Goal: Task Accomplishment & Management: Manage account settings

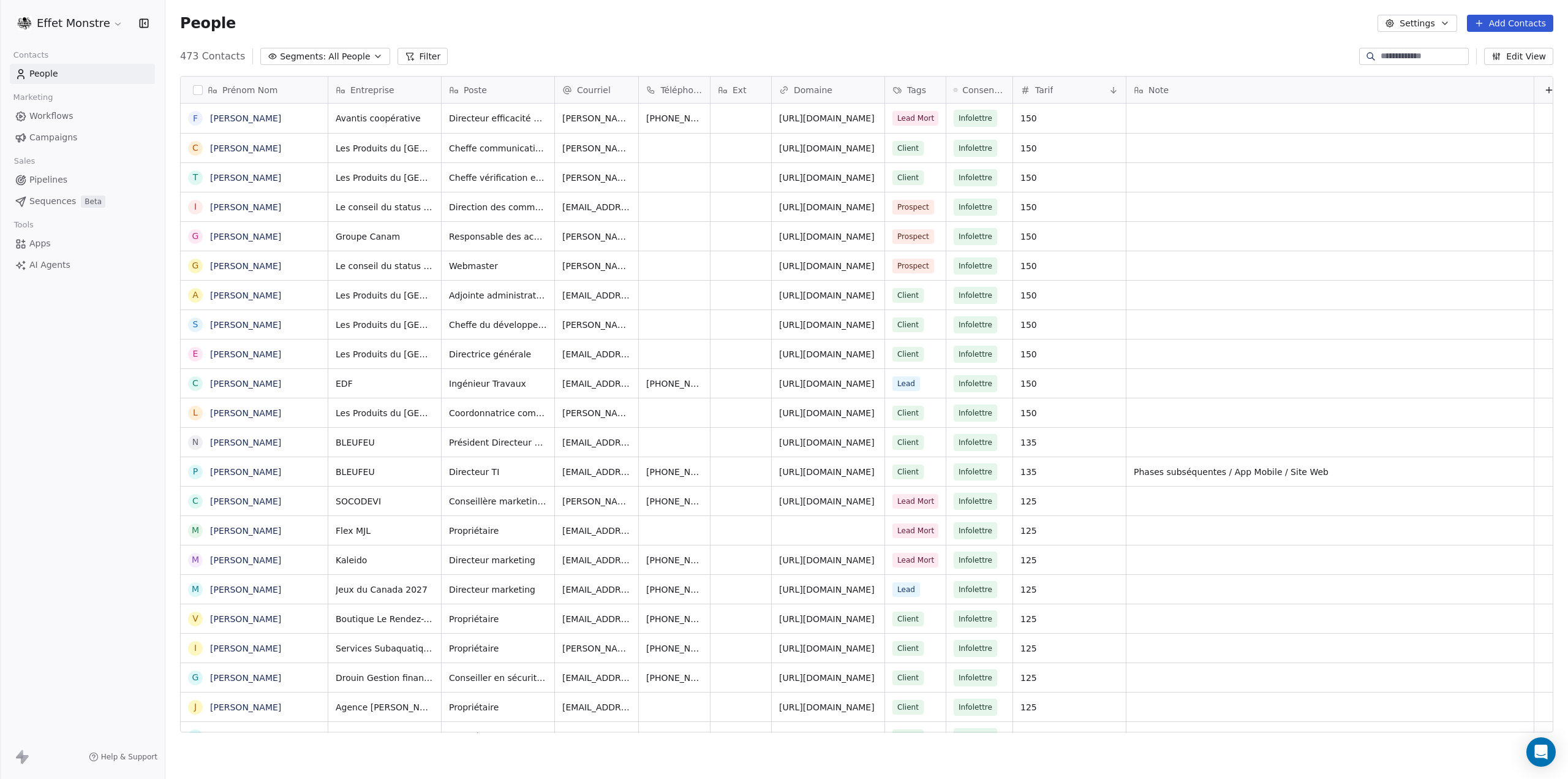
scroll to position [10, 10]
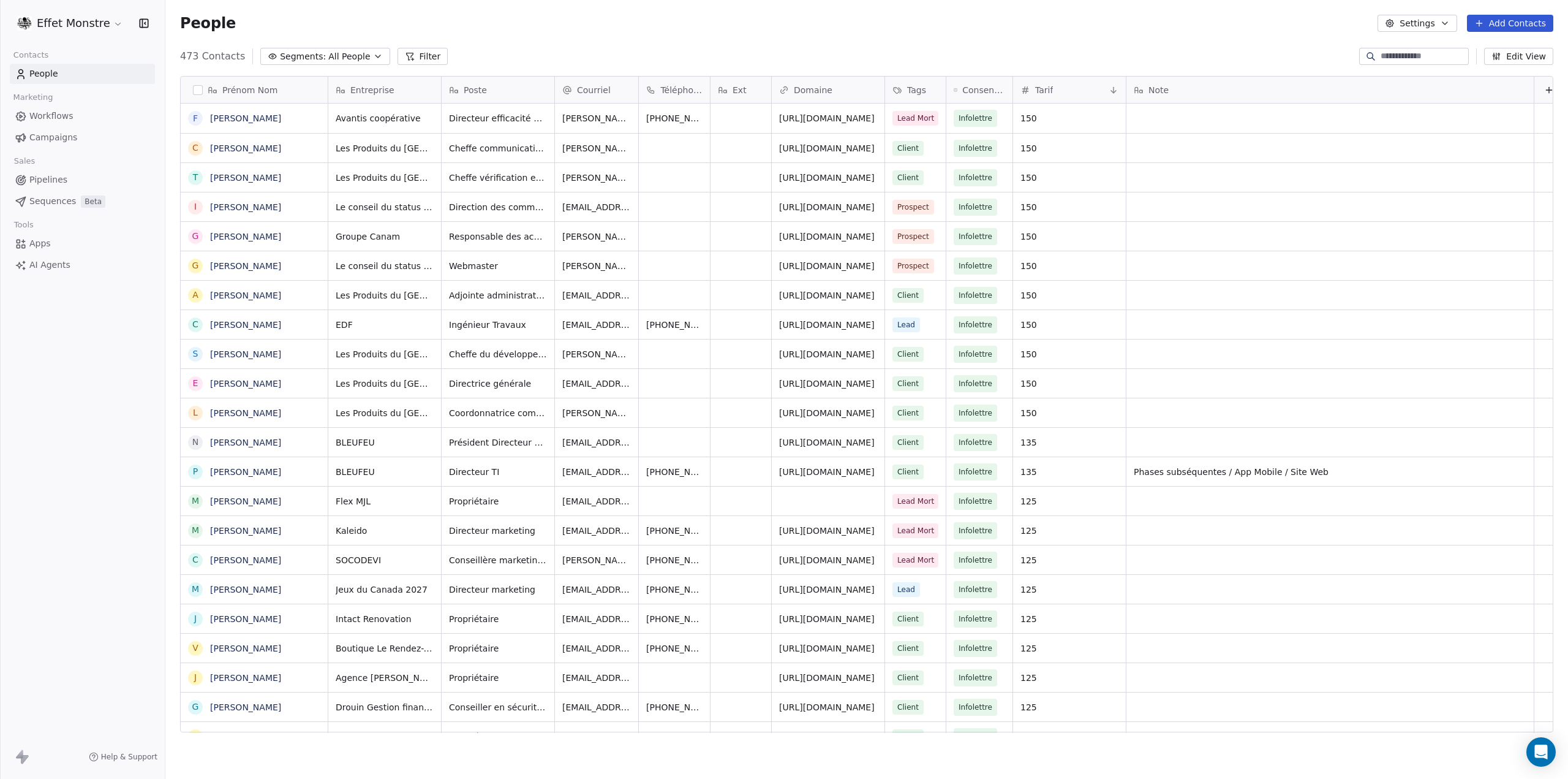
click at [55, 183] on span "Pipelines" at bounding box center [48, 180] width 38 height 13
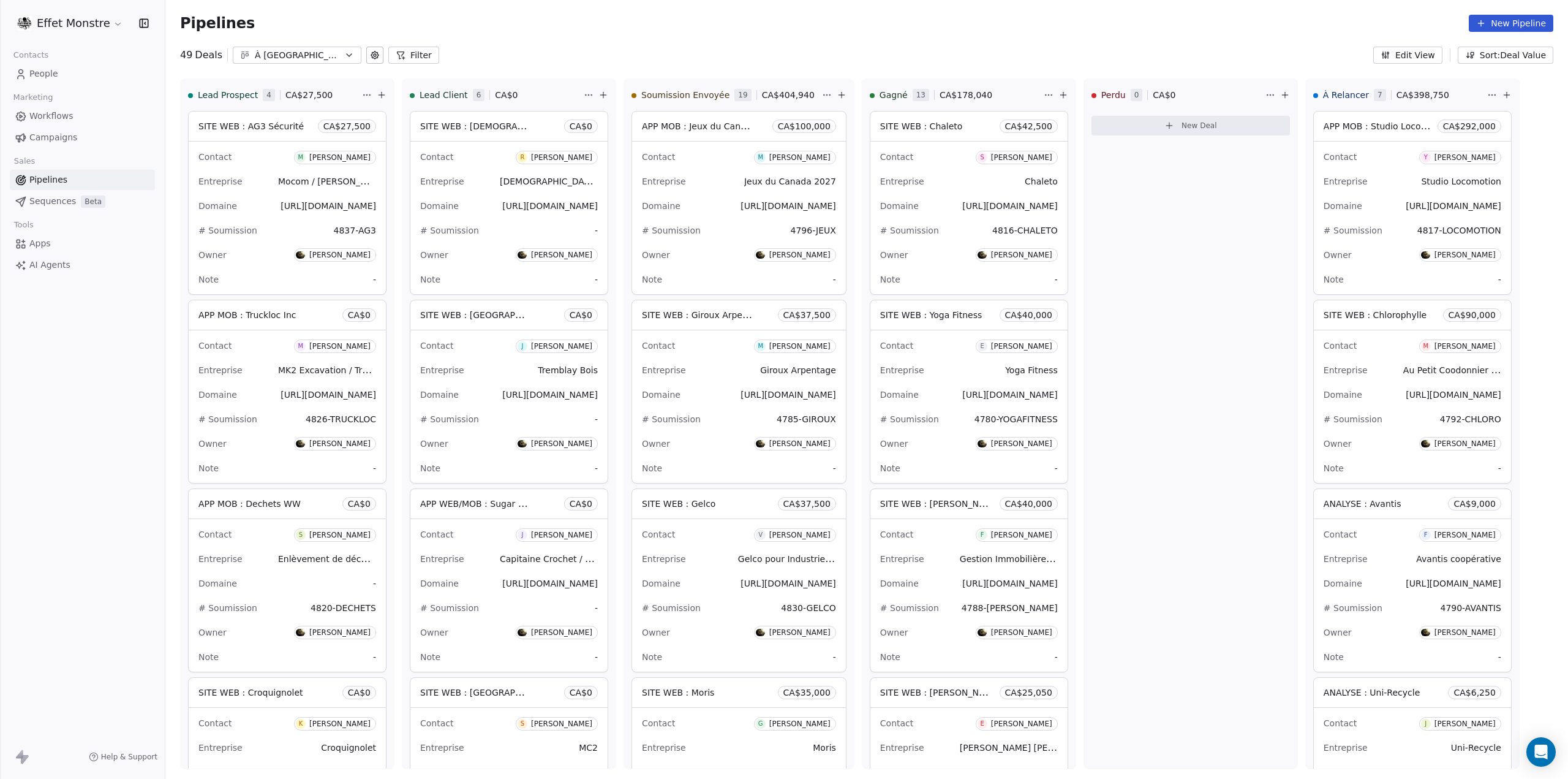
click at [344, 57] on icon "button" at bounding box center [349, 55] width 10 height 10
click at [591, 45] on html "Effet Monstre Contacts People Marketing Workflows Campaigns Sales Pipelines Seq…" at bounding box center [784, 389] width 1568 height 779
click at [374, 56] on icon at bounding box center [375, 55] width 3 height 3
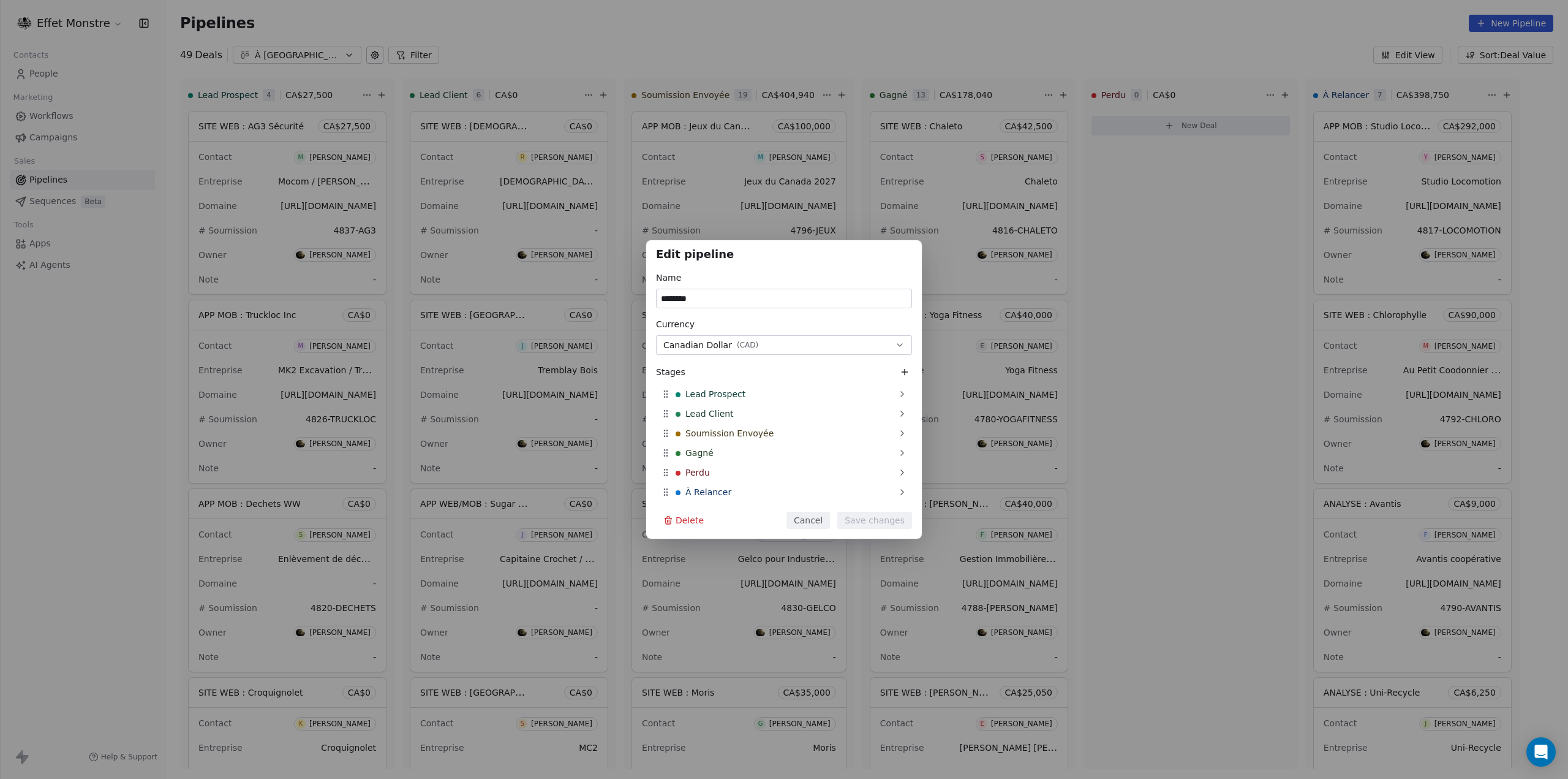
click at [905, 370] on icon at bounding box center [905, 372] width 0 height 6
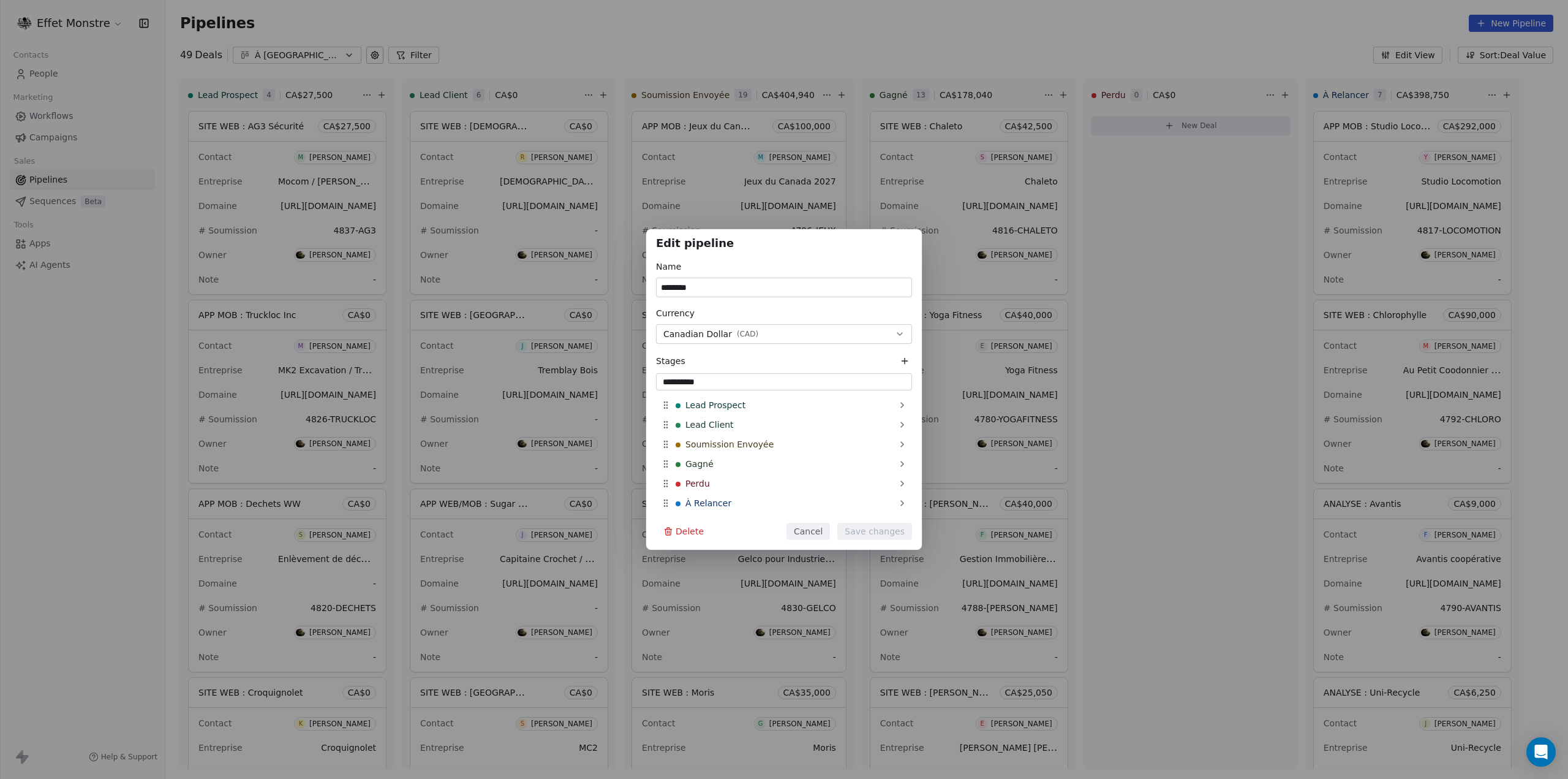
type input "**********"
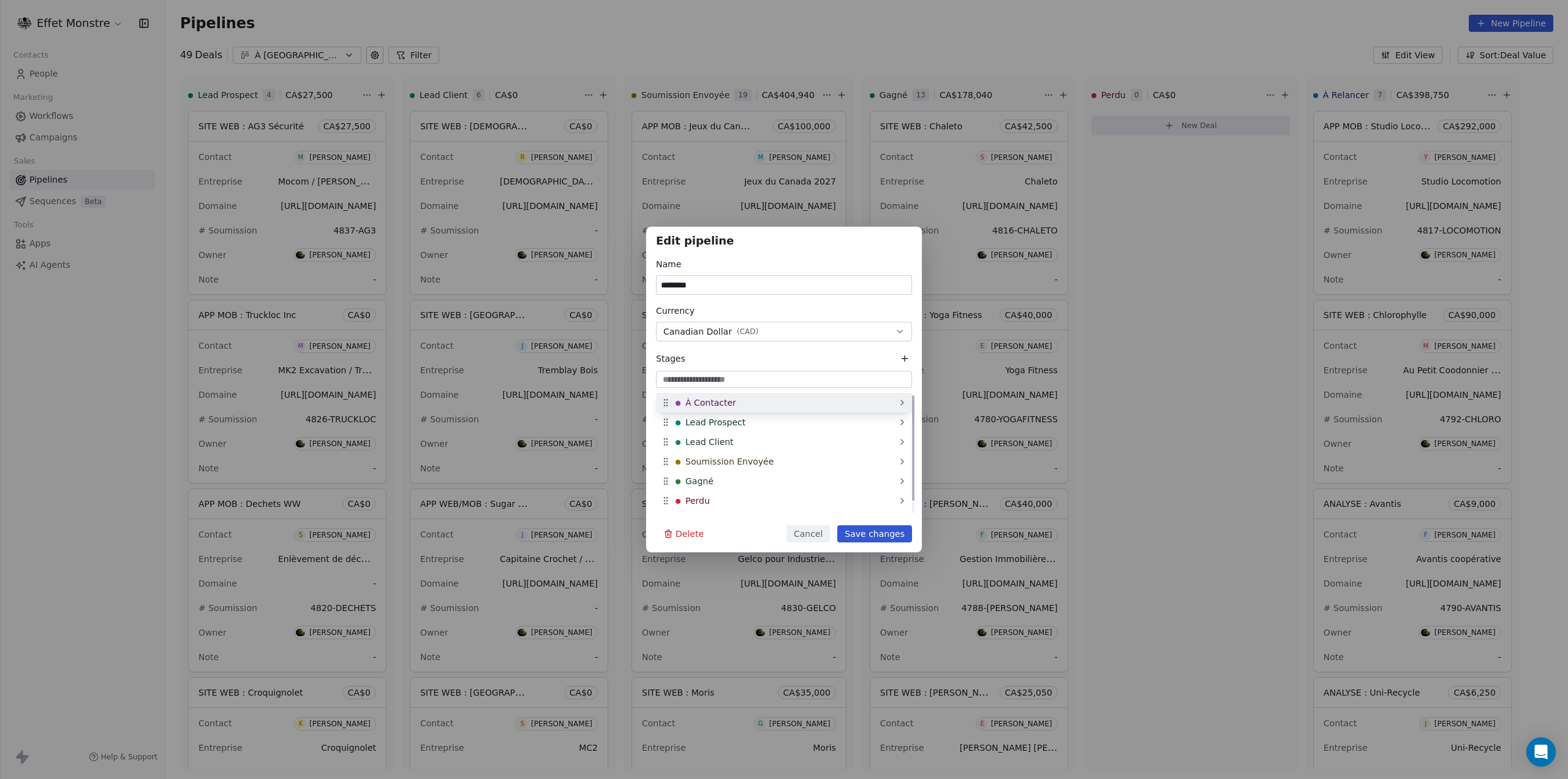
drag, startPoint x: 667, startPoint y: 505, endPoint x: 661, endPoint y: 399, distance: 106.2
click at [661, 399] on icon at bounding box center [666, 402] width 10 height 10
click at [864, 532] on button "Save changes" at bounding box center [875, 533] width 75 height 17
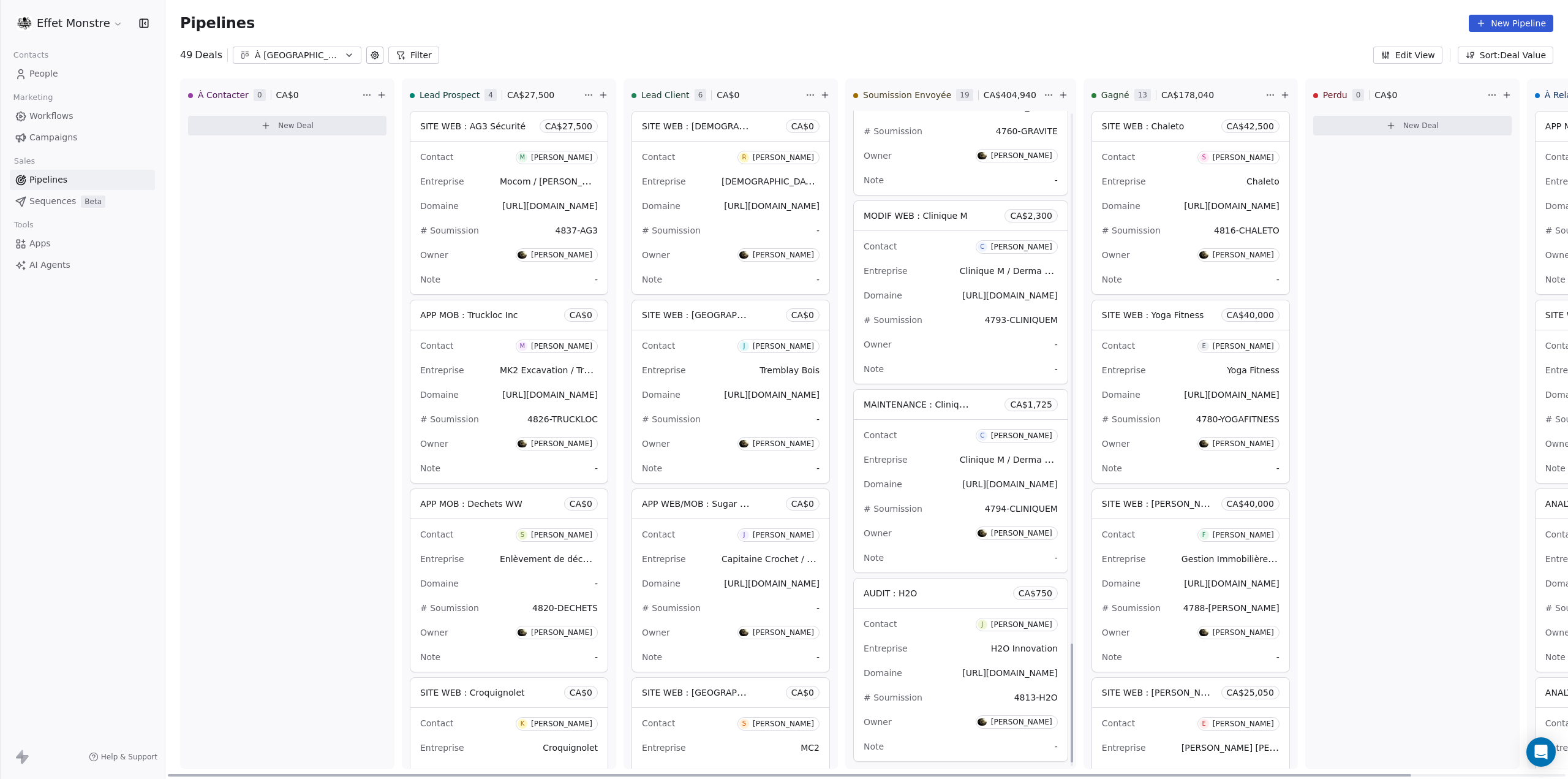
scroll to position [2955, 0]
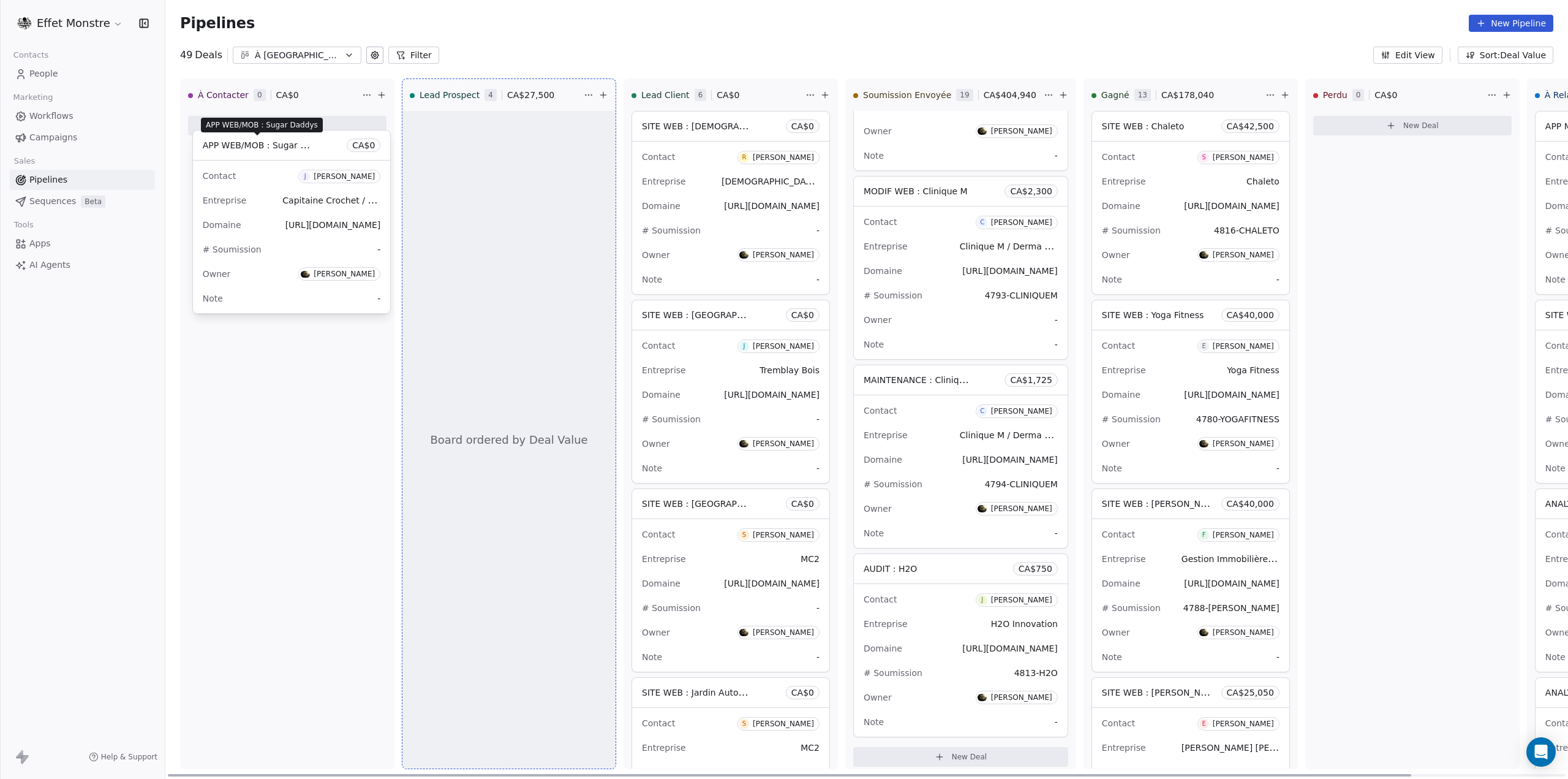
drag, startPoint x: 318, startPoint y: 242, endPoint x: 250, endPoint y: 136, distance: 125.9
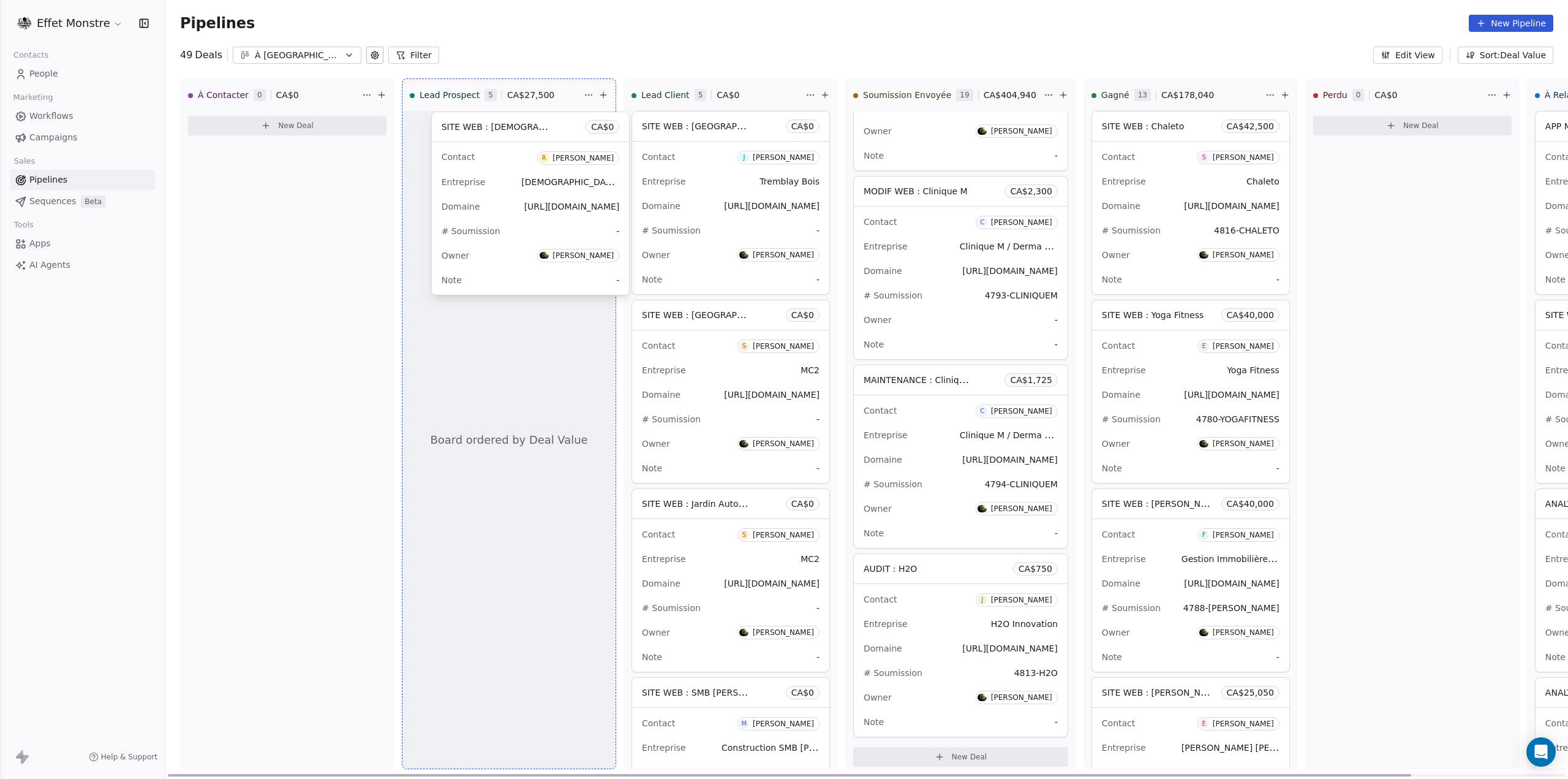
drag, startPoint x: 707, startPoint y: 130, endPoint x: 506, endPoint y: 131, distance: 201.0
drag, startPoint x: 699, startPoint y: 127, endPoint x: 475, endPoint y: 127, distance: 224.0
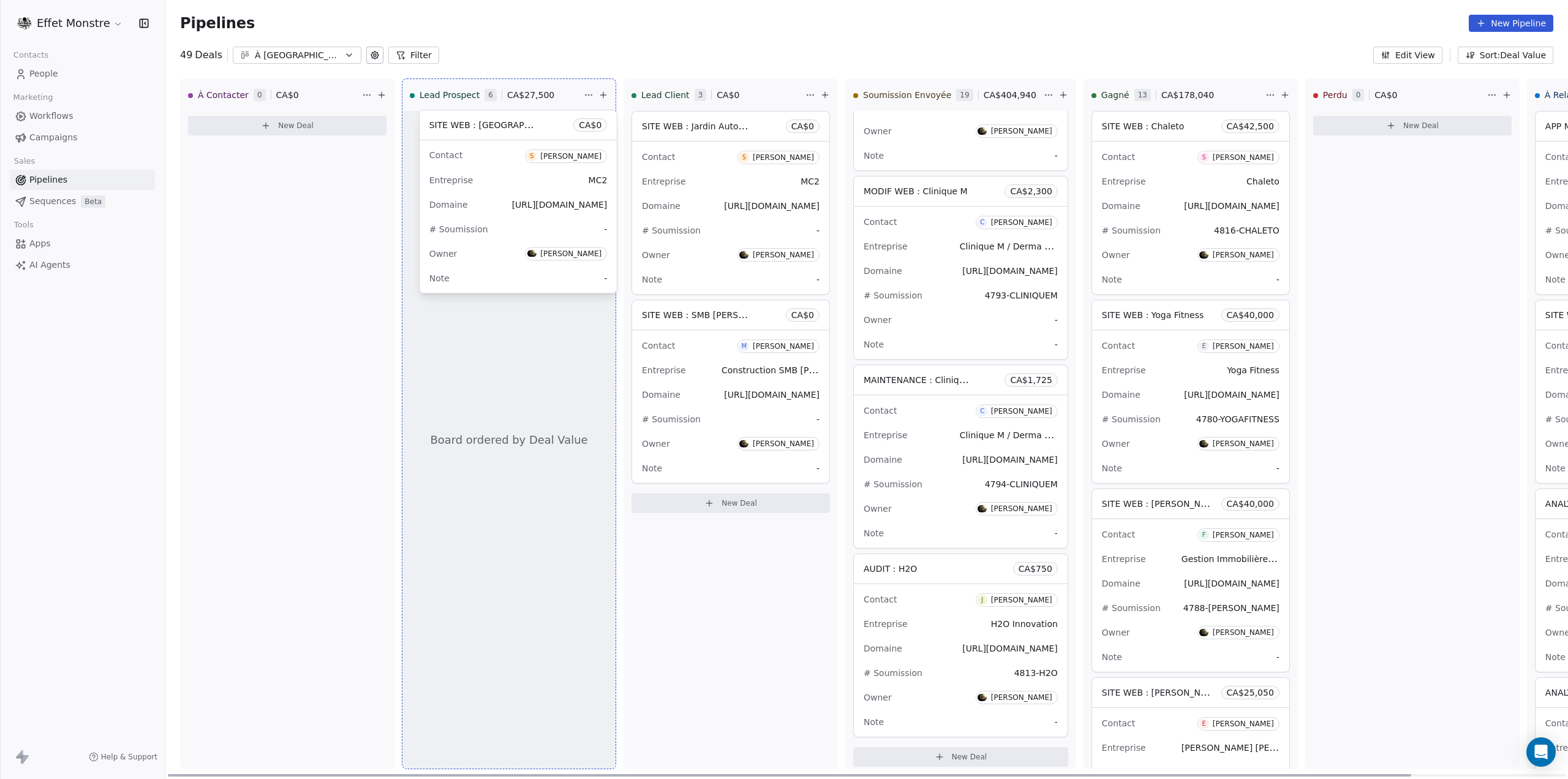
drag, startPoint x: 707, startPoint y: 134, endPoint x: 495, endPoint y: 133, distance: 212.0
drag, startPoint x: 726, startPoint y: 127, endPoint x: 516, endPoint y: 133, distance: 210.1
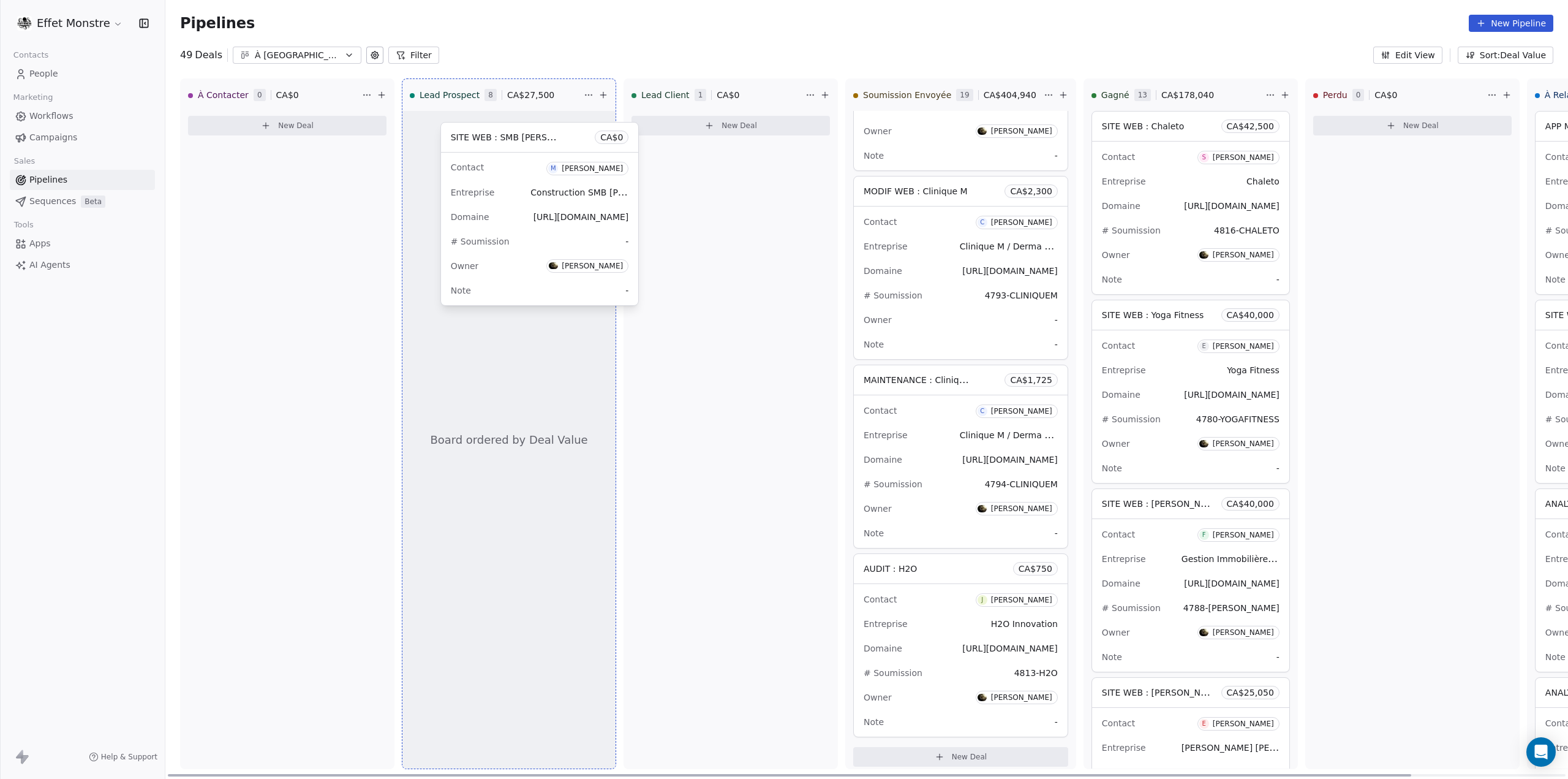
drag, startPoint x: 589, startPoint y: 134, endPoint x: 511, endPoint y: 132, distance: 78.0
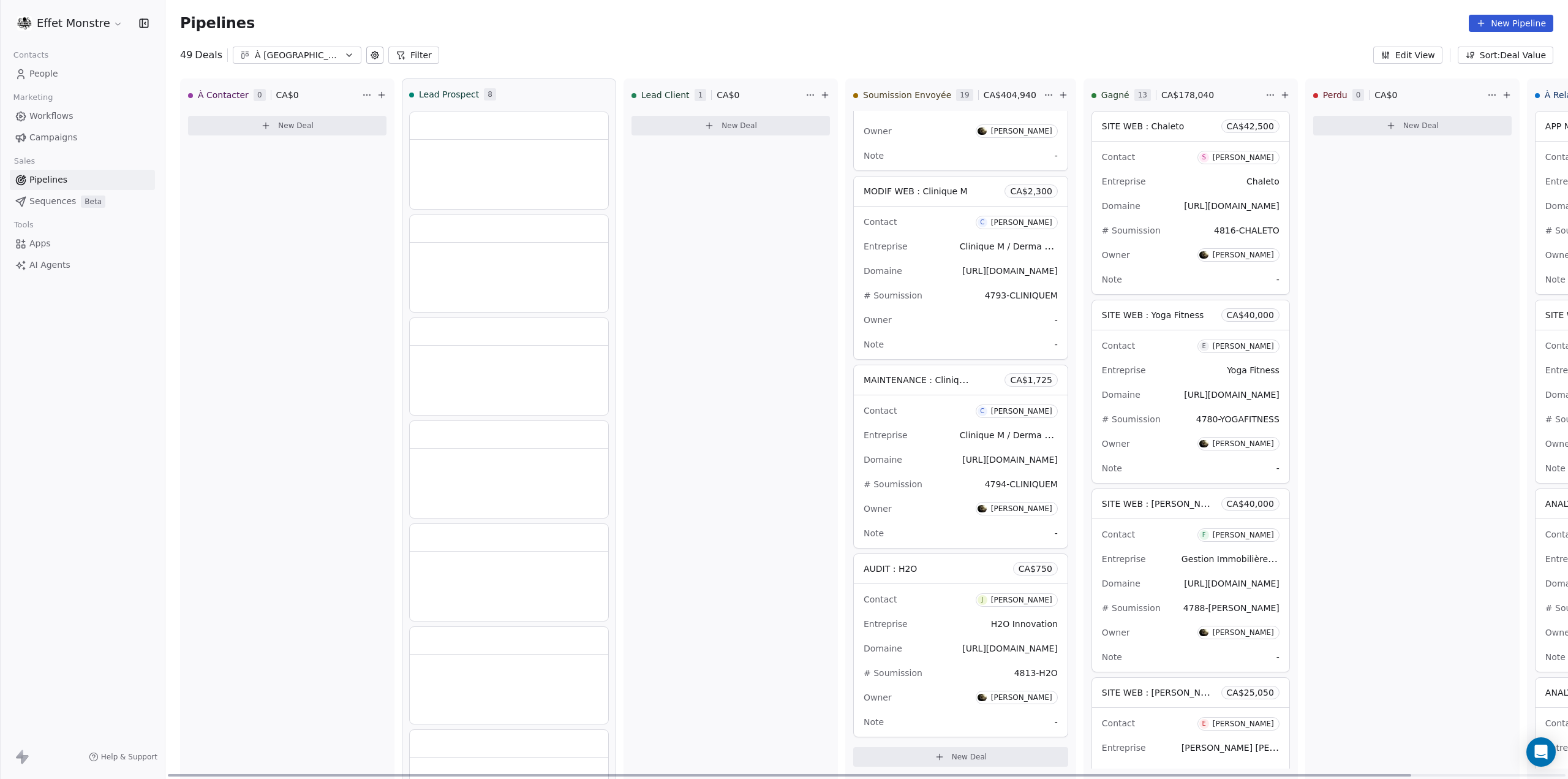
click at [807, 93] on html "Effet Monstre Contacts People Marketing Workflows Campaigns Sales Pipelines Seq…" at bounding box center [784, 389] width 1568 height 779
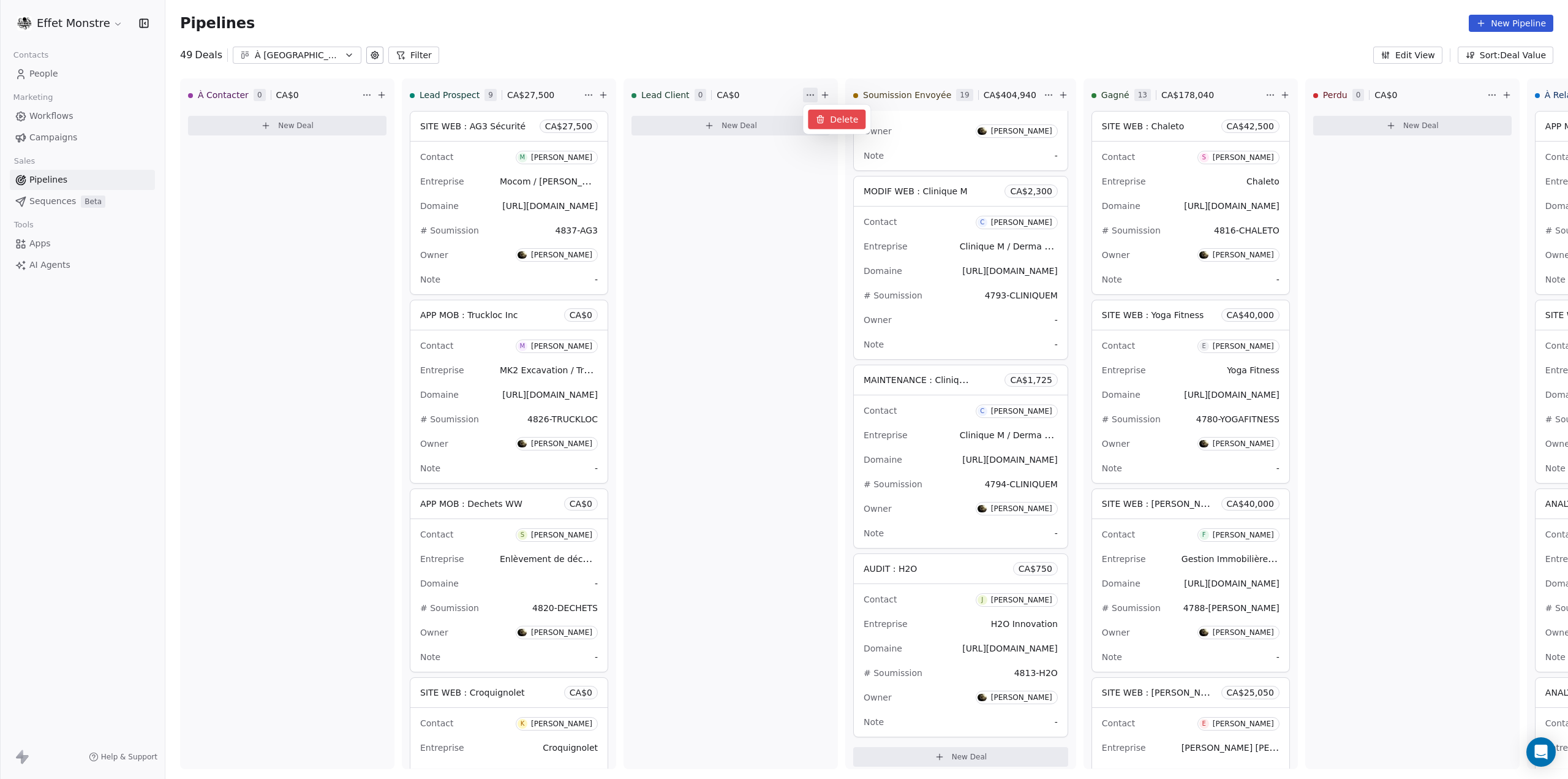
click at [839, 121] on div "Delete" at bounding box center [837, 120] width 57 height 20
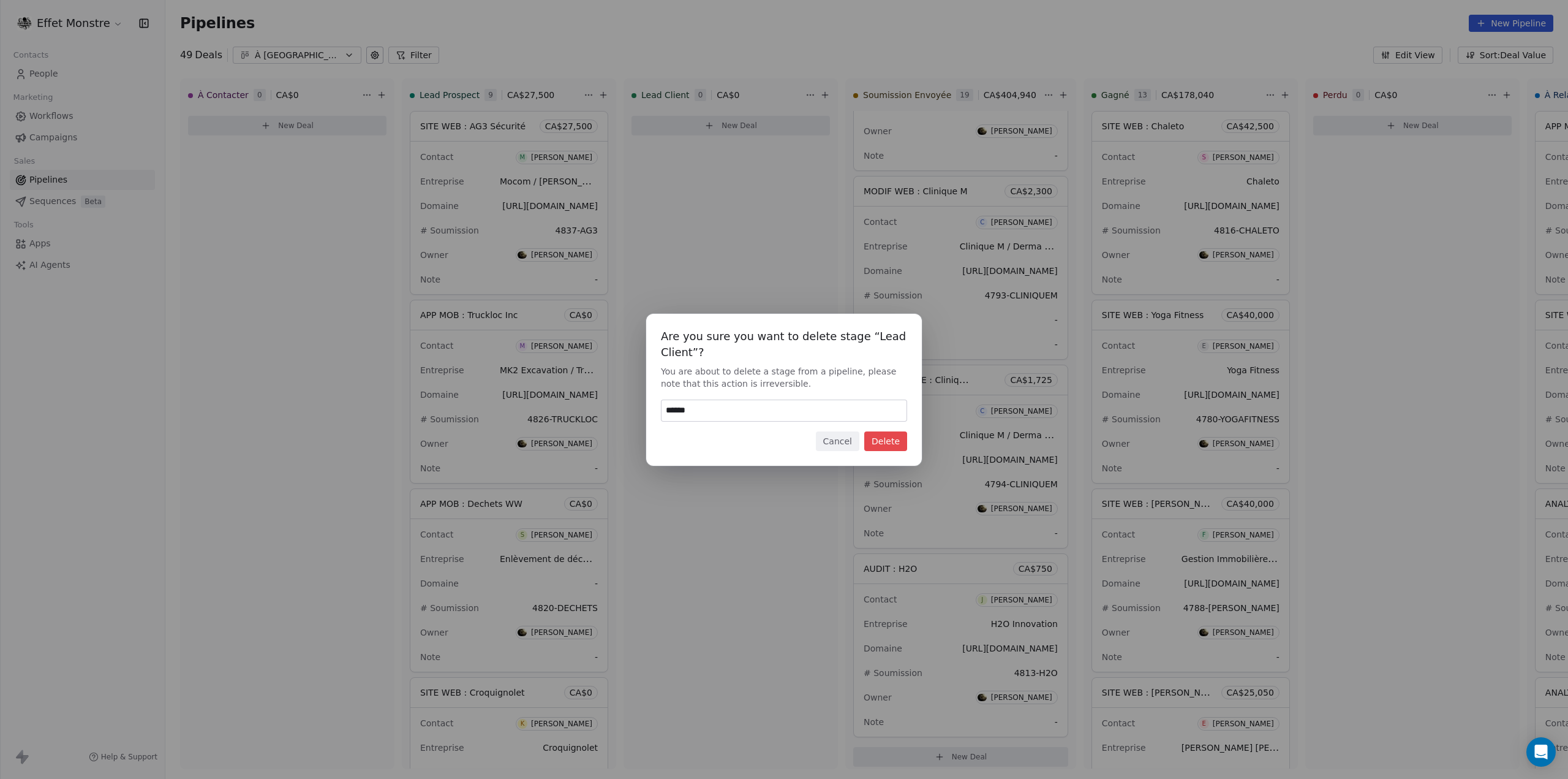
type input "******"
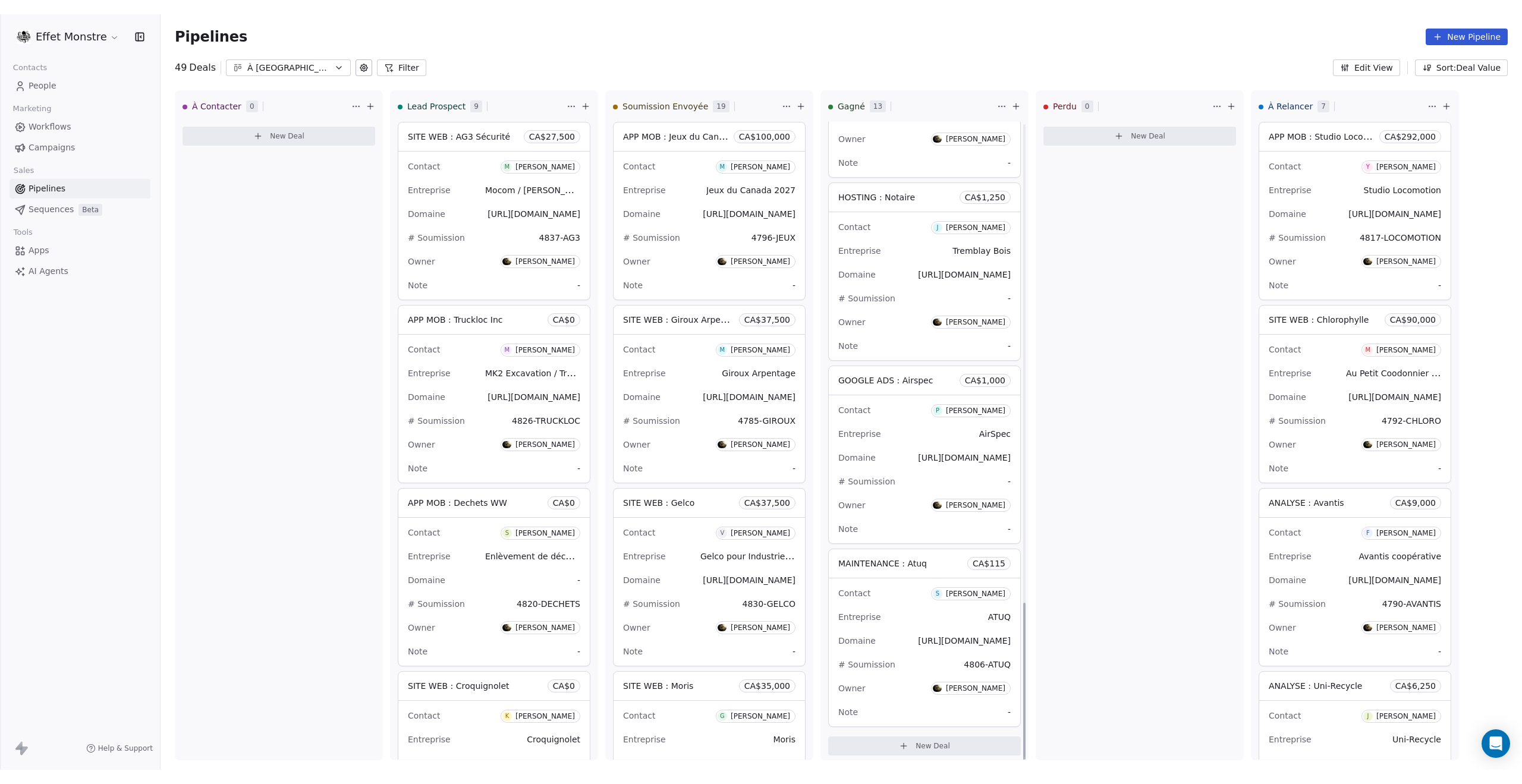
scroll to position [1741, 0]
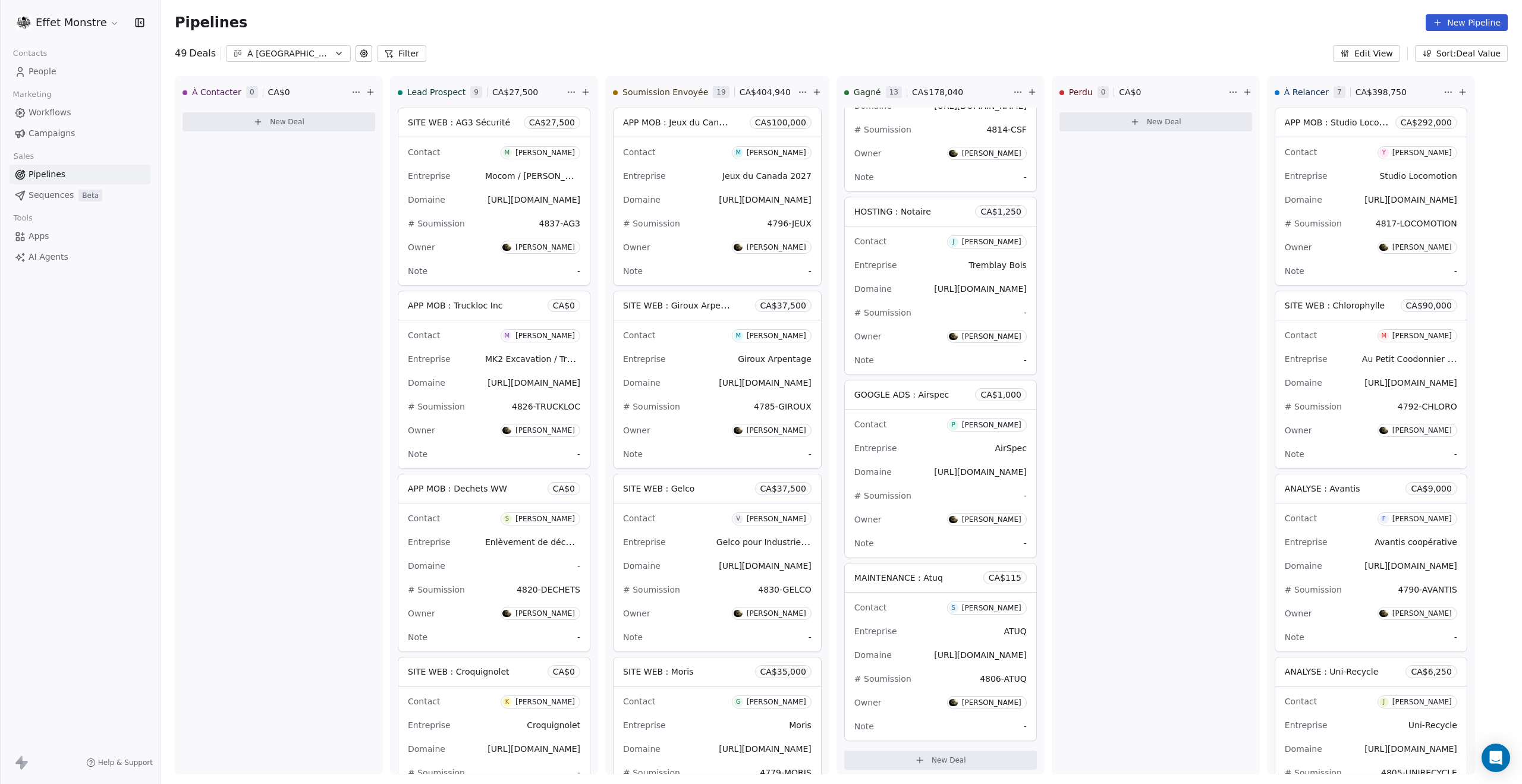
click at [55, 67] on span "People" at bounding box center [42, 71] width 28 height 12
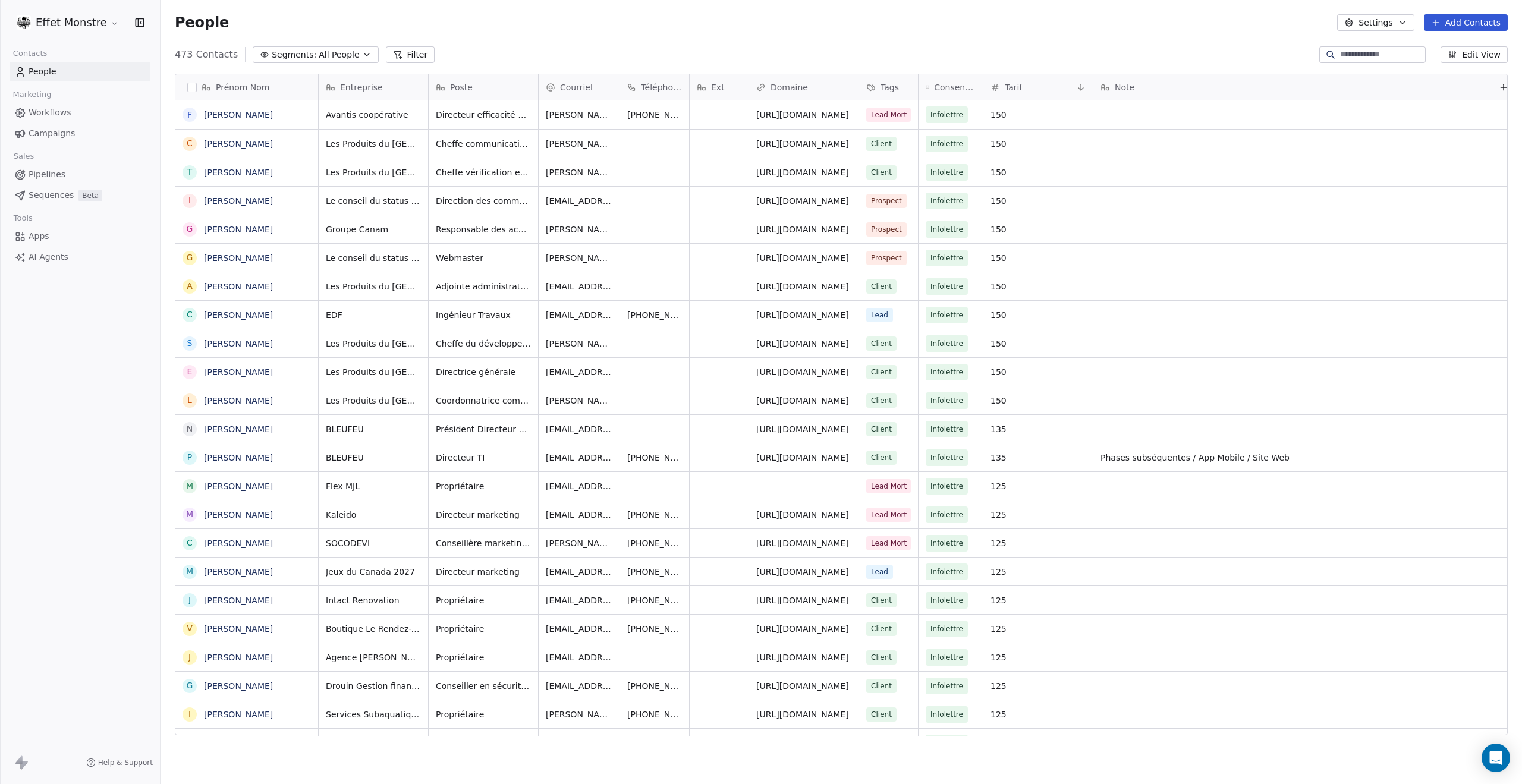
scroll to position [681, 1352]
click at [1176, 458] on span "Phases subséquentes / App Mobile / Site Web" at bounding box center [1281, 458] width 359 height 12
click at [1204, 45] on html "Effet Monstre Contacts People Marketing Workflows Campaigns Sales Pipelines Seq…" at bounding box center [761, 392] width 1522 height 784
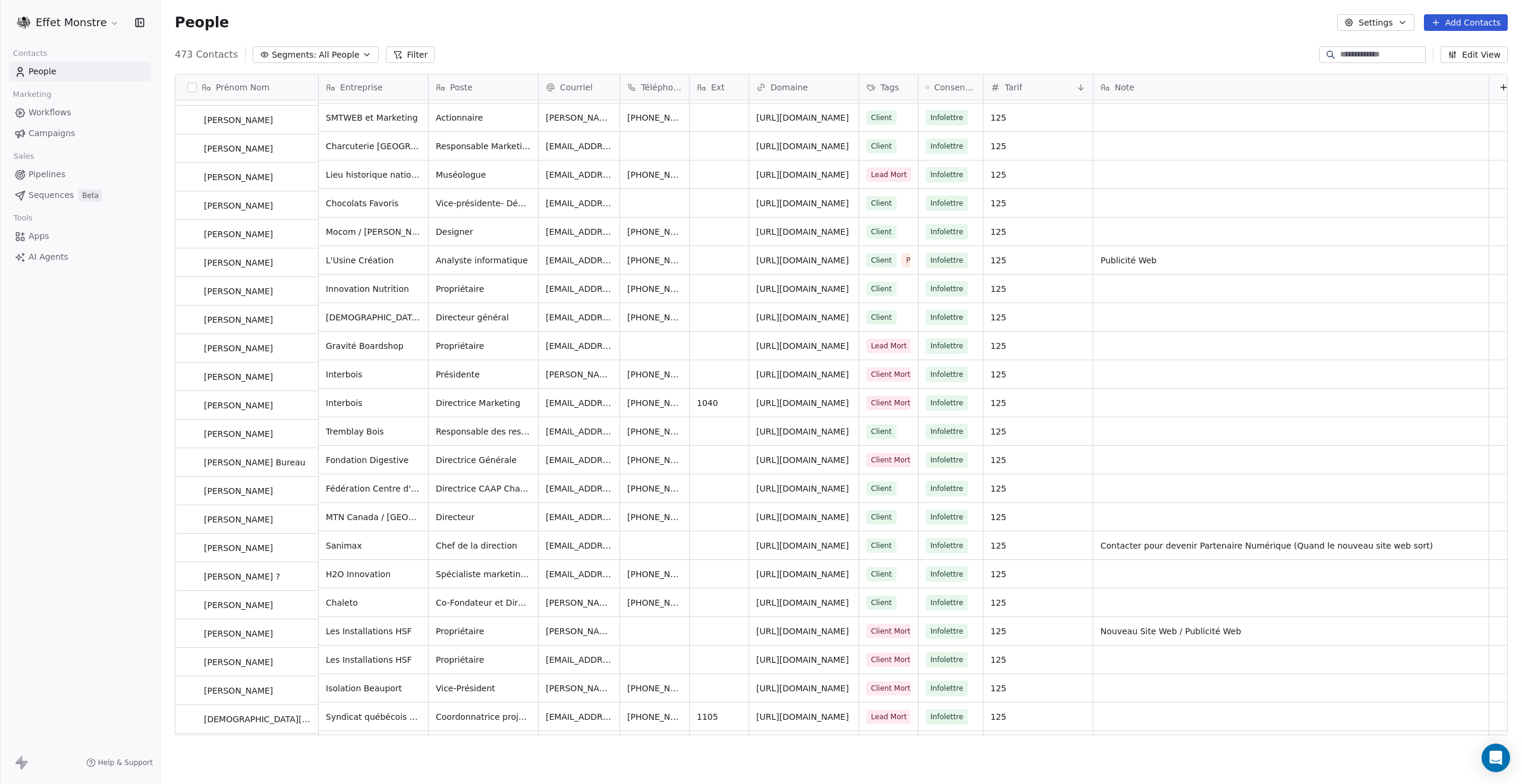
scroll to position [1367, 0]
click at [1184, 629] on span "Nouveau Site Web / Publicité Web" at bounding box center [1281, 631] width 359 height 12
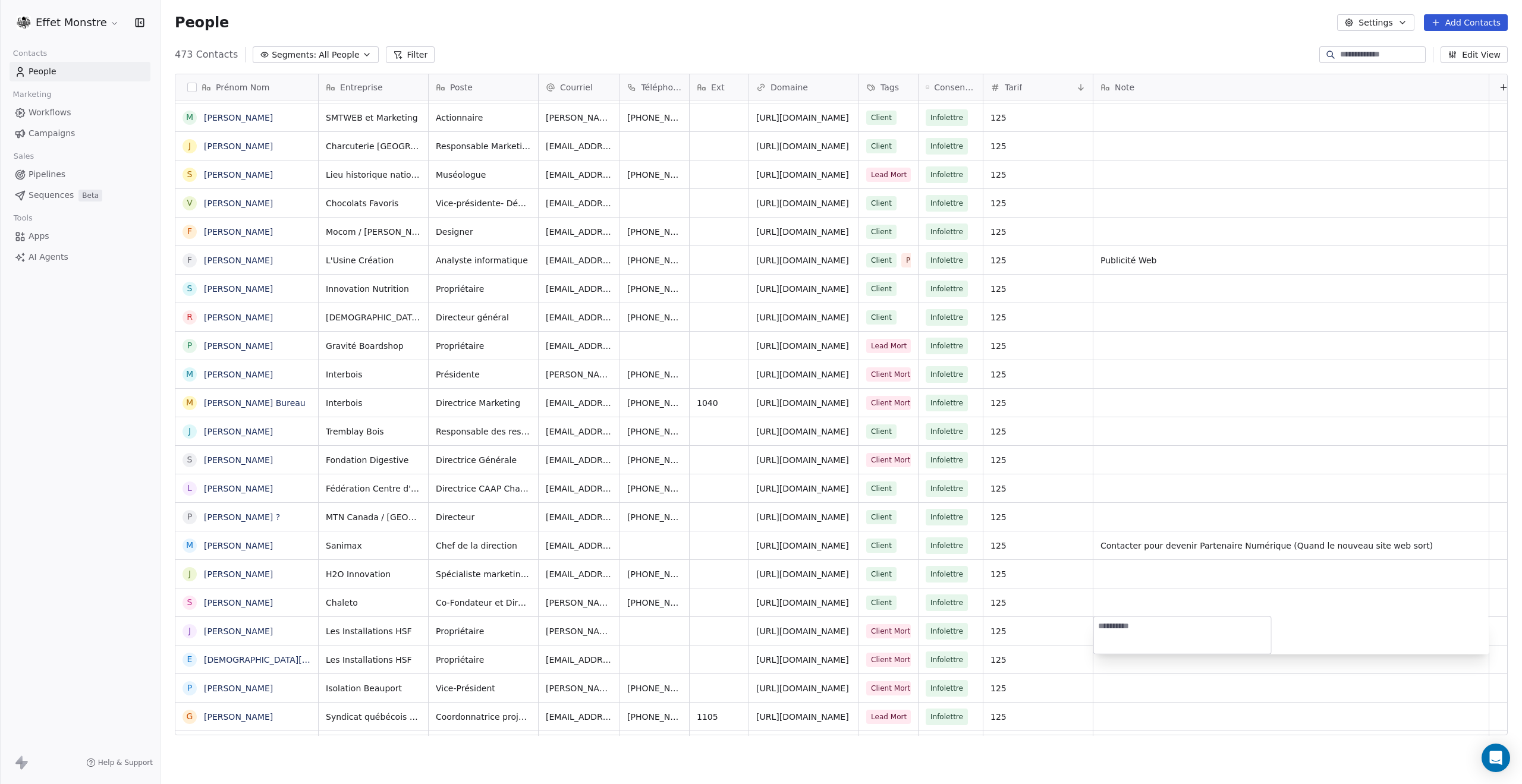
click at [1173, 36] on html "Effet Monstre Contacts People Marketing Workflows Campaigns Sales Pipelines Seq…" at bounding box center [761, 392] width 1522 height 784
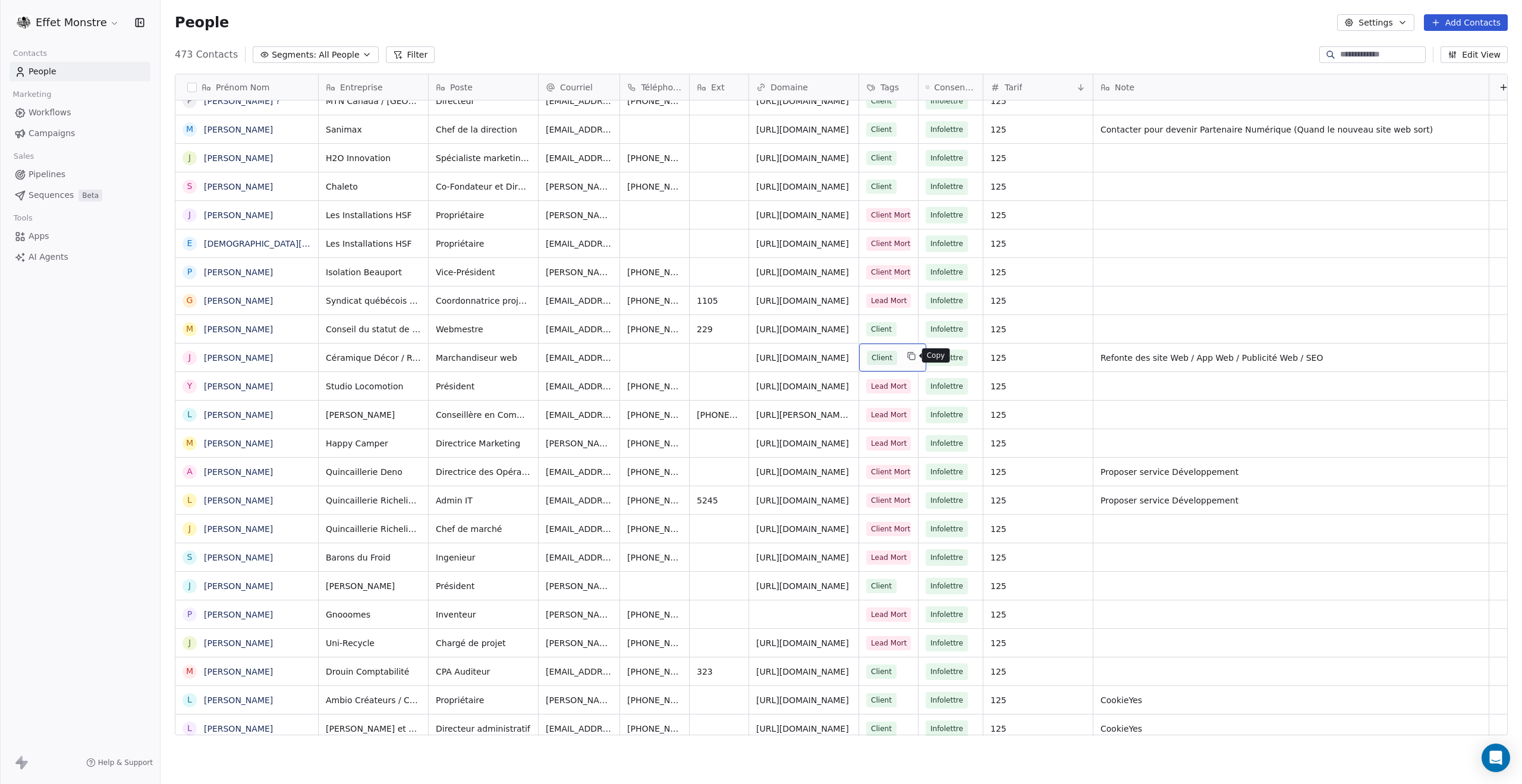
click at [909, 356] on icon "grid" at bounding box center [911, 356] width 10 height 10
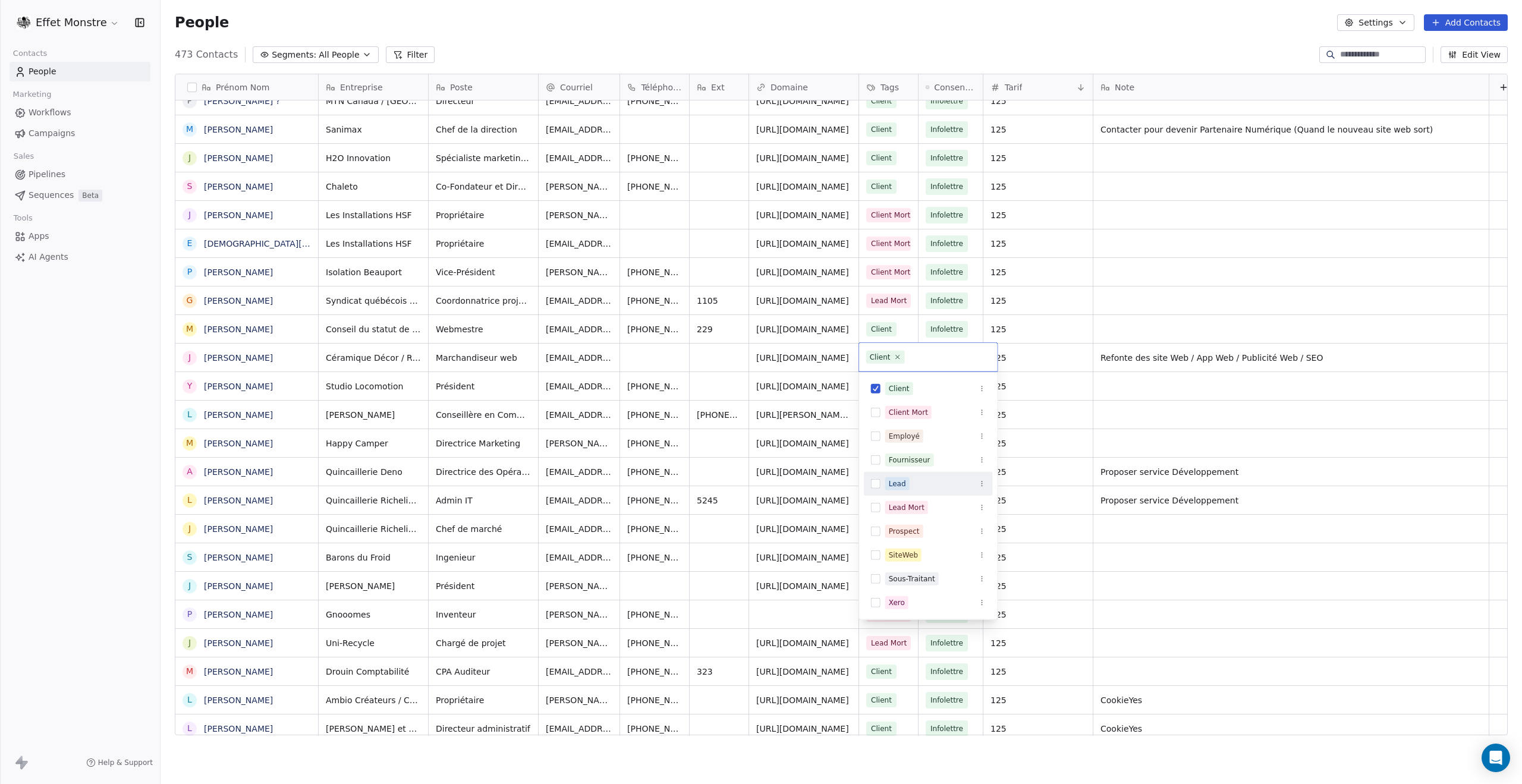
click at [878, 479] on button "Suggestions" at bounding box center [876, 484] width 10 height 10
click at [1184, 353] on html "Effet Monstre Contacts People Marketing Workflows Campaigns Sales Pipelines Seq…" at bounding box center [761, 392] width 1522 height 784
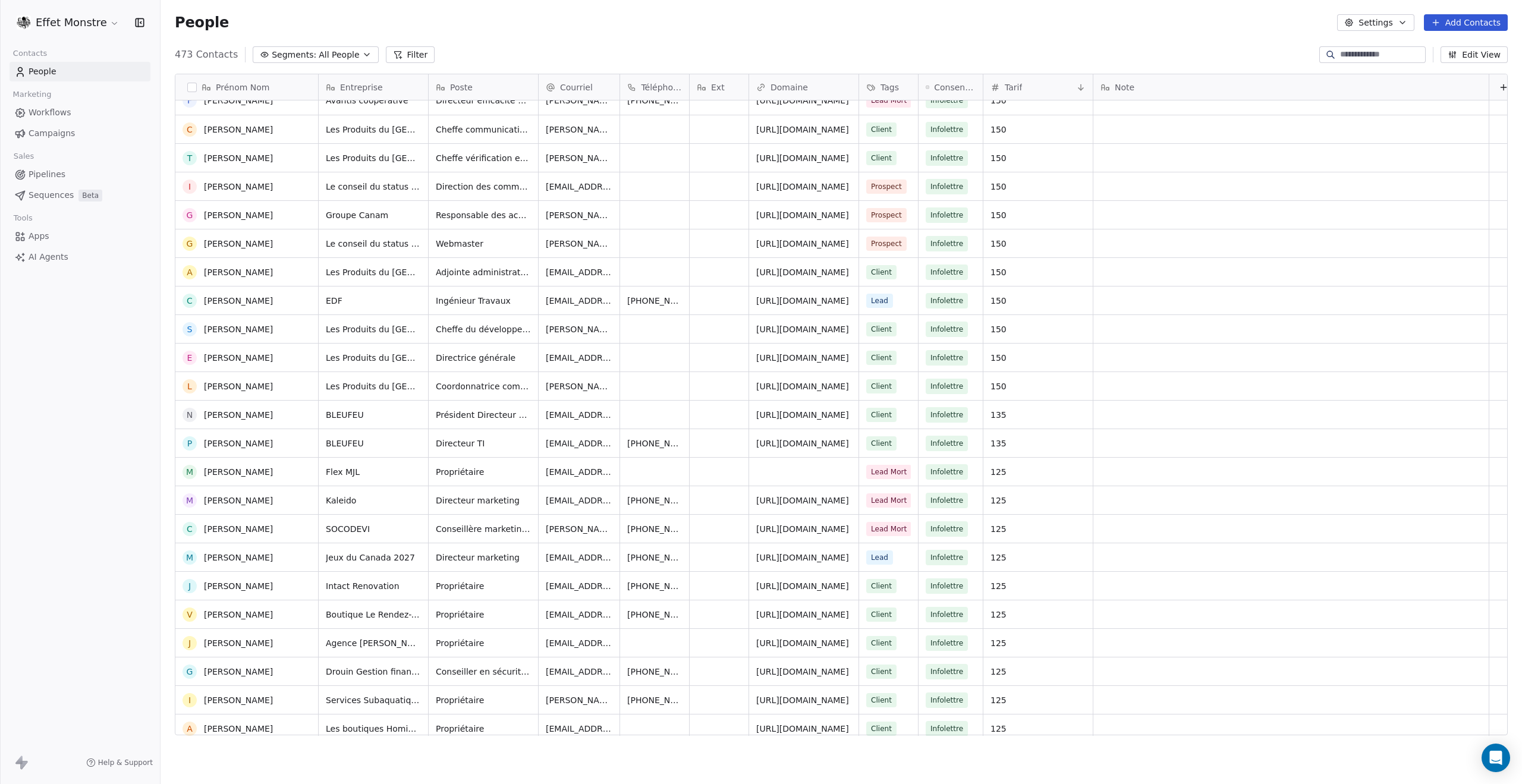
scroll to position [0, 0]
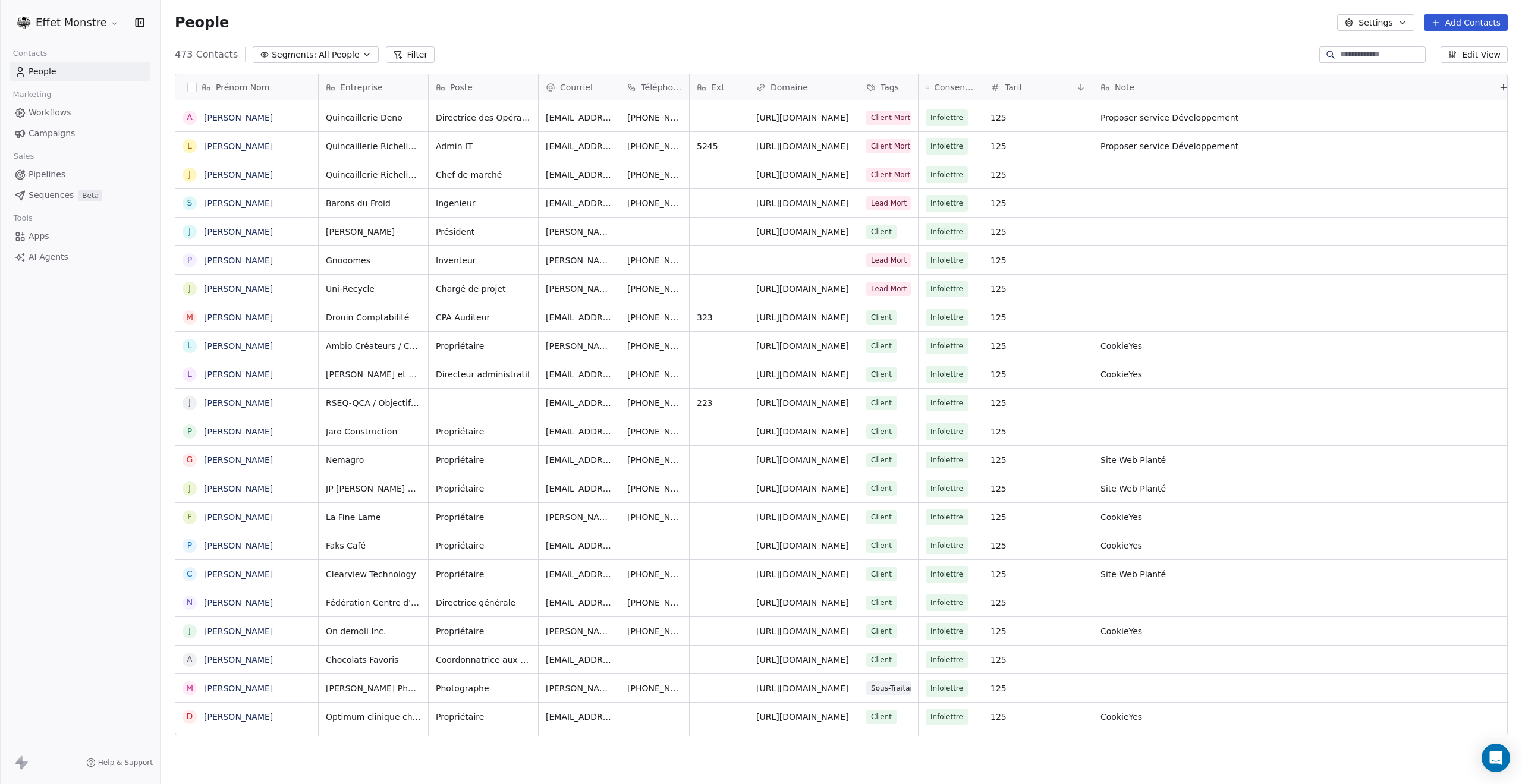
click at [1353, 42] on div "People Settings Add Contacts" at bounding box center [841, 22] width 1362 height 45
click at [1349, 50] on input at bounding box center [1381, 55] width 84 height 12
type input "******"
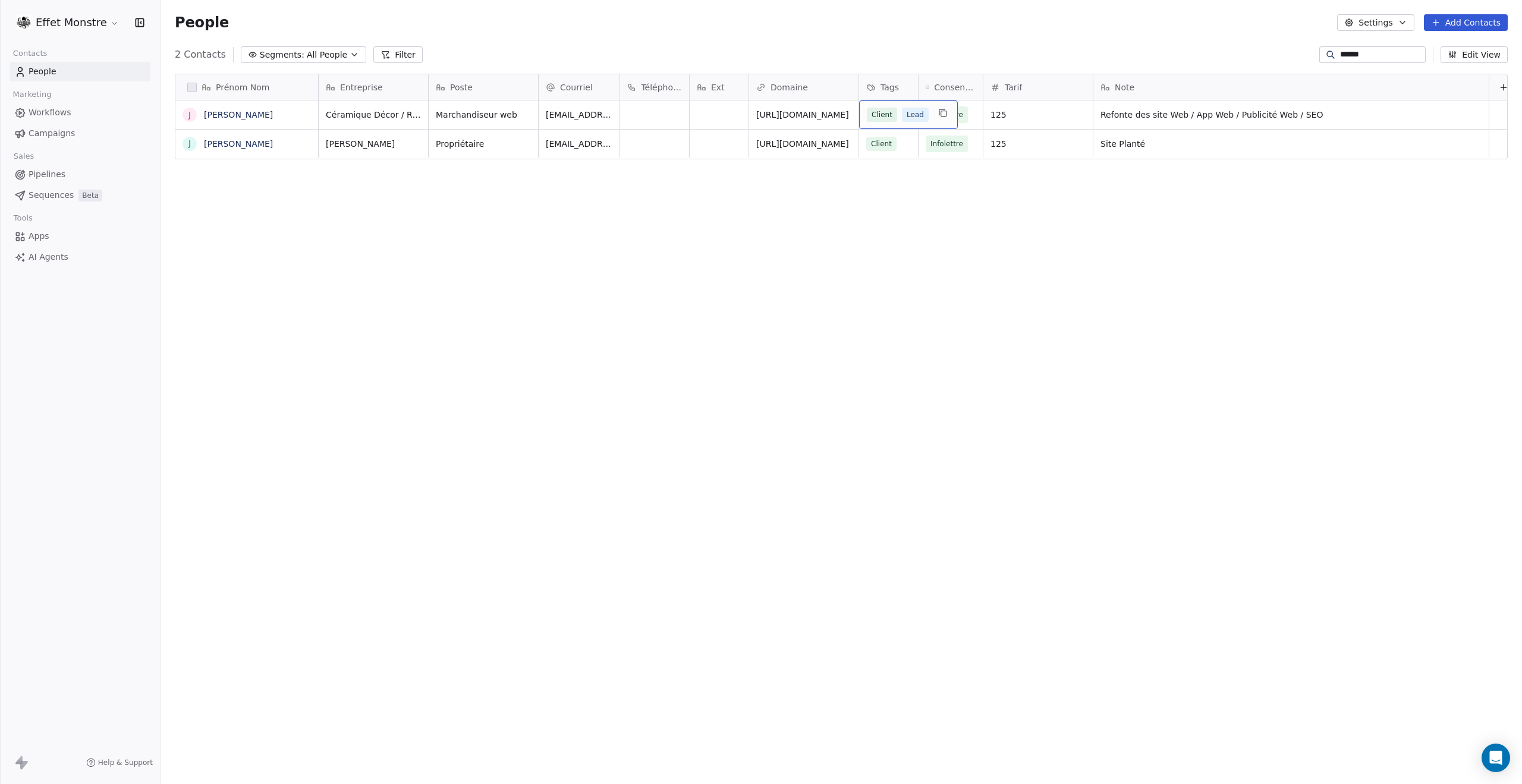
click at [896, 121] on div "Client Lead" at bounding box center [898, 114] width 62 height 14
click at [871, 244] on button "Suggestions" at bounding box center [876, 241] width 10 height 10
click at [762, 260] on html "Effet Monstre Contacts People Marketing Workflows Campaigns Sales Pipelines Seq…" at bounding box center [761, 392] width 1522 height 784
click at [907, 108] on icon "grid" at bounding box center [911, 113] width 10 height 10
click at [875, 237] on button "Suggestions" at bounding box center [876, 241] width 10 height 10
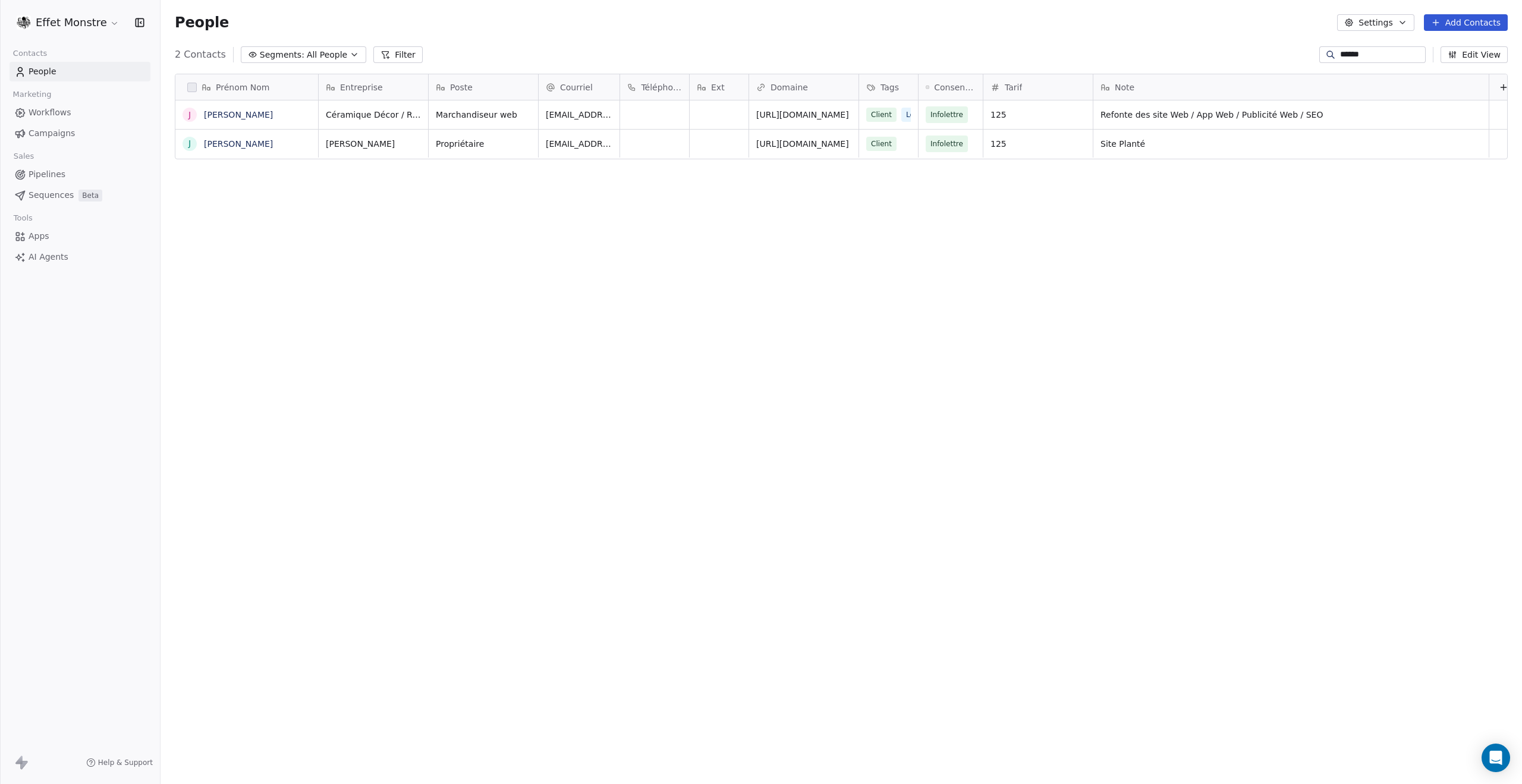
click at [757, 241] on html "Effet Monstre Contacts People Marketing Workflows Campaigns Sales Pipelines Seq…" at bounding box center [761, 392] width 1522 height 784
click at [896, 146] on div "Client Lead" at bounding box center [898, 143] width 62 height 14
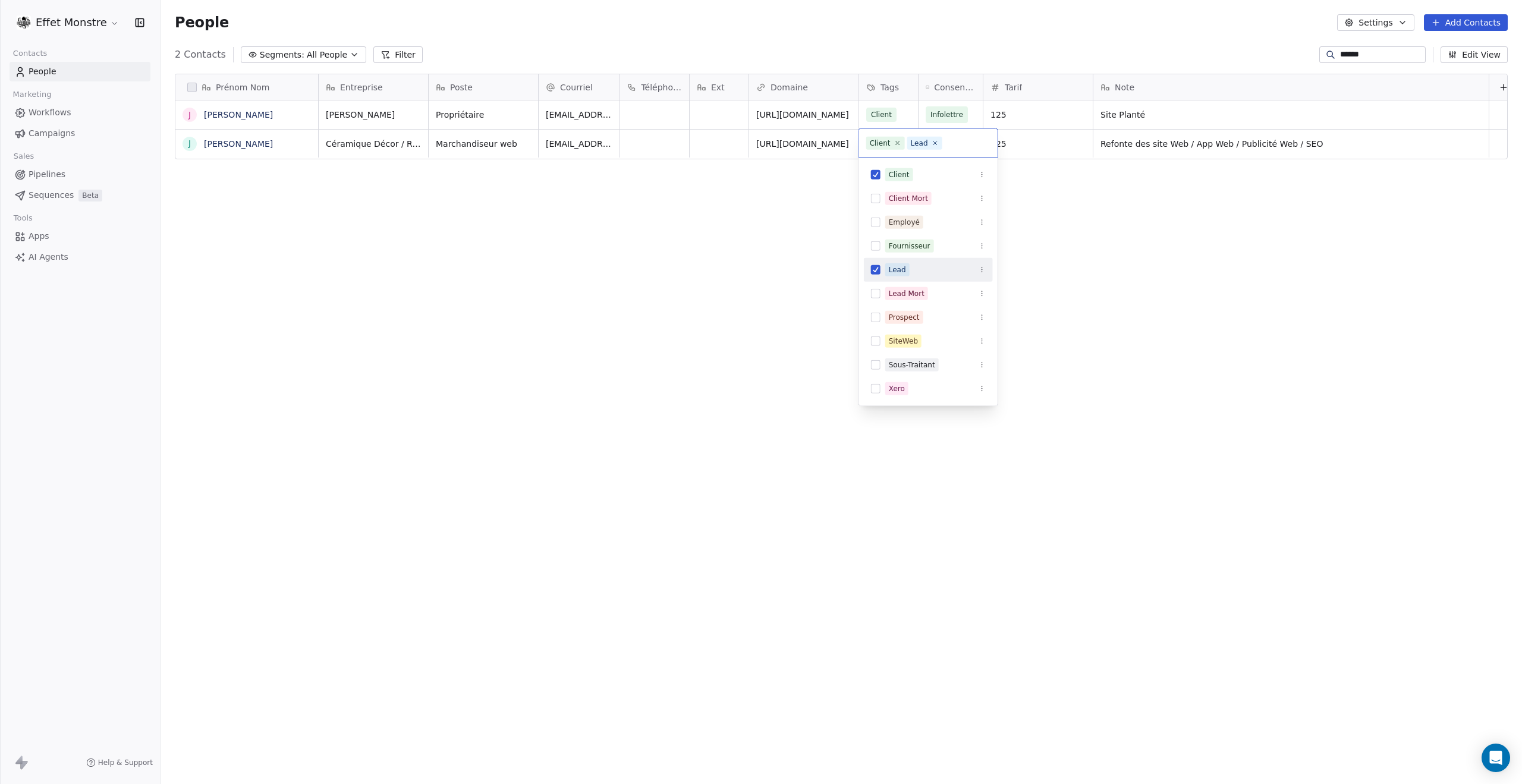
click at [876, 273] on button "Suggestions" at bounding box center [876, 269] width 10 height 10
click at [814, 273] on html "Effet Monstre Contacts People Marketing Workflows Campaigns Sales Pipelines Seq…" at bounding box center [761, 392] width 1522 height 784
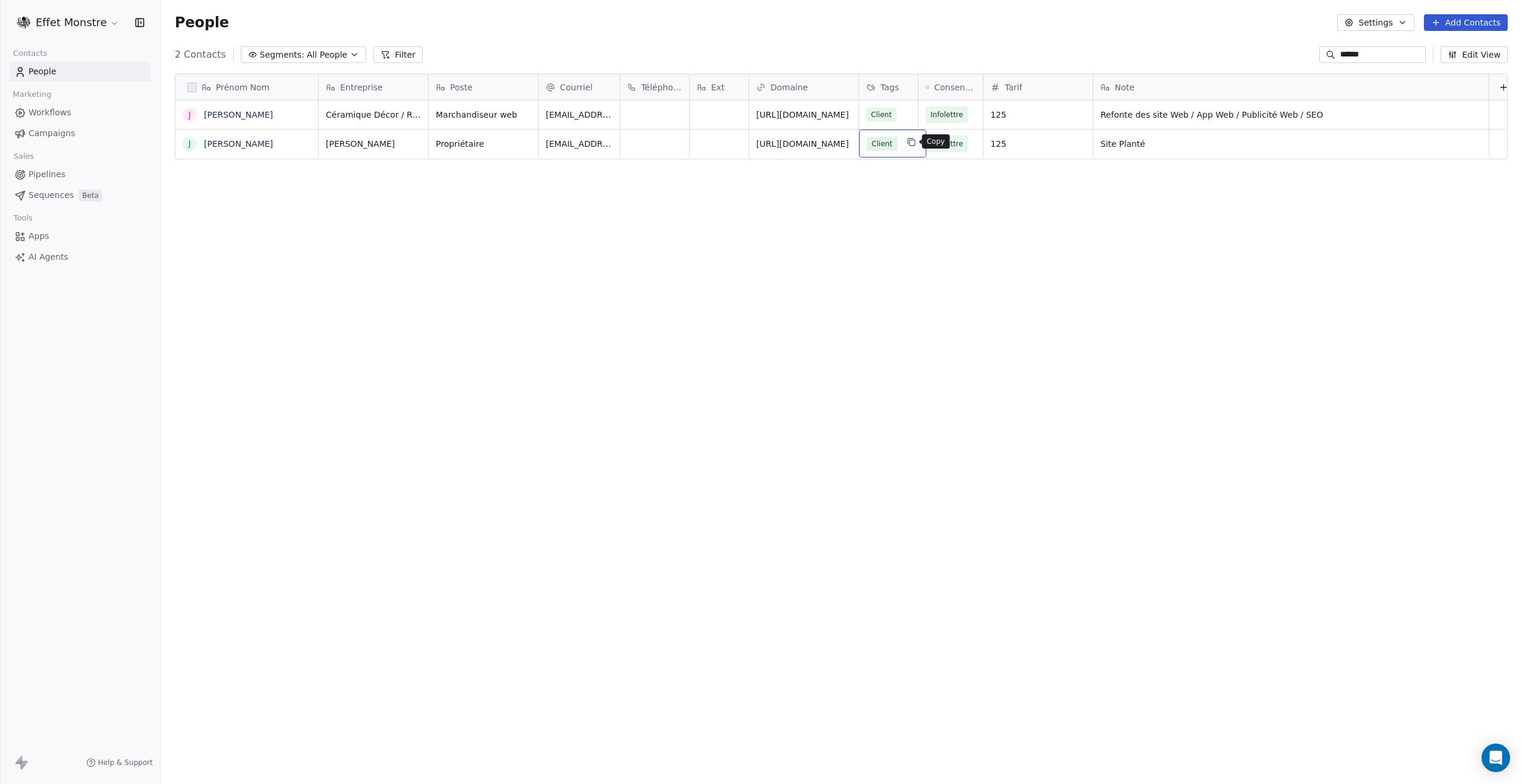
click at [908, 146] on icon "grid" at bounding box center [911, 142] width 10 height 10
click at [875, 268] on button "Suggestions" at bounding box center [876, 269] width 10 height 10
click at [808, 291] on html "Effet Monstre Contacts People Marketing Workflows Campaigns Sales Pipelines Seq…" at bounding box center [761, 392] width 1522 height 784
click at [902, 147] on span "Lead" at bounding box center [915, 143] width 26 height 14
click at [878, 268] on button "Suggestions" at bounding box center [876, 269] width 10 height 10
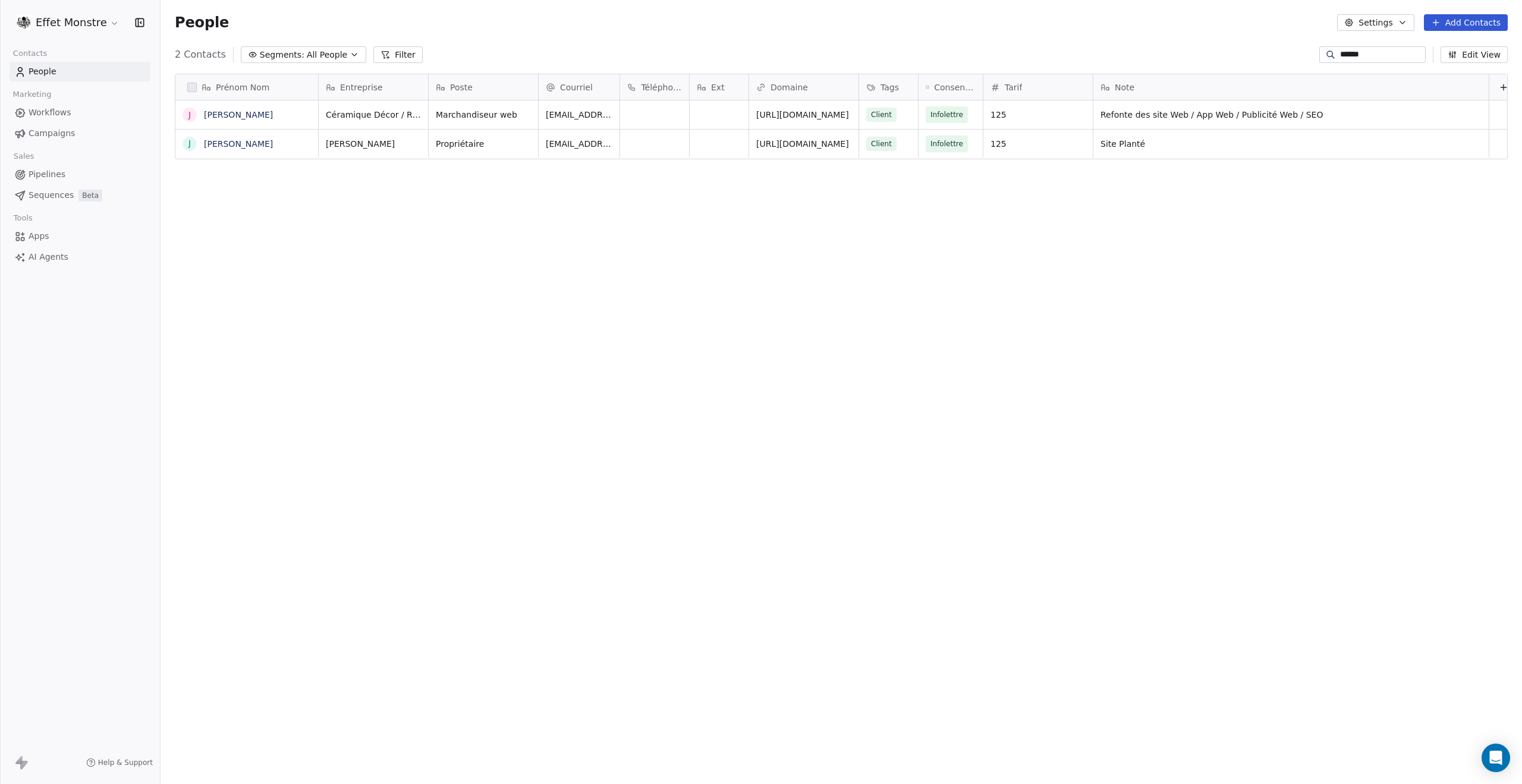
drag, startPoint x: 809, startPoint y: 291, endPoint x: 403, endPoint y: 227, distance: 411.0
click at [803, 293] on html "Effet Monstre Contacts People Marketing Workflows Campaigns Sales Pipelines Seq…" at bounding box center [761, 392] width 1522 height 784
click at [1182, 109] on span "Refonte des site Web / App Web / Publicité Web / SEO" at bounding box center [1281, 115] width 359 height 12
click at [1186, 407] on html "Effet Monstre Contacts People Marketing Workflows Campaigns Sales Pipelines Seq…" at bounding box center [761, 392] width 1522 height 784
click at [1148, 390] on div "Prénom Nom J Jordan Lescroart J Jordan Mackean Entreprise Poste Courriel Téléph…" at bounding box center [841, 409] width 1362 height 690
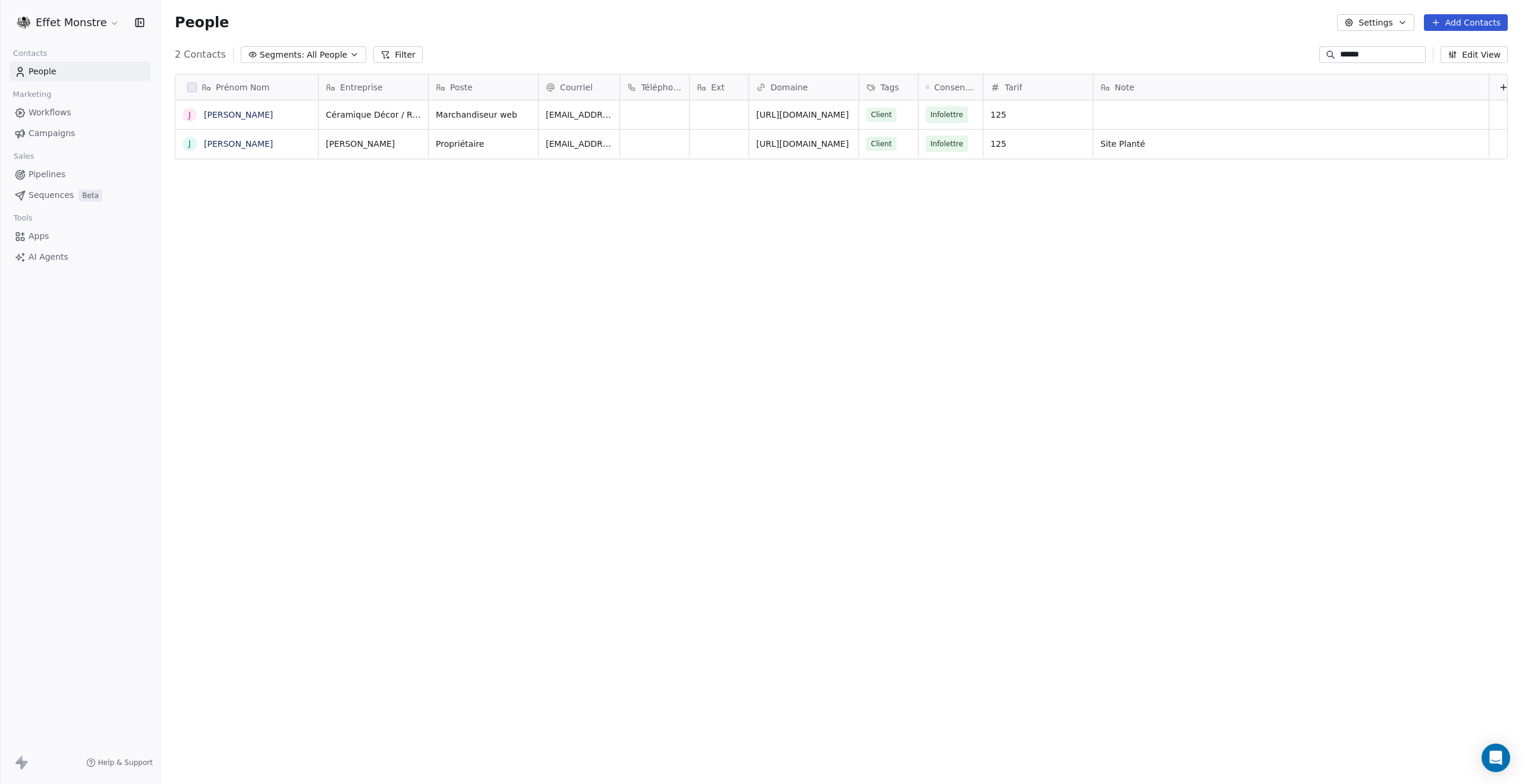
drag, startPoint x: 1371, startPoint y: 55, endPoint x: 1142, endPoint y: 29, distance: 230.5
click at [1158, 29] on section "People Settings Add Contacts 2 Contacts Segments: All People Filter ****** Edit…" at bounding box center [841, 392] width 1362 height 784
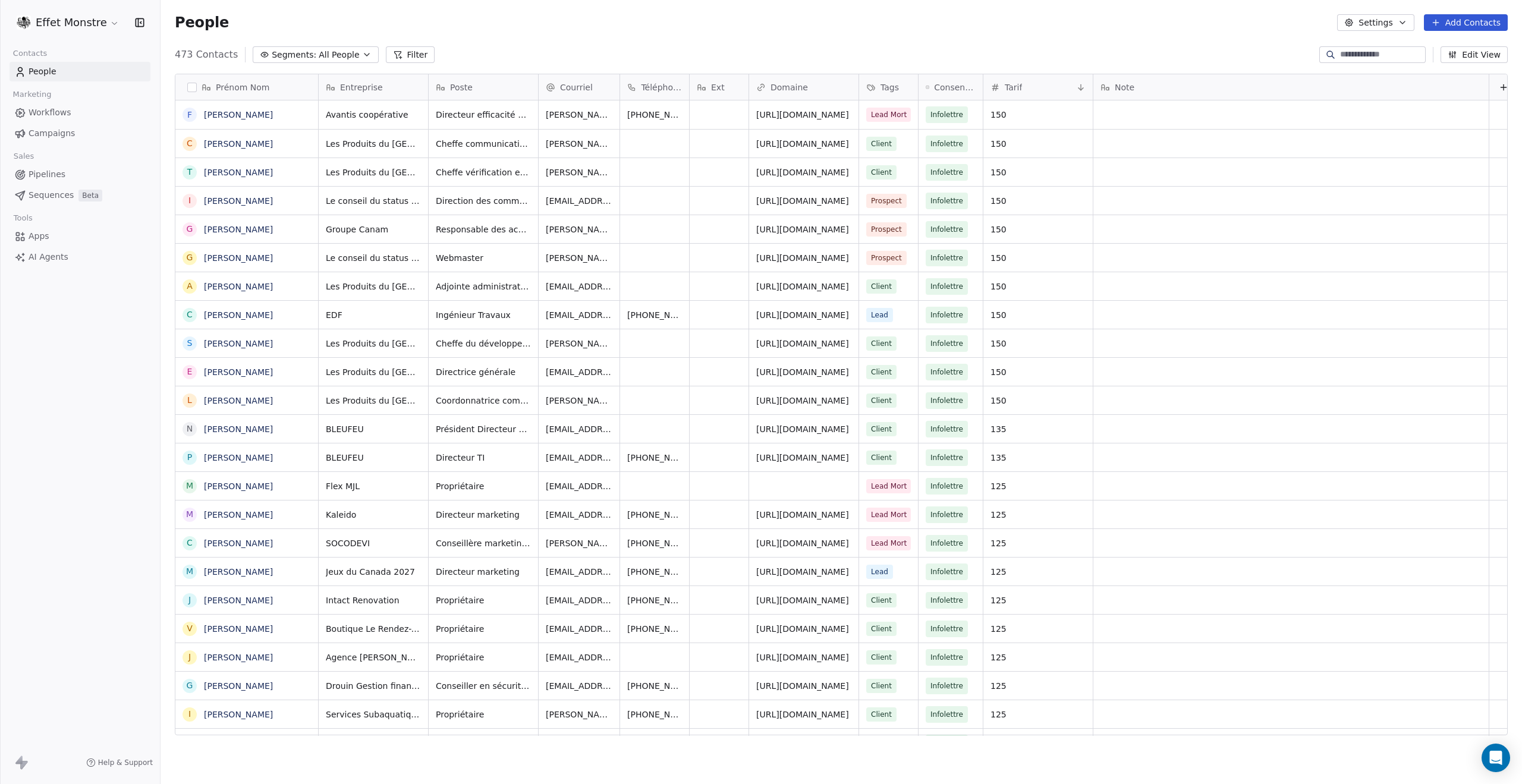
click at [1344, 56] on input at bounding box center [1381, 55] width 84 height 12
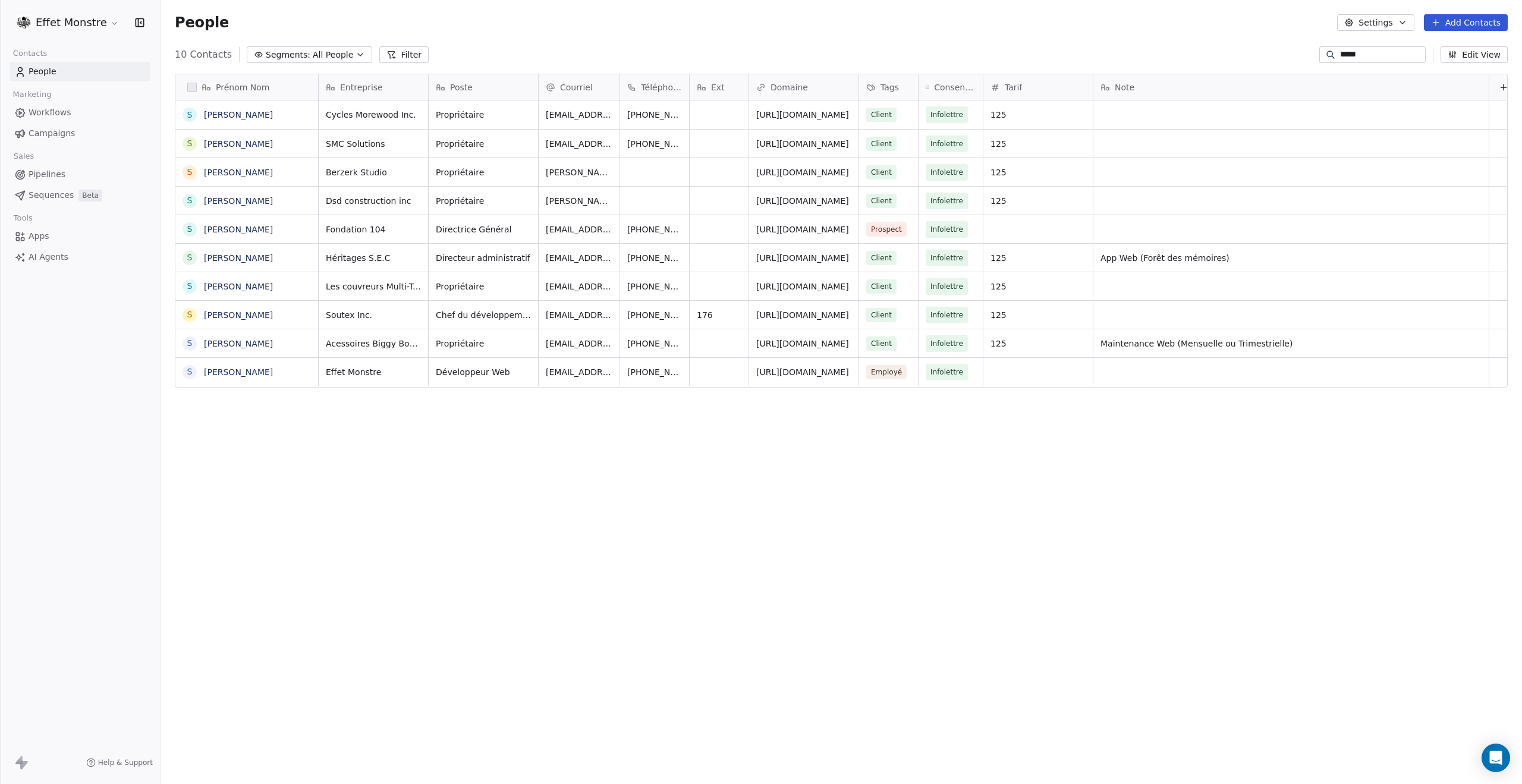
scroll to position [681, 1352]
type input "*****"
click at [901, 257] on div "Client" at bounding box center [892, 257] width 67 height 28
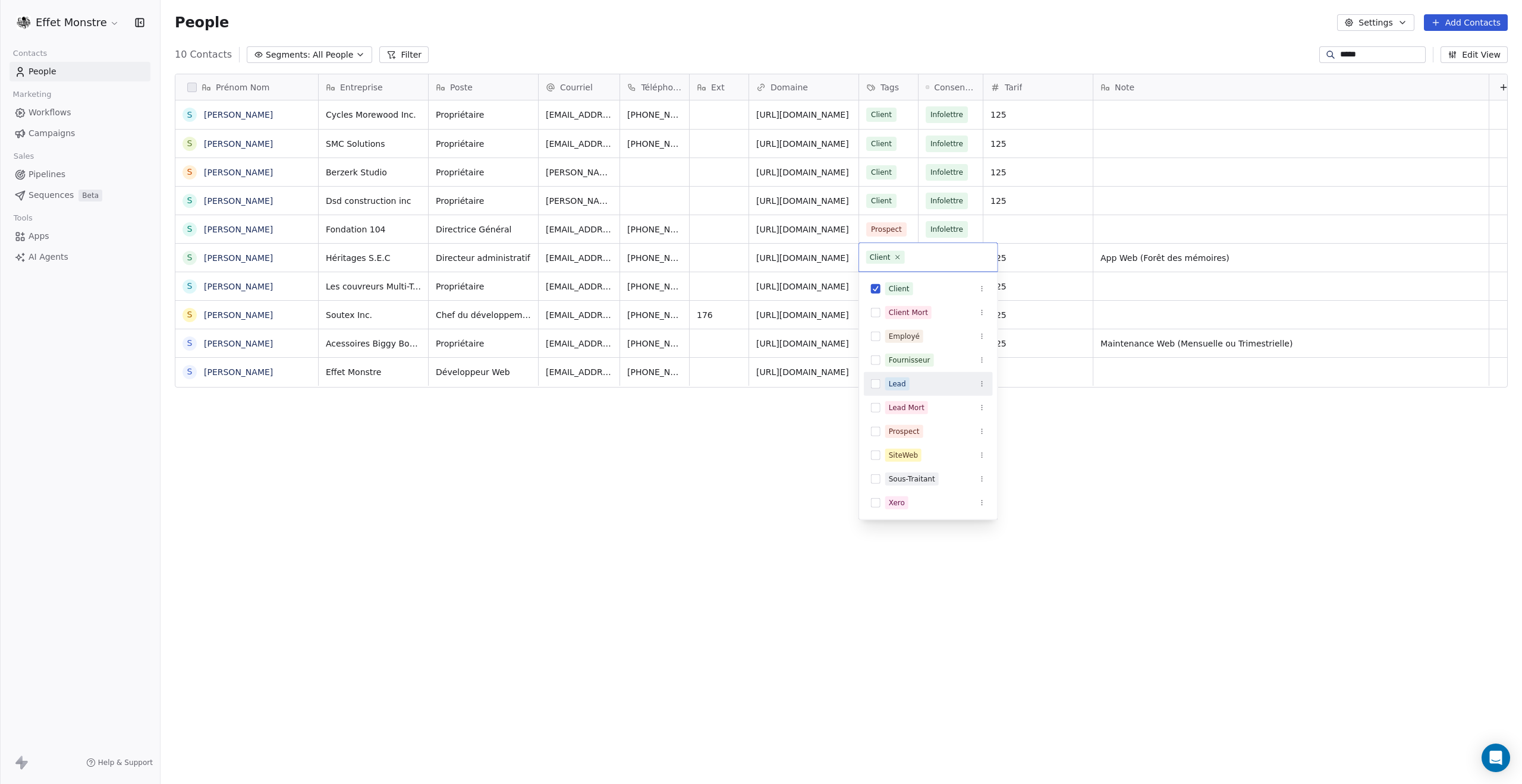
click at [874, 382] on button "Suggestions" at bounding box center [876, 384] width 10 height 10
click at [873, 287] on button "Suggestions" at bounding box center [876, 289] width 10 height 10
click at [874, 291] on button "Suggestions" at bounding box center [876, 289] width 10 height 10
click at [879, 384] on button "Suggestions" at bounding box center [876, 384] width 10 height 10
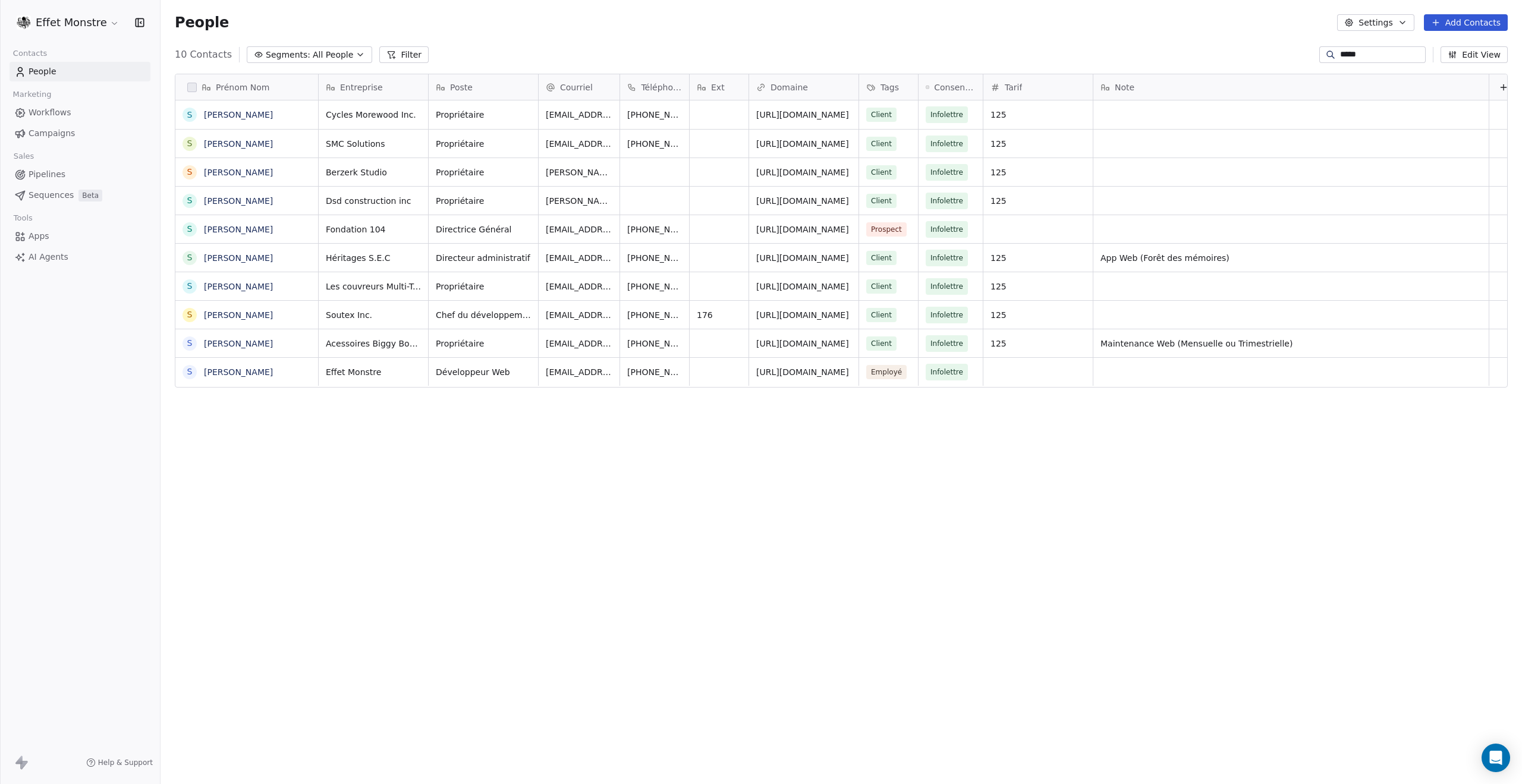
click at [778, 480] on html "Effet Monstre Contacts People Marketing Workflows Campaigns Sales Pipelines Seq…" at bounding box center [761, 392] width 1522 height 784
click at [899, 255] on div "Client" at bounding box center [892, 257] width 67 height 28
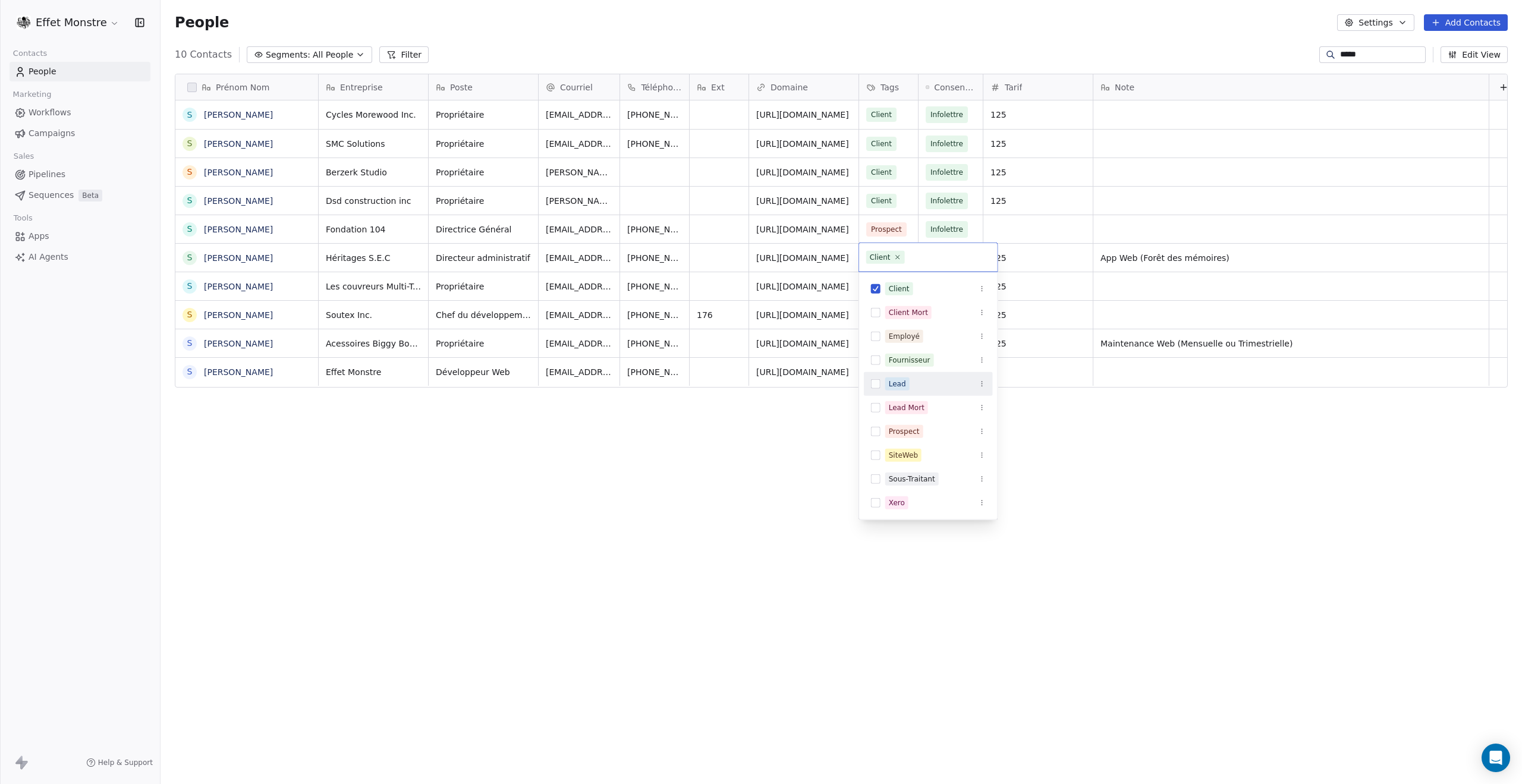
click at [874, 379] on button "Suggestions" at bounding box center [876, 384] width 10 height 10
click at [776, 475] on html "Effet Monstre Contacts People Marketing Workflows Campaigns Sales Pipelines Seq…" at bounding box center [761, 392] width 1522 height 784
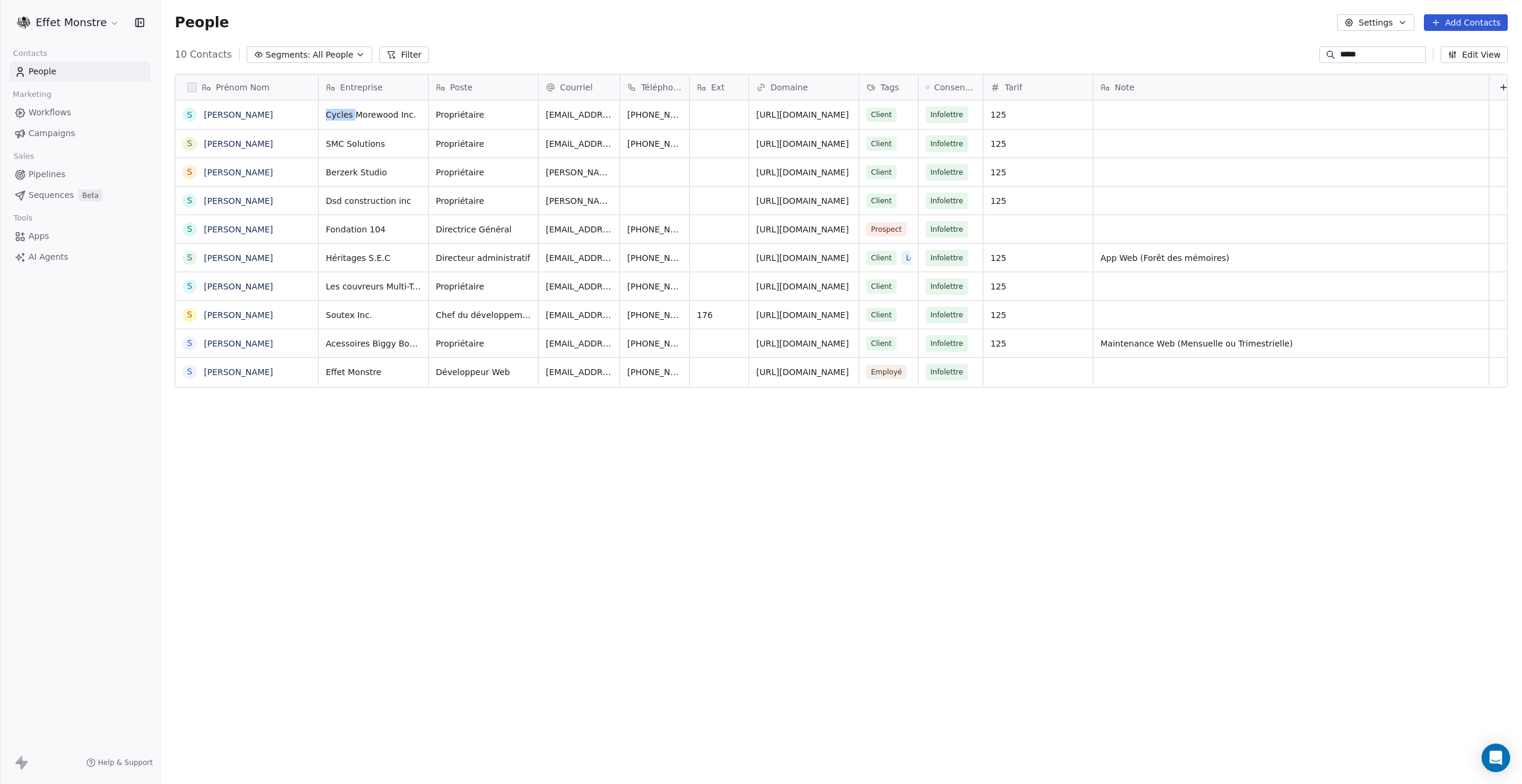
click at [776, 476] on div "Prénom Nom S Simon Bergeron S Simon Meloche S Simon Lachance S Simon Doré S Sim…" at bounding box center [841, 409] width 1362 height 690
click at [902, 255] on span "Lead" at bounding box center [915, 257] width 26 height 14
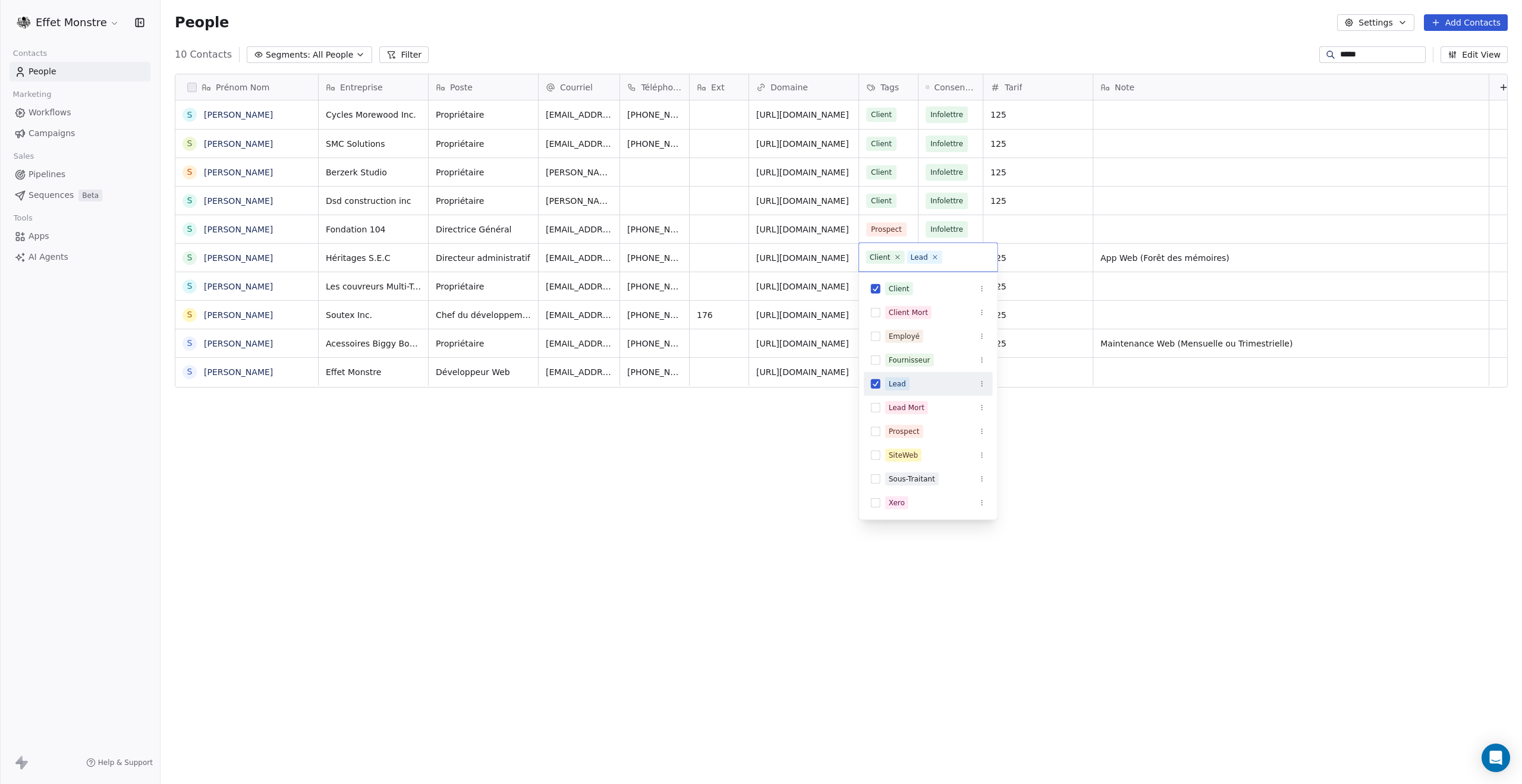
click at [874, 386] on button "Suggestions" at bounding box center [876, 384] width 10 height 10
click at [754, 499] on html "Effet Monstre Contacts People Marketing Workflows Campaigns Sales Pipelines Seq…" at bounding box center [761, 392] width 1522 height 784
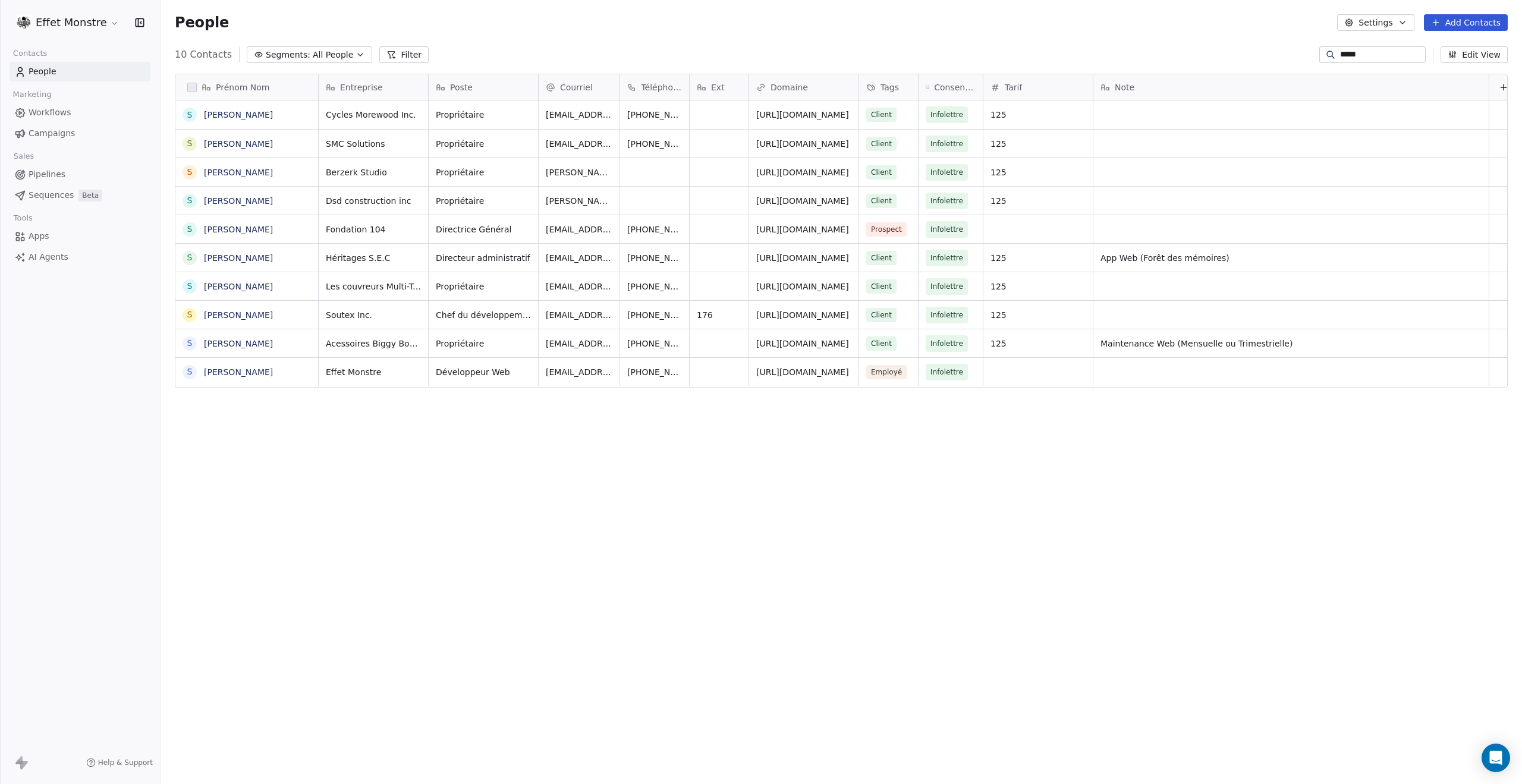
drag, startPoint x: 1365, startPoint y: 55, endPoint x: 1191, endPoint y: 43, distance: 174.4
click at [1191, 44] on section "People Settings Add Contacts 10 Contacts Segments: All People Filter ***** Edit…" at bounding box center [841, 392] width 1362 height 784
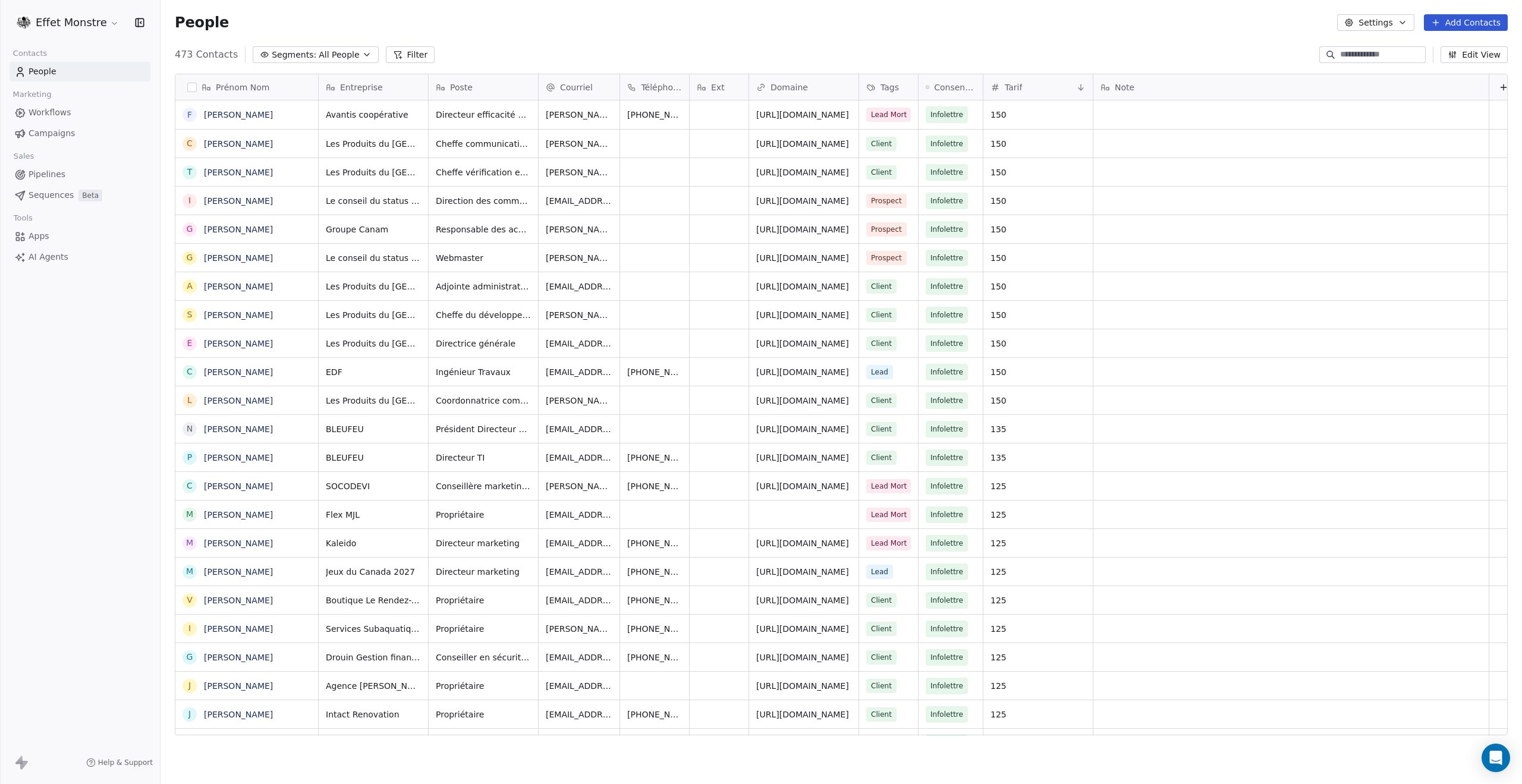
click at [1359, 53] on input at bounding box center [1381, 55] width 84 height 12
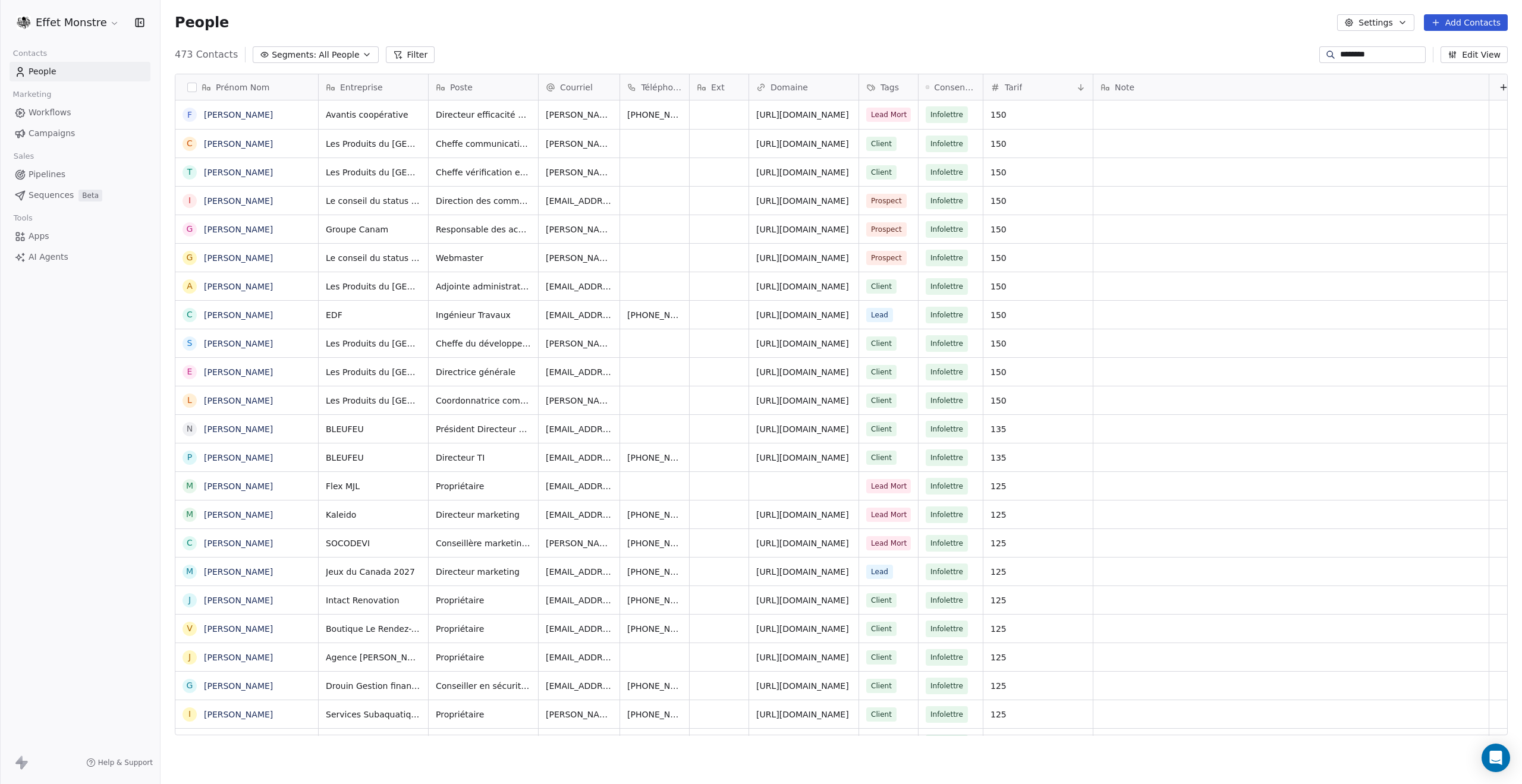
type input "********"
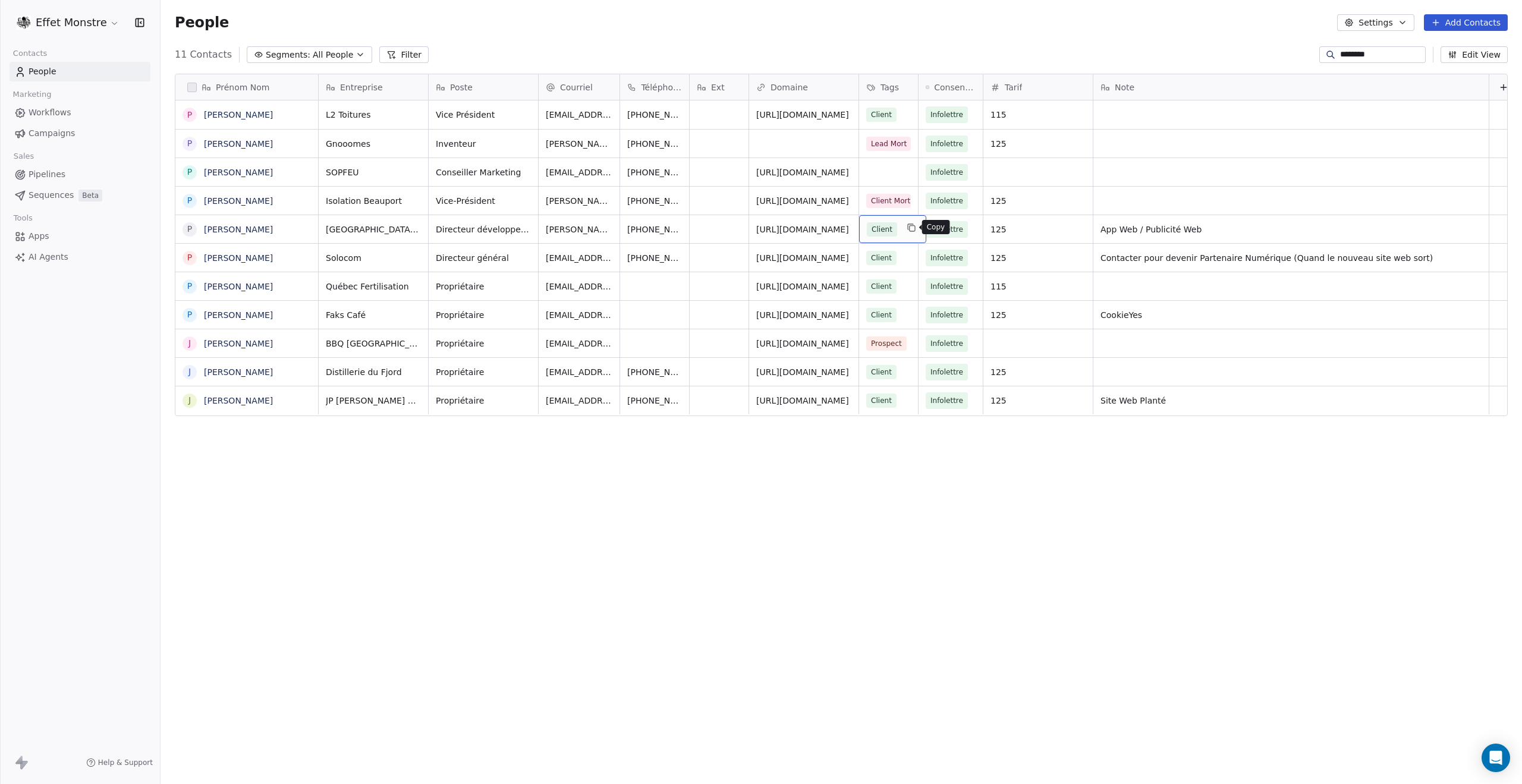
click at [910, 231] on icon "grid" at bounding box center [913, 229] width 5 height 5
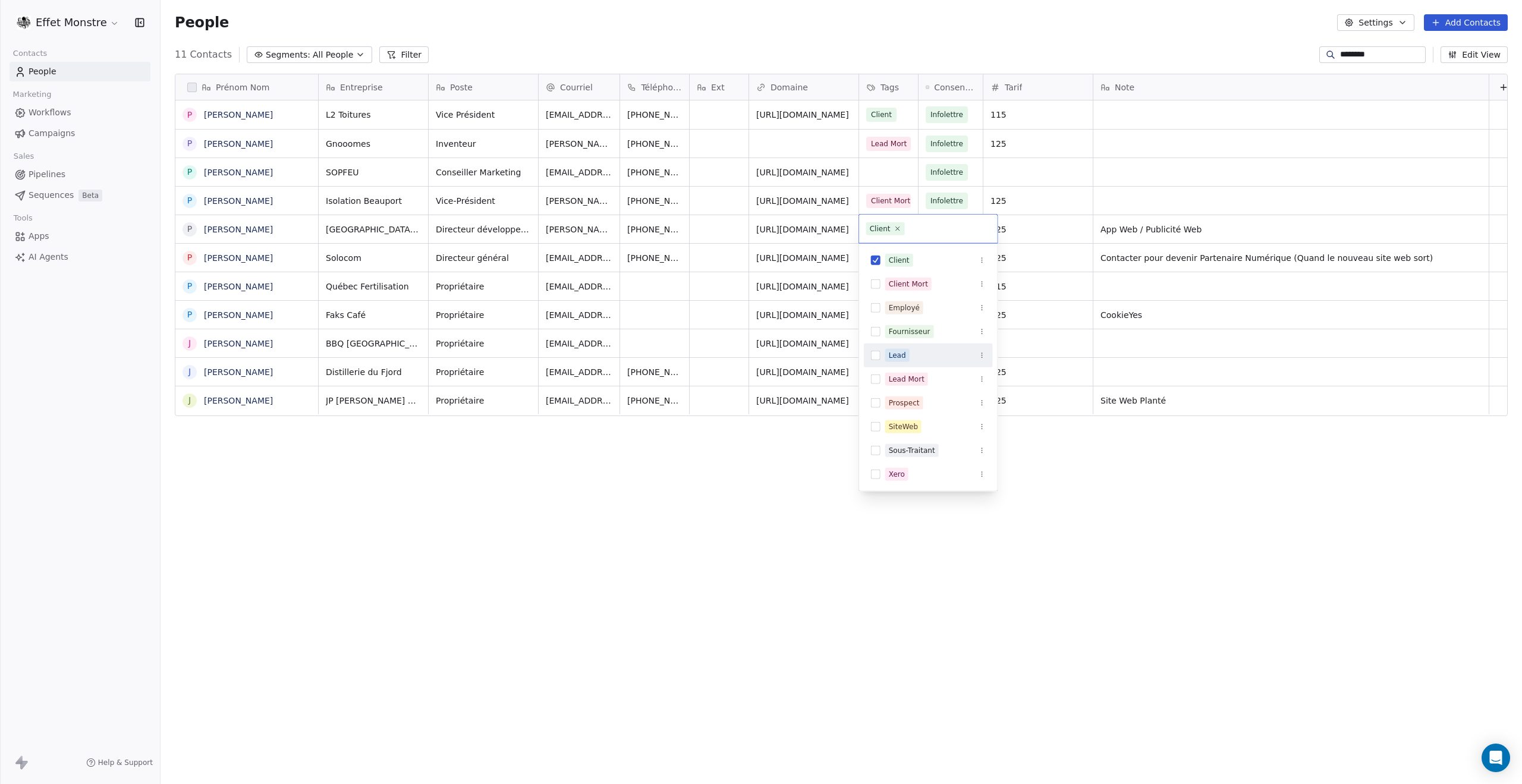
click at [875, 356] on button "Suggestions" at bounding box center [876, 356] width 10 height 10
click at [750, 493] on html "Effet Monstre Contacts People Marketing Workflows Campaigns Sales Pipelines Seq…" at bounding box center [761, 392] width 1522 height 784
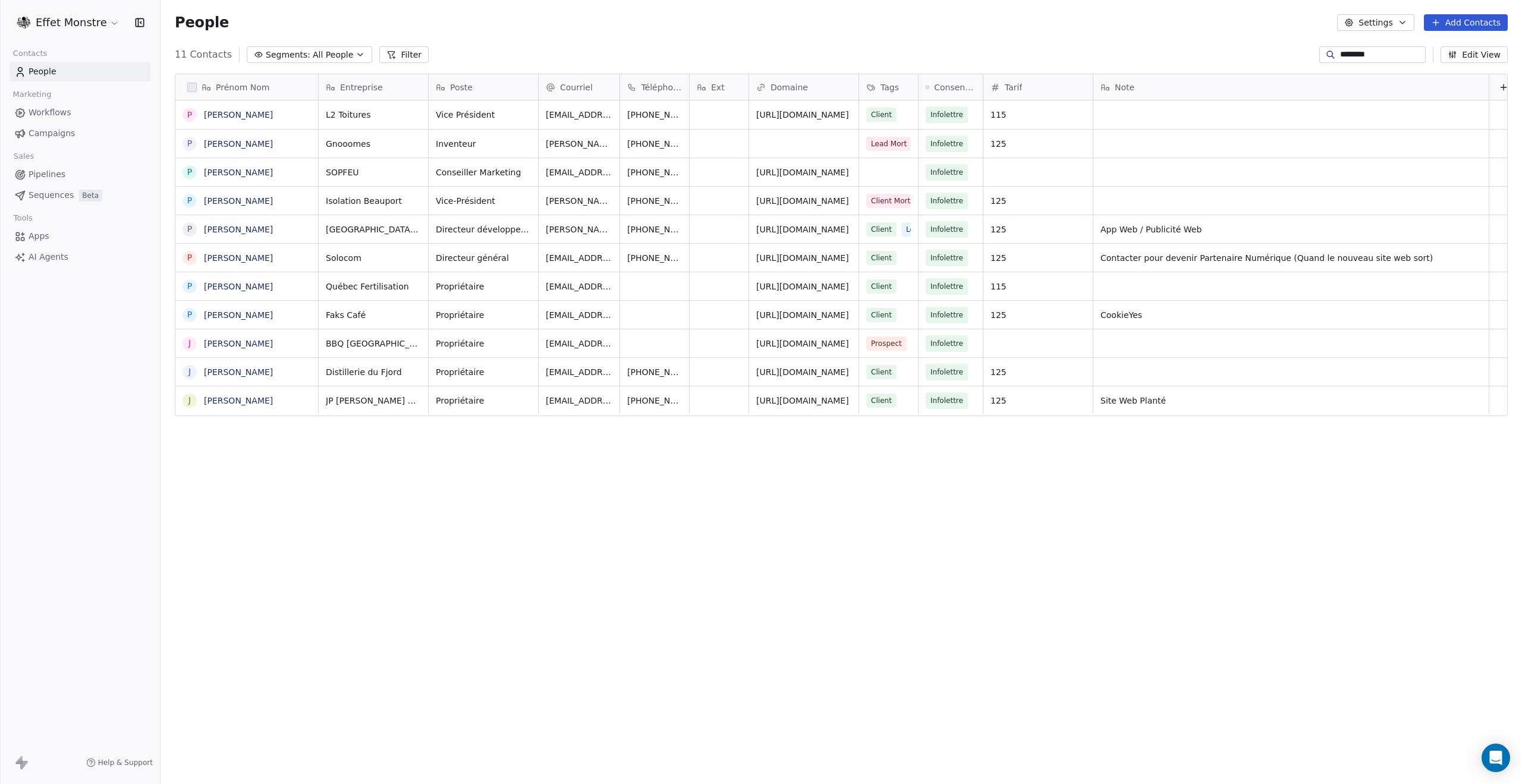
drag, startPoint x: 667, startPoint y: 595, endPoint x: 645, endPoint y: 588, distance: 23.1
click at [667, 595] on div "Prénom Nom P Philippe Letarte P Philippe Warren P Philippe Bergeron P Philippe …" at bounding box center [841, 409] width 1362 height 690
click at [899, 229] on div "Client Lead" at bounding box center [898, 229] width 62 height 14
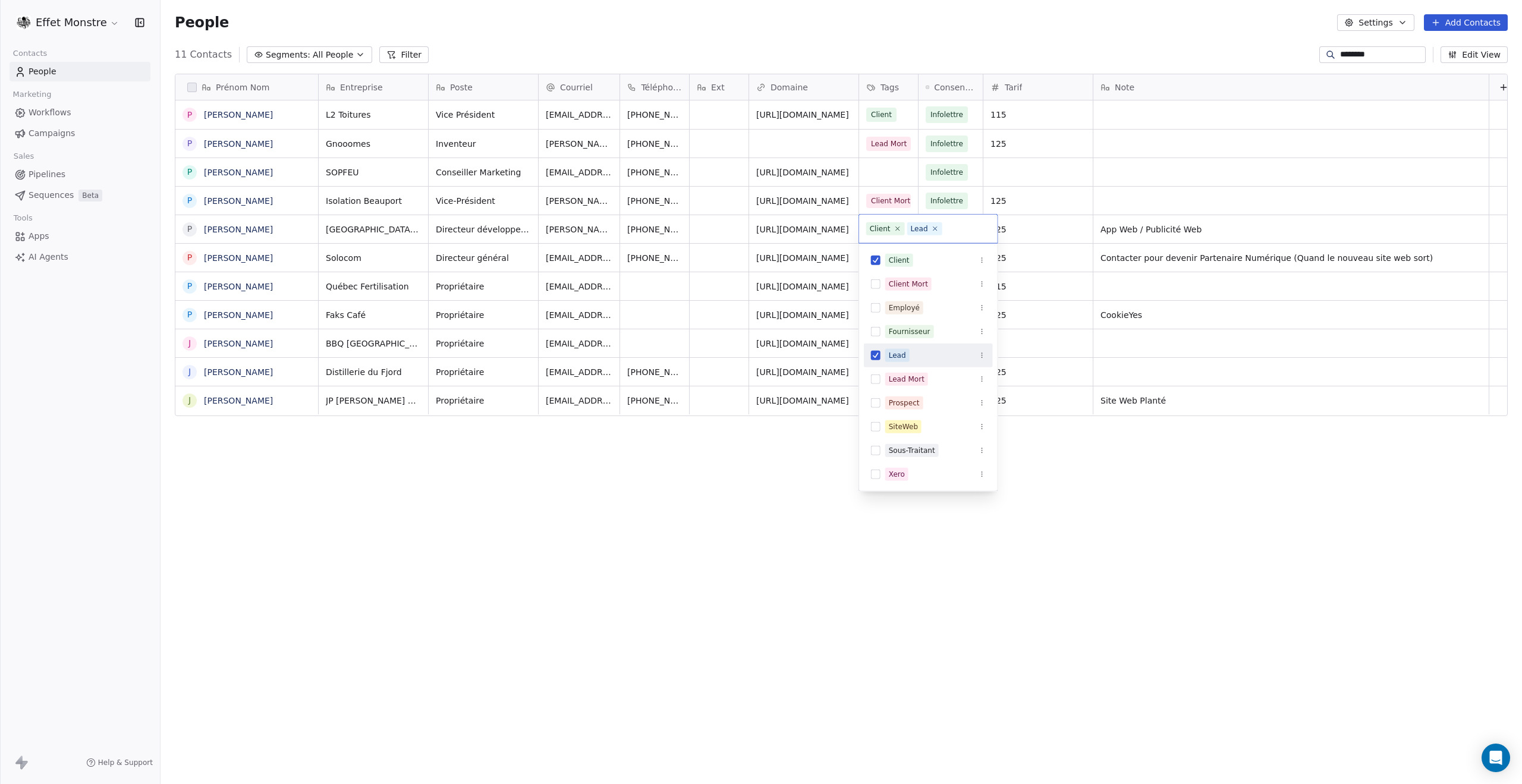
click at [878, 352] on button "Suggestions" at bounding box center [876, 356] width 10 height 10
click at [789, 476] on html "Effet Monstre Contacts People Marketing Workflows Campaigns Sales Pipelines Seq…" at bounding box center [761, 392] width 1522 height 784
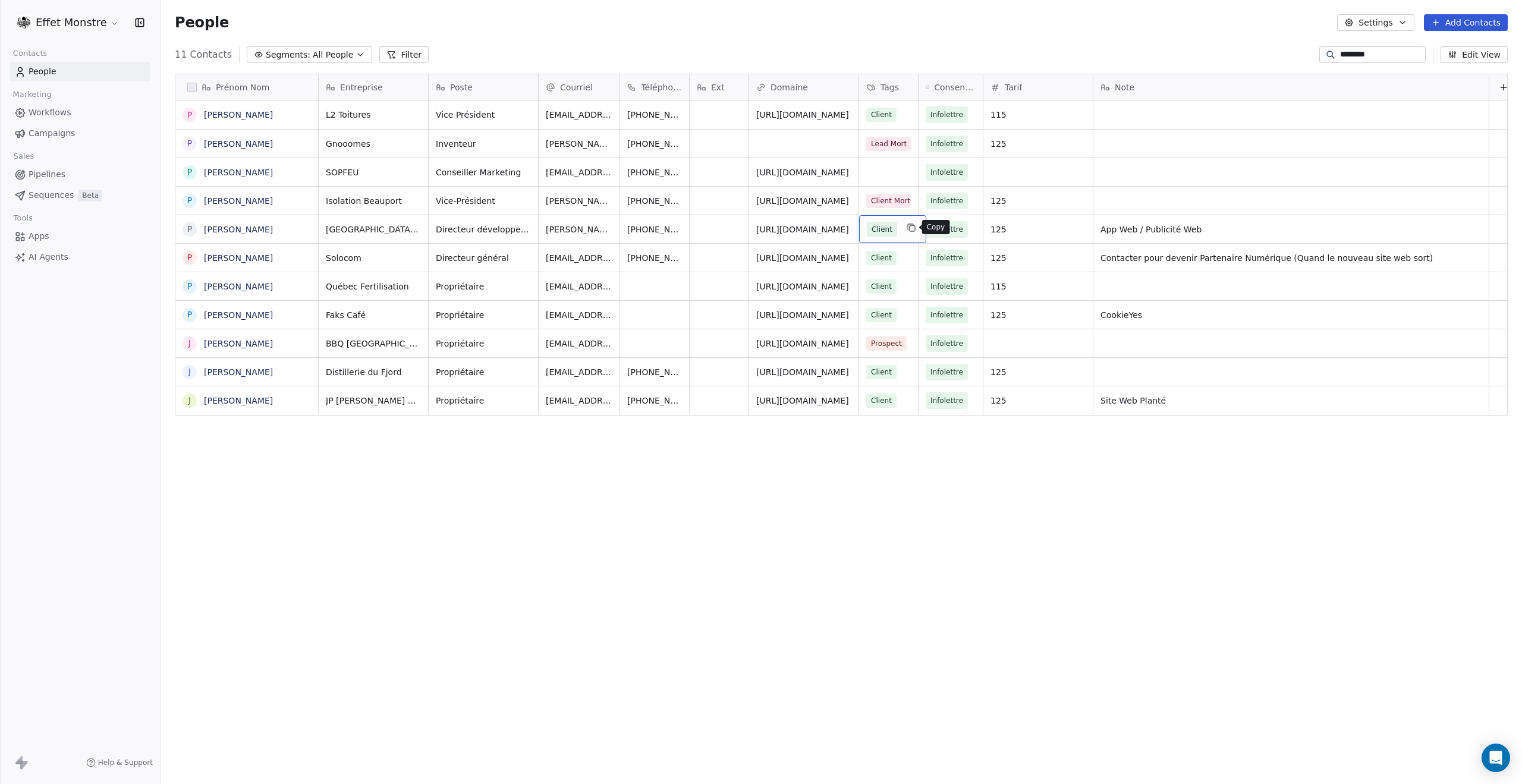
click at [907, 228] on icon "grid" at bounding box center [911, 227] width 10 height 10
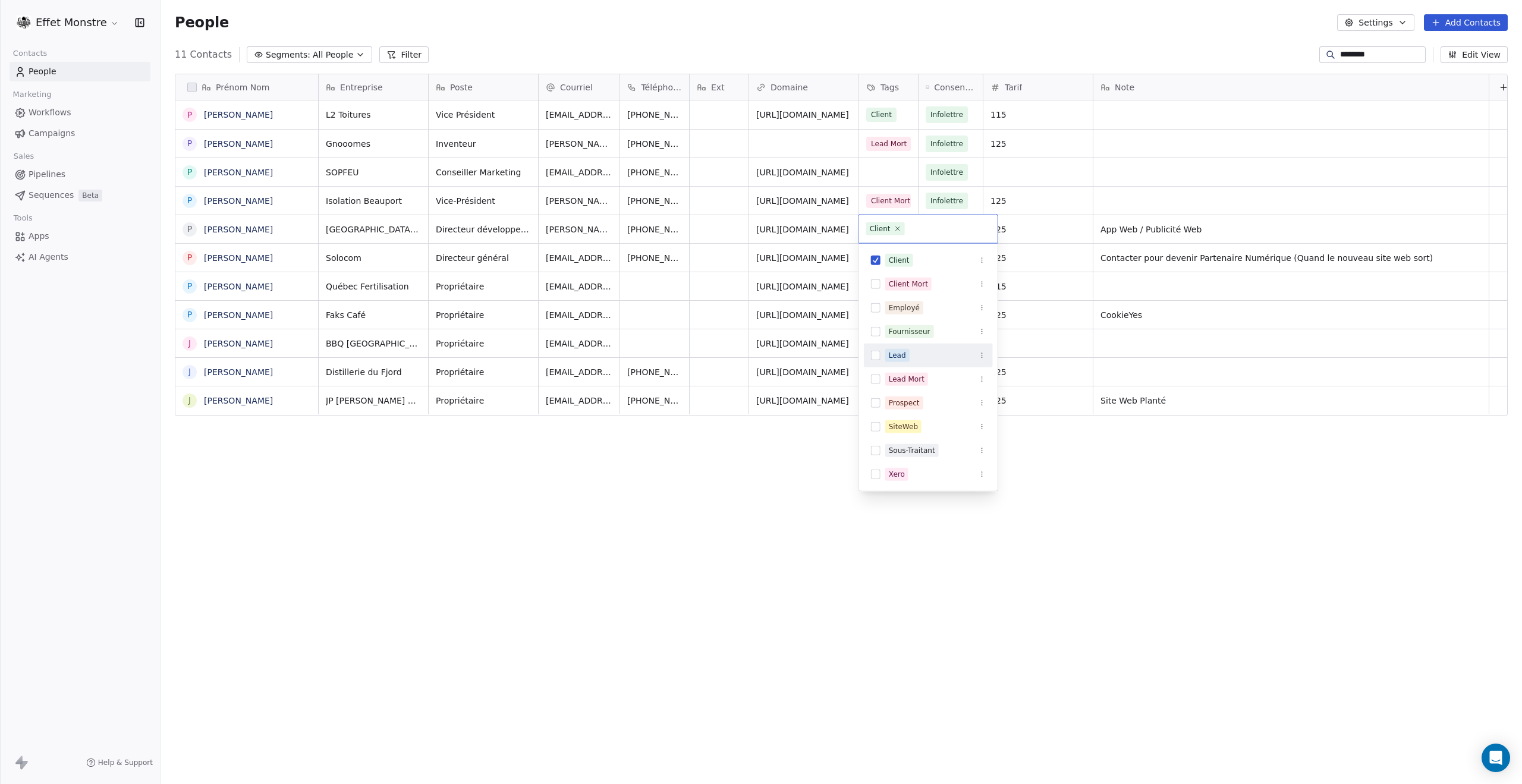
click at [872, 350] on div "Lead" at bounding box center [928, 356] width 129 height 19
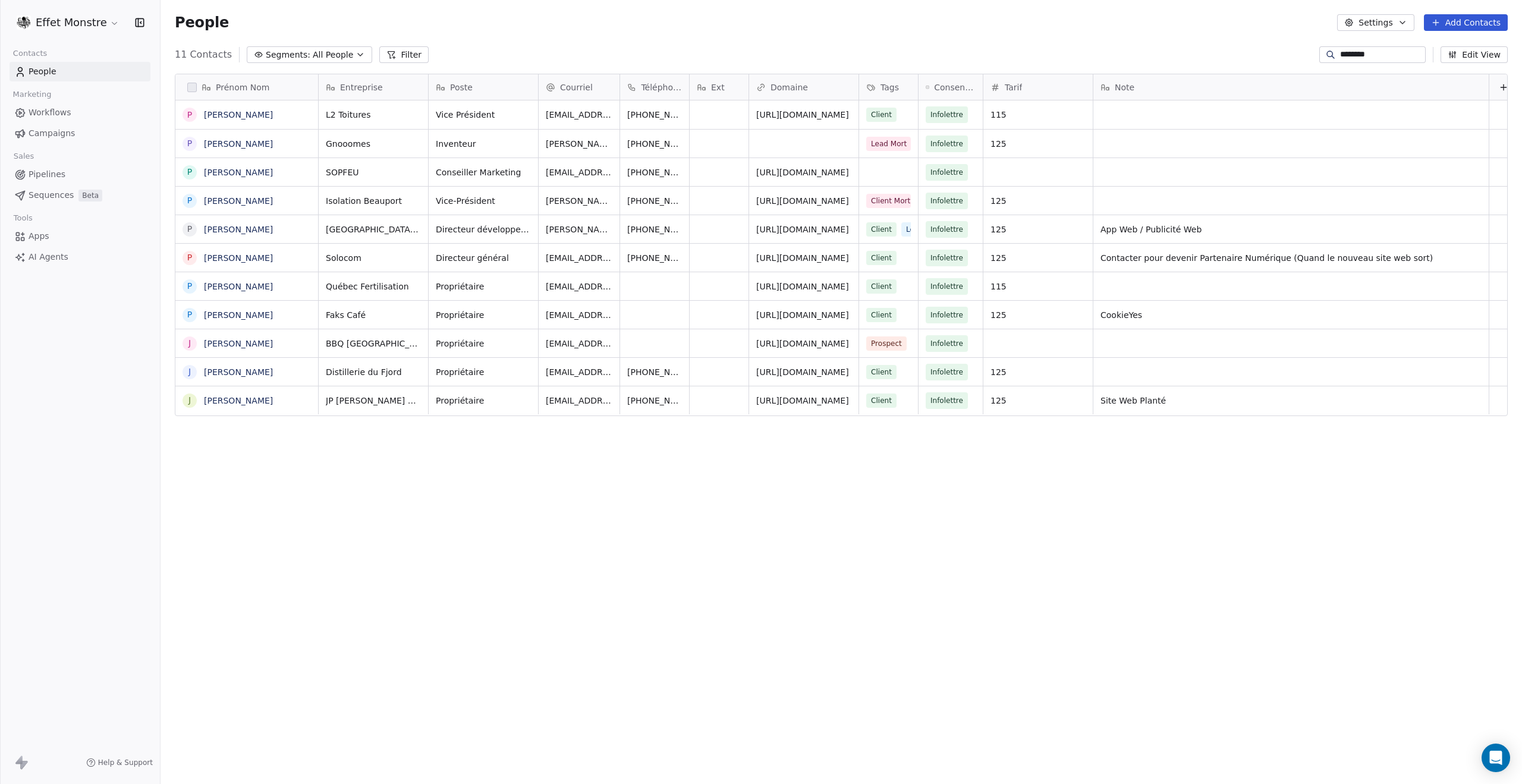
click at [743, 557] on html "Effet Monstre Contacts People Marketing Workflows Campaigns Sales Pipelines Seq…" at bounding box center [761, 392] width 1522 height 784
click at [904, 234] on span "Lead" at bounding box center [915, 229] width 26 height 14
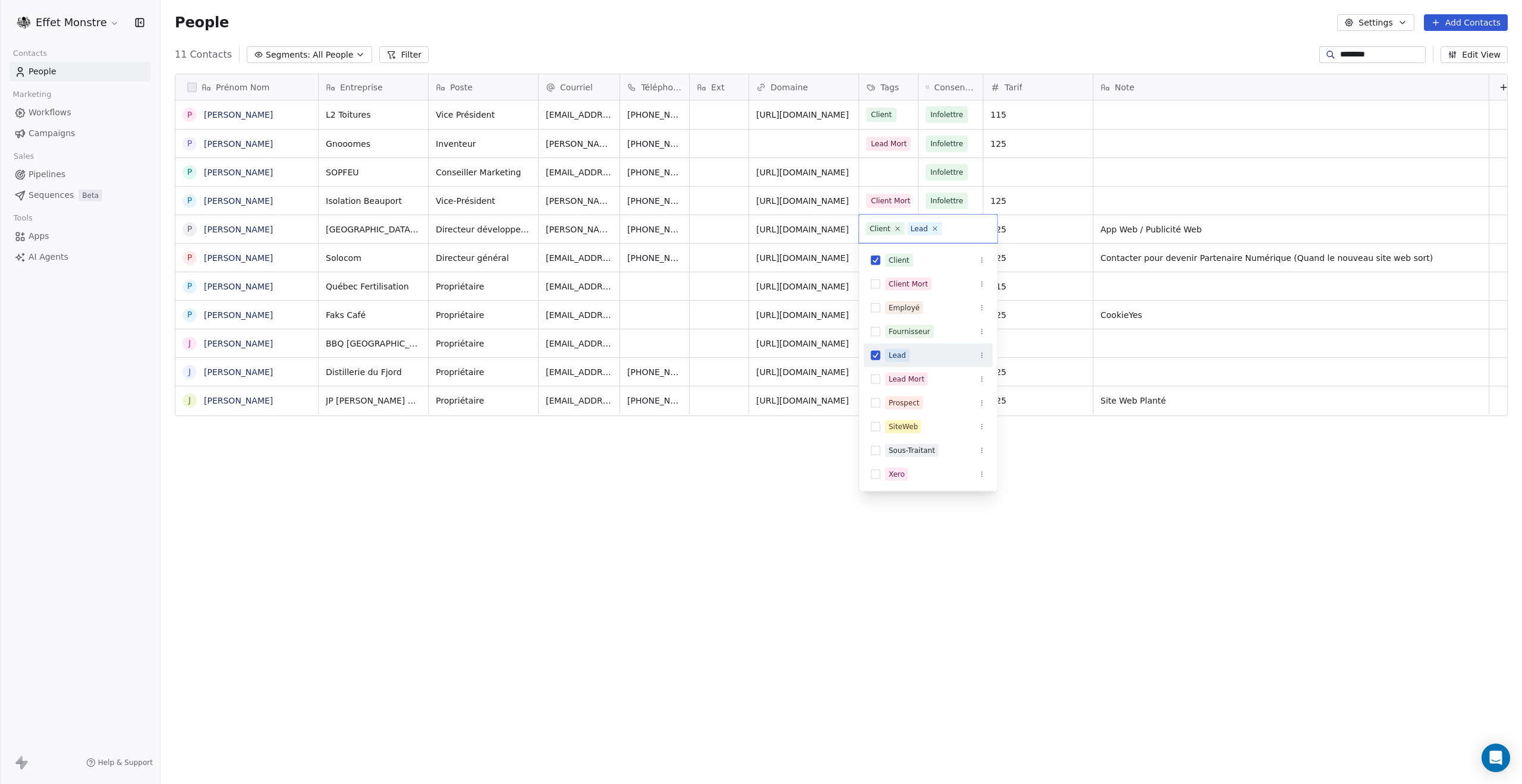
click at [873, 358] on button "Suggestions" at bounding box center [876, 356] width 10 height 10
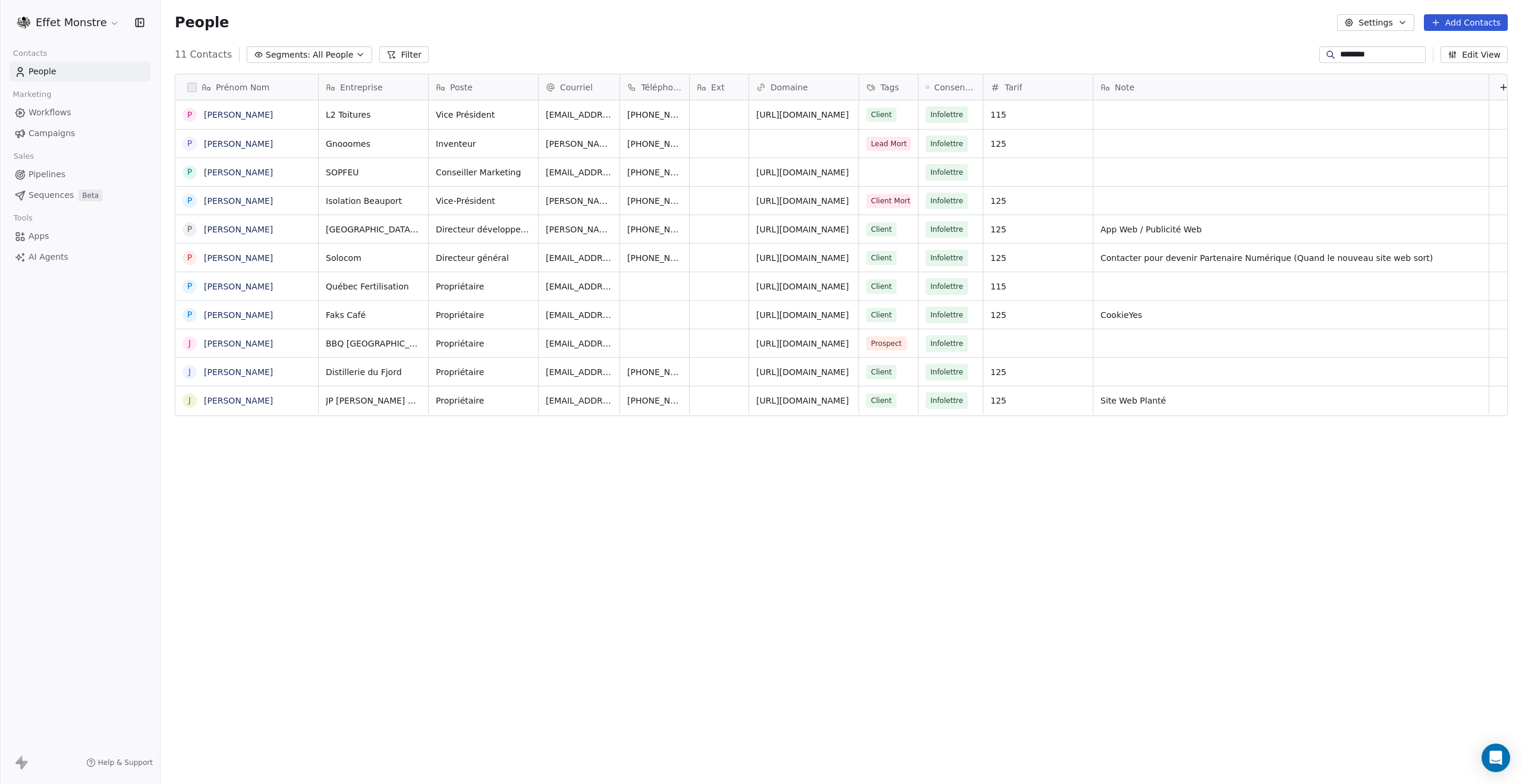
click at [755, 547] on html "Effet Monstre Contacts People Marketing Workflows Campaigns Sales Pipelines Seq…" at bounding box center [761, 392] width 1522 height 784
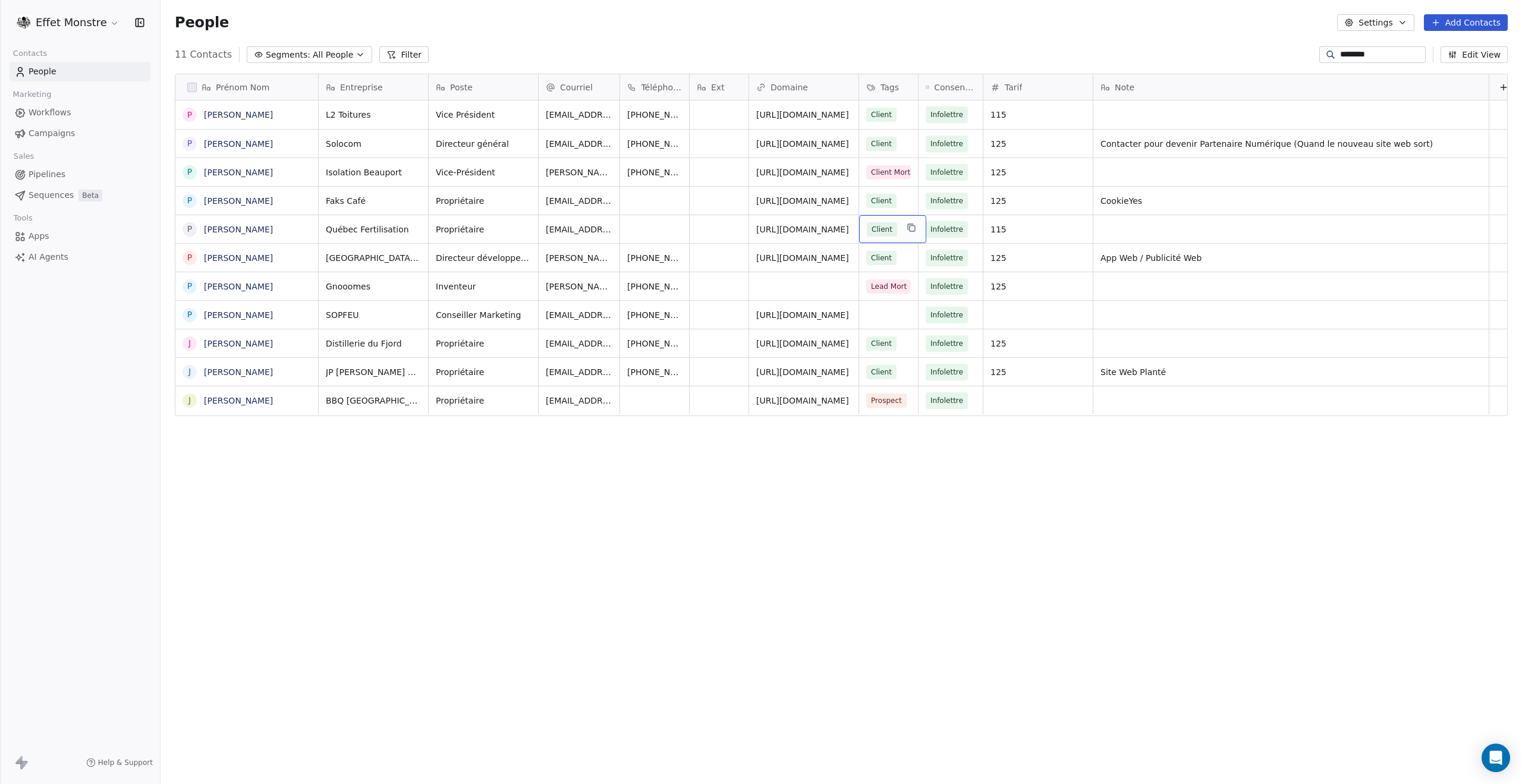
click at [901, 234] on div "Client" at bounding box center [892, 229] width 67 height 28
click at [623, 692] on html "Effet Monstre Contacts People Marketing Workflows Campaigns Sales Pipelines Seq…" at bounding box center [761, 392] width 1522 height 784
click at [907, 251] on icon "grid" at bounding box center [911, 256] width 10 height 10
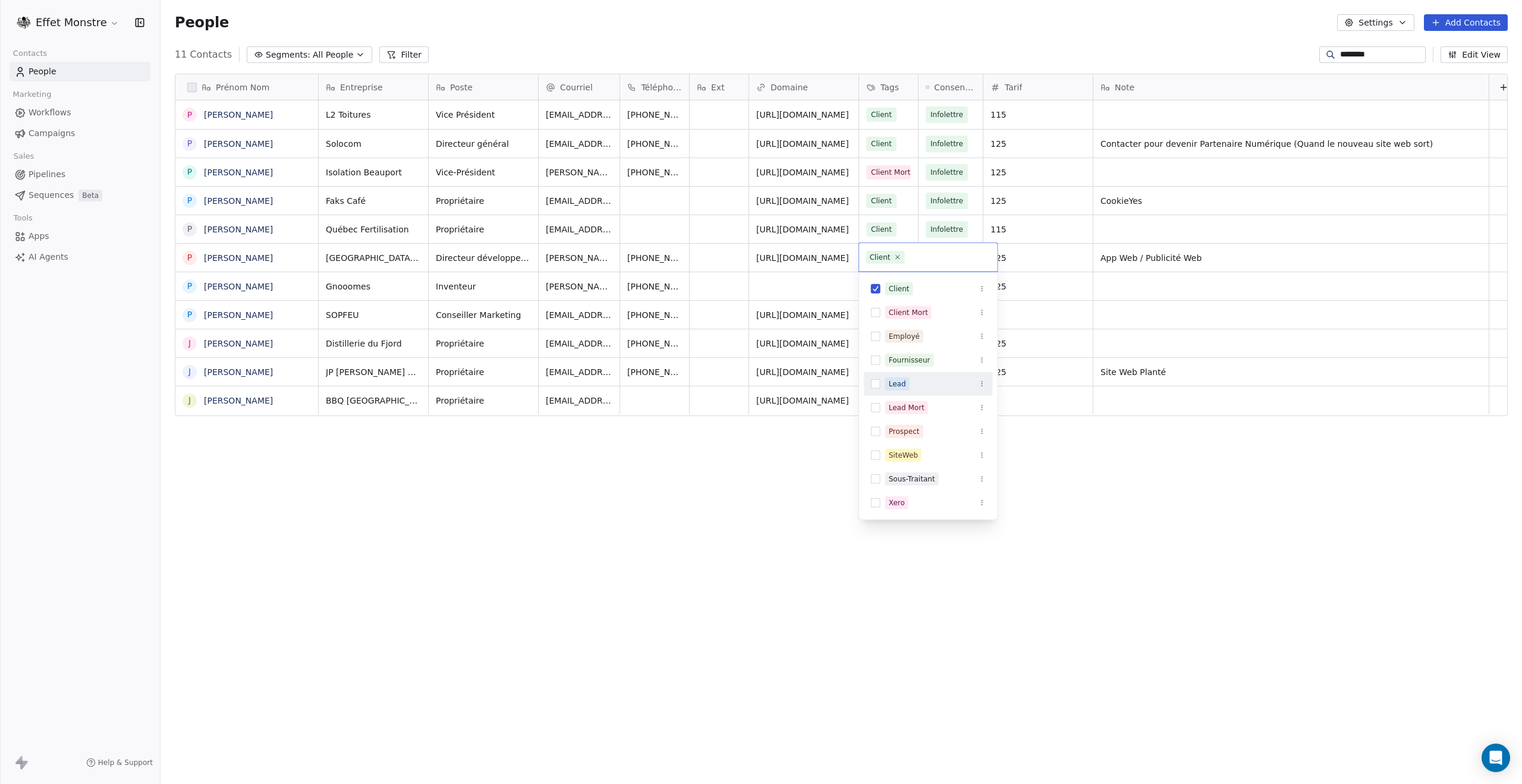
click at [877, 381] on button "Suggestions" at bounding box center [876, 384] width 10 height 10
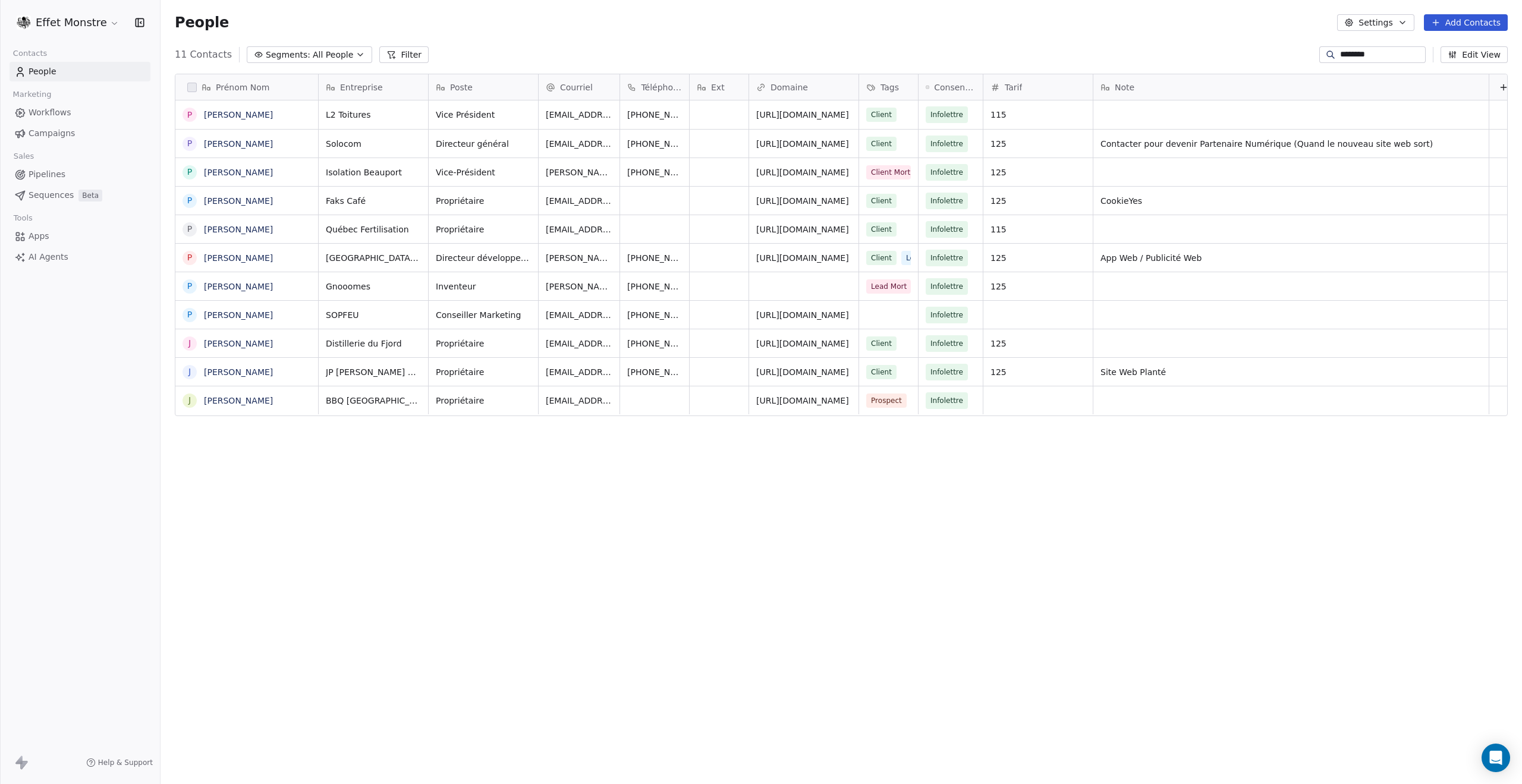
click at [769, 470] on html "Effet Monstre Contacts People Marketing Workflows Campaigns Sales Pipelines Seq…" at bounding box center [761, 392] width 1522 height 784
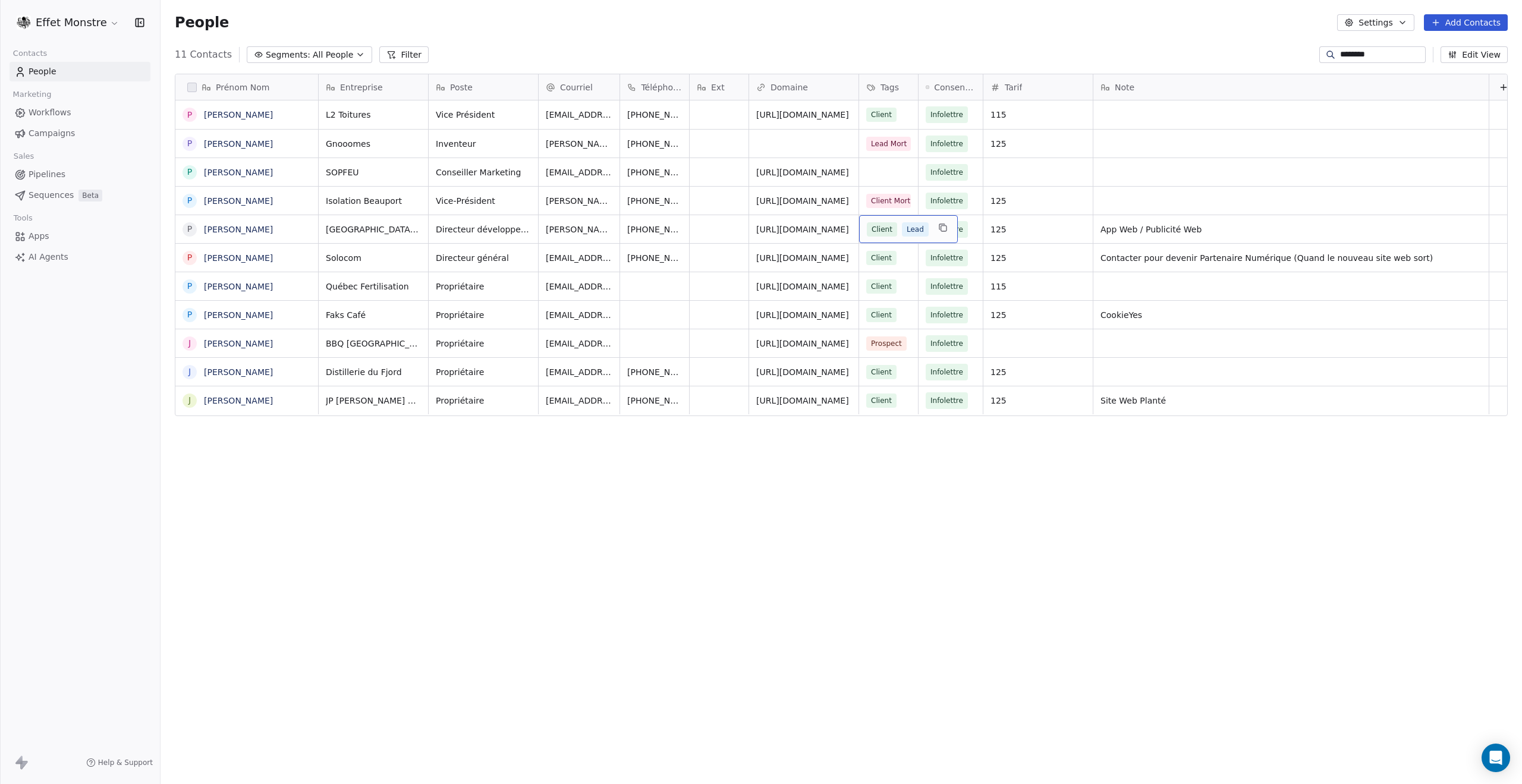
click at [902, 231] on span "Lead" at bounding box center [915, 229] width 26 height 14
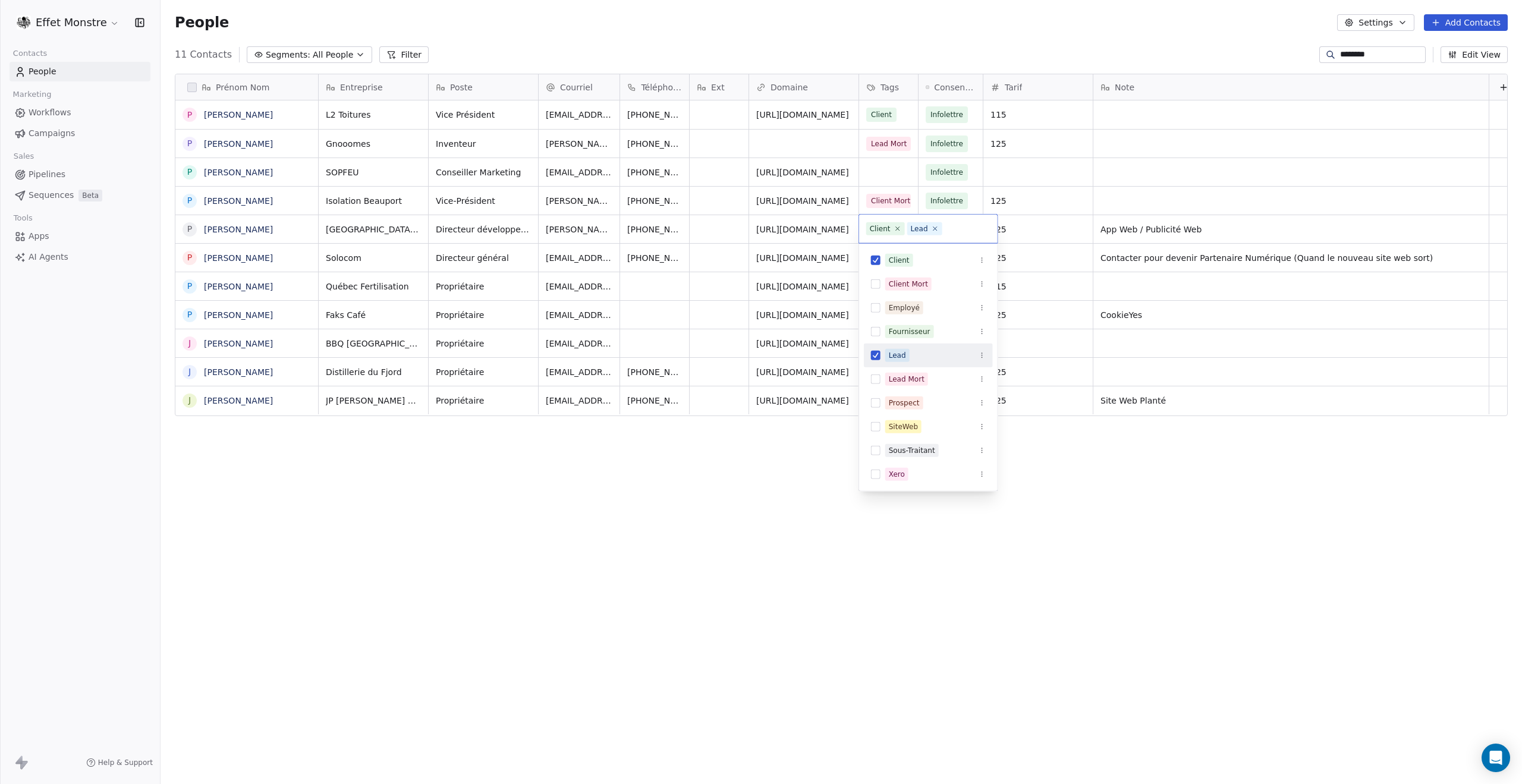
click at [872, 354] on button "Suggestions" at bounding box center [876, 356] width 10 height 10
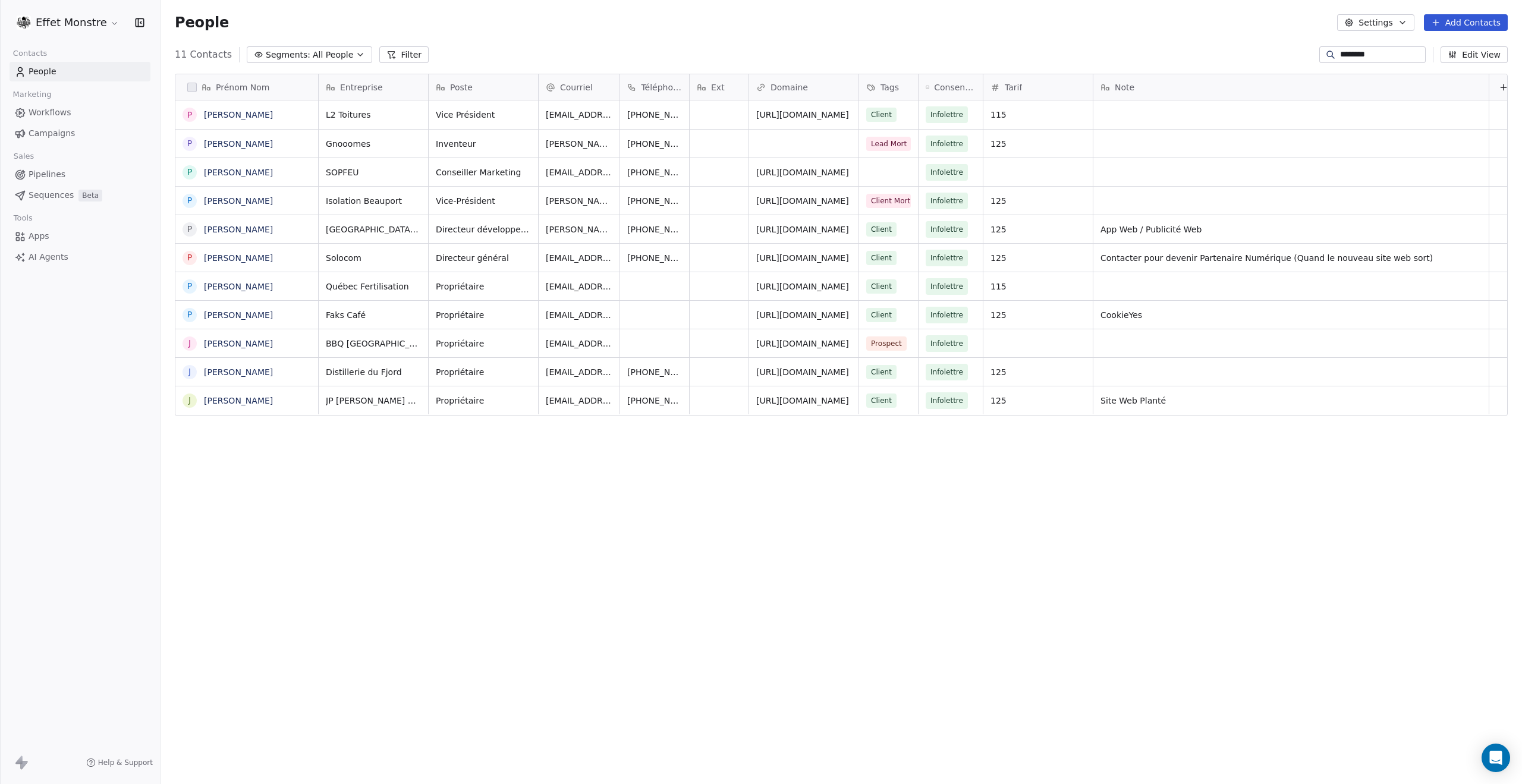
click at [1163, 236] on html "Effet Monstre Contacts People Marketing Workflows Campaigns Sales Pipelines Seq…" at bounding box center [761, 392] width 1522 height 784
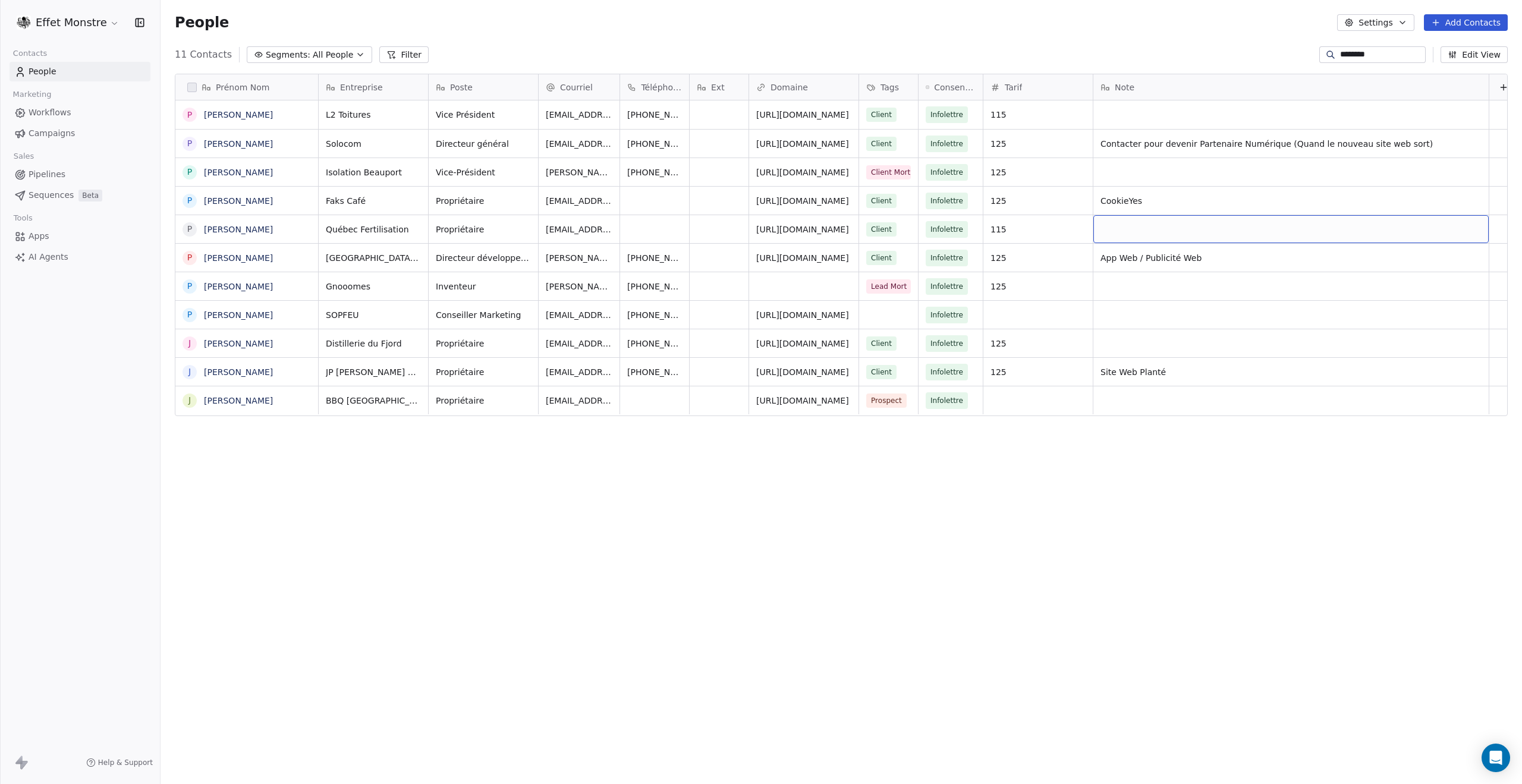
click at [1174, 231] on div "grid" at bounding box center [1291, 229] width 395 height 28
click at [1194, 480] on div "Prénom Nom P Philippe Letarte P Philippe Jacques P Philippe Simoneau P Philippe…" at bounding box center [841, 409] width 1362 height 690
click at [1154, 255] on span "App Web / Publicité Web" at bounding box center [1281, 258] width 359 height 12
click at [1151, 556] on html "Effet Monstre Contacts People Marketing Workflows Campaigns Sales Pipelines Seq…" at bounding box center [761, 392] width 1522 height 784
click at [1148, 552] on div "Prénom Nom P Philippe Letarte P Philippe Jacques P Philippe Simoneau P Philippe…" at bounding box center [841, 409] width 1362 height 690
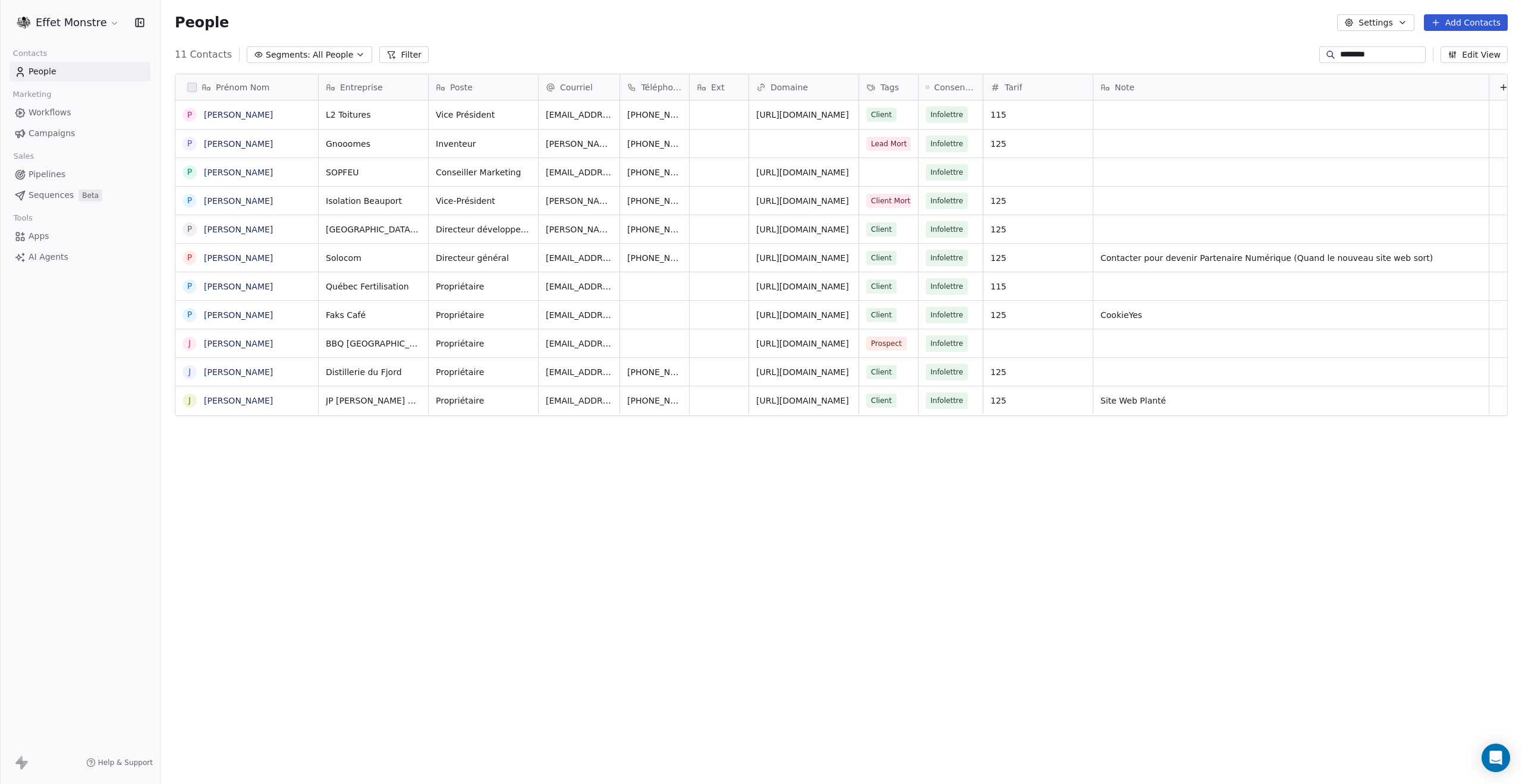
click at [1384, 50] on input "********" at bounding box center [1381, 55] width 84 height 12
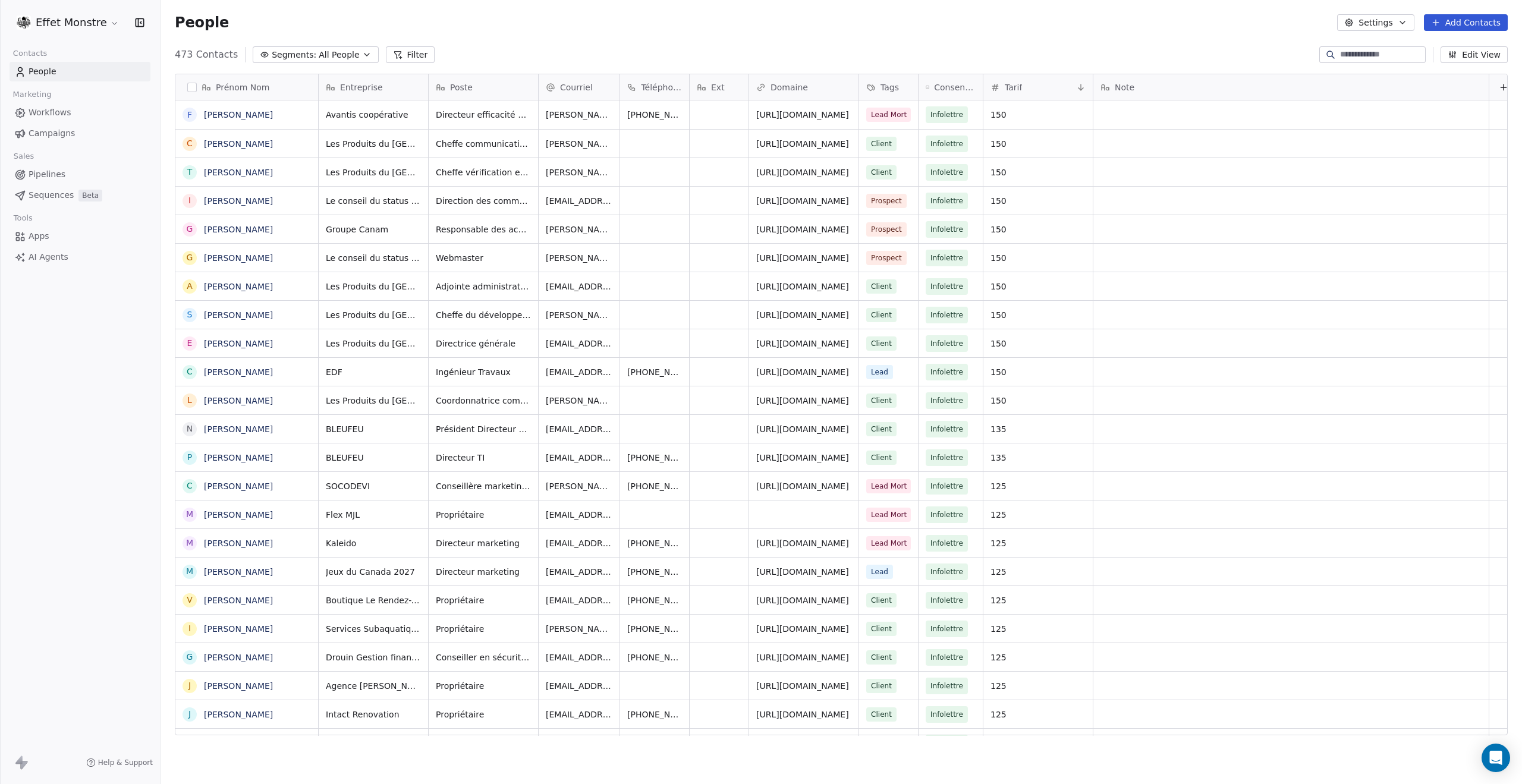
click at [1340, 52] on input at bounding box center [1381, 55] width 84 height 12
type input "******"
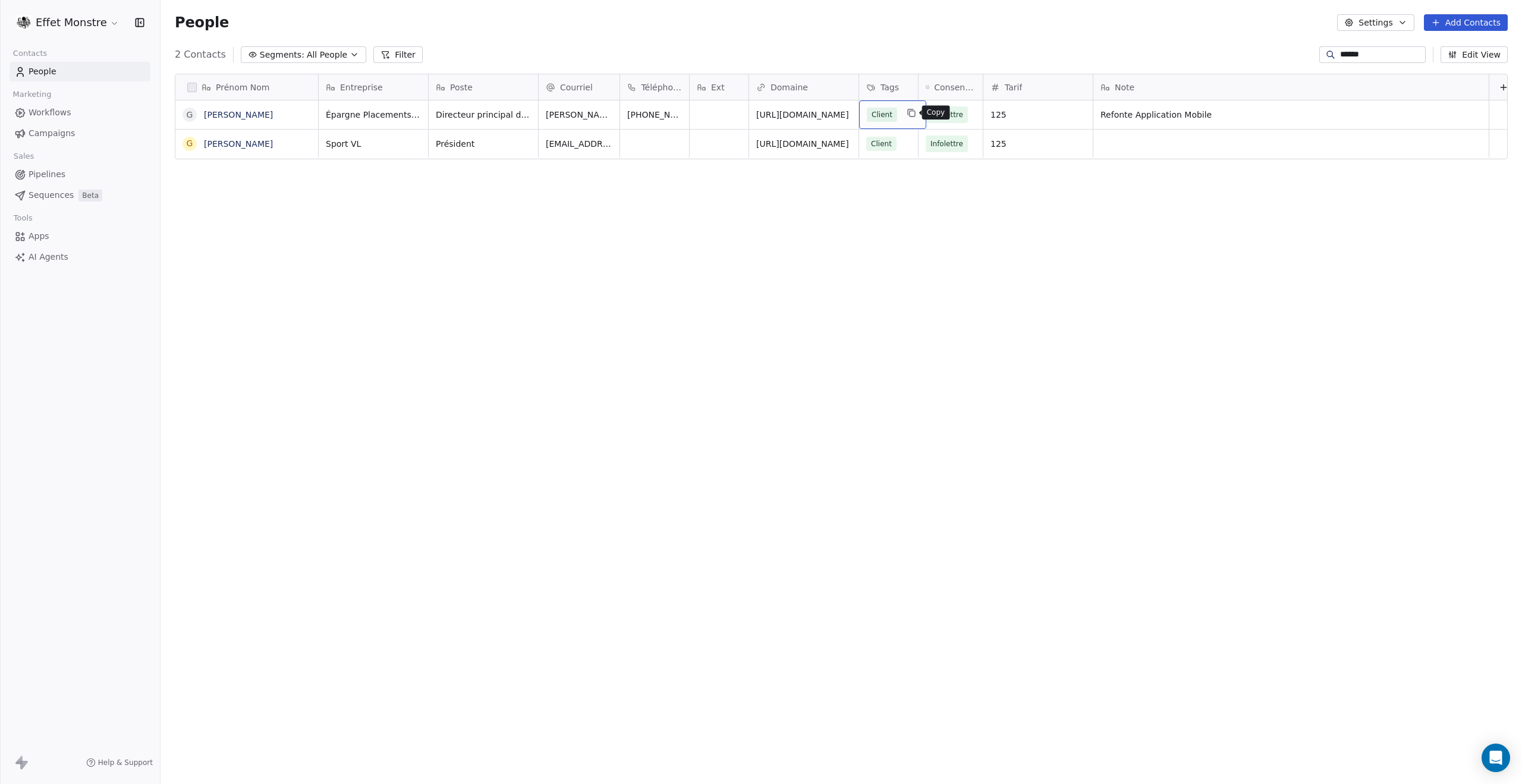
click at [910, 113] on icon "grid" at bounding box center [911, 113] width 10 height 10
click at [874, 245] on button "Suggestions" at bounding box center [876, 241] width 10 height 10
click at [825, 274] on html "Effet Monstre Contacts People Marketing Workflows Campaigns Sales Pipelines Seq…" at bounding box center [761, 392] width 1522 height 784
click at [1129, 111] on span "Refonte Application Mobile" at bounding box center [1281, 115] width 359 height 12
click at [1129, 112] on span "Refonte Application Mobile" at bounding box center [1281, 115] width 359 height 12
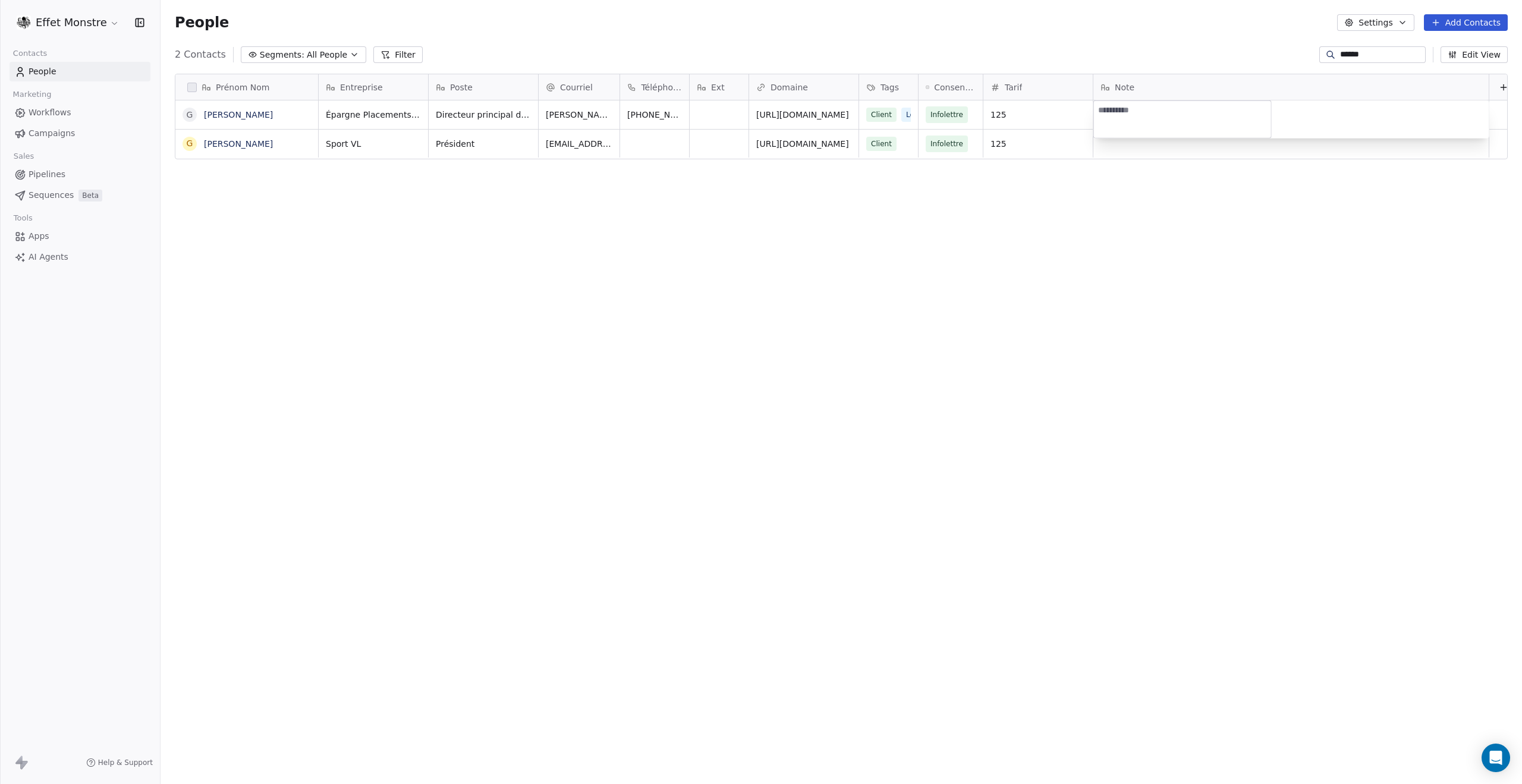
type textarea "*"
click at [901, 117] on html "Effet Monstre Contacts People Marketing Workflows Campaigns Sales Pipelines Seq…" at bounding box center [761, 392] width 1522 height 784
click at [902, 117] on span "Lead" at bounding box center [915, 114] width 26 height 14
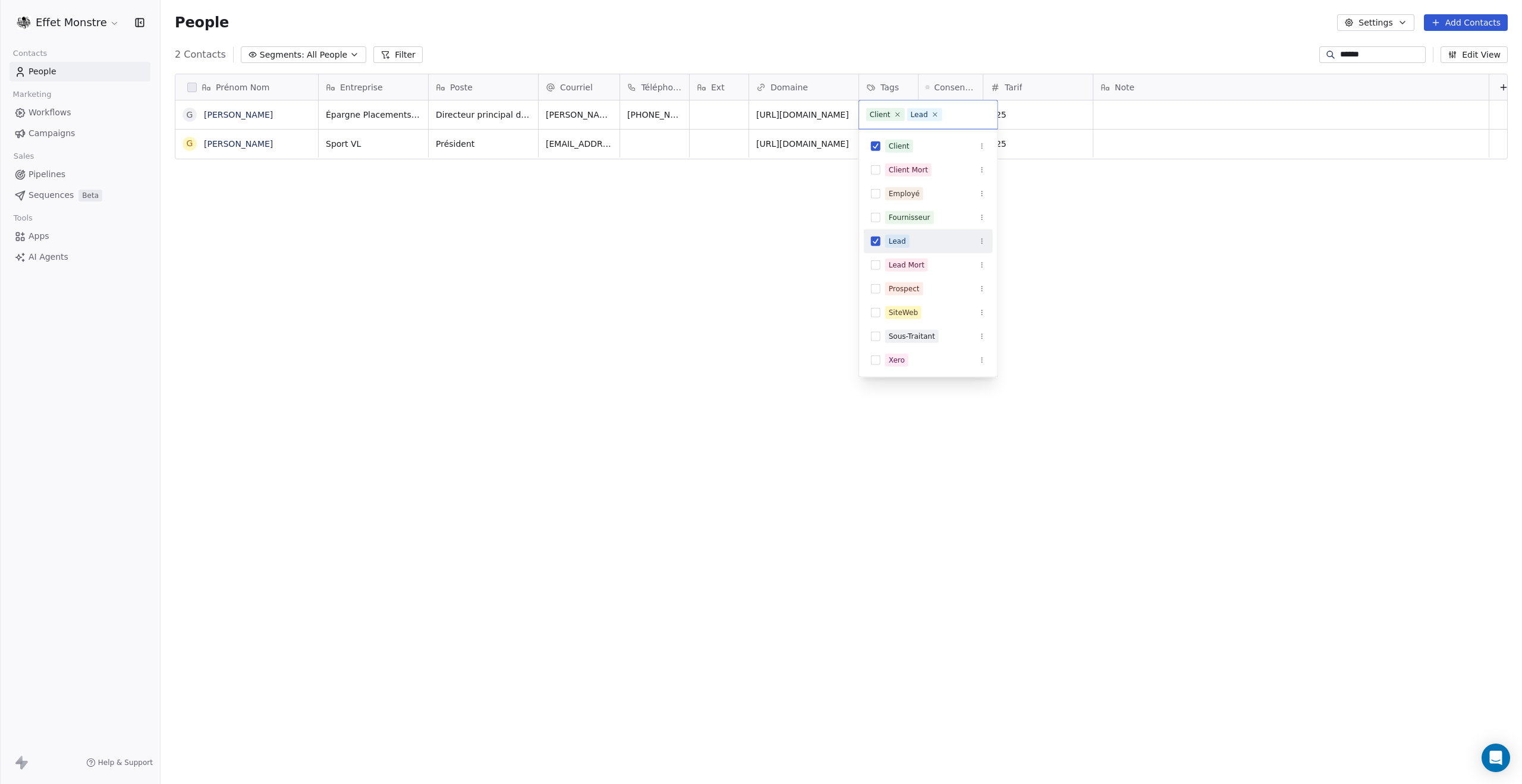
click at [874, 242] on button "Suggestions" at bounding box center [876, 241] width 10 height 10
click at [771, 273] on html "Effet Monstre Contacts People Marketing Workflows Campaigns Sales Pipelines Seq…" at bounding box center [761, 392] width 1522 height 784
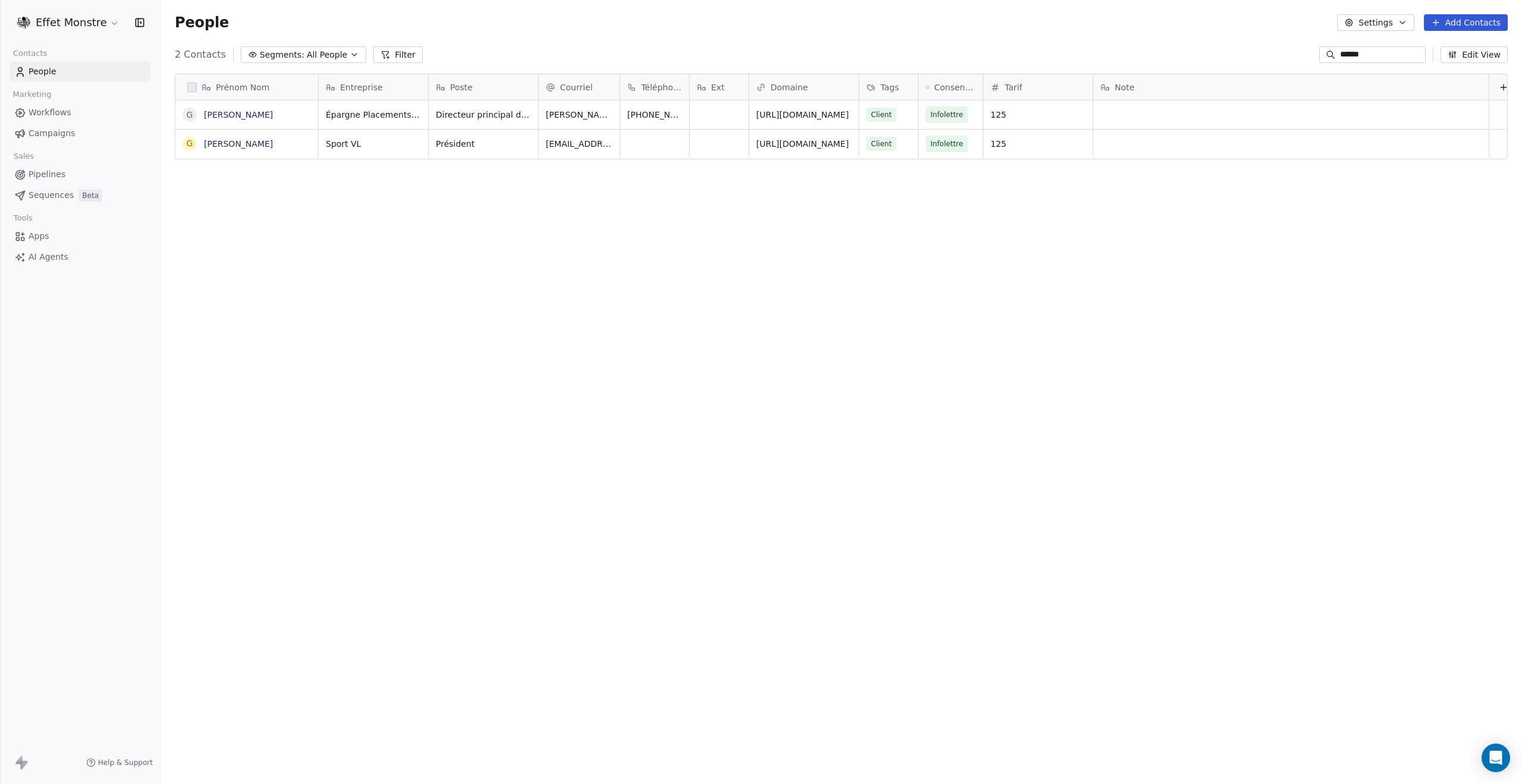
drag, startPoint x: 1364, startPoint y: 55, endPoint x: 1210, endPoint y: 24, distance: 157.1
click at [1210, 24] on section "People Settings Add Contacts 2 Contacts Segments: All People Filter ****** Edit…" at bounding box center [841, 392] width 1362 height 784
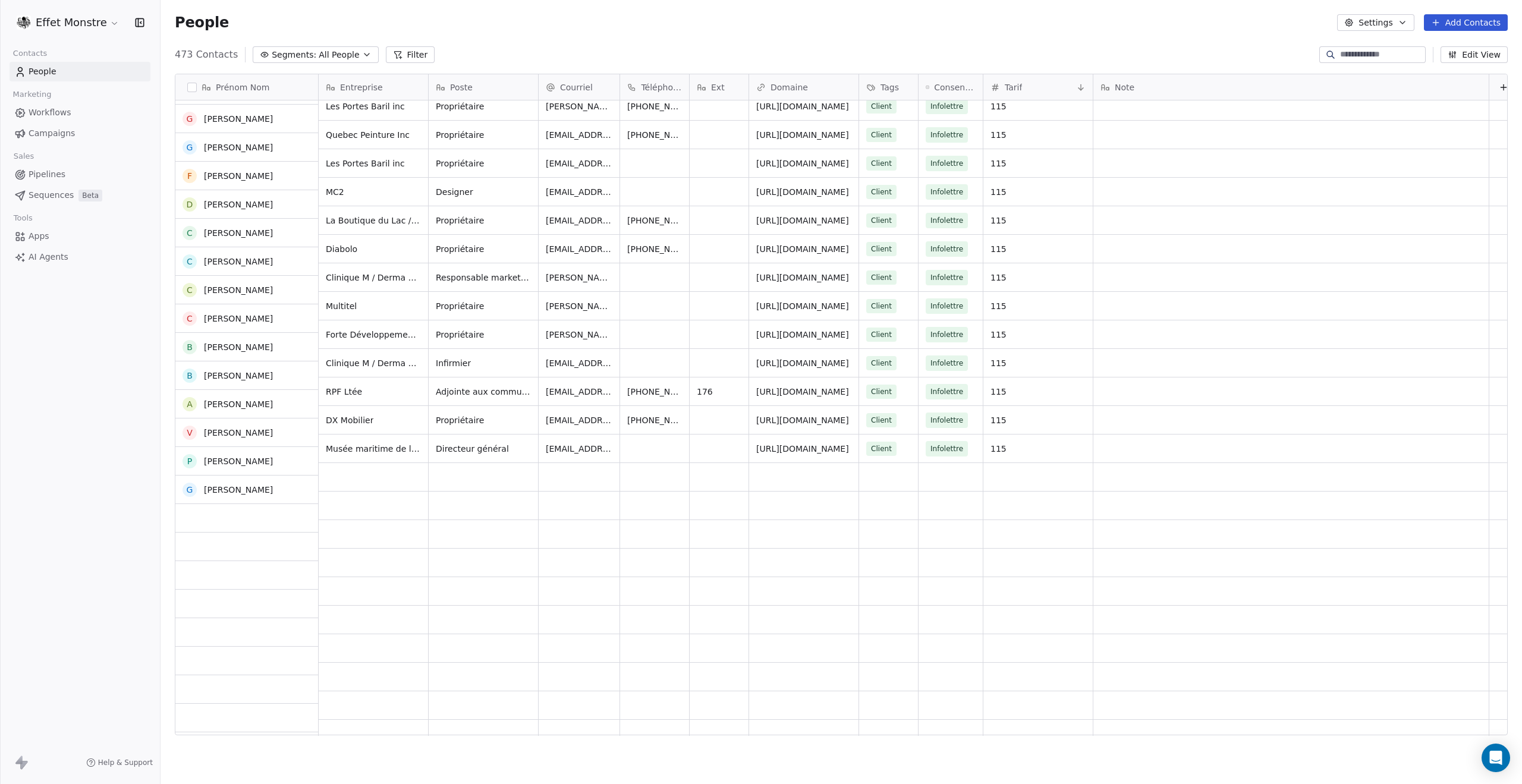
scroll to position [5349, 0]
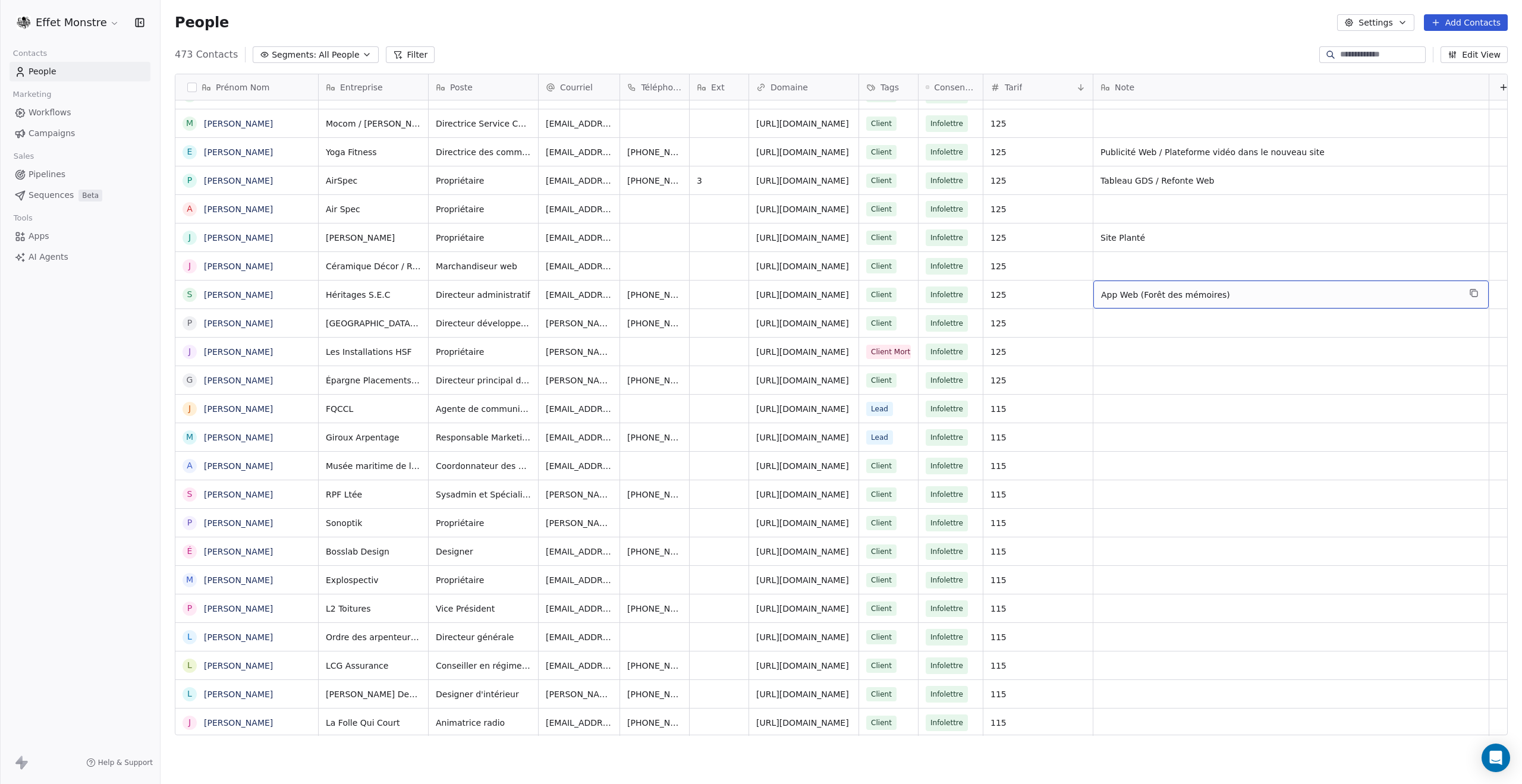
click at [1178, 291] on span "App Web (Forêt des mémoires)" at bounding box center [1281, 295] width 359 height 12
click at [1151, 183] on html "Effet Monstre Contacts People Marketing Workflows Campaigns Sales Pipelines Seq…" at bounding box center [761, 392] width 1522 height 784
click at [1159, 181] on span "Tableau GDS / Refonte Web" at bounding box center [1281, 181] width 359 height 12
drag, startPoint x: 1154, startPoint y: 174, endPoint x: 953, endPoint y: 145, distance: 203.1
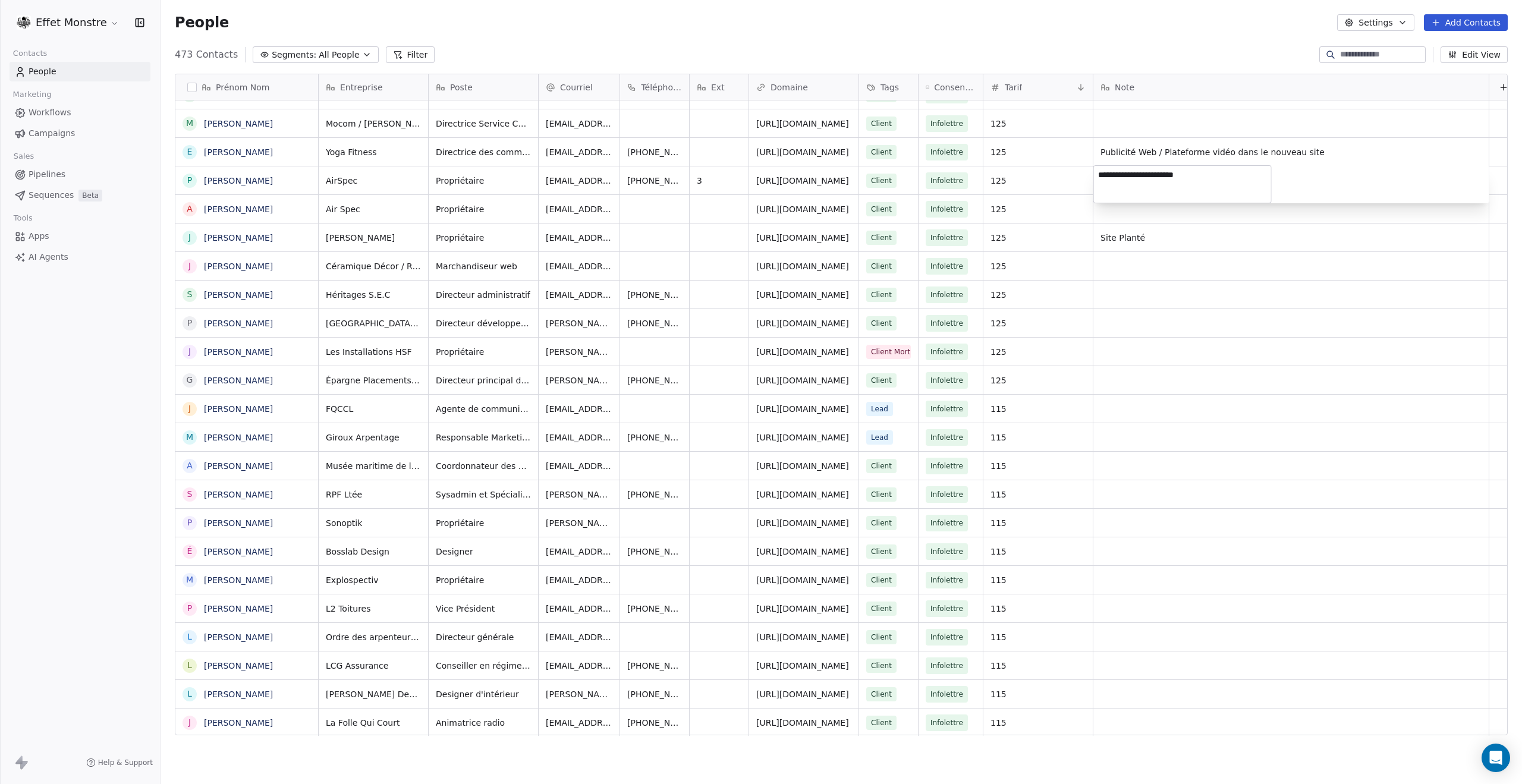
click at [953, 145] on html "Effet Monstre Contacts People Marketing Workflows Campaigns Sales Pipelines Seq…" at bounding box center [761, 392] width 1522 height 784
click at [1170, 187] on textarea "**********" at bounding box center [1182, 184] width 177 height 37
drag, startPoint x: 1154, startPoint y: 173, endPoint x: 1089, endPoint y: 168, distance: 65.2
click at [1089, 168] on html "Effet Monstre Contacts People Marketing Workflows Campaigns Sales Pipelines Seq…" at bounding box center [761, 392] width 1522 height 784
type textarea "**********"
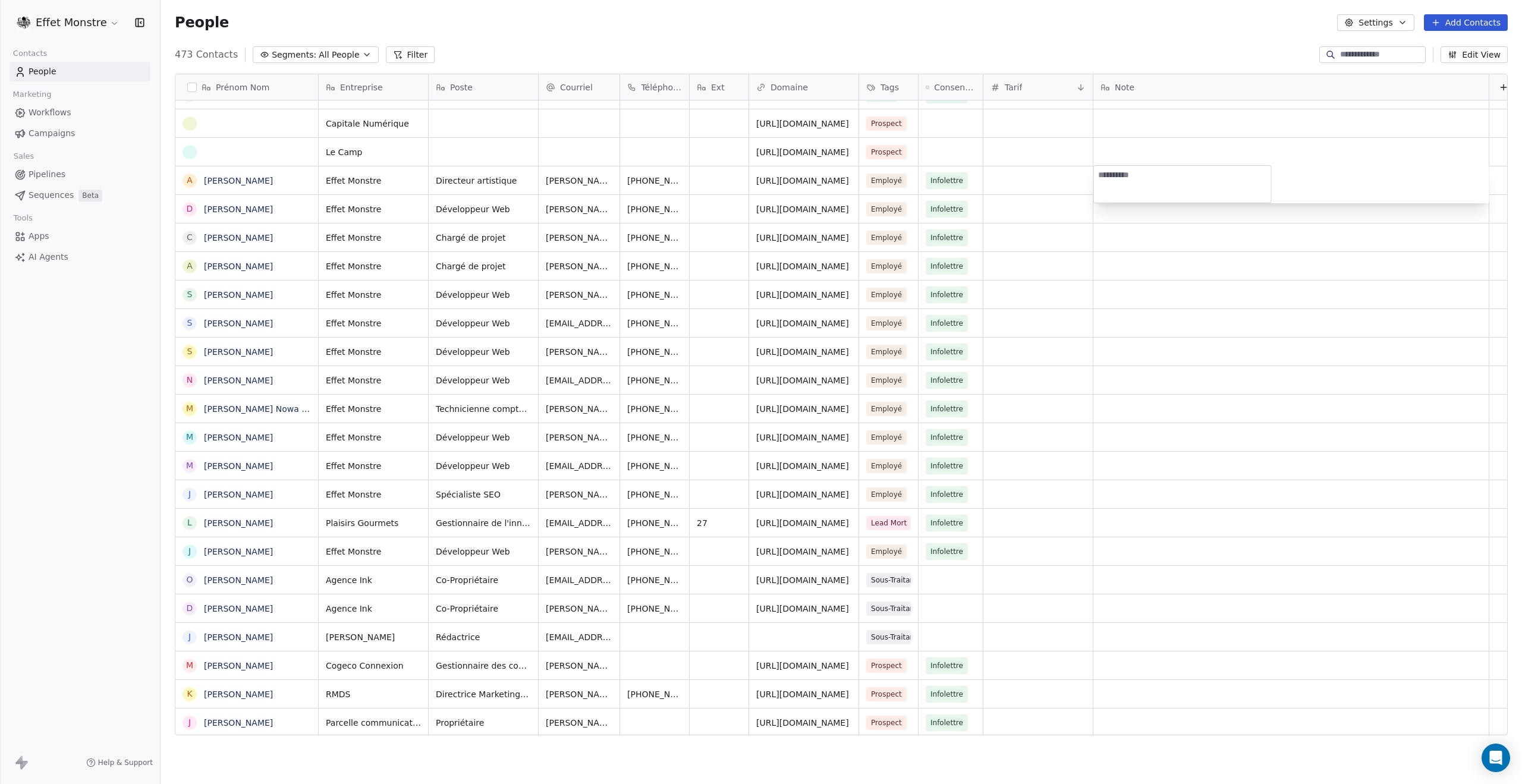
click at [1216, 382] on html "Effet Monstre Contacts People Marketing Workflows Campaigns Sales Pipelines Seq…" at bounding box center [761, 392] width 1522 height 784
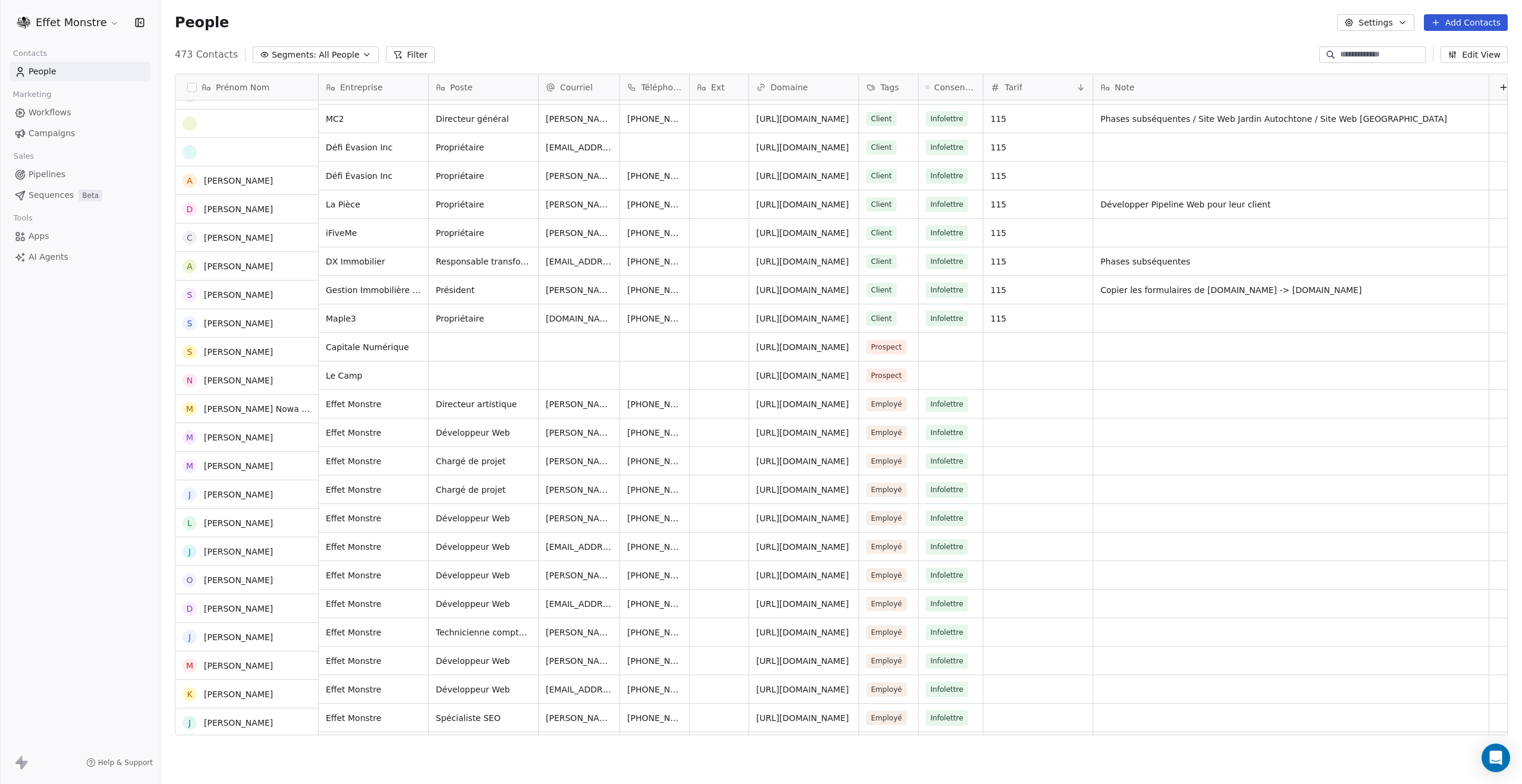
scroll to position [12619, 0]
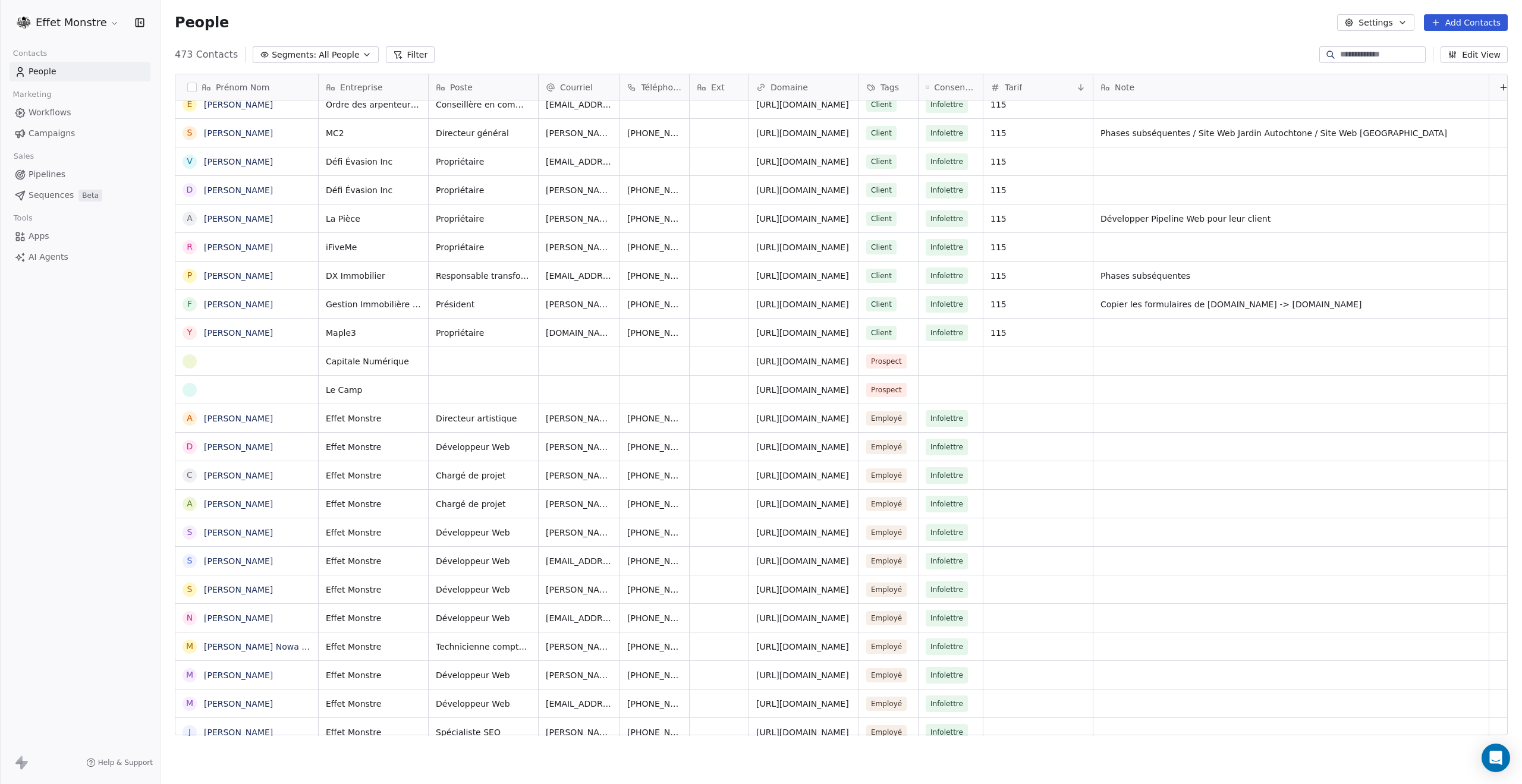
click at [346, 53] on span "All People" at bounding box center [339, 55] width 41 height 12
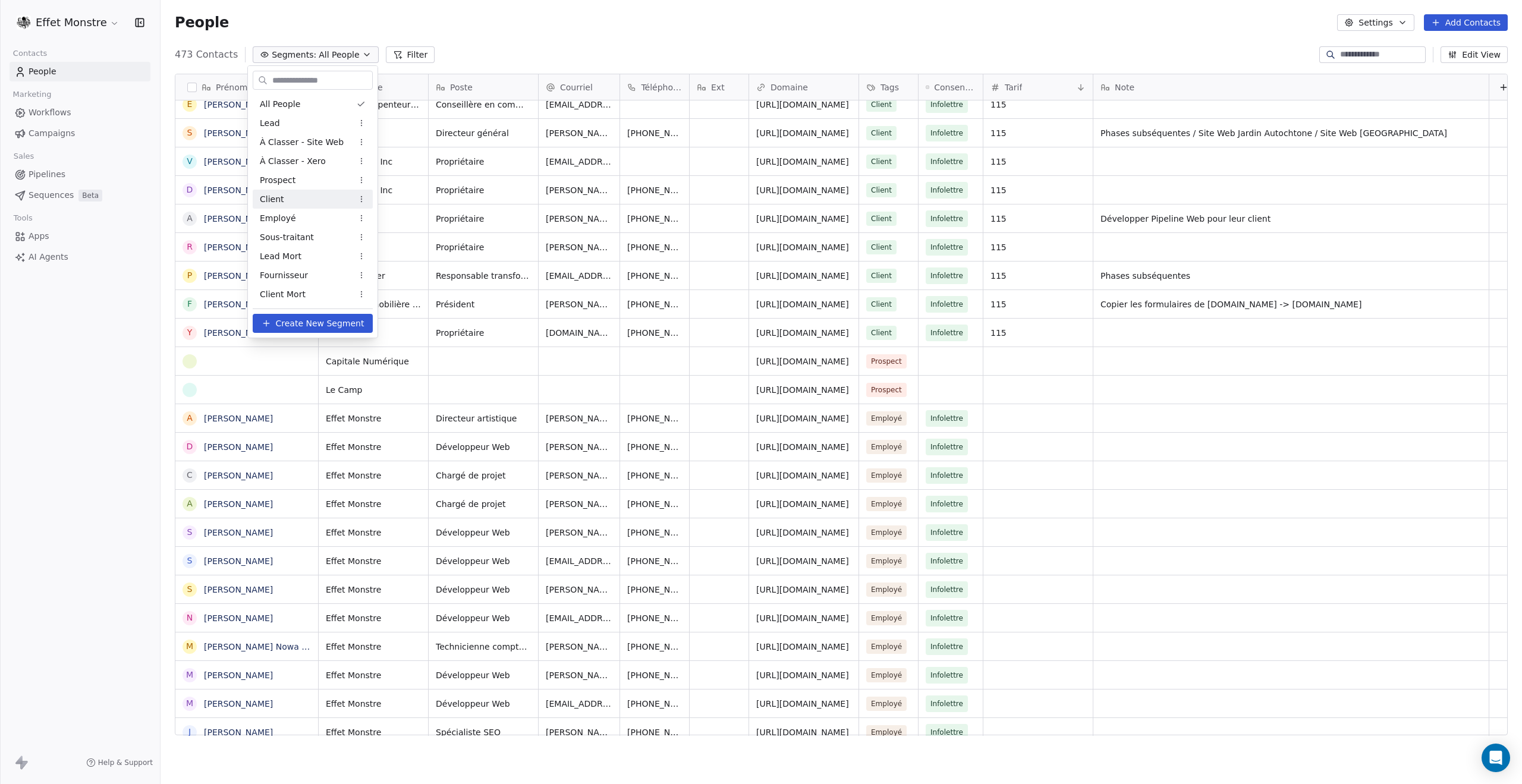
click at [300, 197] on div "Client" at bounding box center [312, 199] width 120 height 19
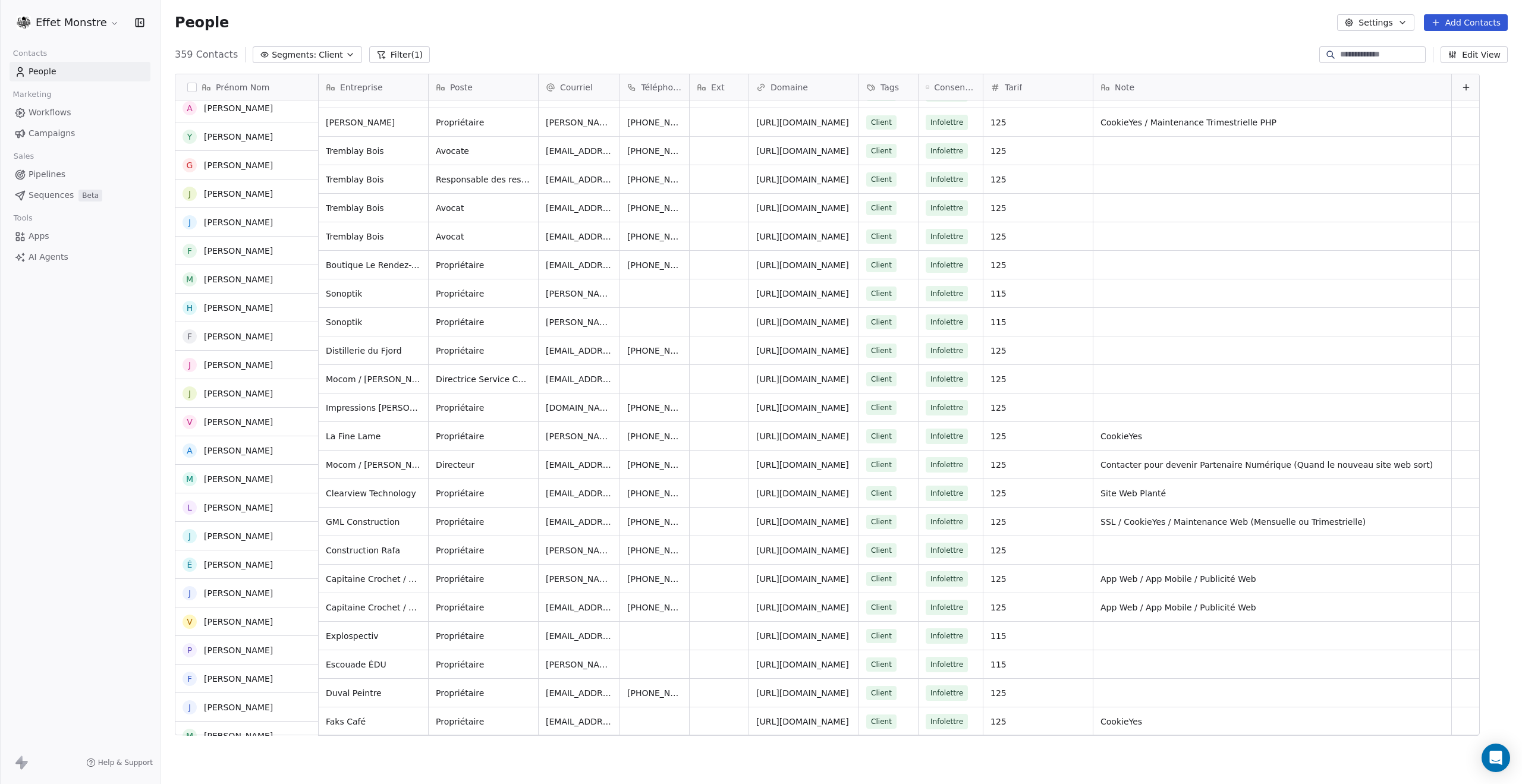
scroll to position [1961, 0]
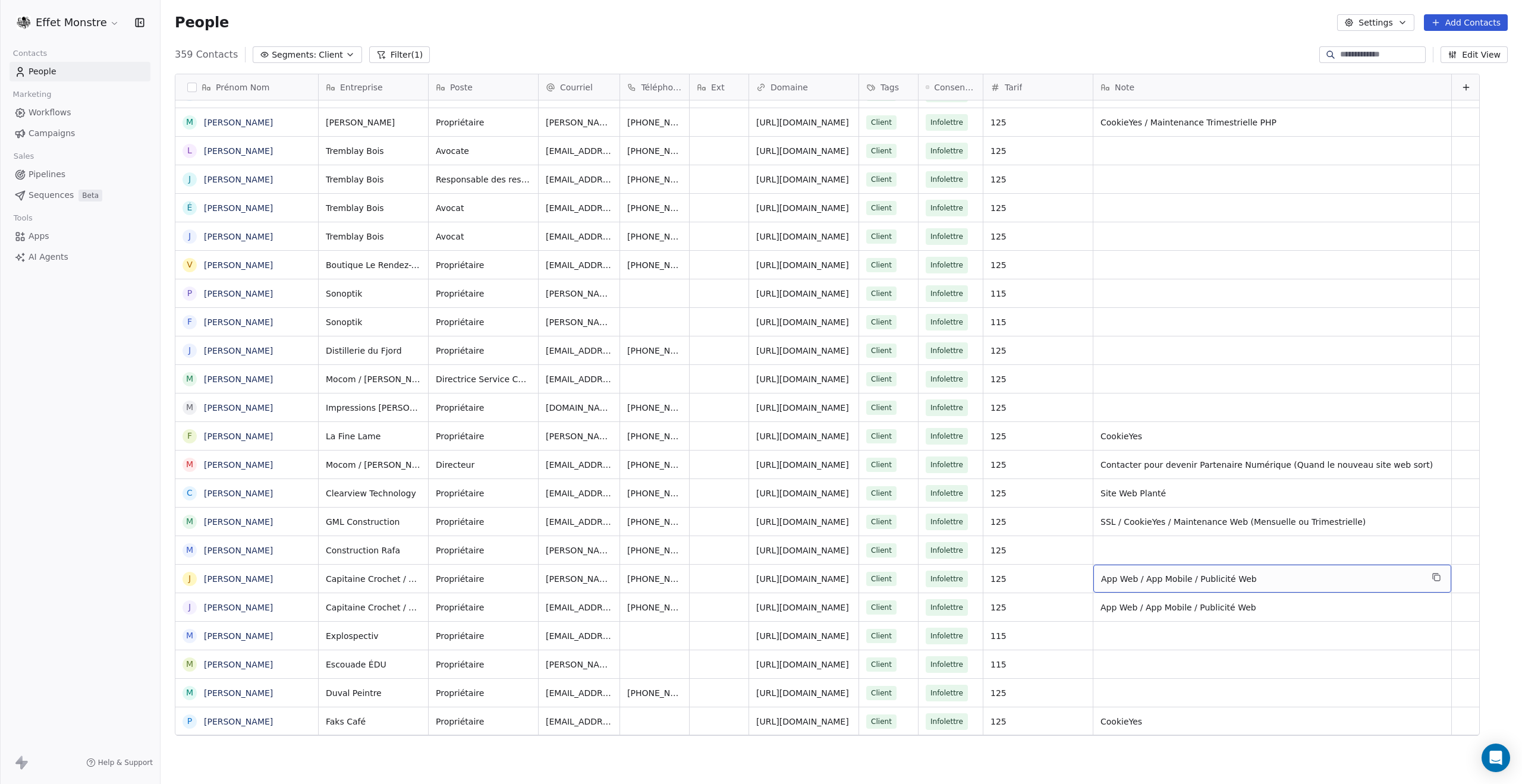
click at [1220, 577] on span "App Web / App Mobile / Publicité Web" at bounding box center [1262, 579] width 321 height 12
type textarea "*"
click at [1214, 612] on html "Effet Monstre Contacts People Marketing Workflows Campaigns Sales Pipelines Seq…" at bounding box center [761, 392] width 1522 height 784
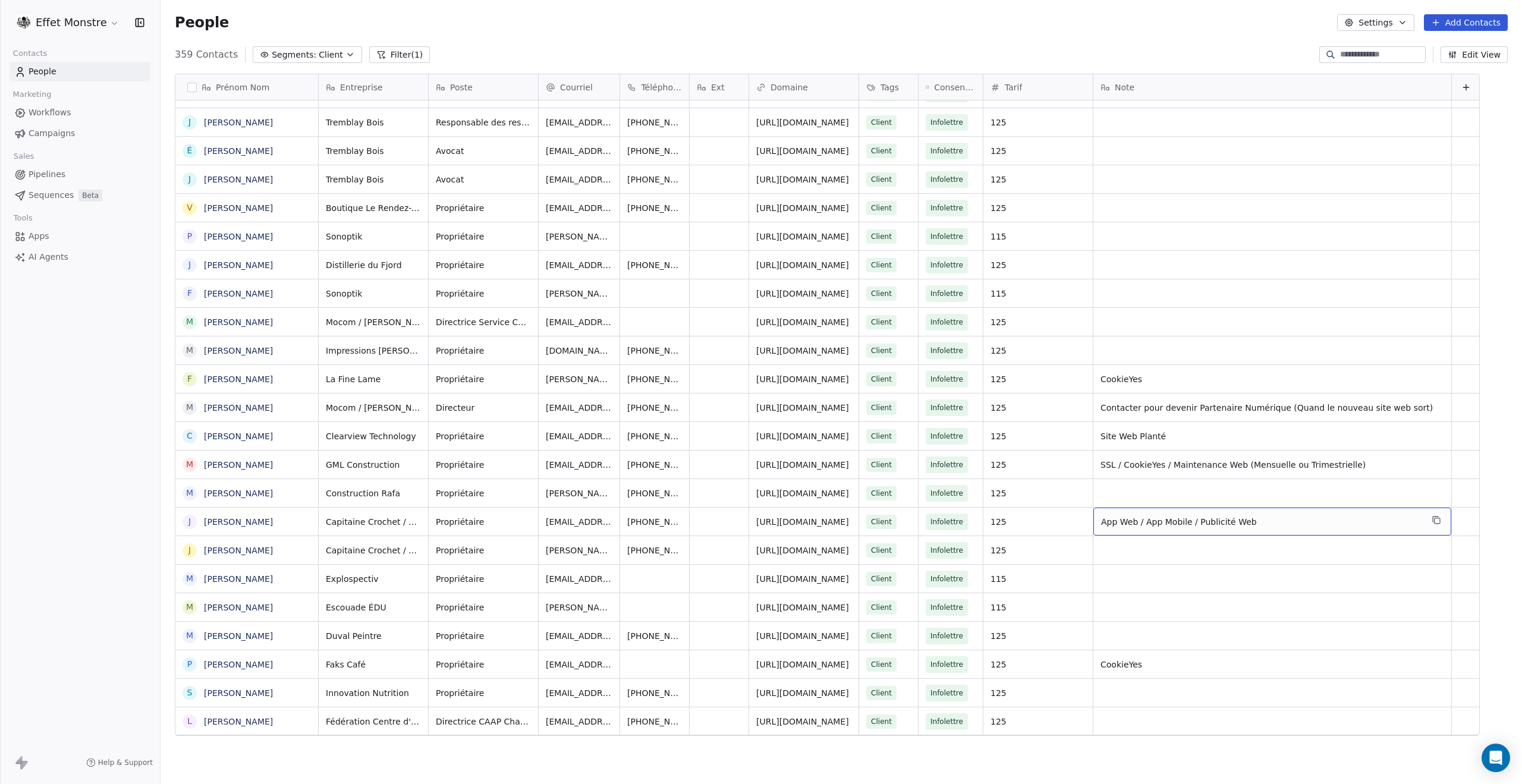
click at [1161, 525] on span "App Web / App Mobile / Publicité Web" at bounding box center [1262, 522] width 321 height 12
click at [1303, 612] on html "Effet Monstre Contacts People Marketing Workflows Campaigns Sales Pipelines Seq…" at bounding box center [761, 392] width 1522 height 784
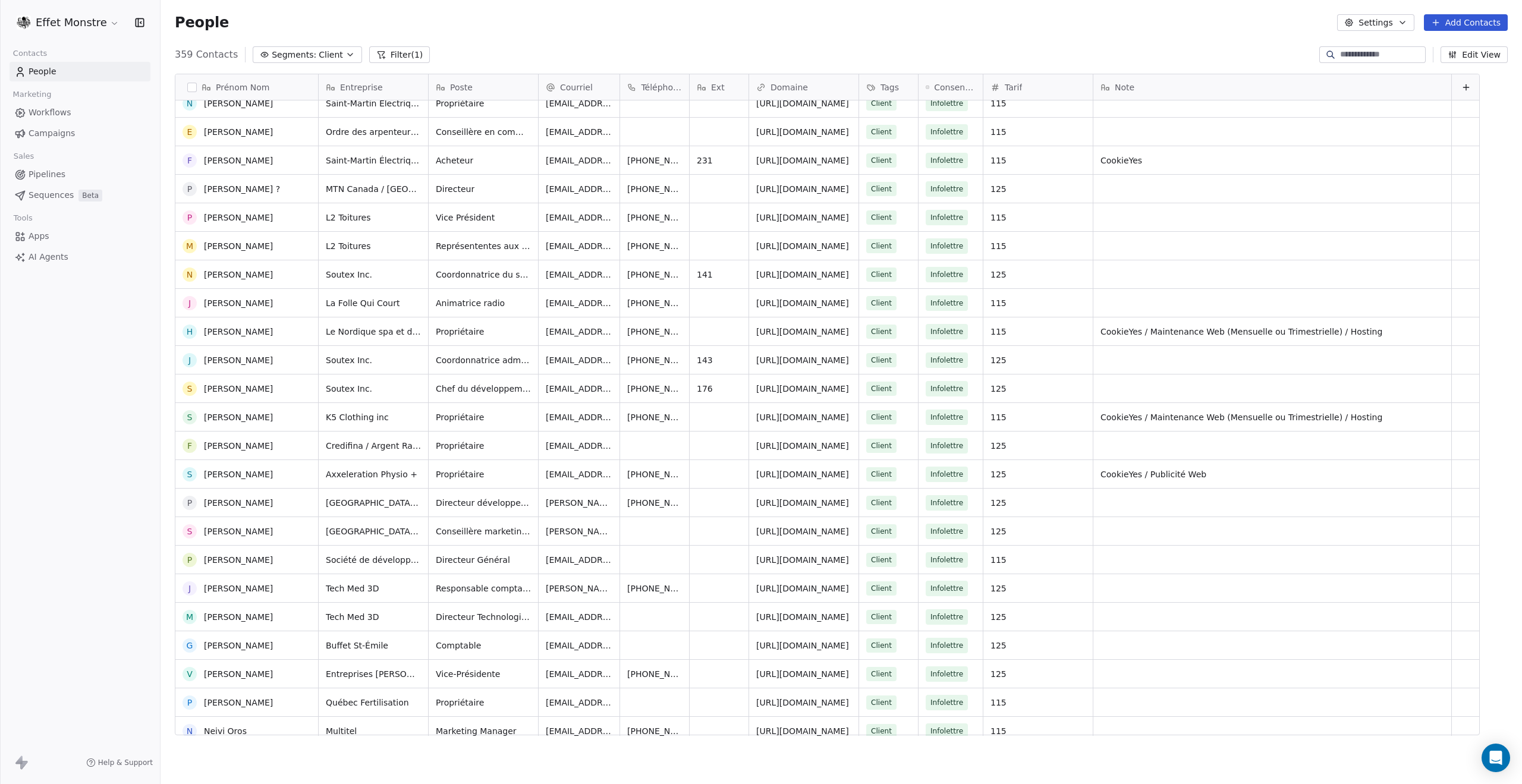
scroll to position [3150, 0]
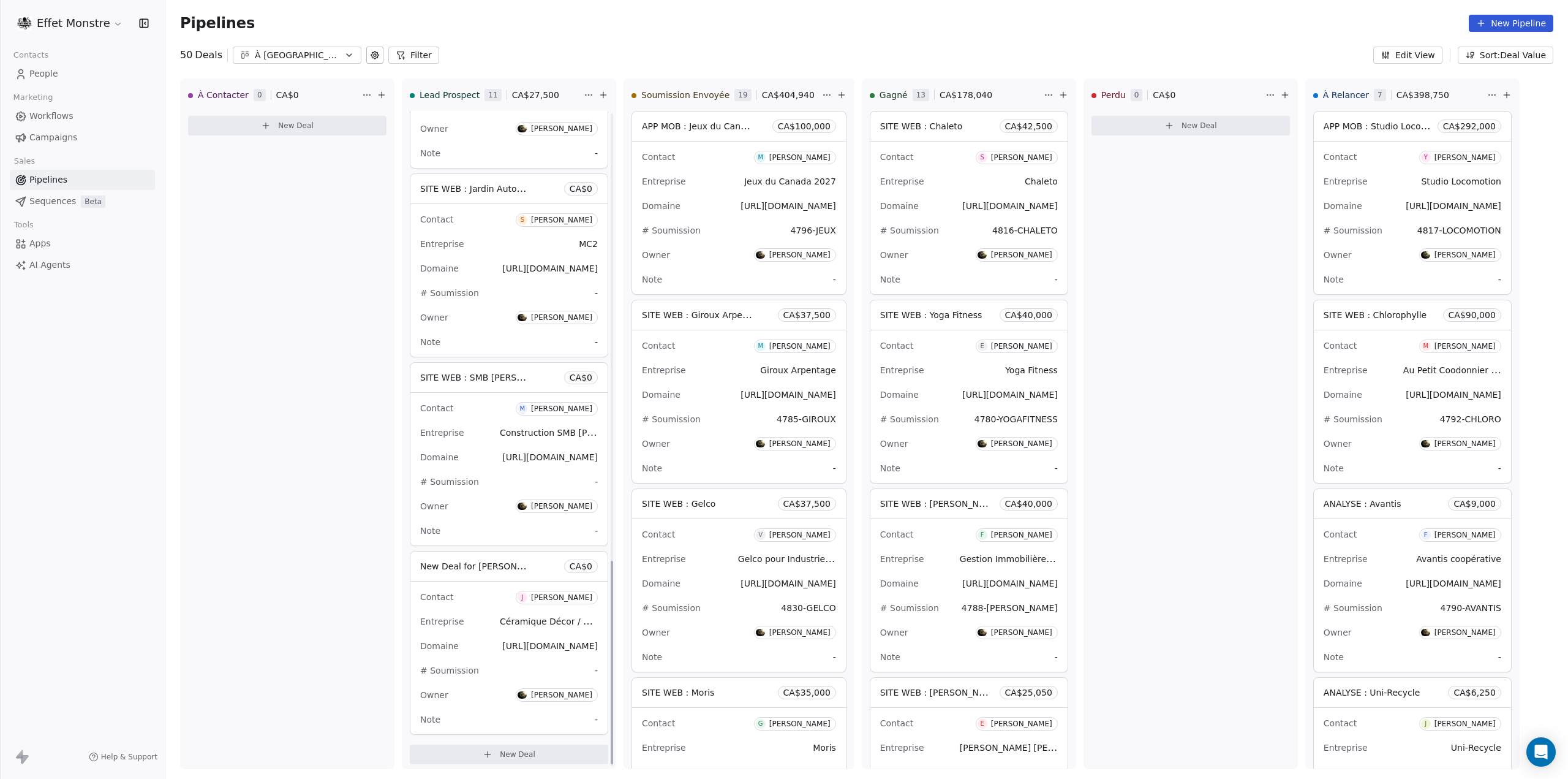
scroll to position [1448, 0]
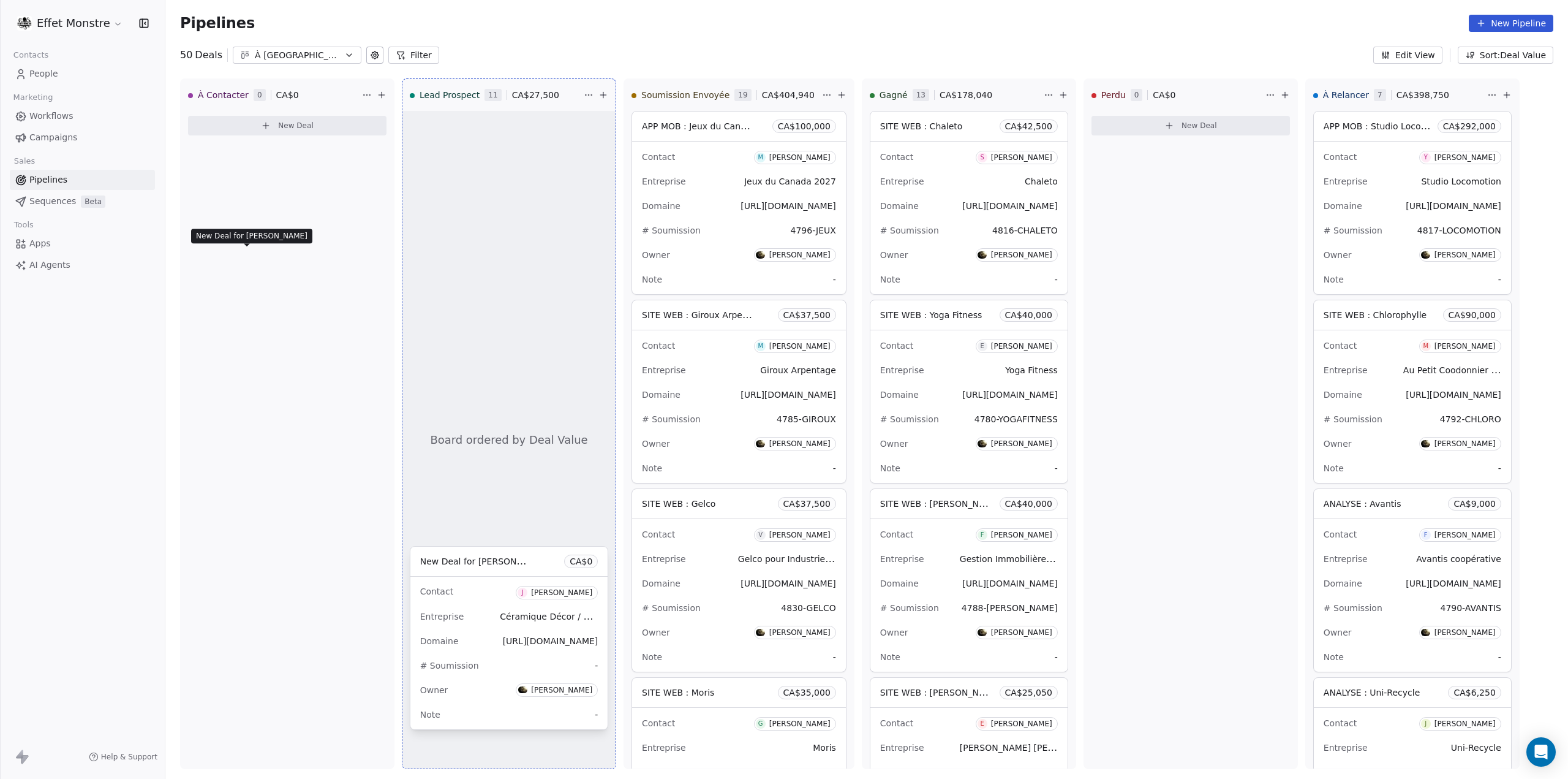
drag, startPoint x: 500, startPoint y: 561, endPoint x: 272, endPoint y: 255, distance: 381.6
click at [272, 255] on div "À Contacter 0 CA$ 0 New Deal Lead Prospect 11 CA$ 27,500 Board ordered by Deal …" at bounding box center [866, 428] width 1403 height 701
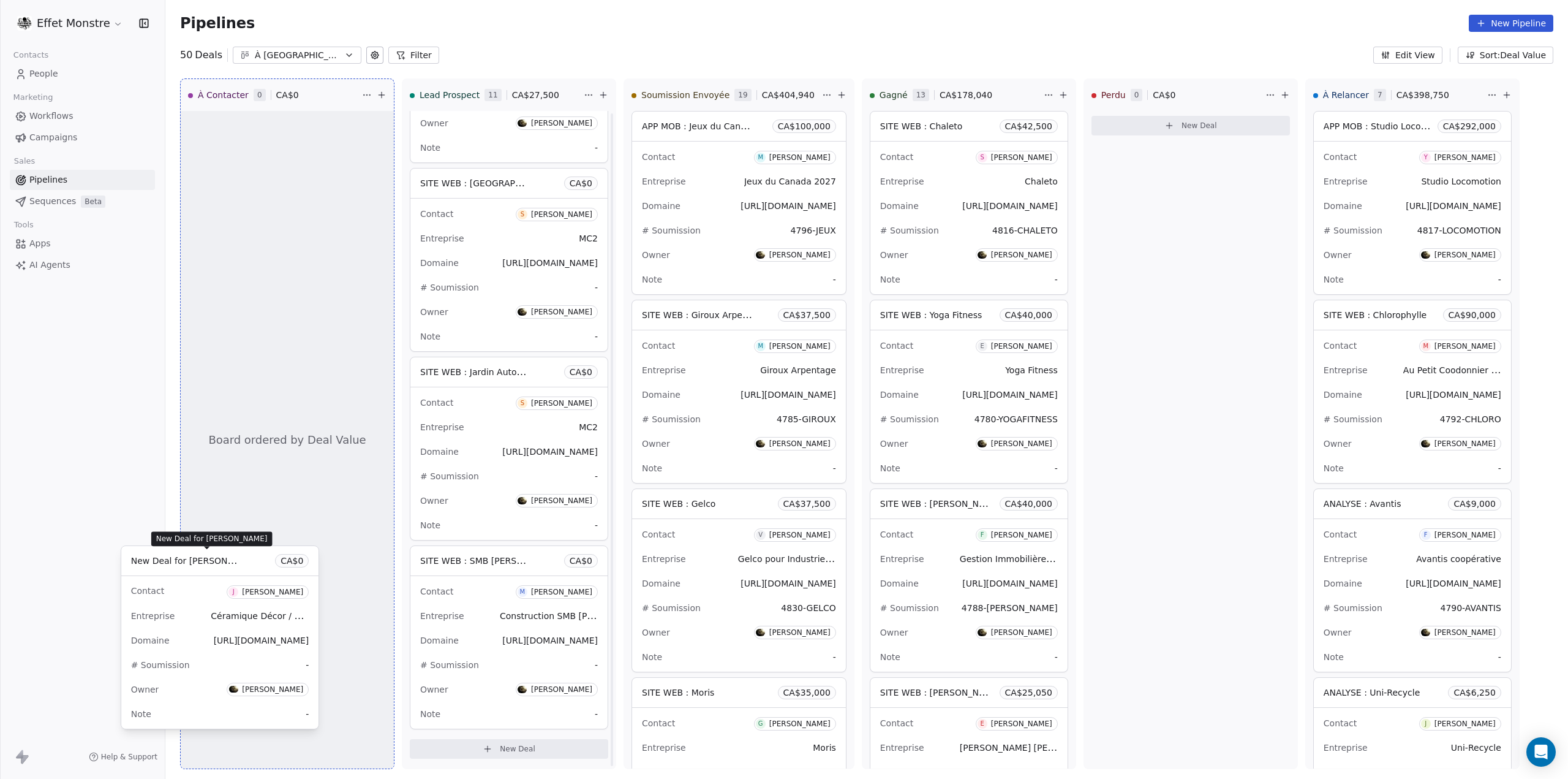
scroll to position [1260, 0]
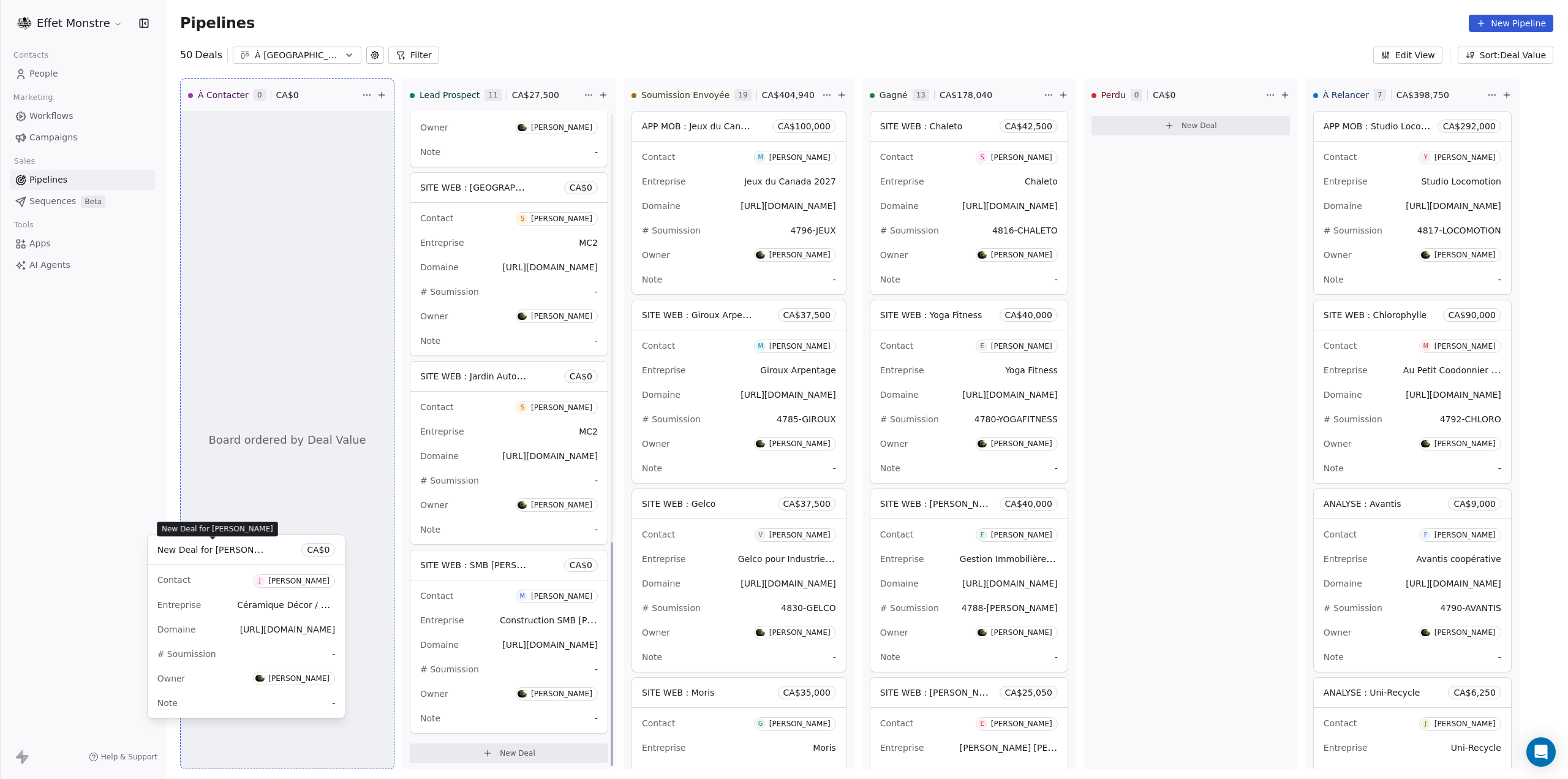
drag, startPoint x: 495, startPoint y: 566, endPoint x: 233, endPoint y: 554, distance: 262.3
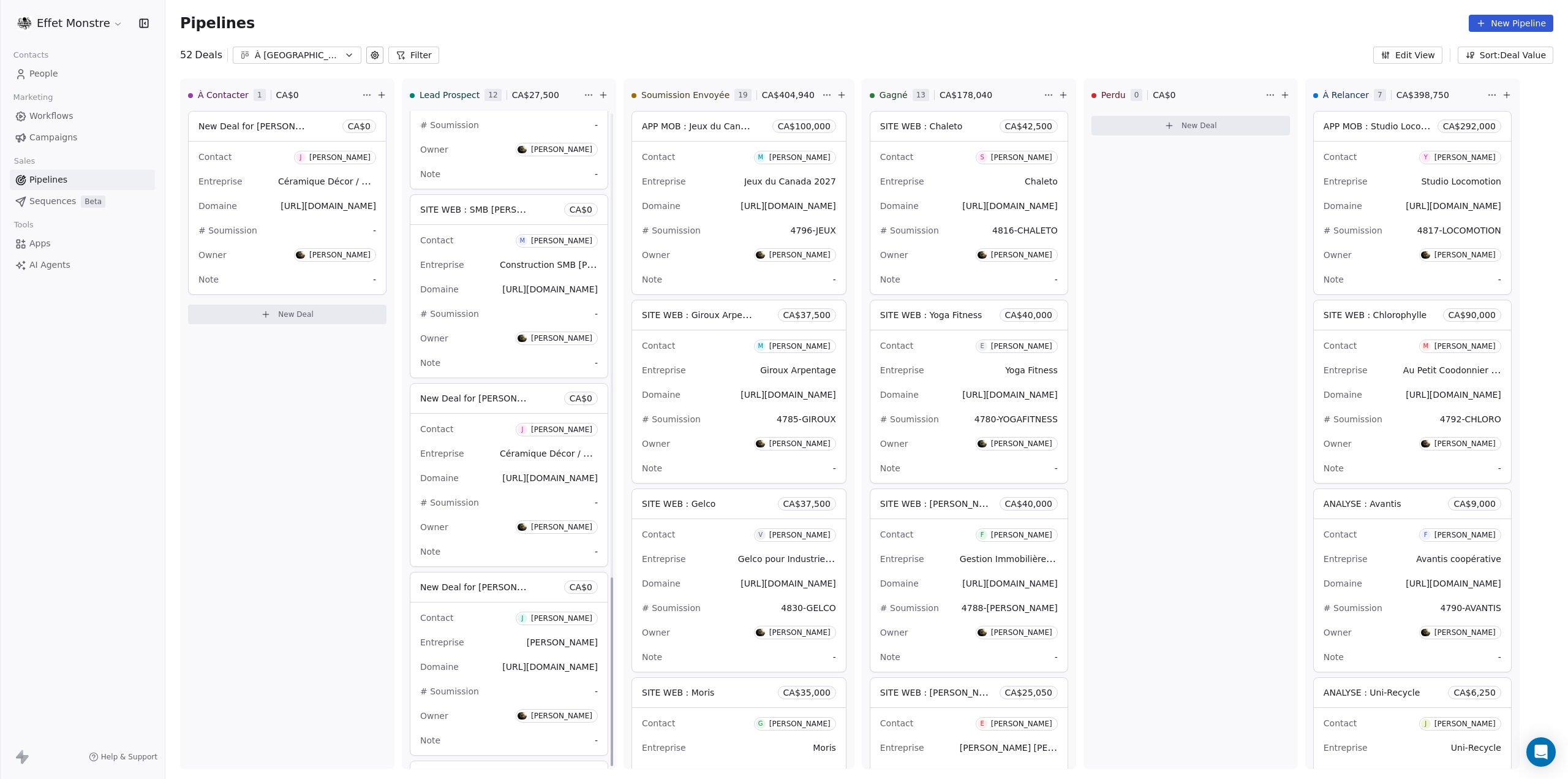
scroll to position [1617, 0]
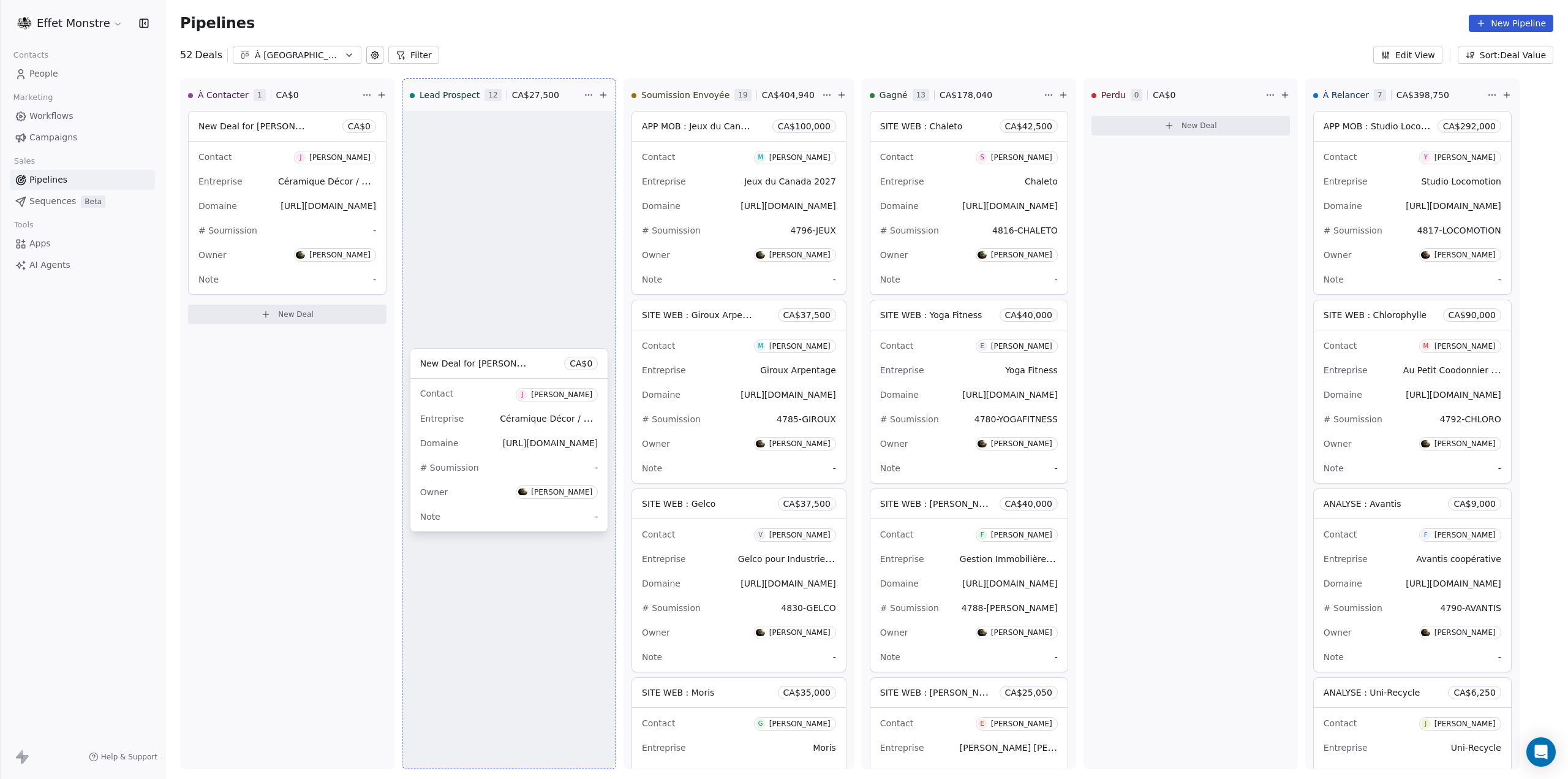
drag, startPoint x: 475, startPoint y: 402, endPoint x: 258, endPoint y: 323, distance: 230.9
click at [258, 323] on div "À Contacter 1 CA$ 0 New Deal for Jordan Lescroart CA$ 0 Contact J Jordan Lescro…" at bounding box center [849, 428] width 1369 height 701
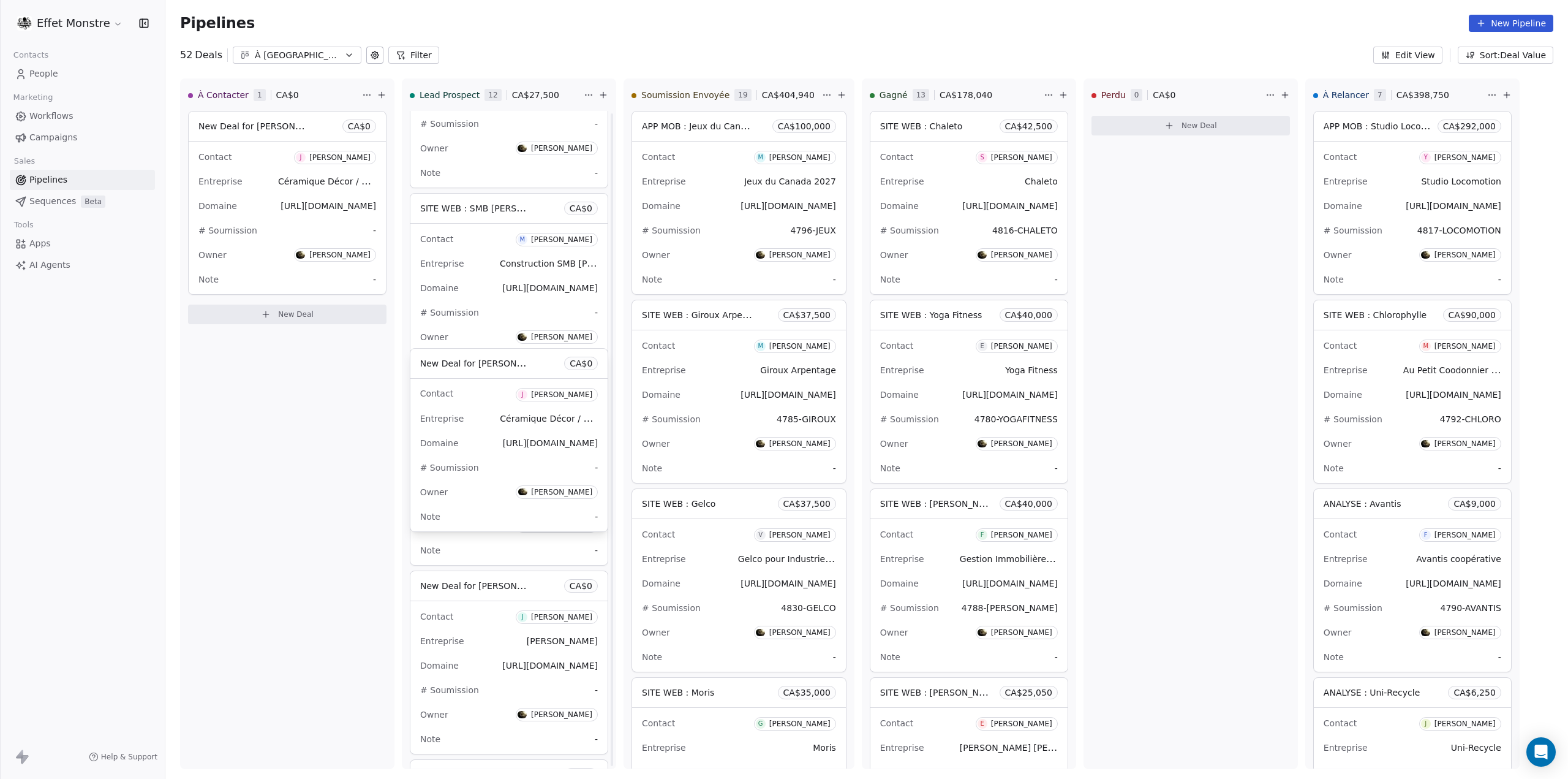
scroll to position [2400, 0]
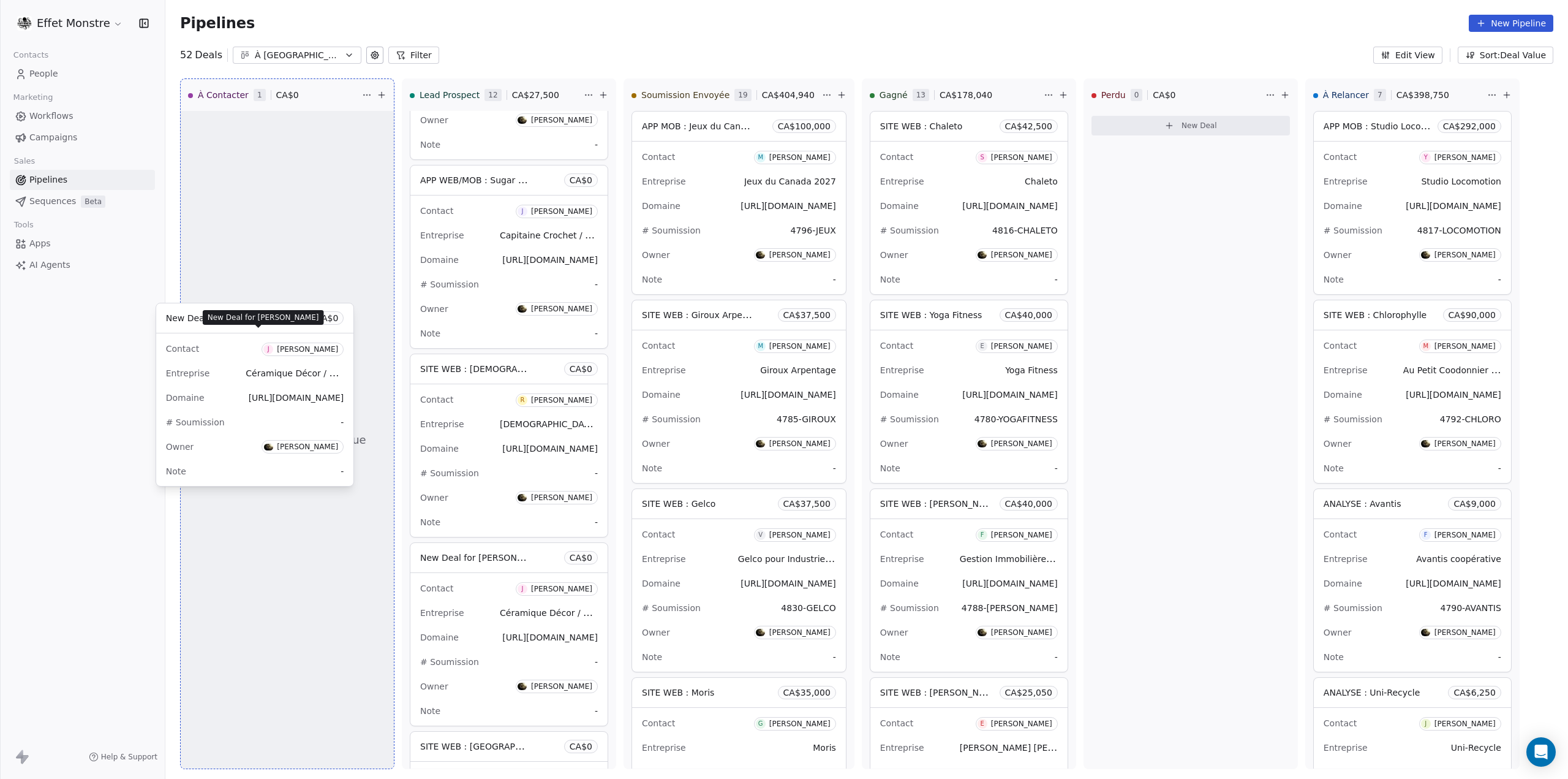
drag, startPoint x: 511, startPoint y: 358, endPoint x: 257, endPoint y: 313, distance: 258.0
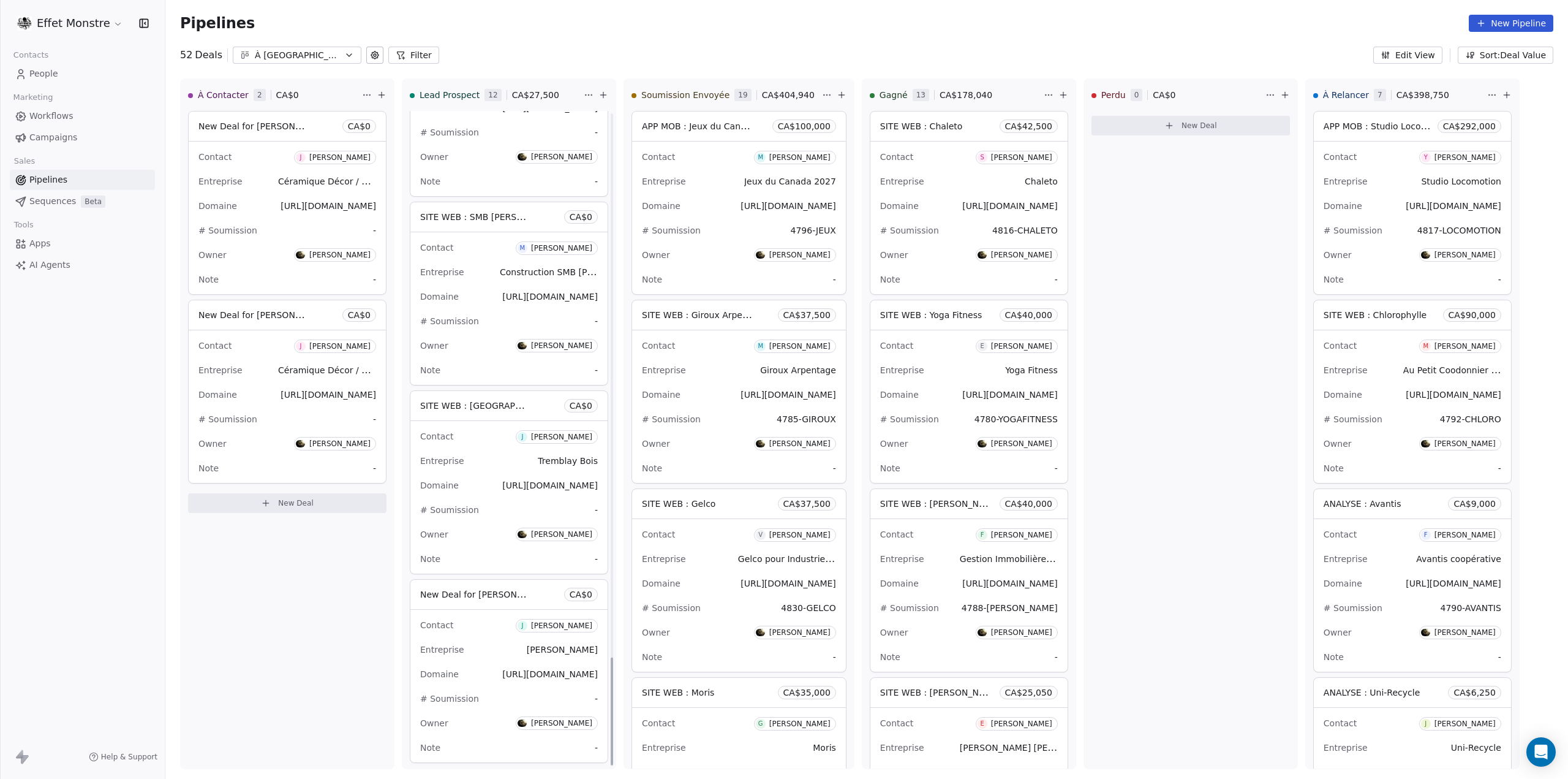
scroll to position [2182, 0]
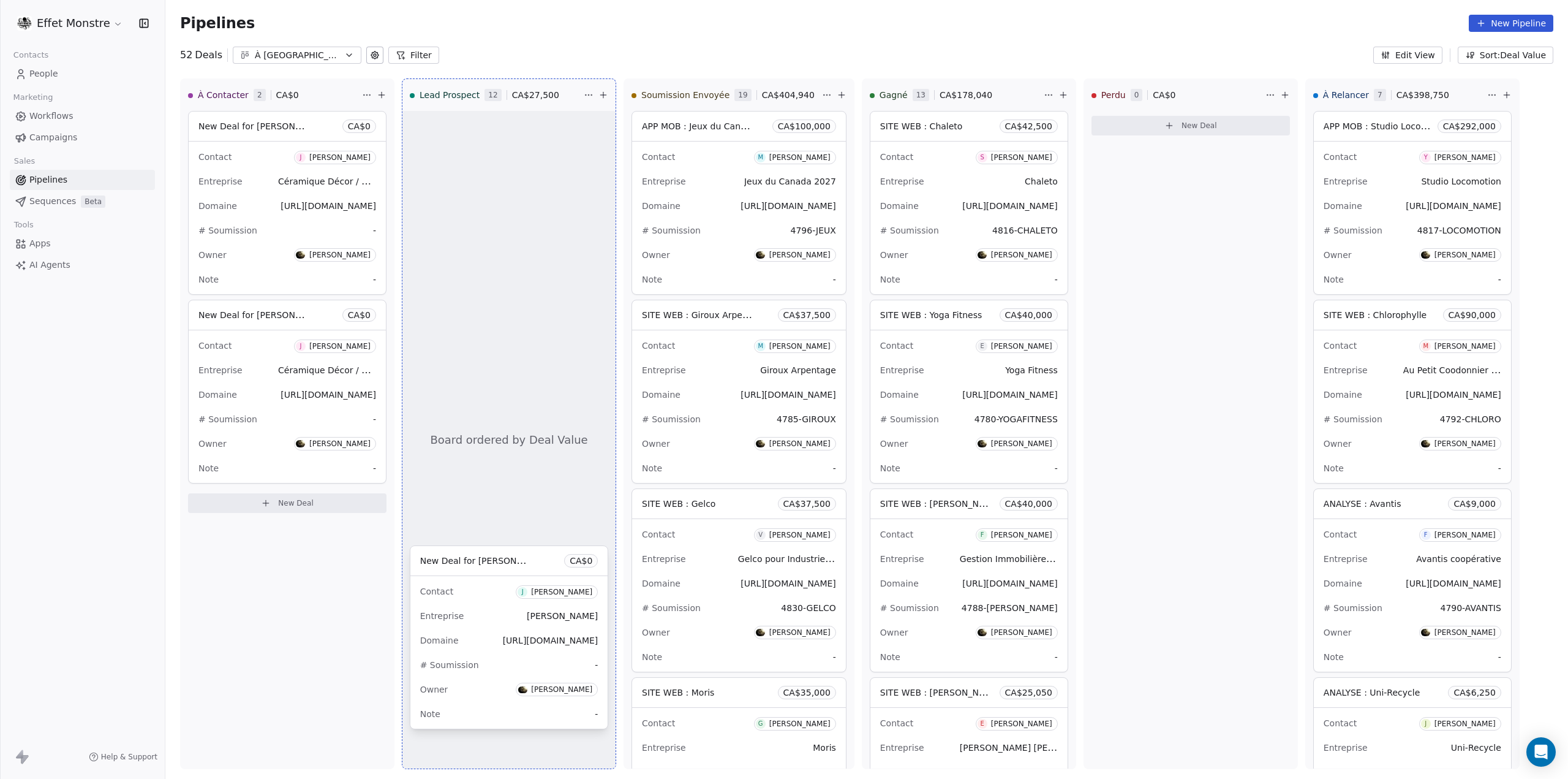
drag, startPoint x: 508, startPoint y: 578, endPoint x: 285, endPoint y: 402, distance: 284.1
click at [260, 403] on div "À Contacter 2 CA$ 0 New Deal for Jordan Lescroart CA$ 0 Contact J Jordan Lescro…" at bounding box center [849, 428] width 1369 height 701
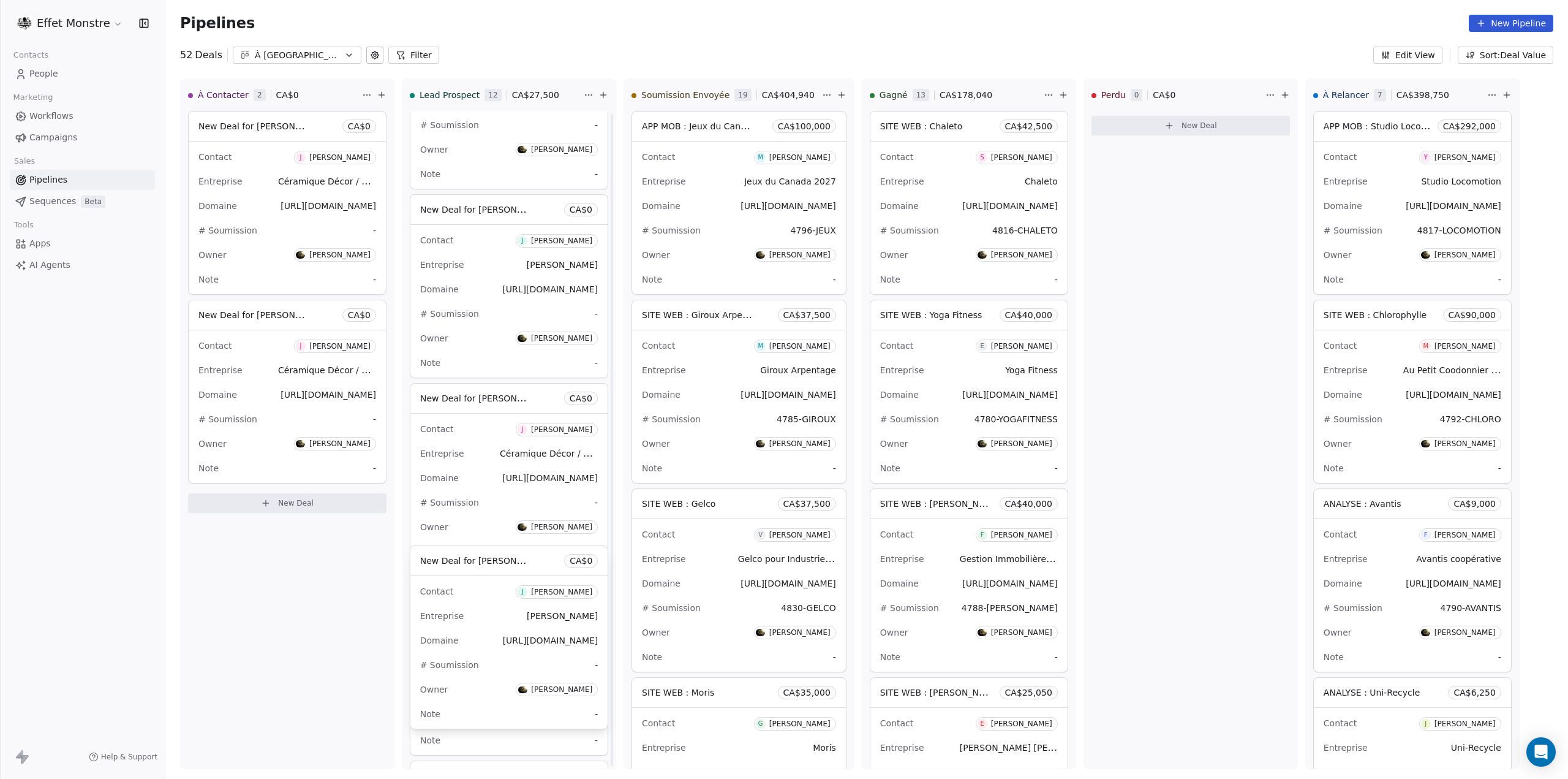
scroll to position [3708, 0]
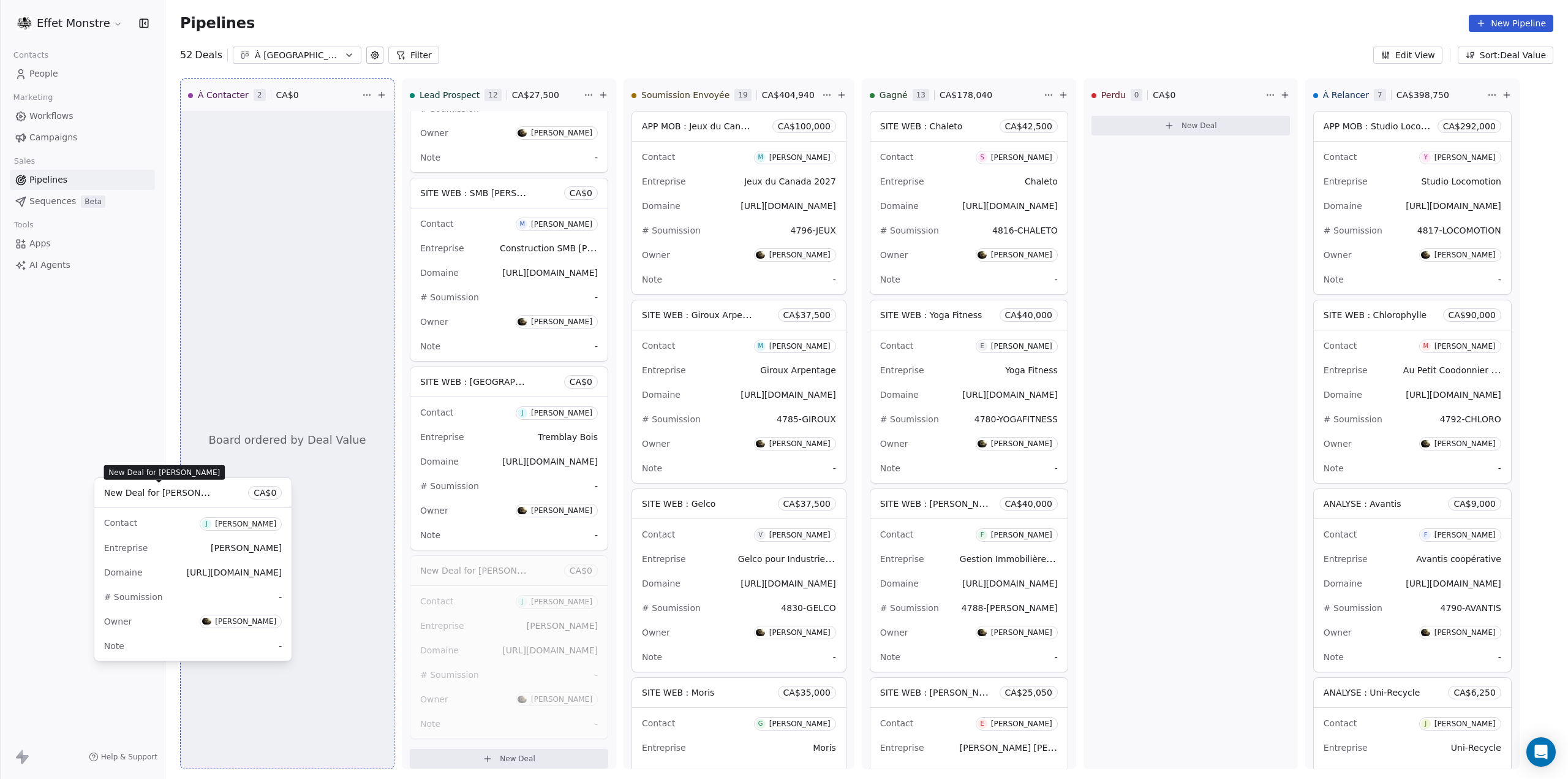
drag, startPoint x: 514, startPoint y: 562, endPoint x: 199, endPoint y: 493, distance: 322.5
click at [199, 493] on div "À Contacter 2 CA$ 0 Board ordered by Deal Value New Deal for Jordan Lescroart C…" at bounding box center [866, 428] width 1403 height 701
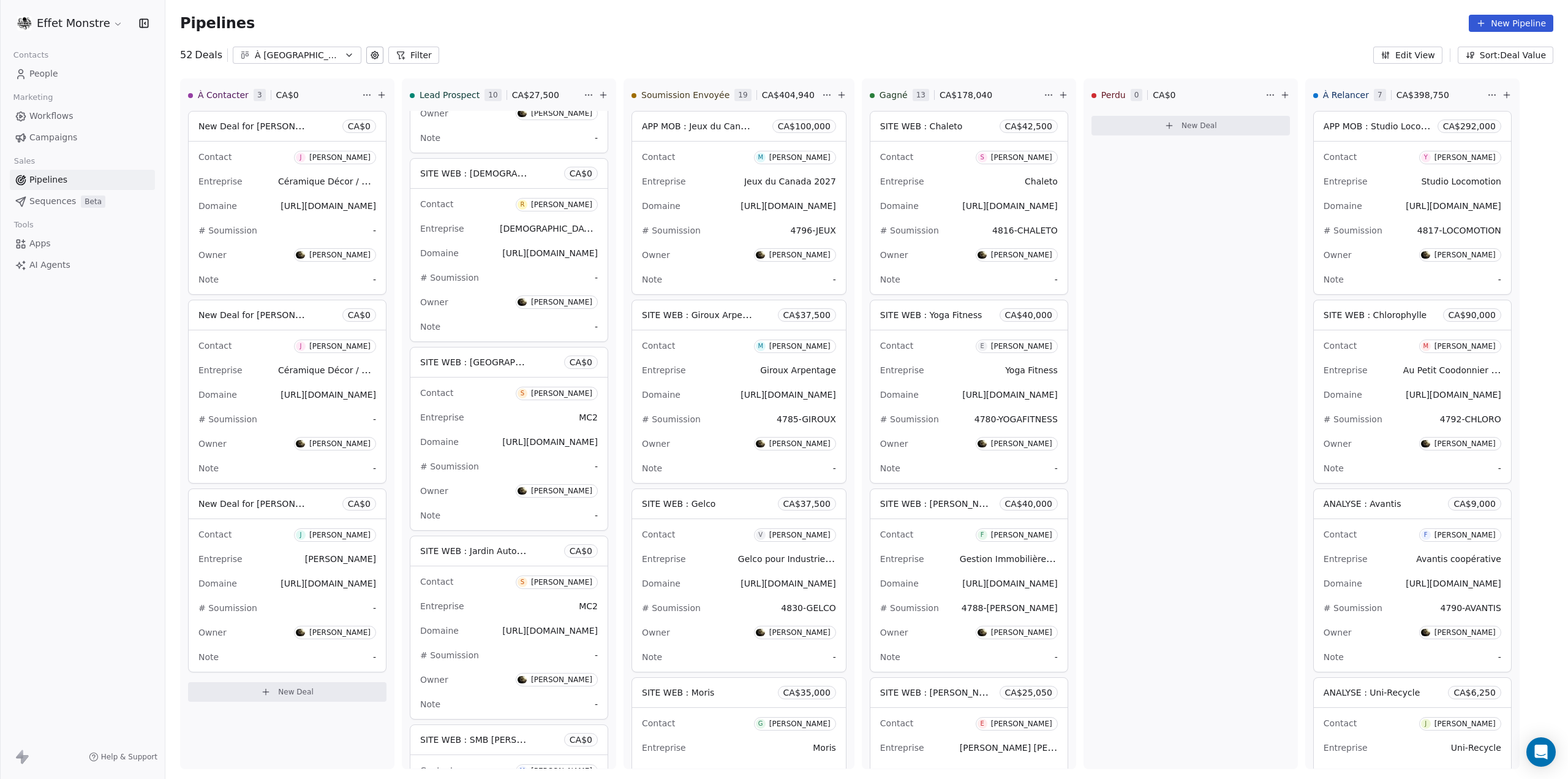
scroll to position [2483, 0]
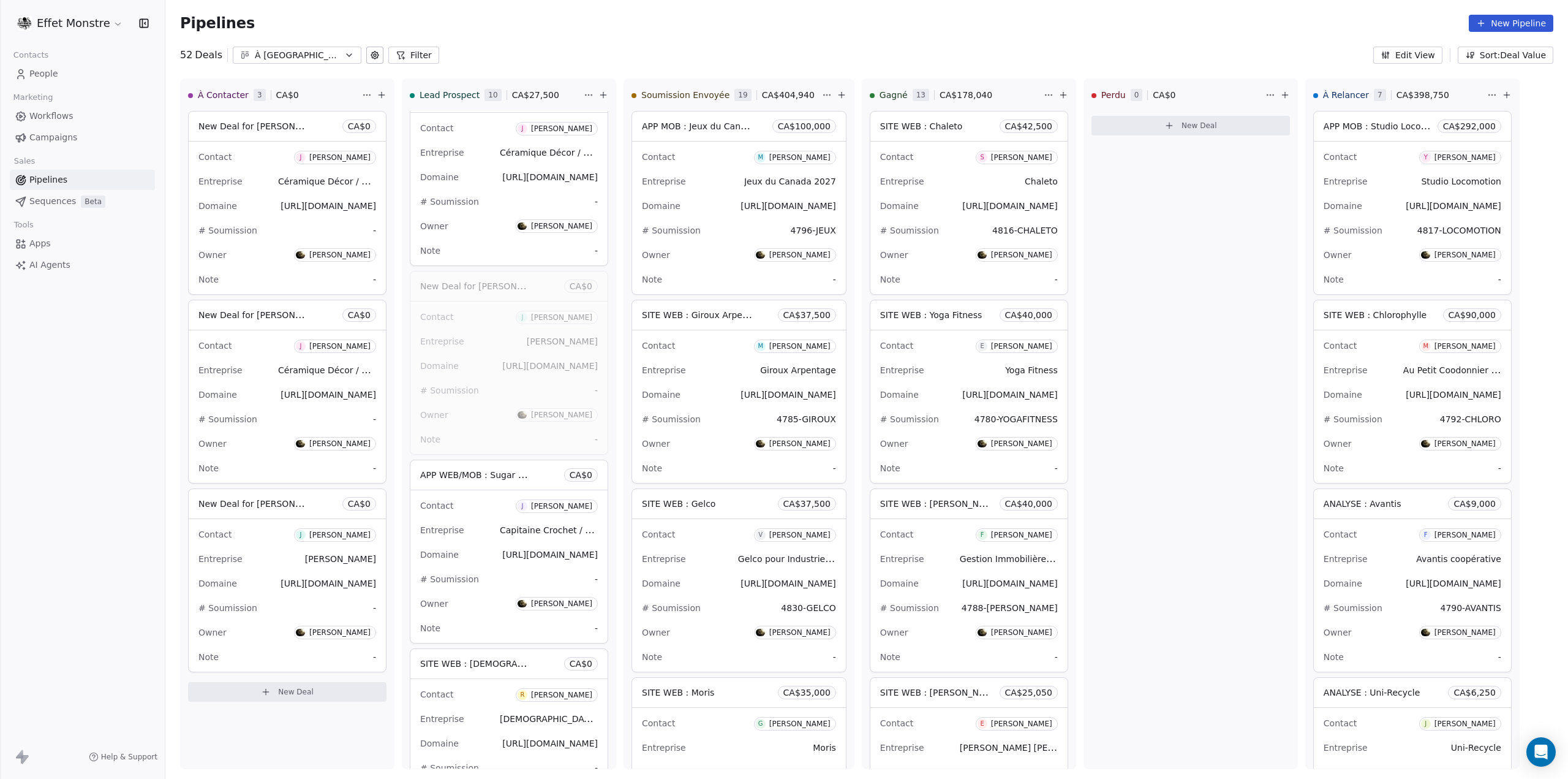
click at [282, 136] on div "New Deal for Jordan Lescroart CA$ 0" at bounding box center [288, 126] width 197 height 29
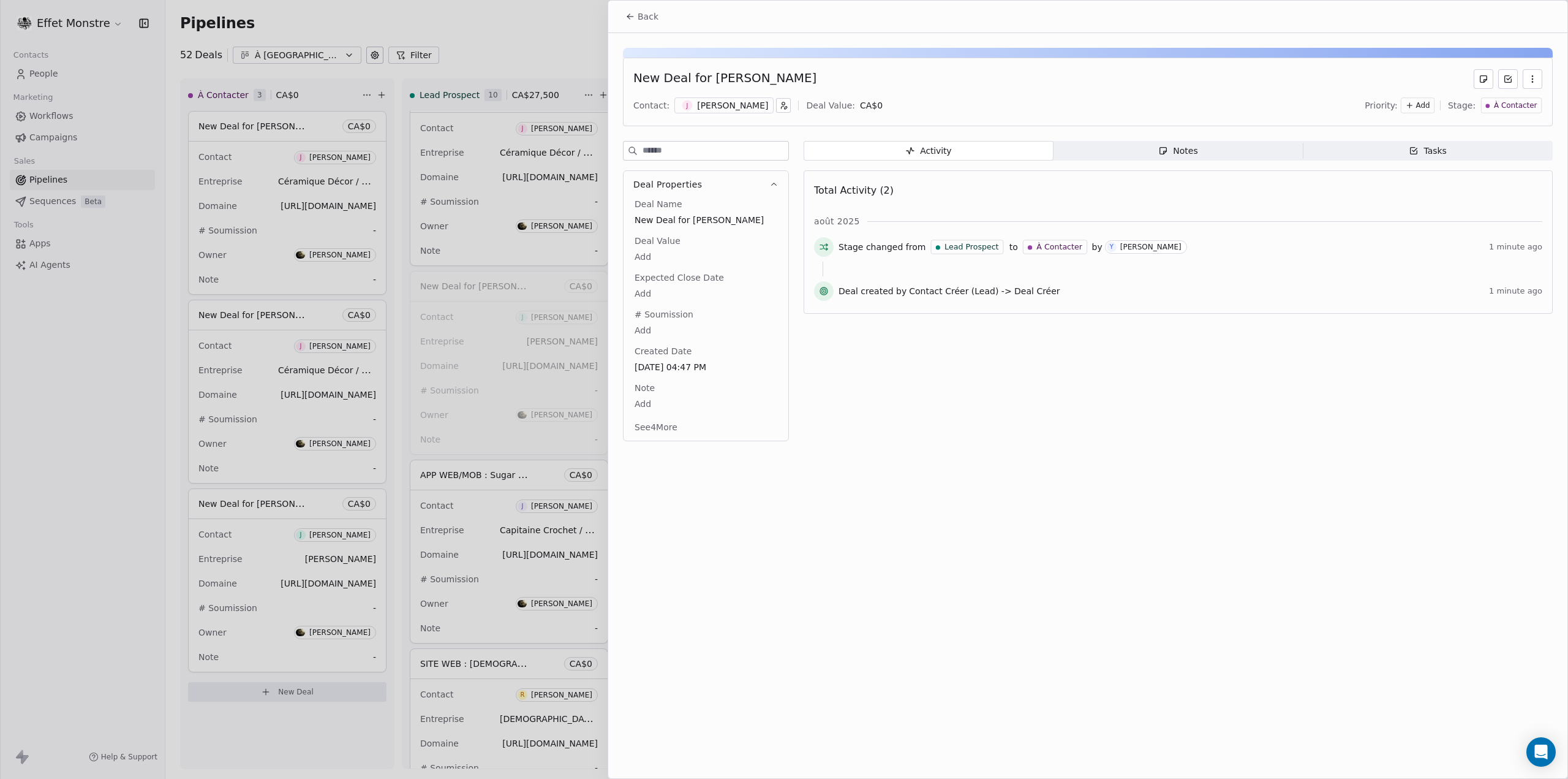
click at [744, 74] on div "New Deal for Jordan Lescroart" at bounding box center [725, 79] width 183 height 20
click at [776, 74] on div "New Deal for Jordan Lescroart" at bounding box center [725, 79] width 183 height 20
click at [680, 216] on span "New Deal for Jordan Lescroart" at bounding box center [706, 220] width 141 height 13
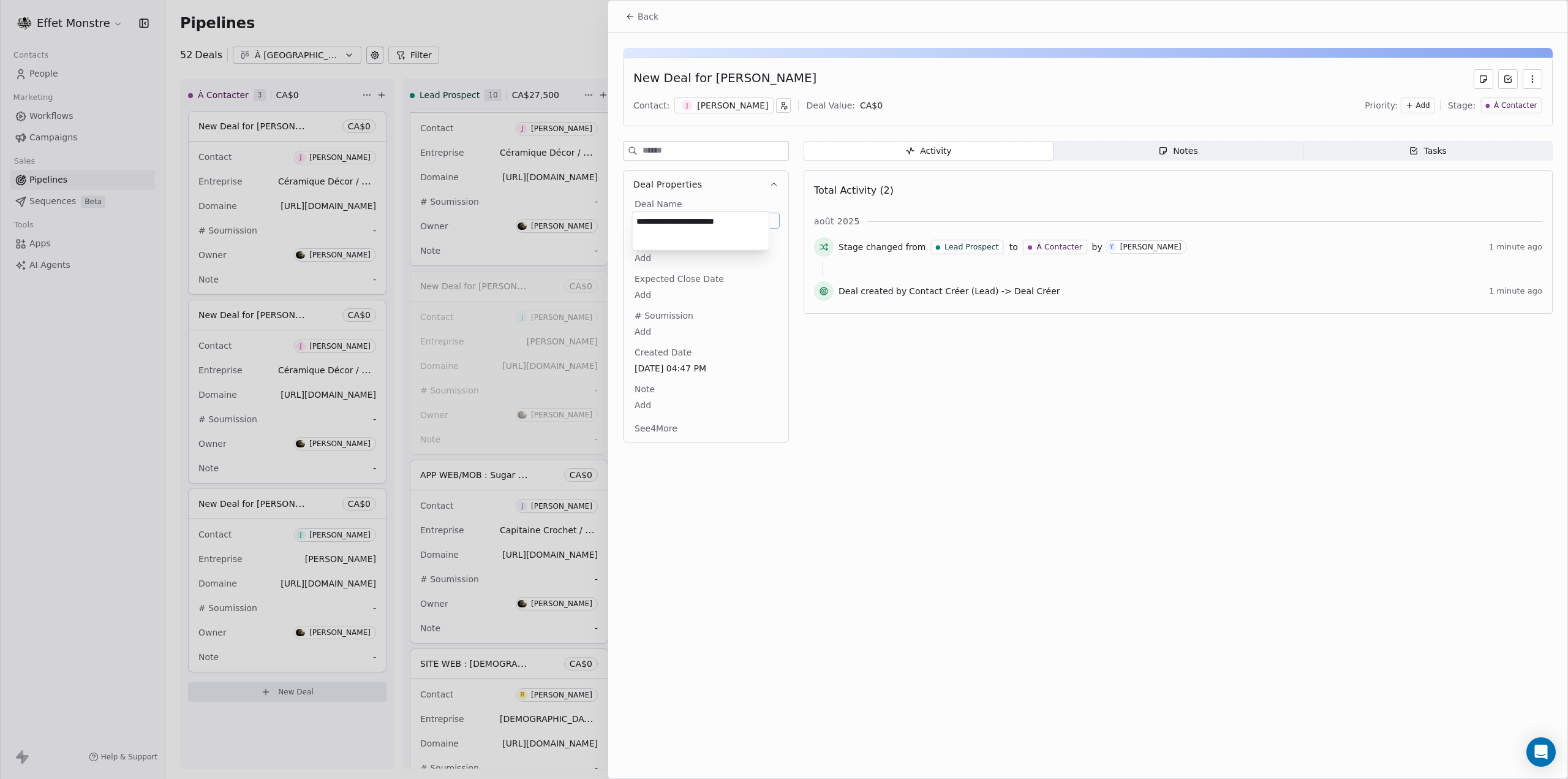
type textarea "**********"
click at [923, 447] on div "Activity Activity Notes Notes Tasks Tasks Total Activity (2) août 2025 Stage ch…" at bounding box center [1178, 295] width 749 height 309
click at [736, 221] on span "PUB WEB : Céramique Décor" at bounding box center [706, 220] width 141 height 13
click at [736, 219] on span "PUB WEB : Céramique Décor" at bounding box center [706, 220] width 141 height 13
click at [132, 430] on div at bounding box center [784, 389] width 1568 height 779
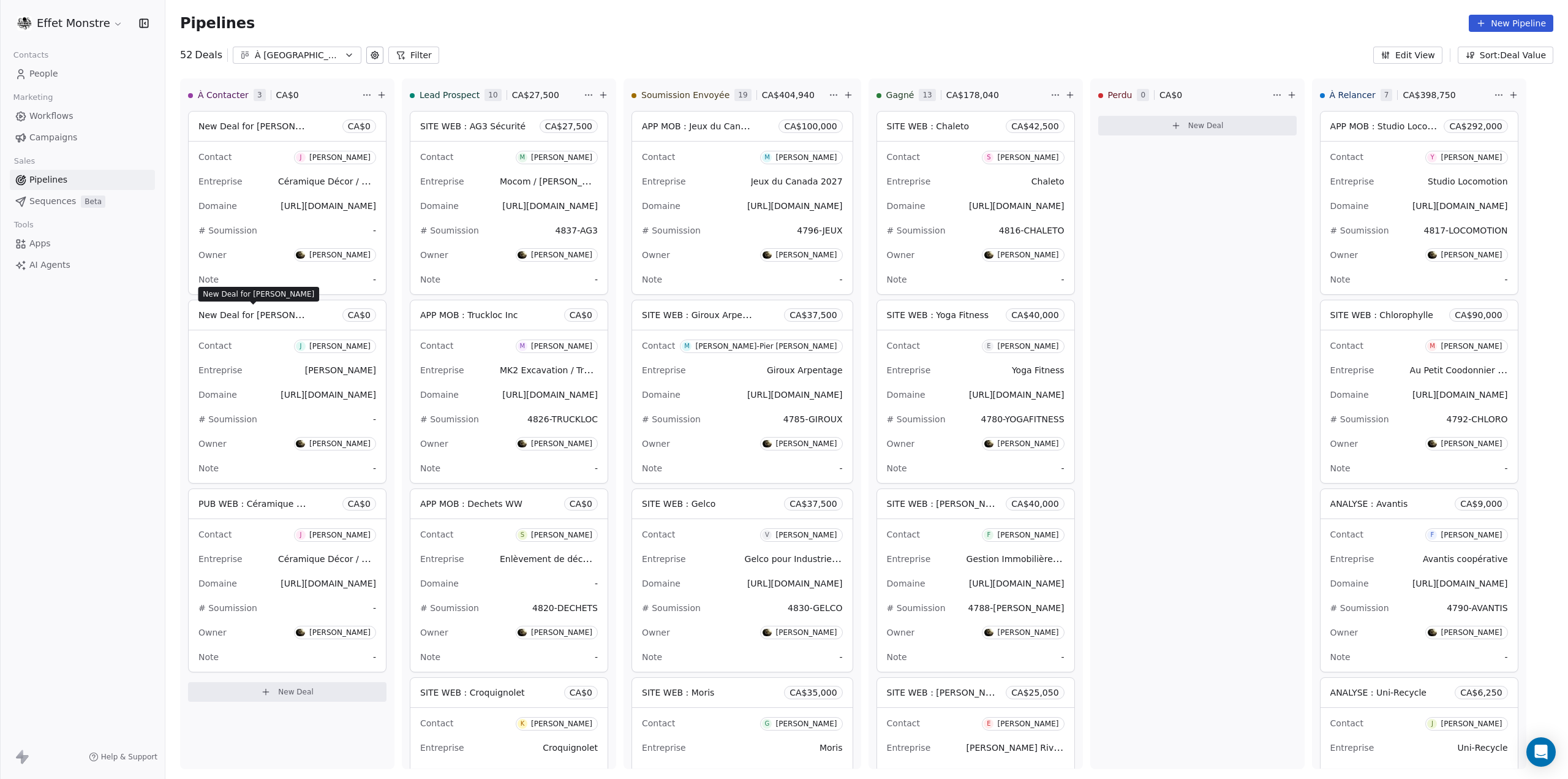
click at [261, 318] on span "New Deal for Jordan Mackean" at bounding box center [263, 314] width 129 height 12
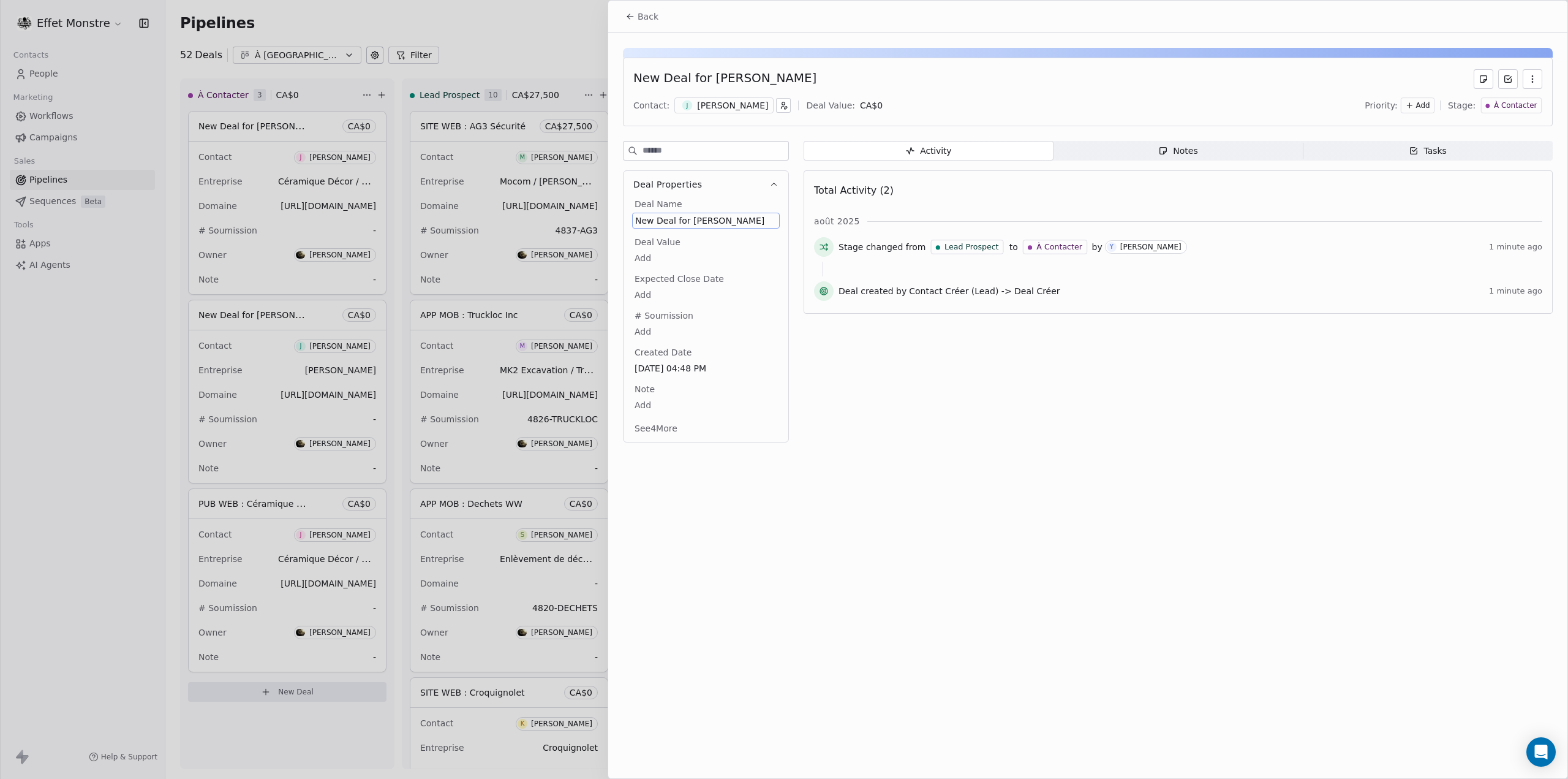
click at [718, 220] on span "New Deal for Jordan Mackean" at bounding box center [706, 220] width 141 height 13
type textarea "**********"
click at [853, 384] on html "Effet Monstre Contacts People Marketing Workflows Campaigns Sales Pipelines Seq…" at bounding box center [784, 389] width 1568 height 779
click at [152, 453] on div at bounding box center [784, 389] width 1568 height 779
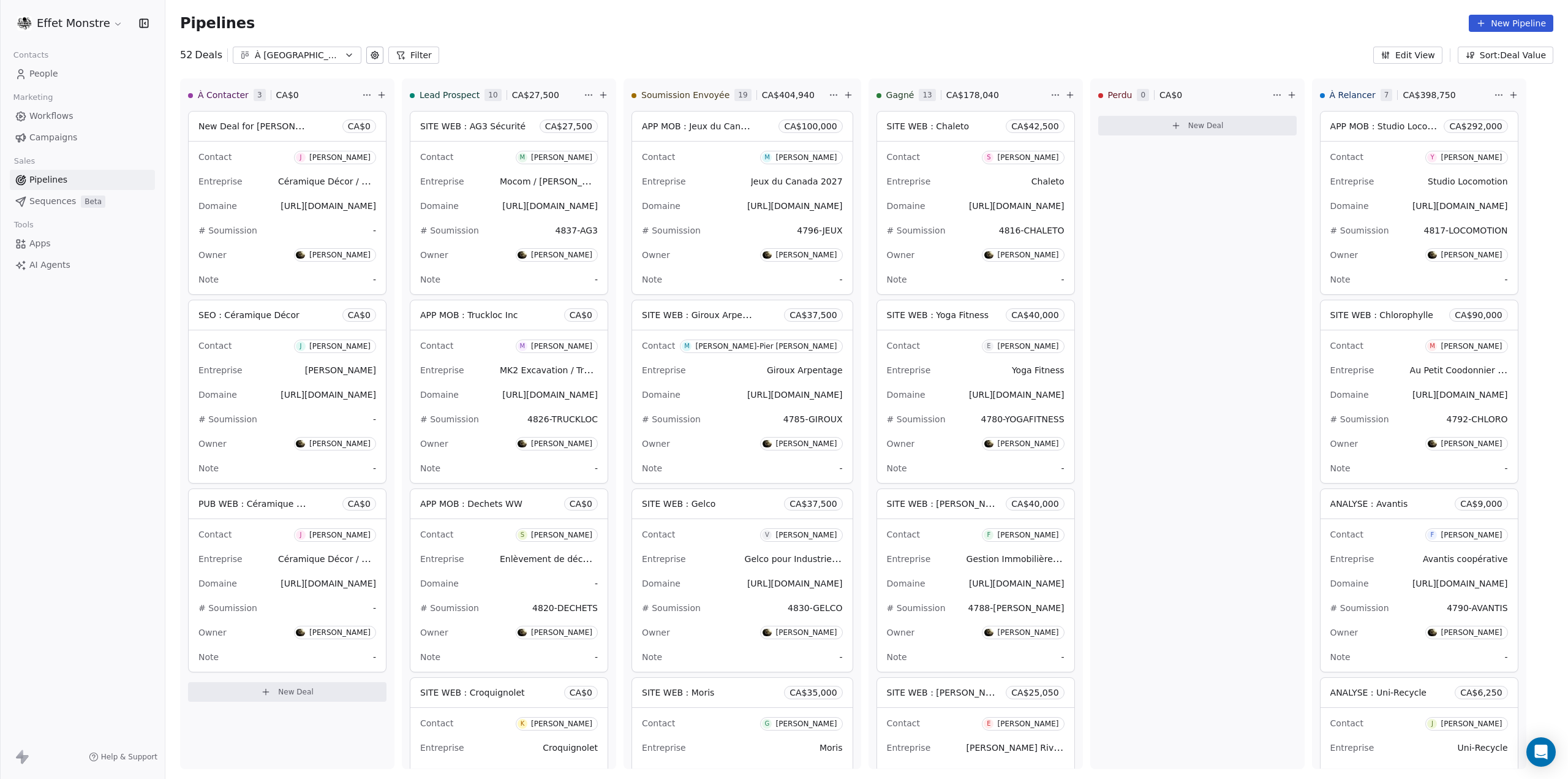
click at [290, 120] on span "New Deal for Jordan Lescroart" at bounding box center [263, 126] width 129 height 12
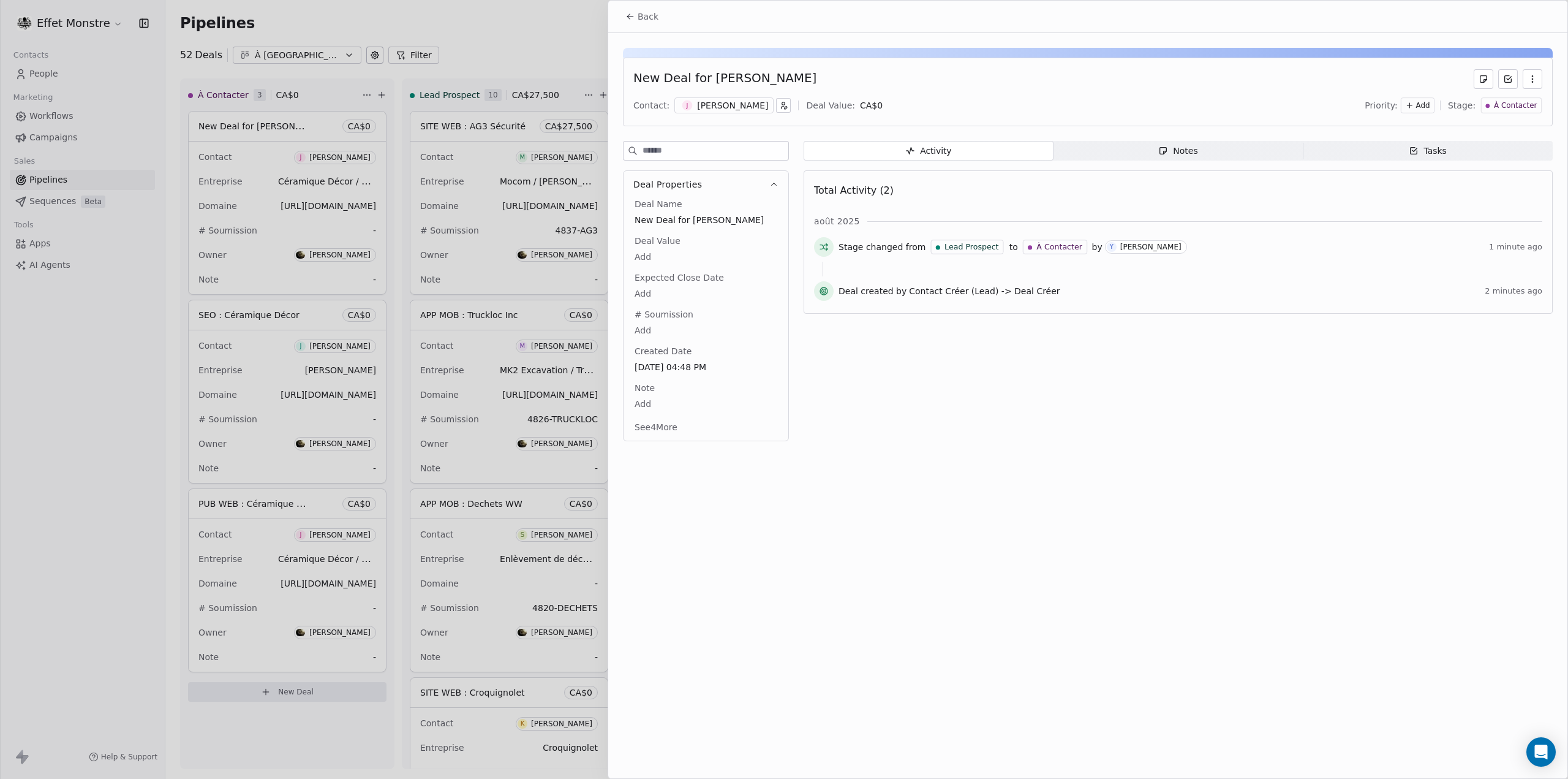
click at [716, 217] on span "New Deal for Jordan Lescroart" at bounding box center [706, 220] width 143 height 13
click at [716, 214] on span "New Deal for Jordan Lescroart" at bounding box center [706, 220] width 141 height 13
drag, startPoint x: 651, startPoint y: 220, endPoint x: 598, endPoint y: 220, distance: 53.0
click at [598, 220] on html "Effet Monstre Contacts People Marketing Workflows Campaigns Sales Pipelines Seq…" at bounding box center [784, 389] width 1568 height 779
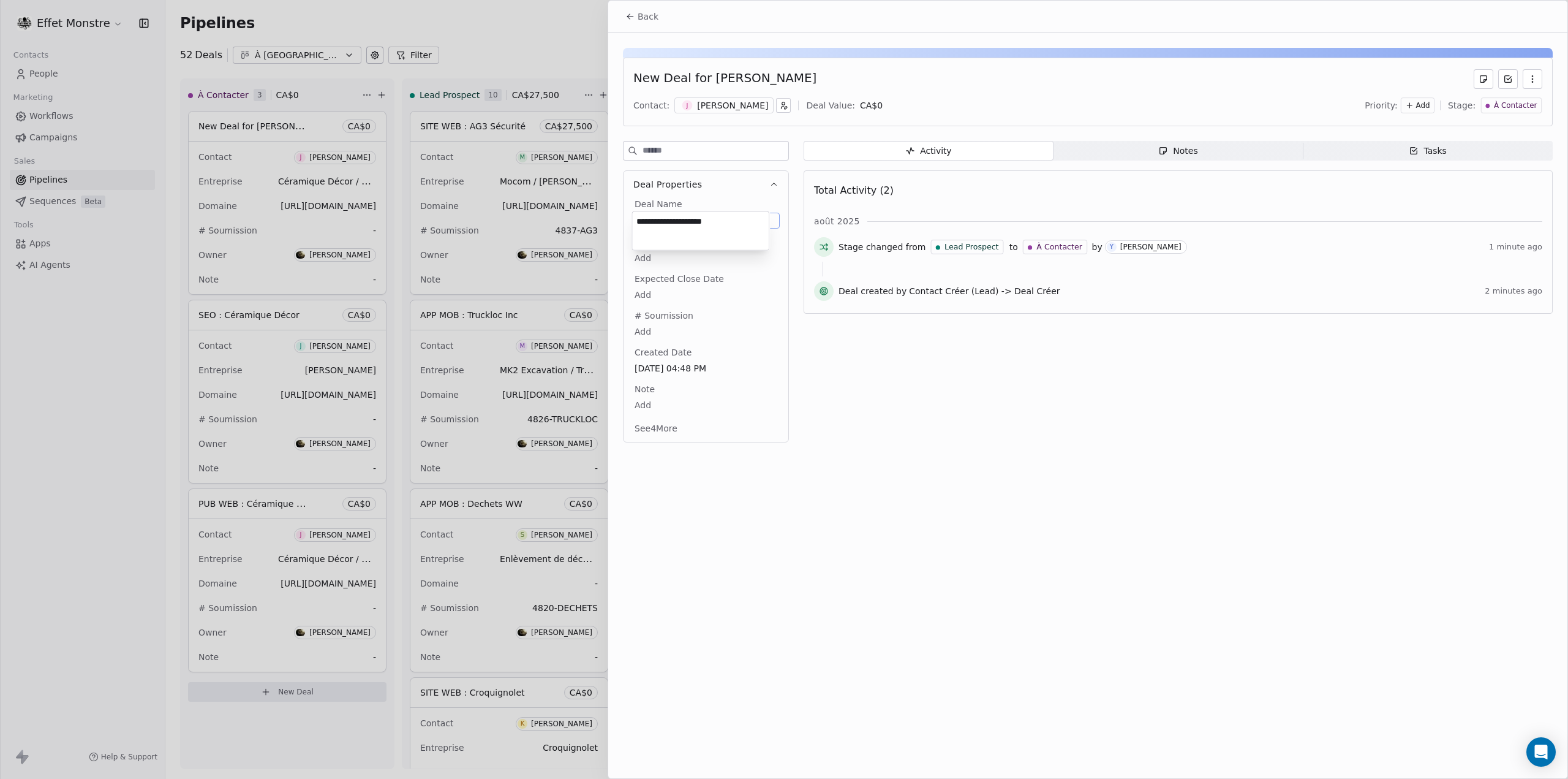
click at [656, 211] on div "**********" at bounding box center [700, 231] width 138 height 39
drag, startPoint x: 652, startPoint y: 220, endPoint x: 627, endPoint y: 218, distance: 25.1
click at [627, 218] on html "Effet Monstre Contacts People Marketing Workflows Campaigns Sales Pipelines Seq…" at bounding box center [784, 389] width 1568 height 779
click at [651, 220] on textarea "**********" at bounding box center [700, 231] width 136 height 38
drag, startPoint x: 654, startPoint y: 220, endPoint x: 634, endPoint y: 219, distance: 20.0
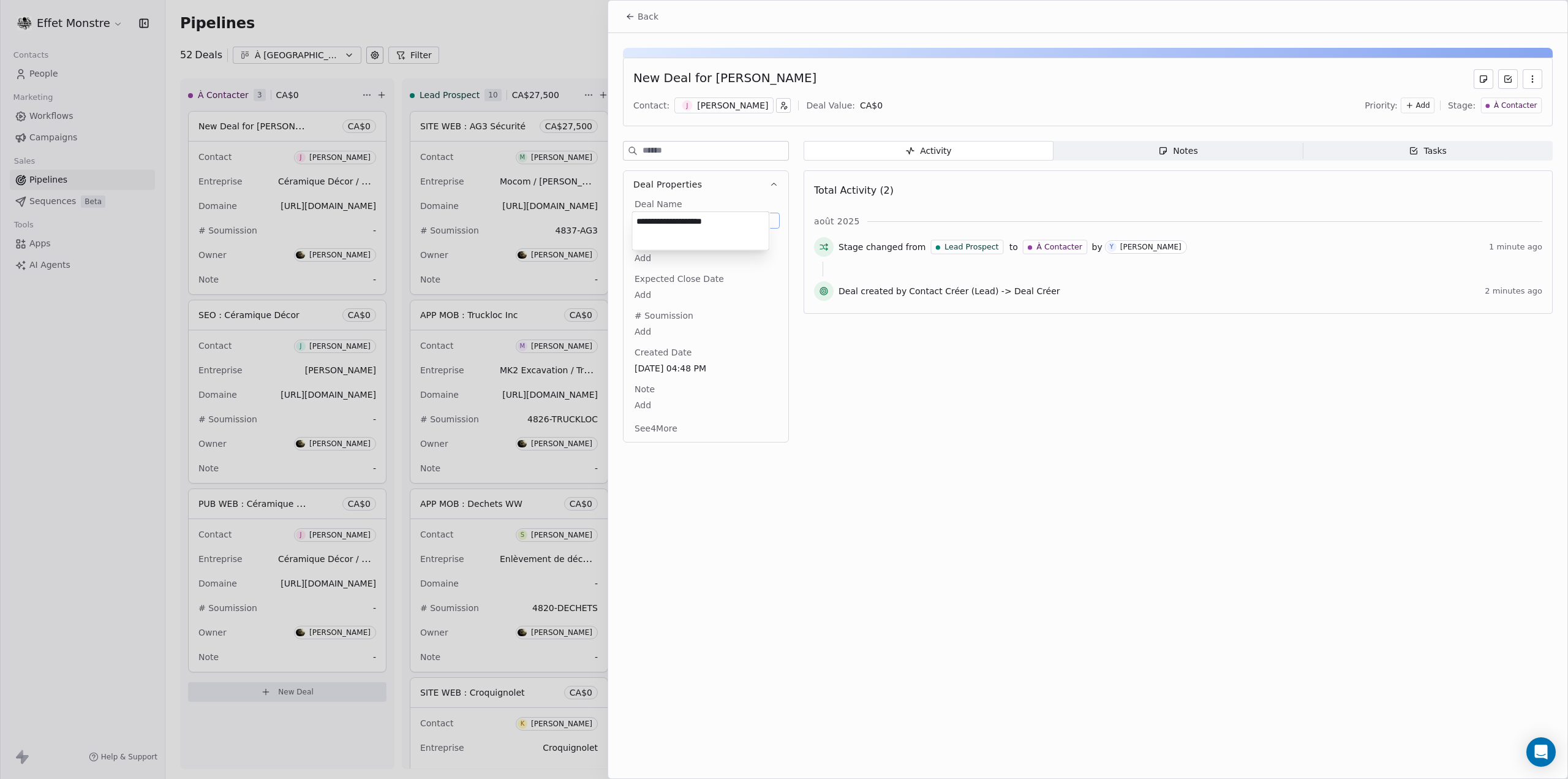
click at [634, 219] on textarea "**********" at bounding box center [700, 231] width 136 height 38
type textarea "**********"
click at [153, 431] on html "Effet Monstre Contacts People Marketing Workflows Campaigns Sales Pipelines Seq…" at bounding box center [784, 389] width 1568 height 779
click at [742, 461] on div "Back SITE WEB : Céramique Décor Contact: J Jordan Lescroart Deal Value: CA$ 0 P…" at bounding box center [1087, 389] width 959 height 778
click at [81, 356] on div at bounding box center [784, 389] width 1568 height 779
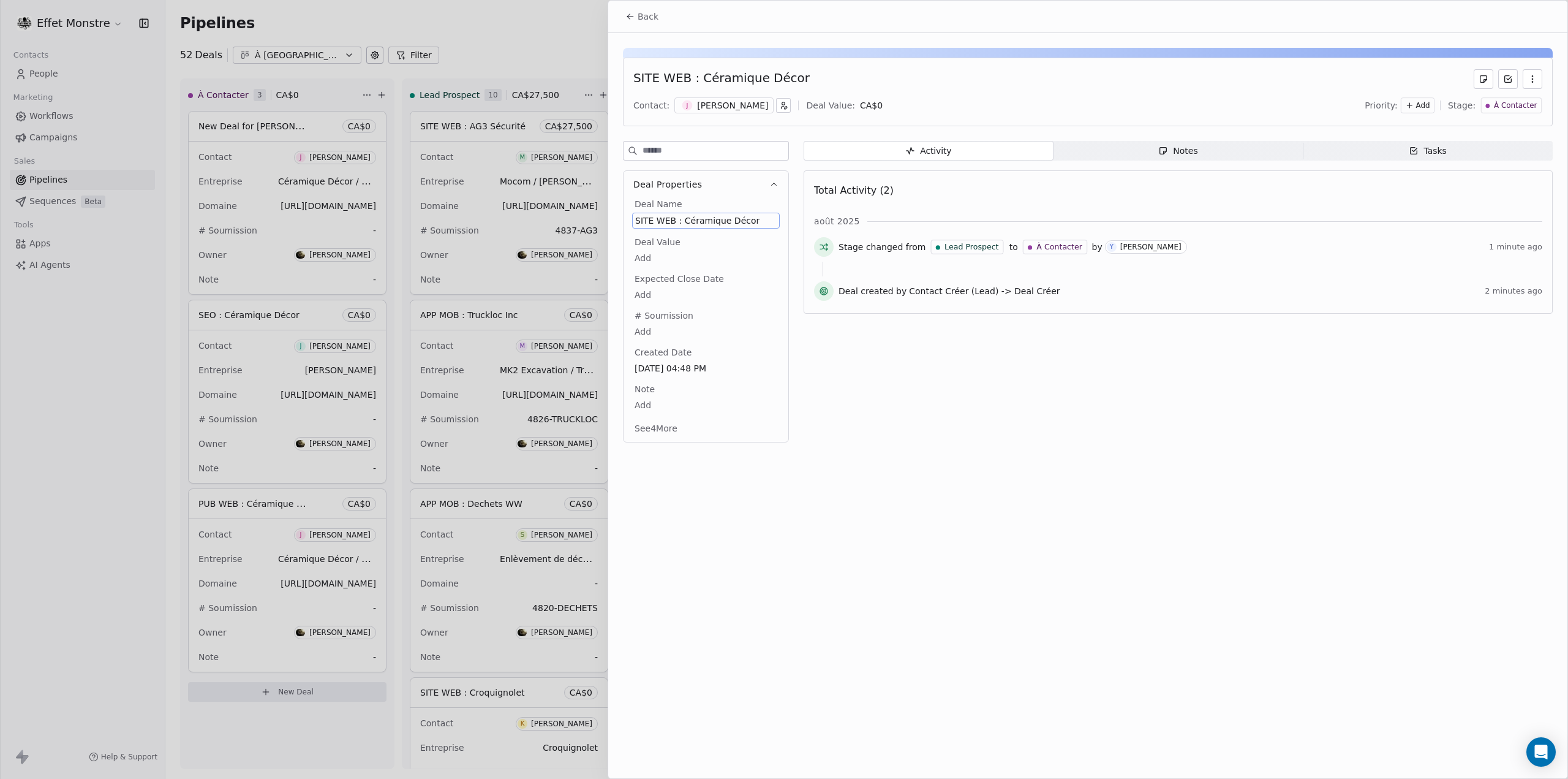
click at [81, 356] on div at bounding box center [784, 389] width 1568 height 779
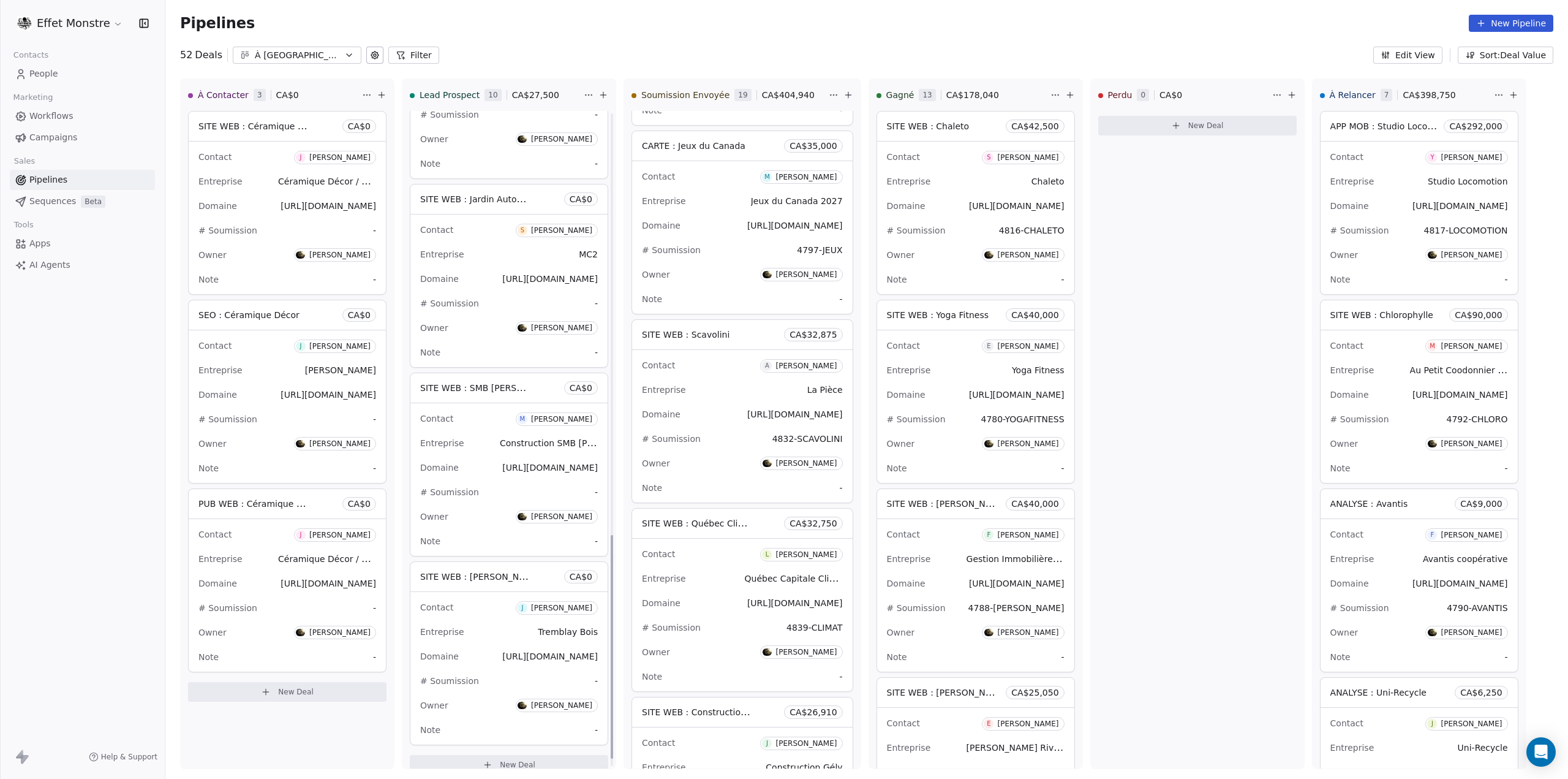
scroll to position [1260, 0]
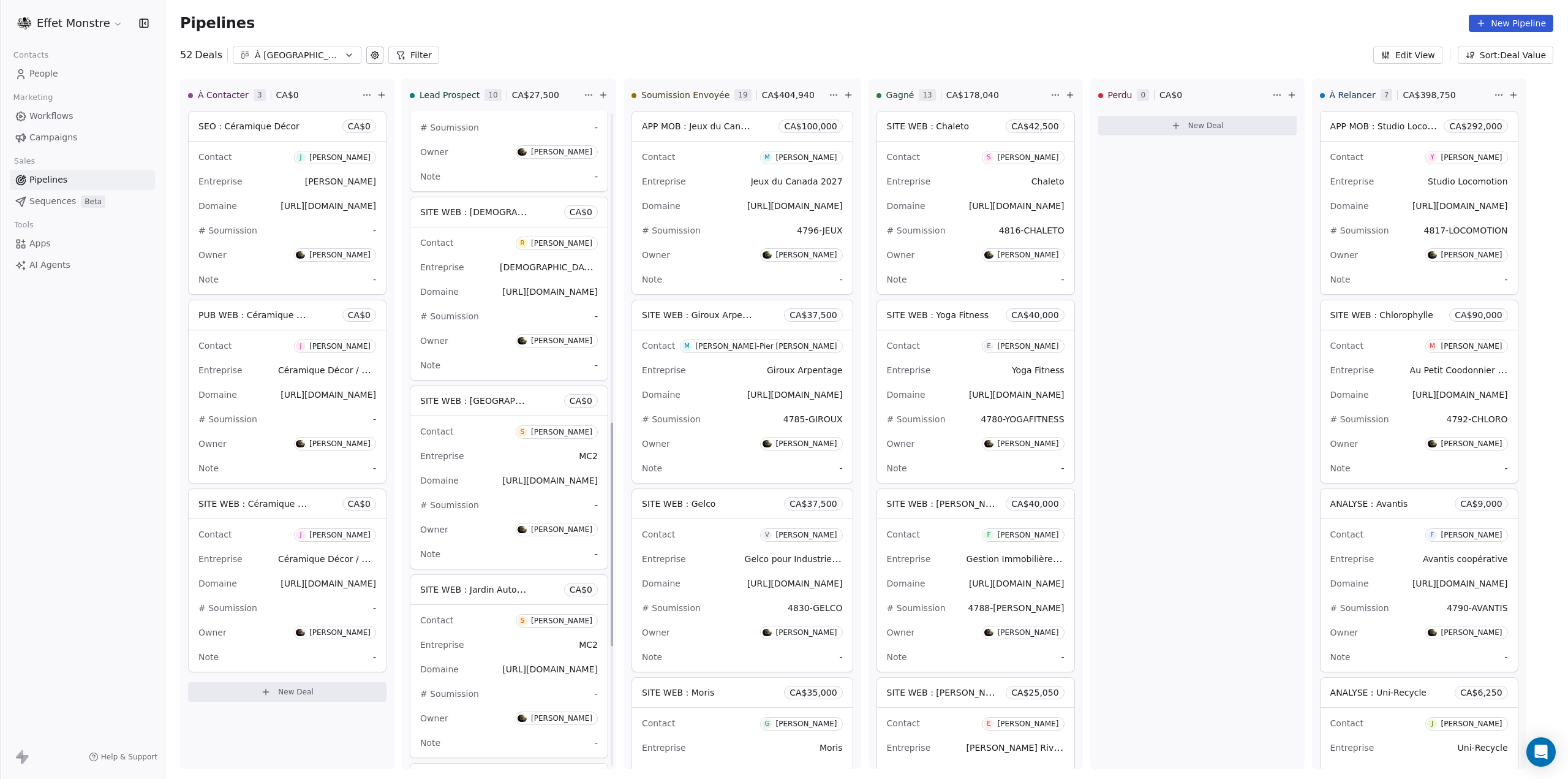
scroll to position [1260, 0]
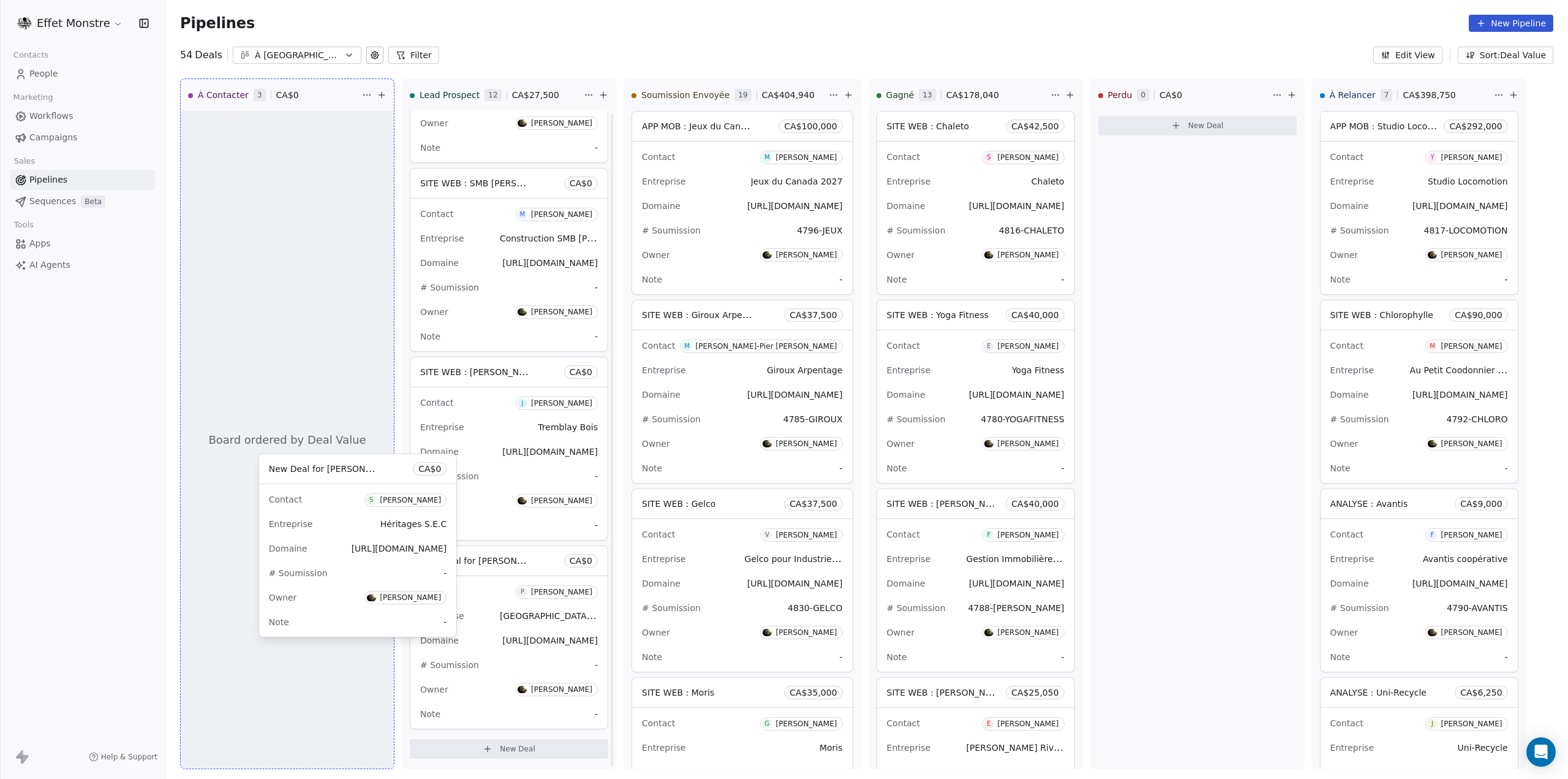
scroll to position [1448, 0]
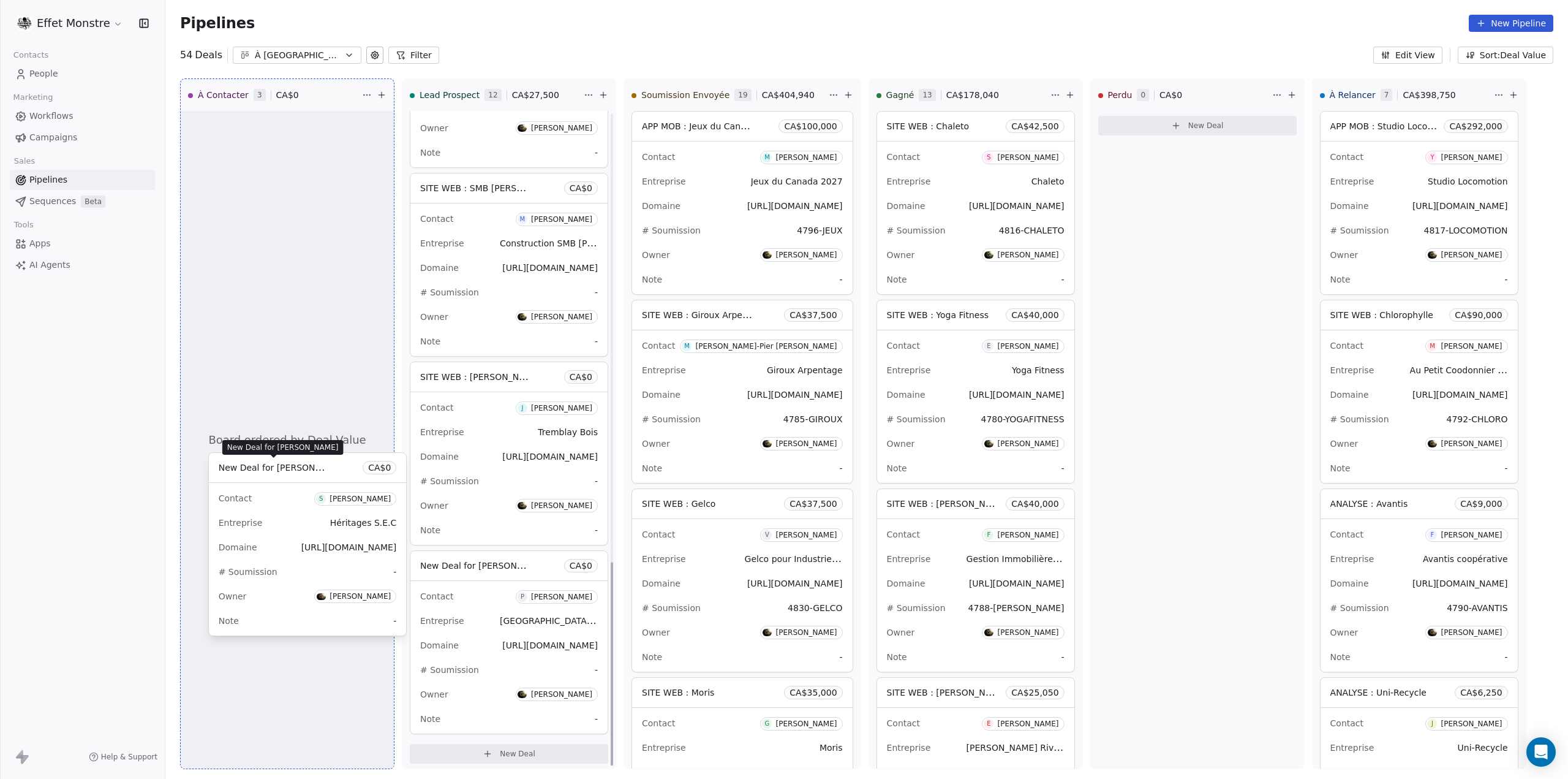
drag, startPoint x: 493, startPoint y: 370, endPoint x: 291, endPoint y: 465, distance: 223.2
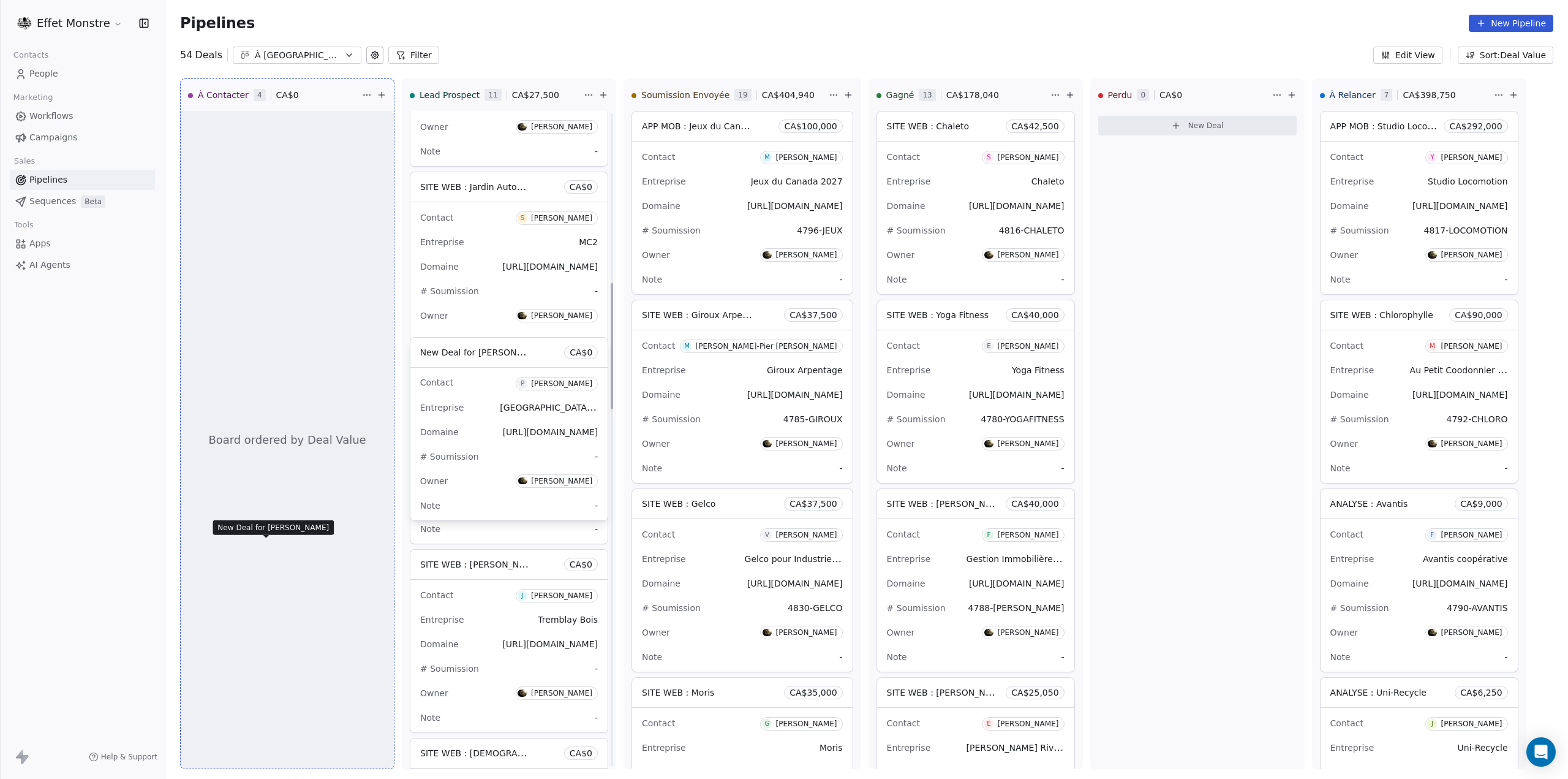
drag, startPoint x: 504, startPoint y: 561, endPoint x: 294, endPoint y: 547, distance: 210.5
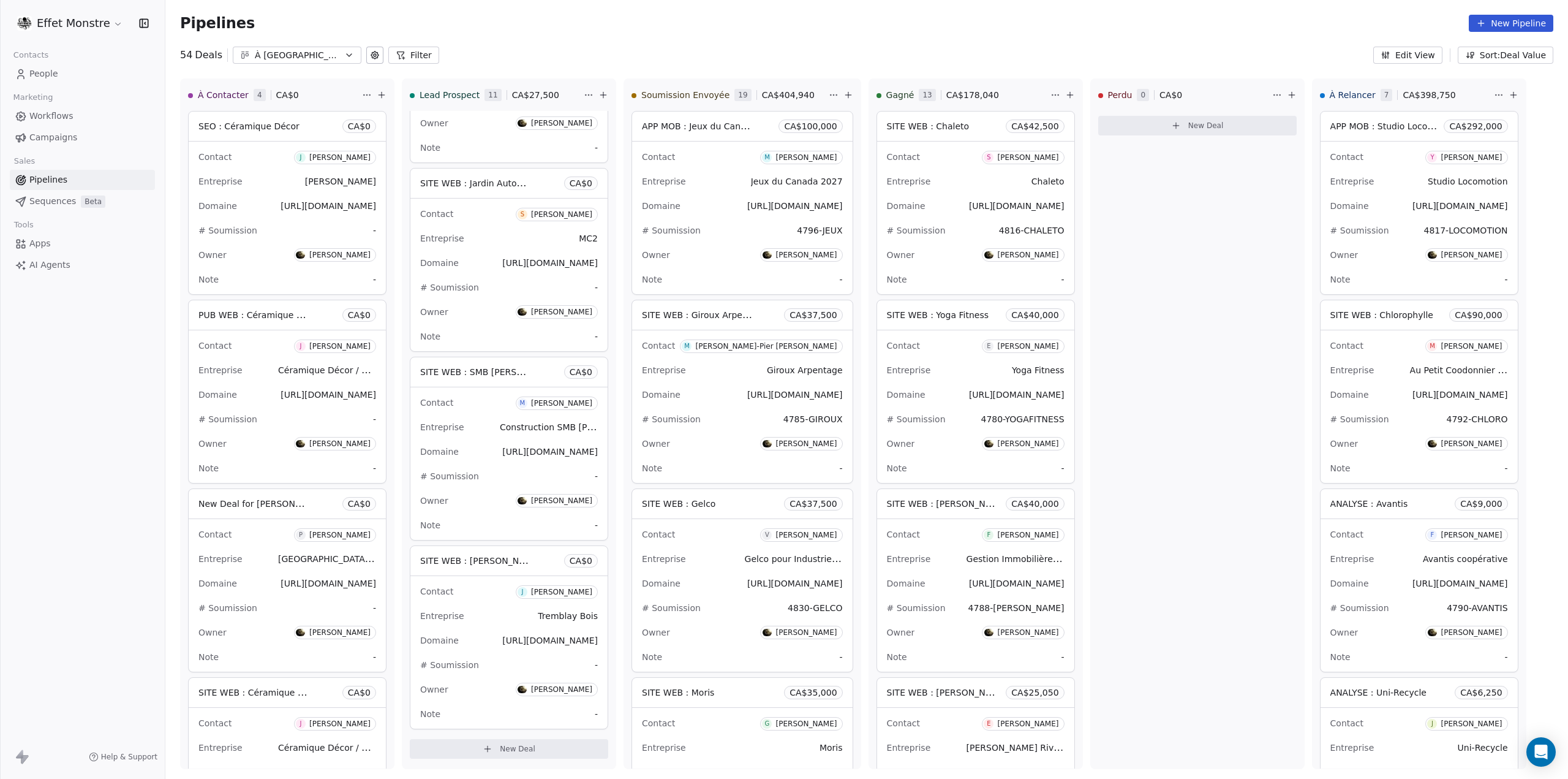
scroll to position [2578, 0]
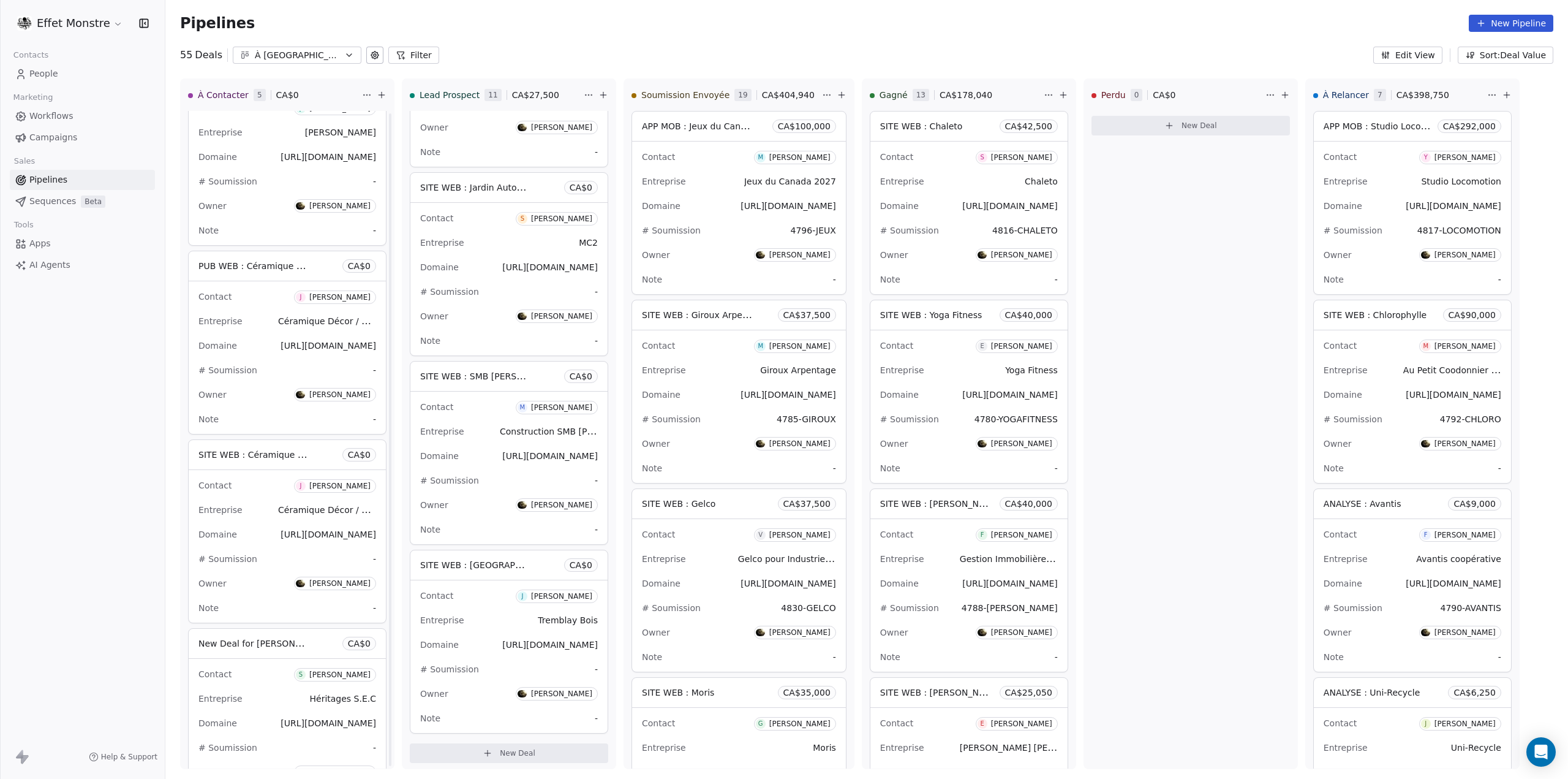
scroll to position [318, 0]
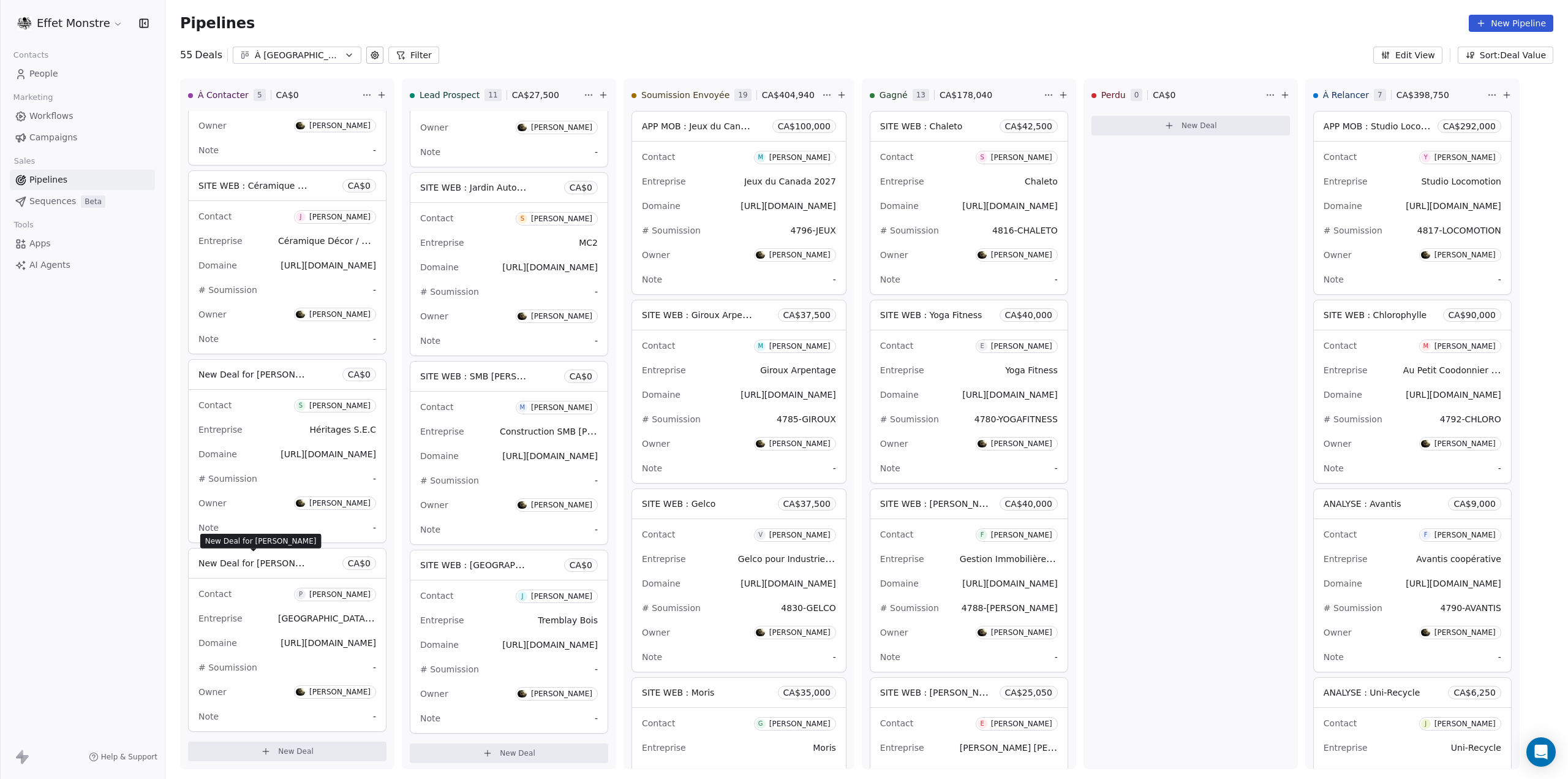
click at [261, 559] on span "New Deal for [PERSON_NAME]" at bounding box center [263, 563] width 129 height 12
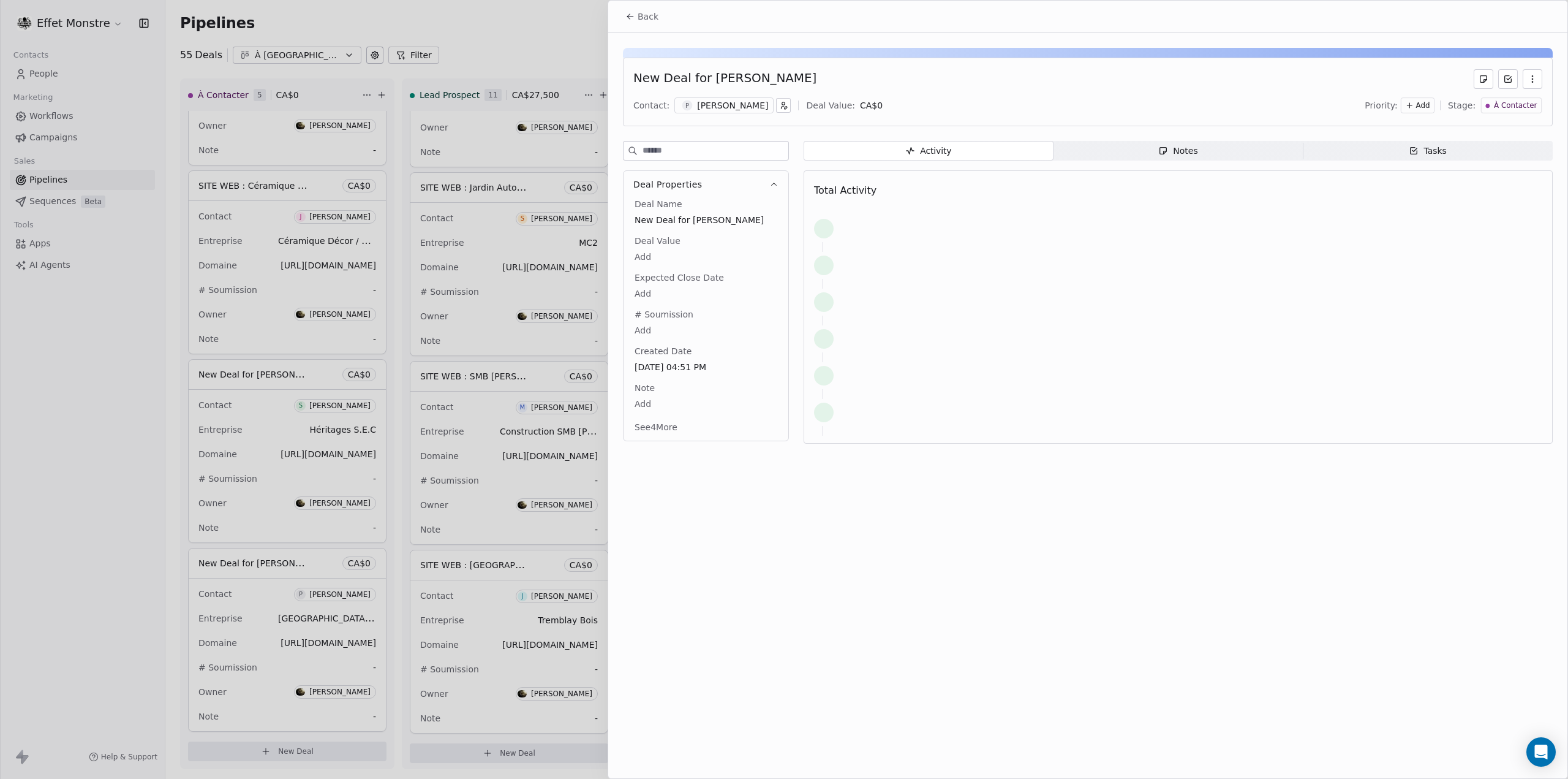
click at [761, 90] on div "New Deal for Philippe Vézina Contact: P Philippe Vézina Deal Value: CA$ 0 Prior…" at bounding box center [1087, 92] width 930 height 69
click at [771, 76] on div "New Deal for [PERSON_NAME]" at bounding box center [725, 79] width 183 height 20
click at [702, 214] on span "New Deal for [PERSON_NAME]" at bounding box center [706, 220] width 143 height 13
click at [702, 214] on span "New Deal for Philippe Vézina" at bounding box center [706, 220] width 141 height 13
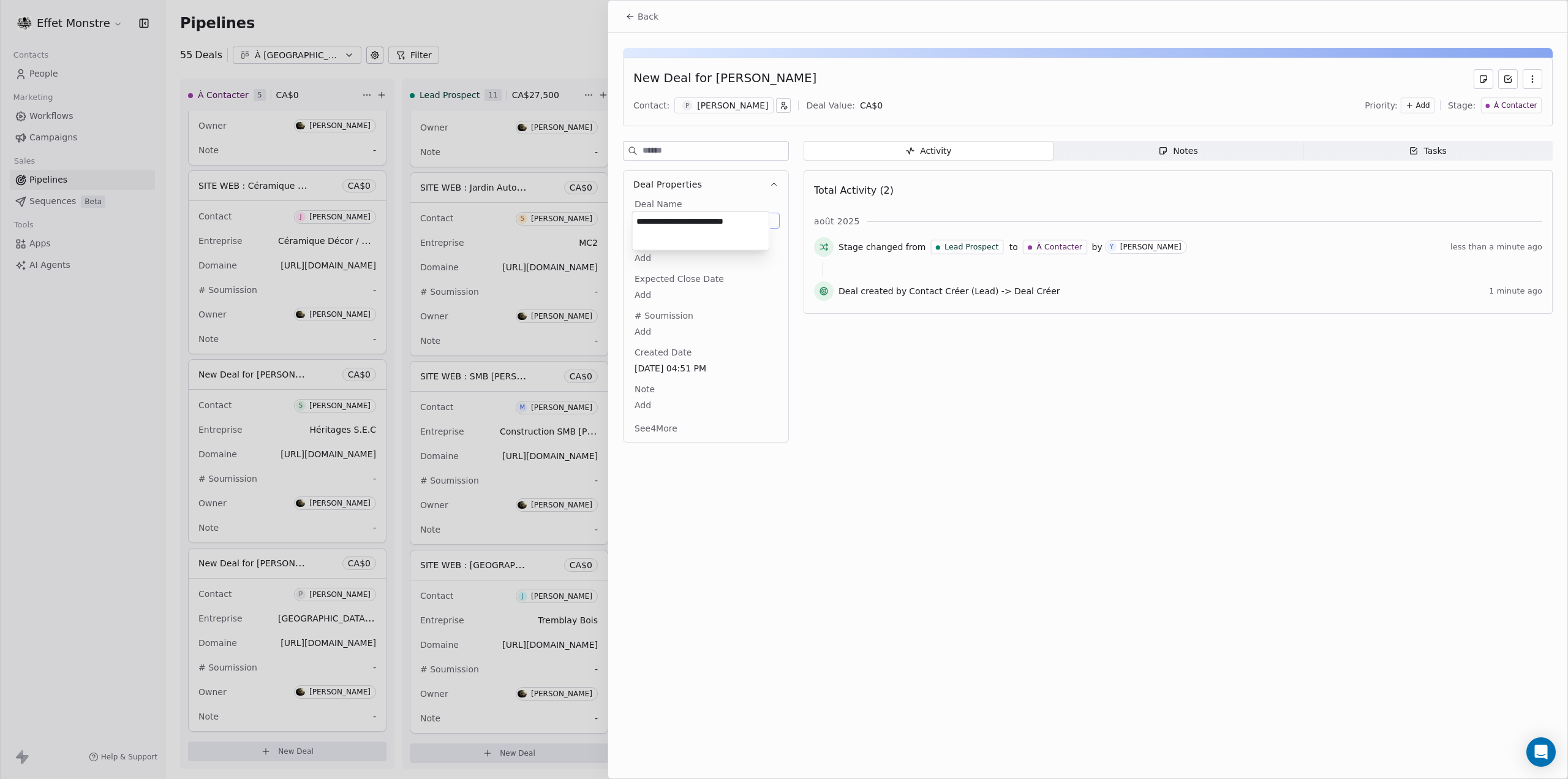
click at [702, 214] on textarea "**********" at bounding box center [700, 231] width 136 height 38
type textarea "**********"
click at [116, 468] on div at bounding box center [784, 389] width 1568 height 779
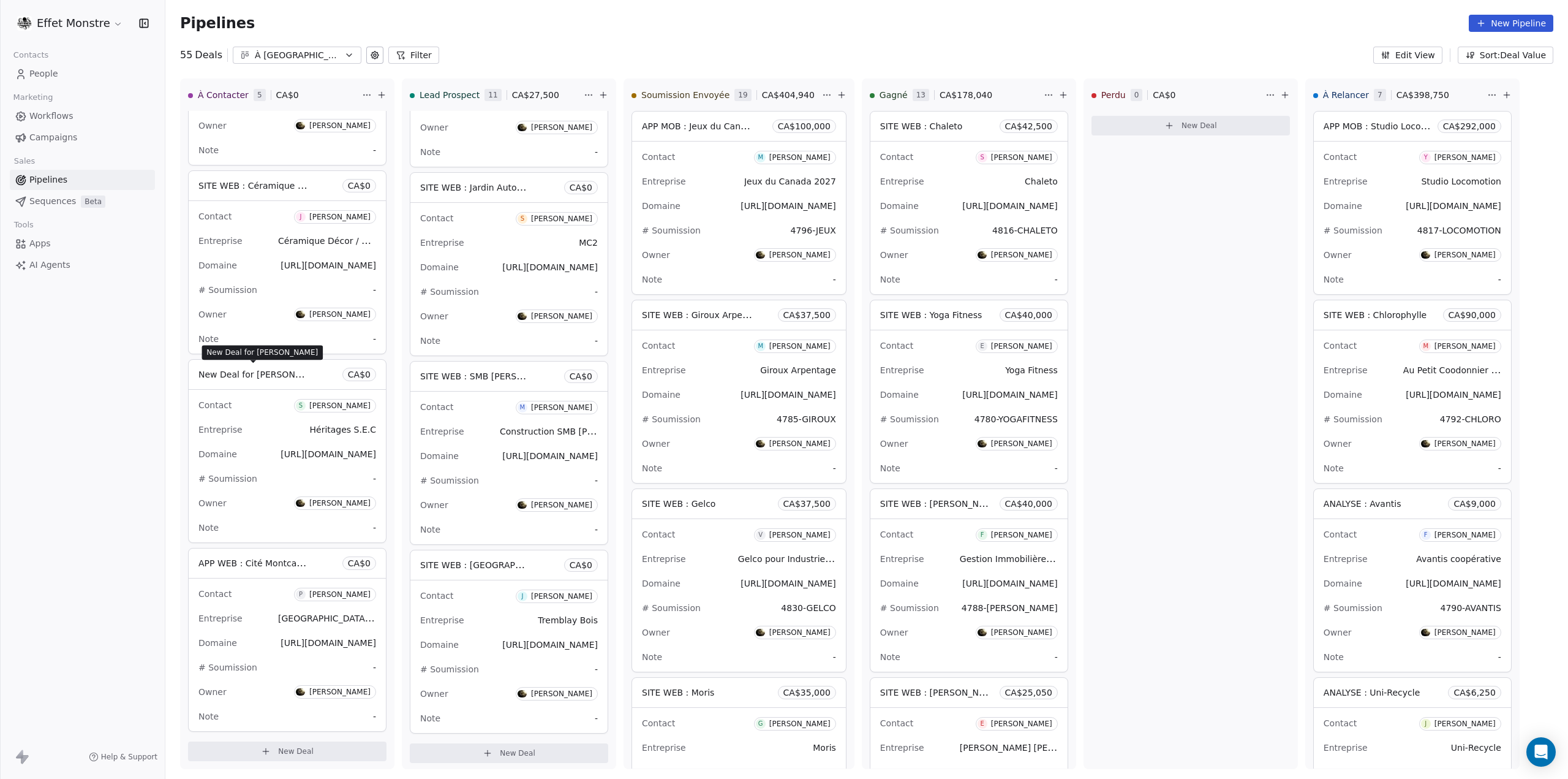
click at [271, 376] on span "New Deal for Simon Bernier" at bounding box center [263, 374] width 129 height 12
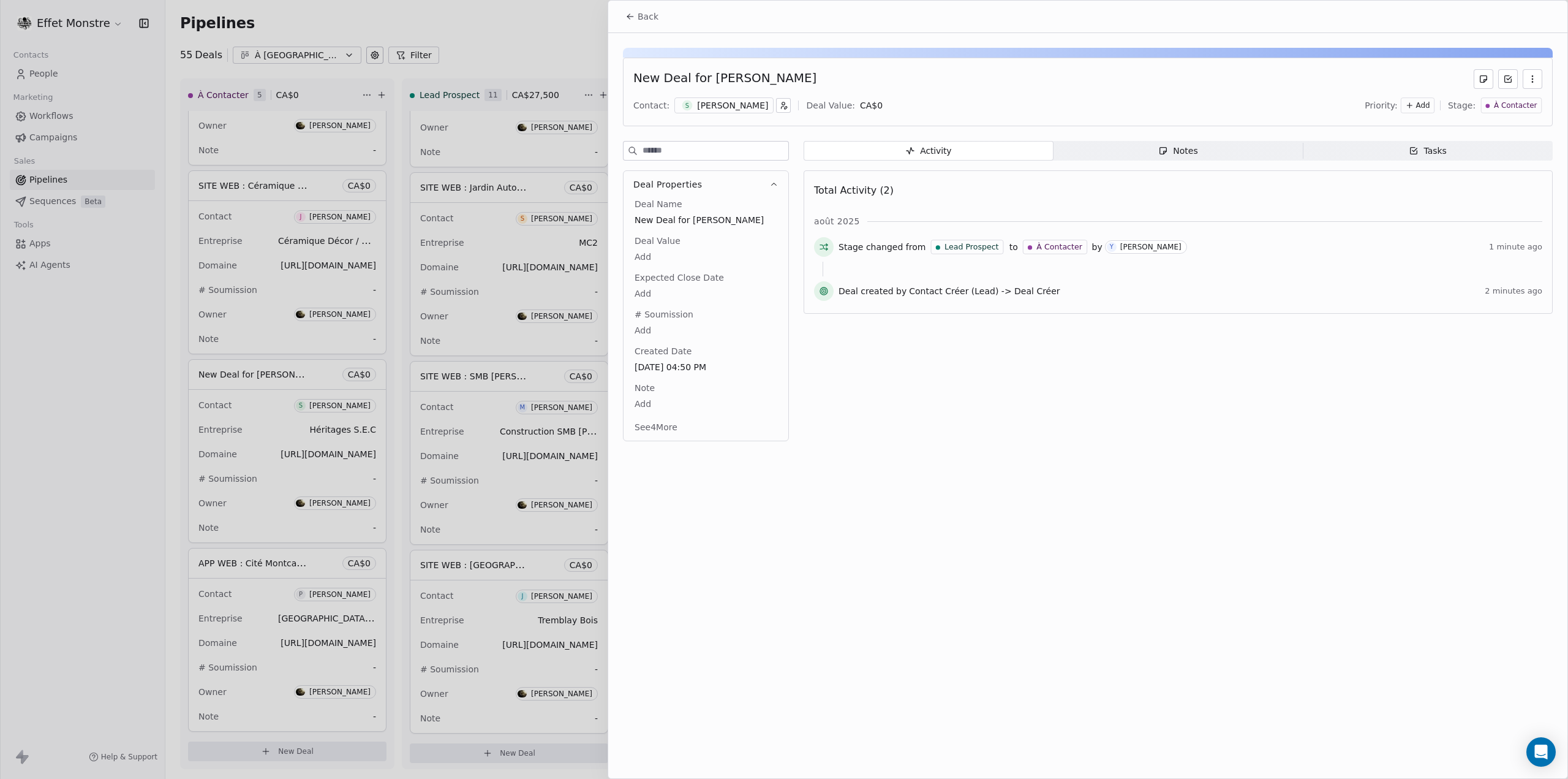
click at [732, 78] on div "New Deal for Simon Bernier" at bounding box center [725, 79] width 183 height 20
click at [686, 219] on span "New Deal for Simon Bernier" at bounding box center [706, 220] width 143 height 13
click at [686, 219] on span "New Deal for Simon Bernier" at bounding box center [706, 220] width 141 height 13
type textarea "**********"
click at [719, 513] on html "Effet Monstre Contacts People Marketing Workflows Campaigns Sales Pipelines Seq…" at bounding box center [784, 389] width 1568 height 779
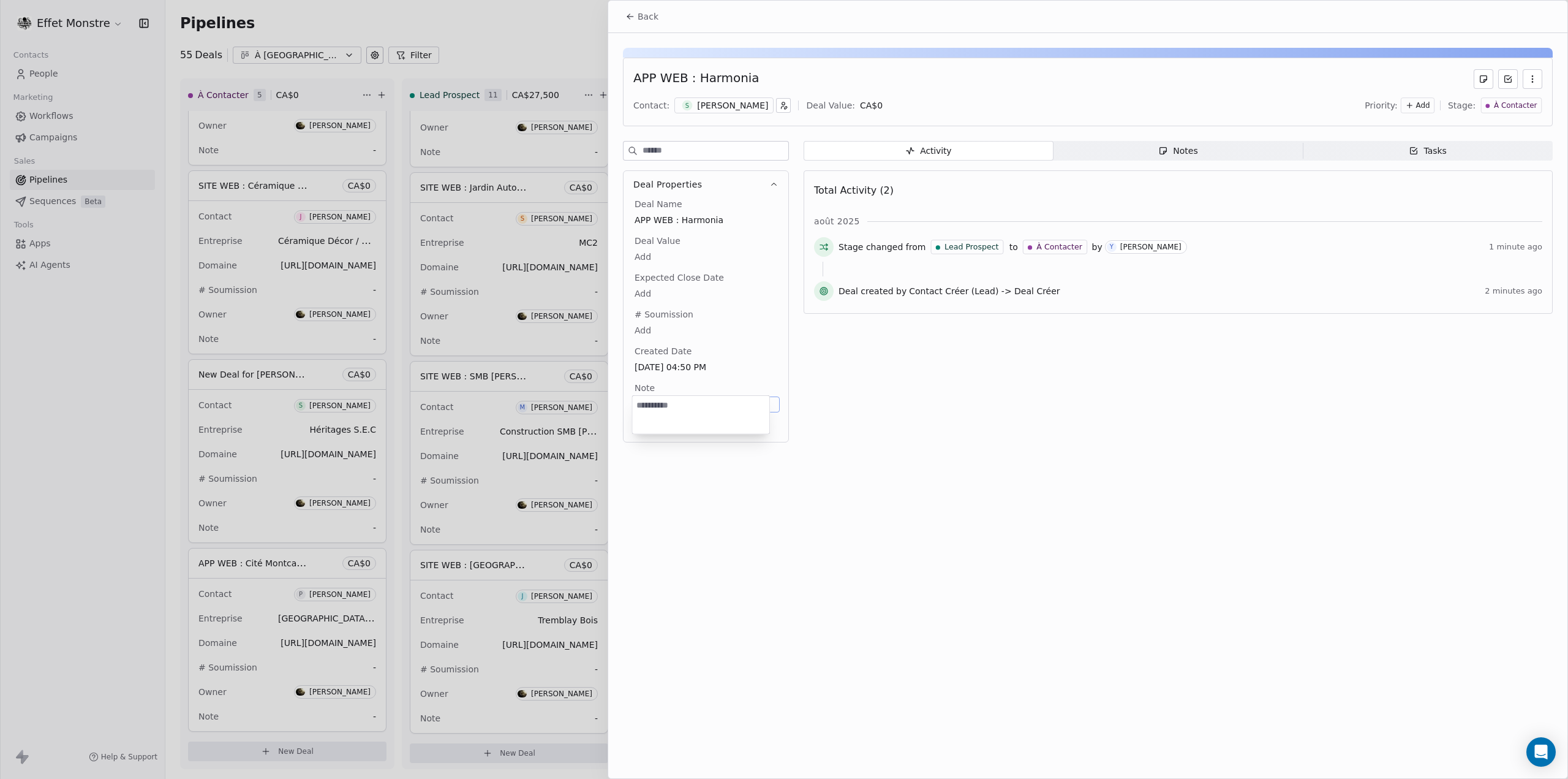
click at [644, 401] on body "Effet Monstre Contacts People Marketing Workflows Campaigns Sales Pipelines Seq…" at bounding box center [784, 389] width 1568 height 779
type textarea "**********"
click at [135, 495] on div at bounding box center [784, 389] width 1568 height 779
click at [131, 491] on div at bounding box center [784, 389] width 1568 height 779
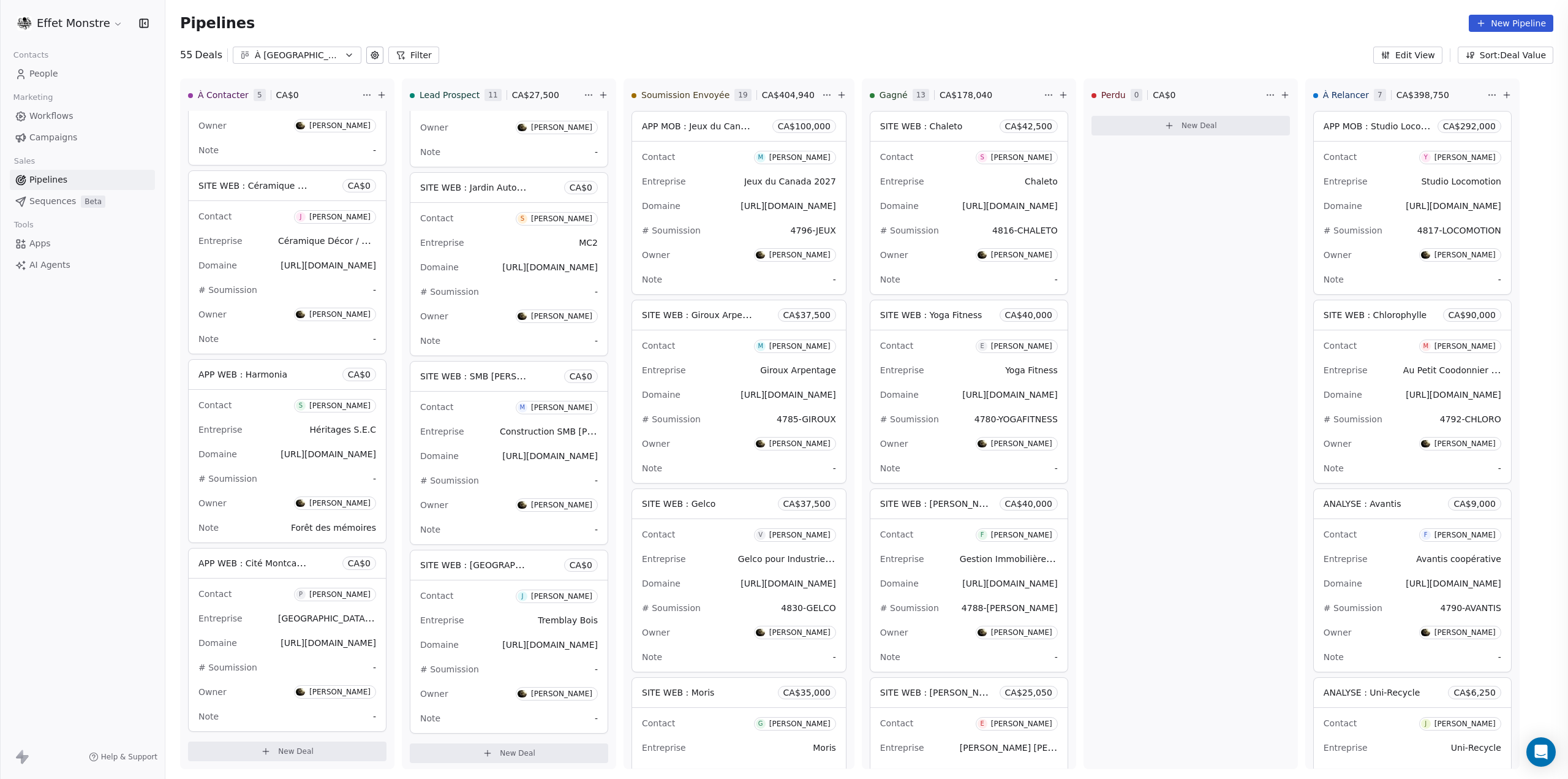
click at [131, 491] on div at bounding box center [784, 389] width 1568 height 779
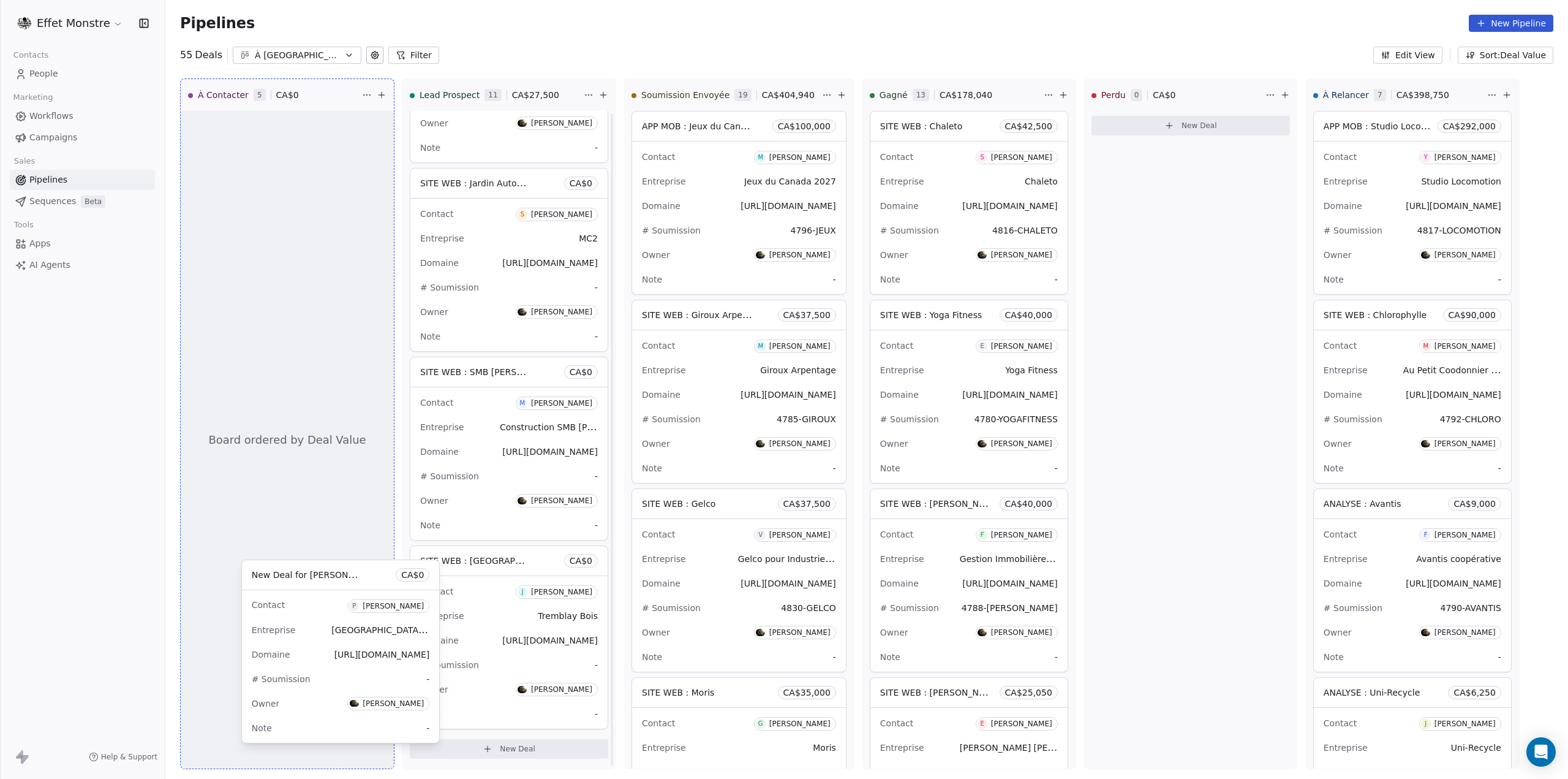
scroll to position [1260, 0]
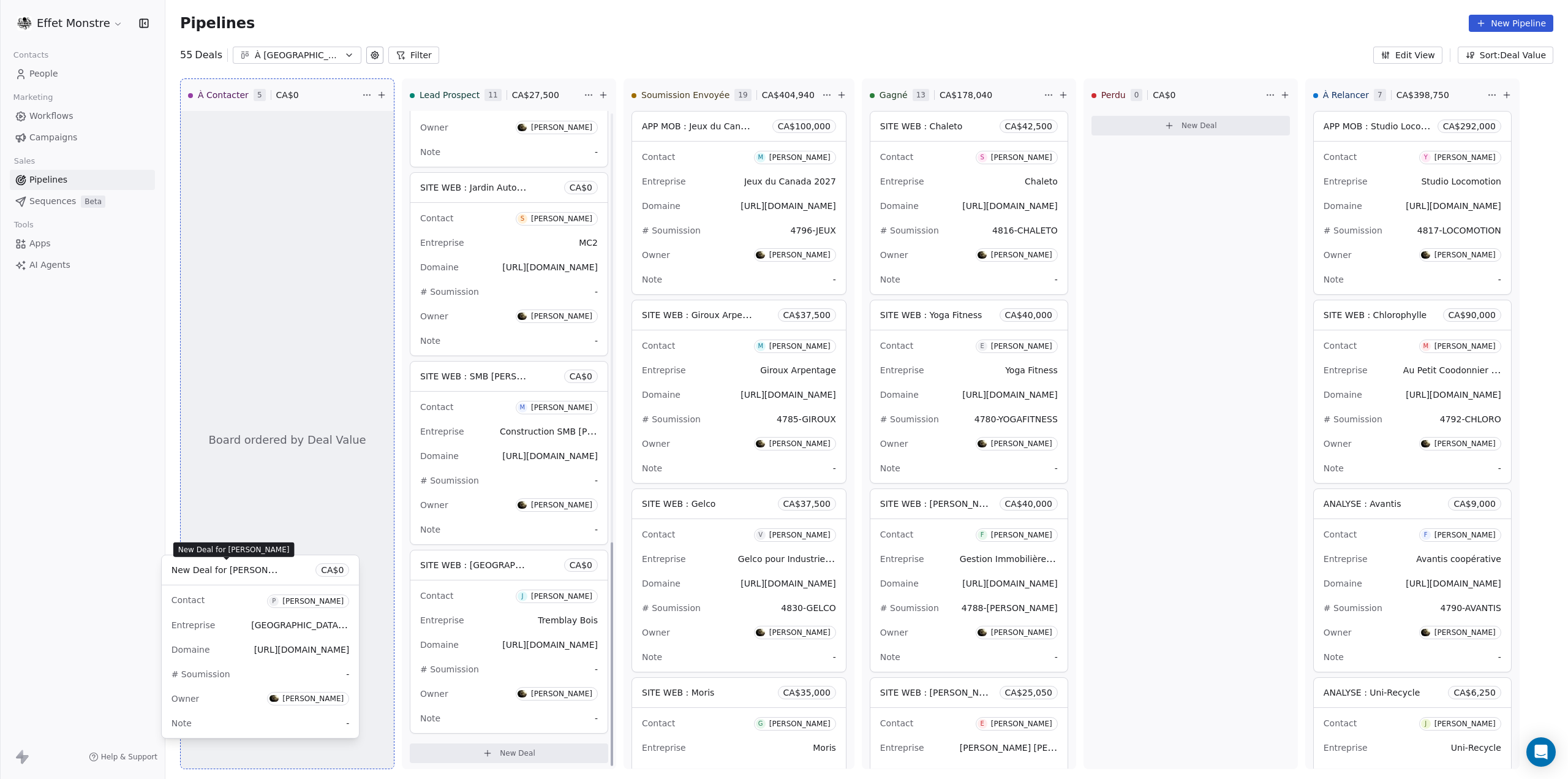
drag, startPoint x: 523, startPoint y: 584, endPoint x: 273, endPoint y: 574, distance: 250.2
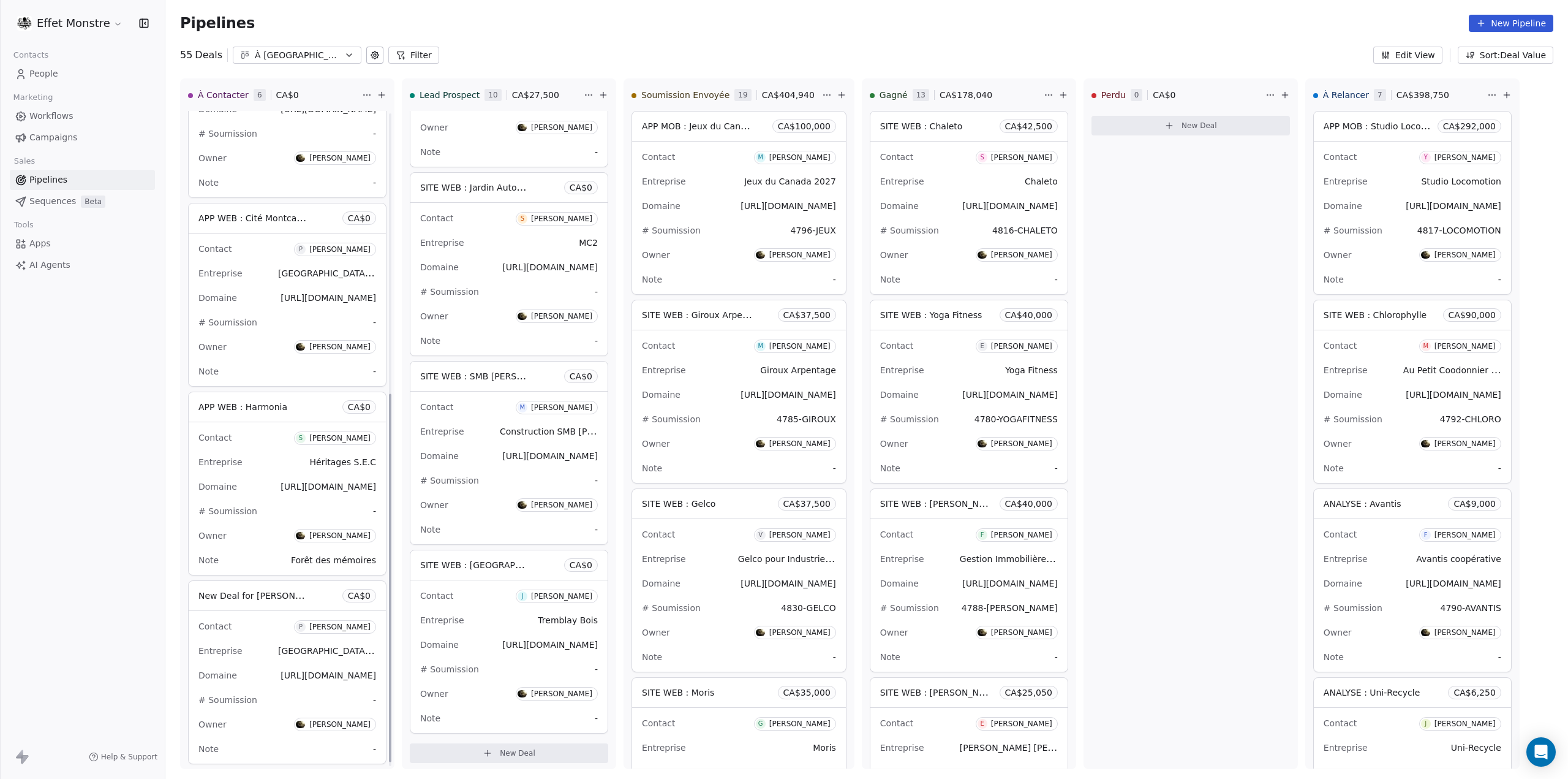
scroll to position [506, 0]
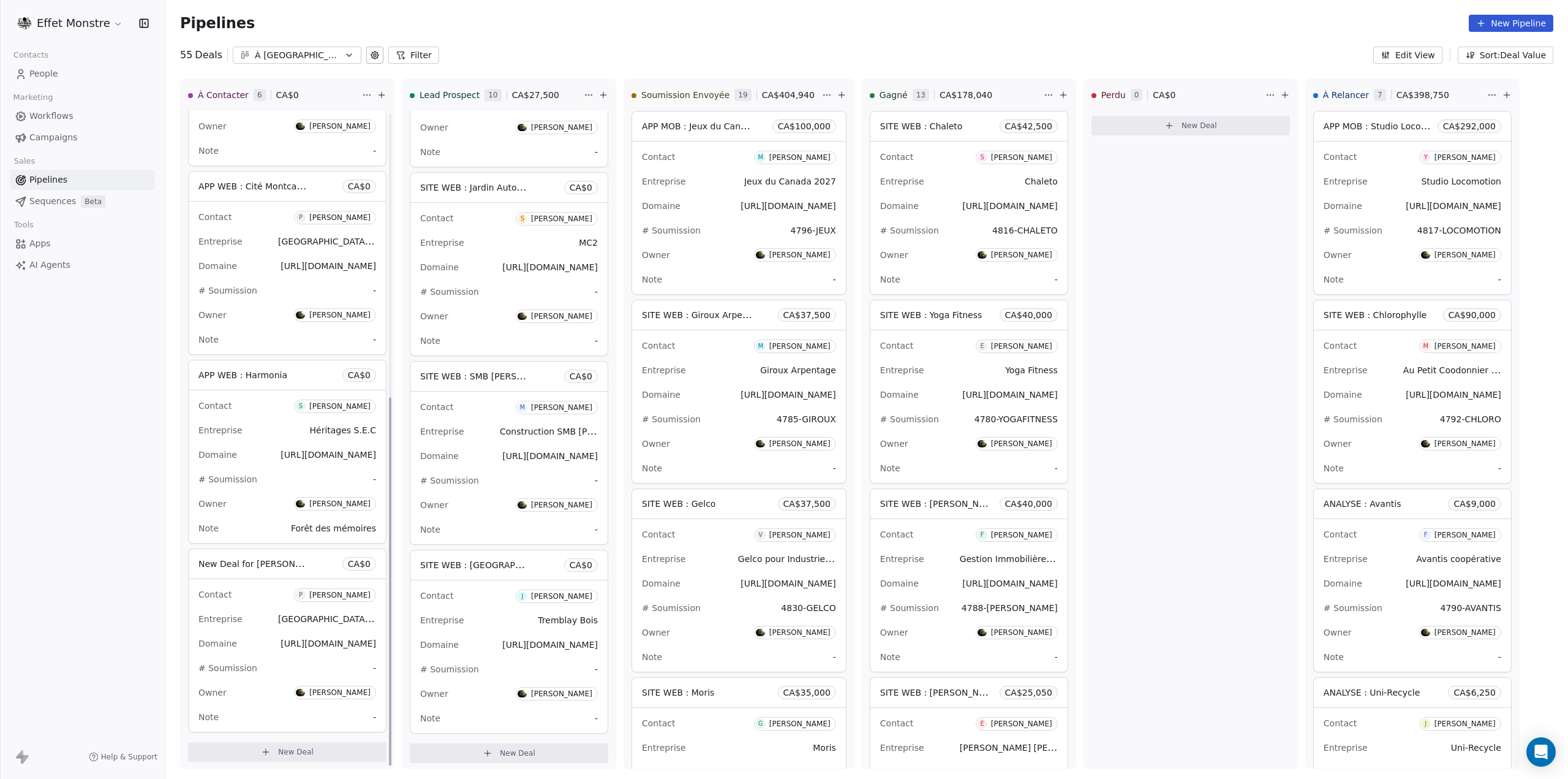
click at [243, 556] on span "New Deal for Philippe Vézina" at bounding box center [254, 563] width 111 height 15
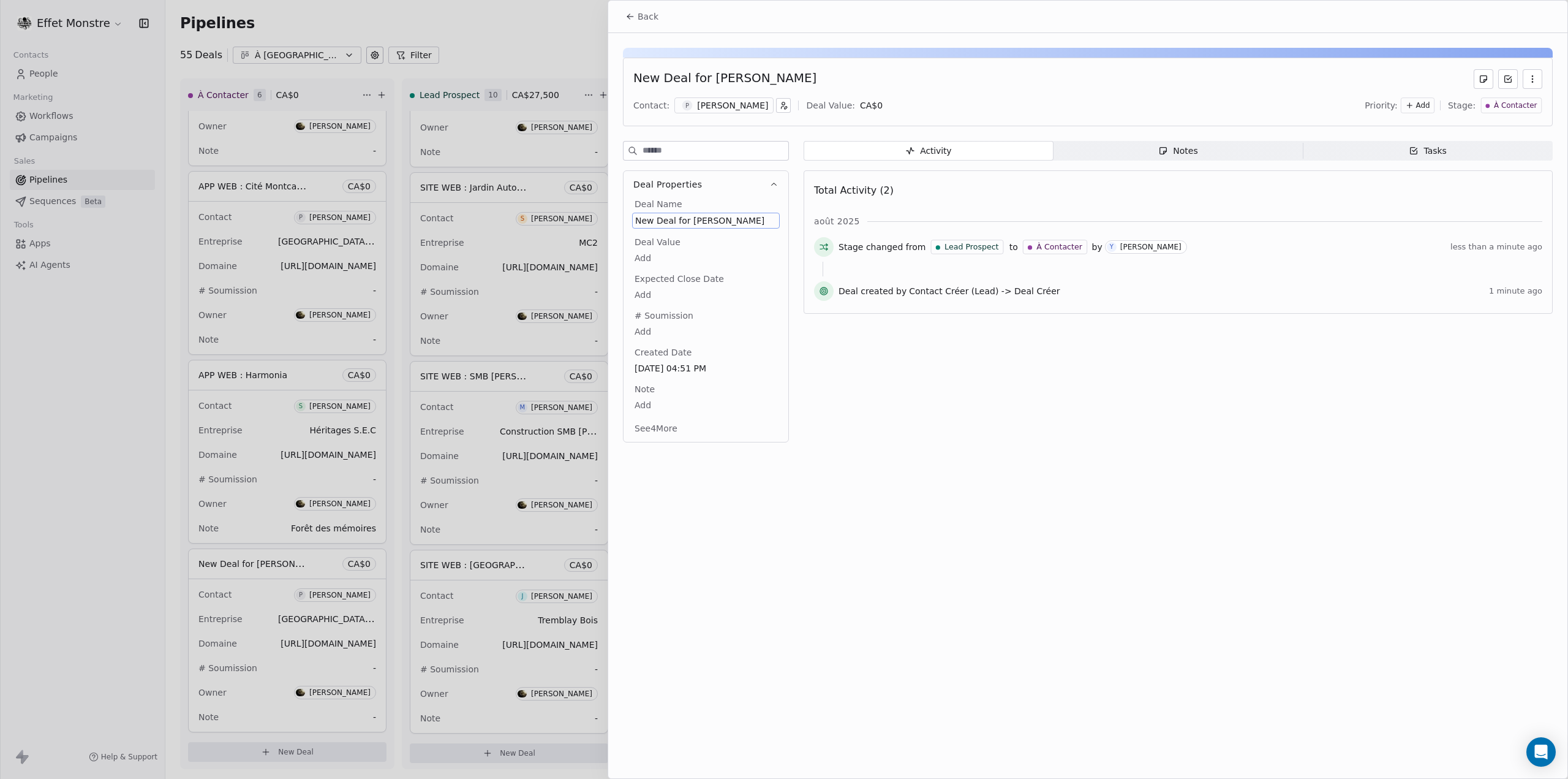
click at [686, 221] on span "New Deal for Philippe Vézina" at bounding box center [706, 220] width 141 height 13
click at [686, 222] on span "New Deal for Philippe Vézina" at bounding box center [706, 220] width 141 height 13
type textarea "*****"
click at [315, 185] on html "Effet Monstre Contacts People Marketing Workflows Campaigns Sales Pipelines Seq…" at bounding box center [784, 389] width 1568 height 779
click at [304, 184] on div at bounding box center [784, 389] width 1568 height 779
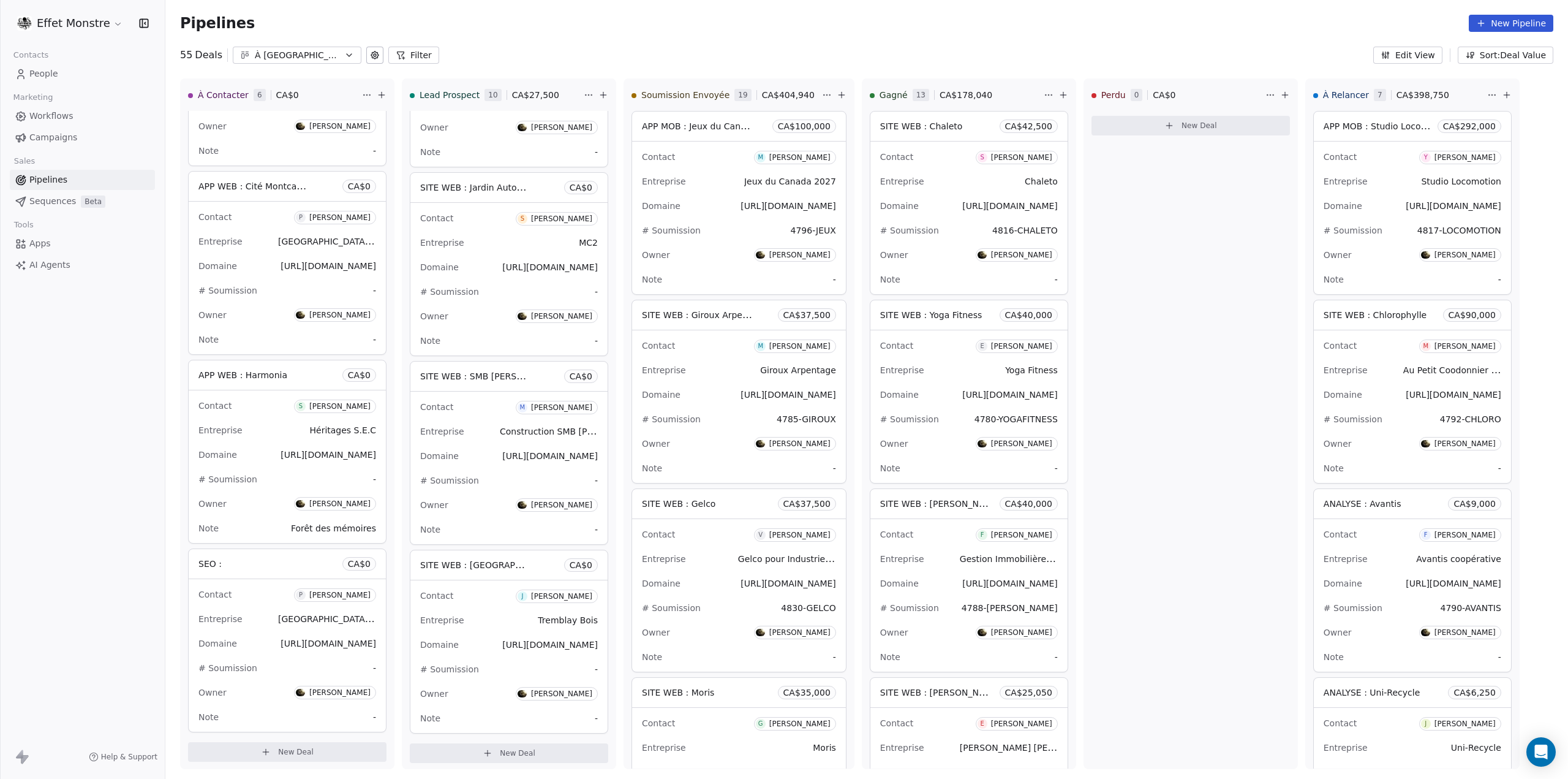
click at [279, 187] on span "APP WEB : Cité Montcalm Gestion Financière" at bounding box center [294, 185] width 191 height 12
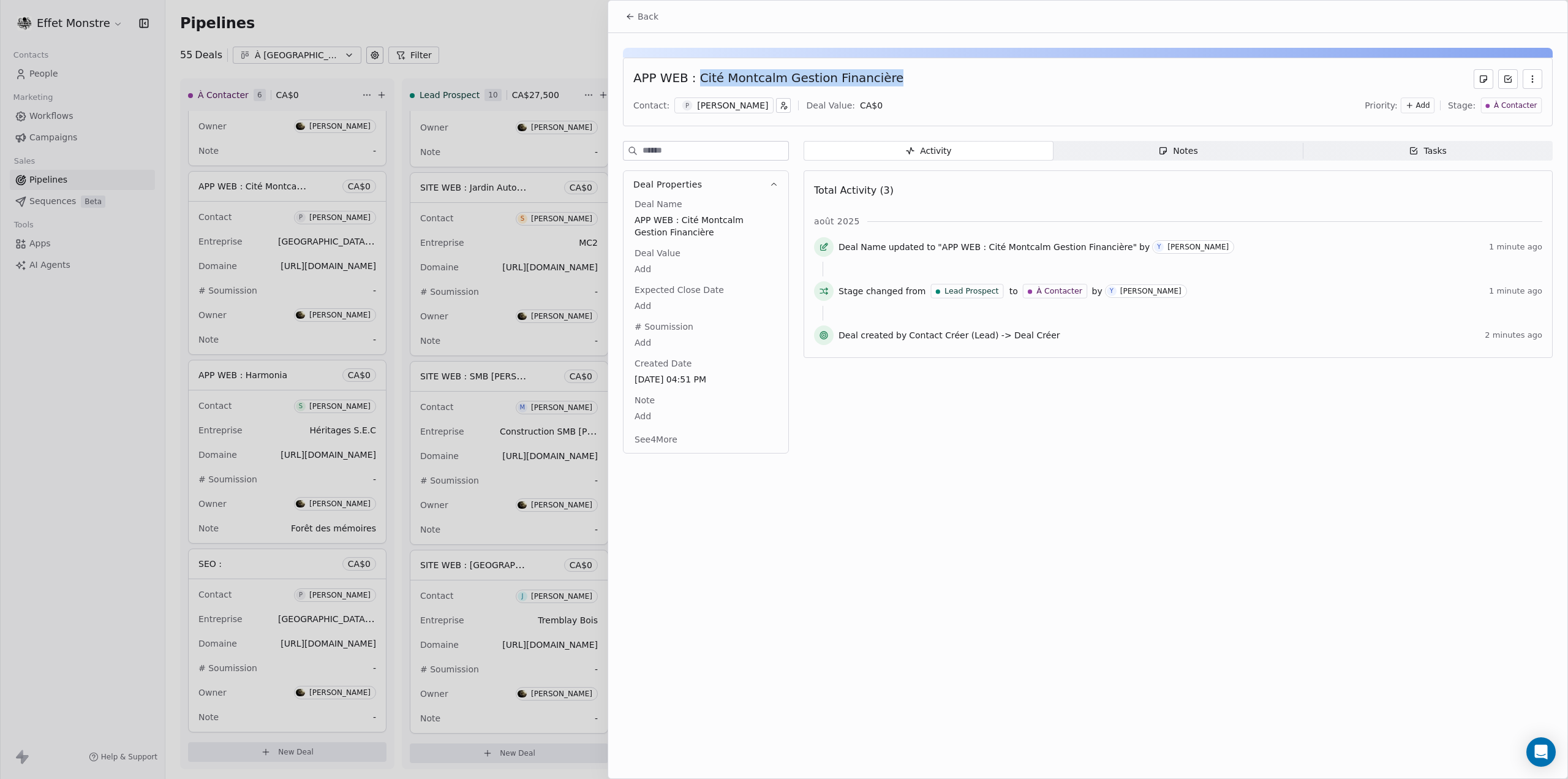
drag, startPoint x: 884, startPoint y: 75, endPoint x: 698, endPoint y: 76, distance: 186.0
click at [698, 76] on div "APP WEB : Cité Montcalm Gestion Financière" at bounding box center [768, 79] width 270 height 20
copy div "Cité Montcalm Gestion Financière"
click at [267, 559] on div at bounding box center [784, 389] width 1568 height 779
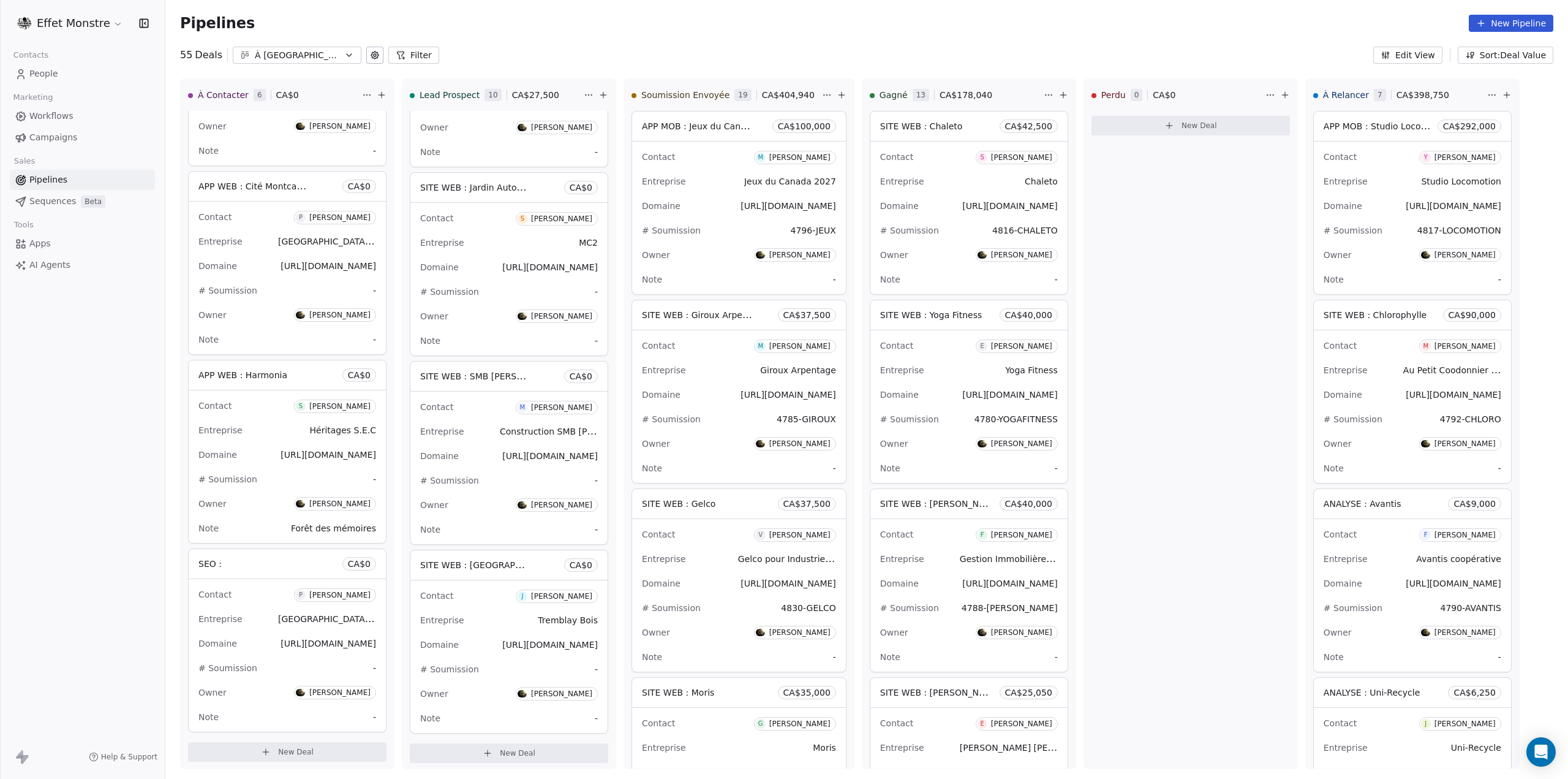
click at [243, 601] on div "Contact P Philippe Vézina" at bounding box center [288, 594] width 178 height 20
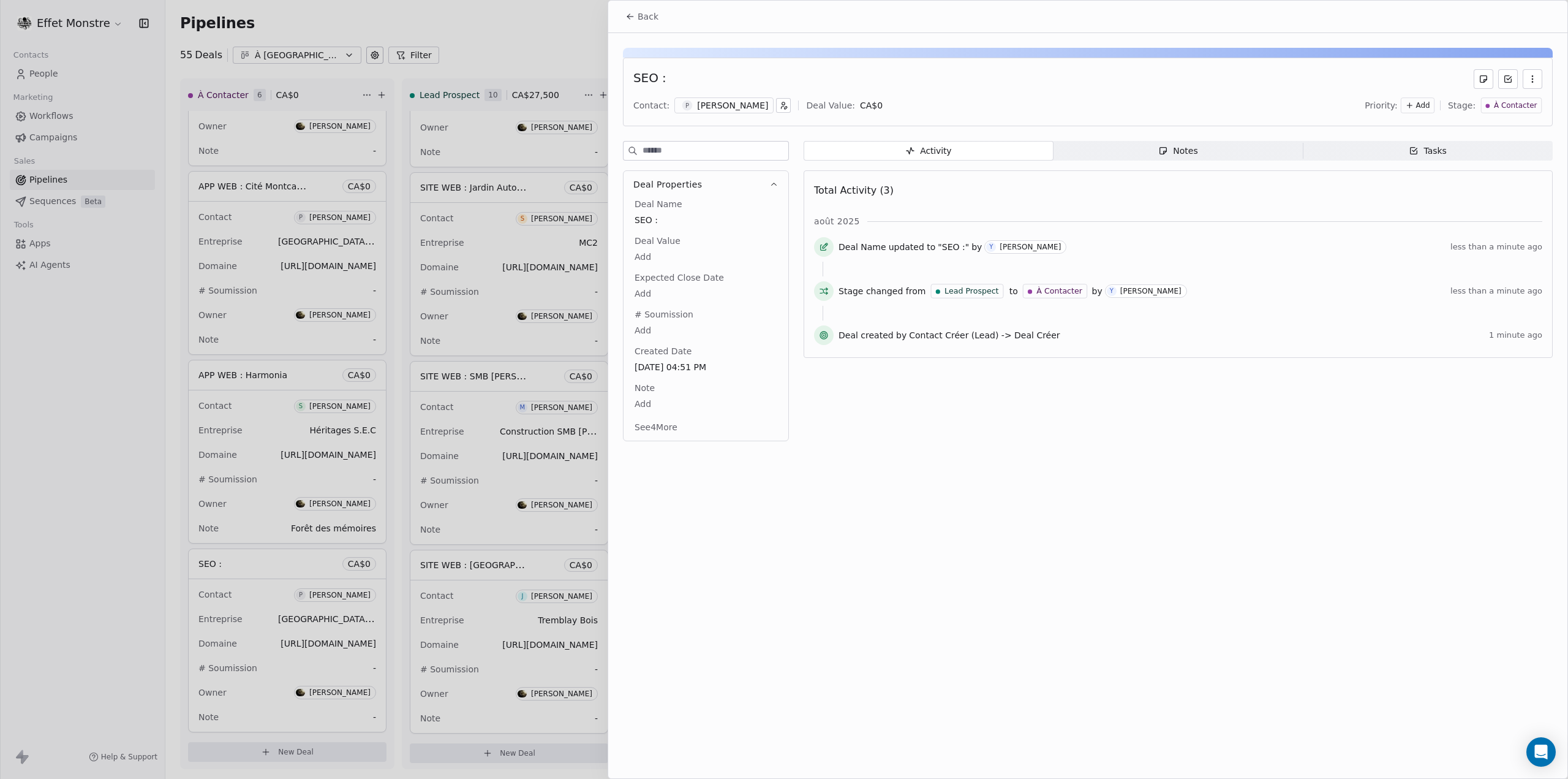
click at [656, 74] on div "SEO :" at bounding box center [649, 79] width 33 height 20
click at [658, 76] on div "SEO :" at bounding box center [649, 79] width 33 height 20
click at [656, 219] on span "SEO :" at bounding box center [706, 220] width 143 height 13
click at [654, 218] on span "SEO :" at bounding box center [706, 220] width 141 height 13
click at [658, 215] on span "SEO :" at bounding box center [706, 220] width 141 height 13
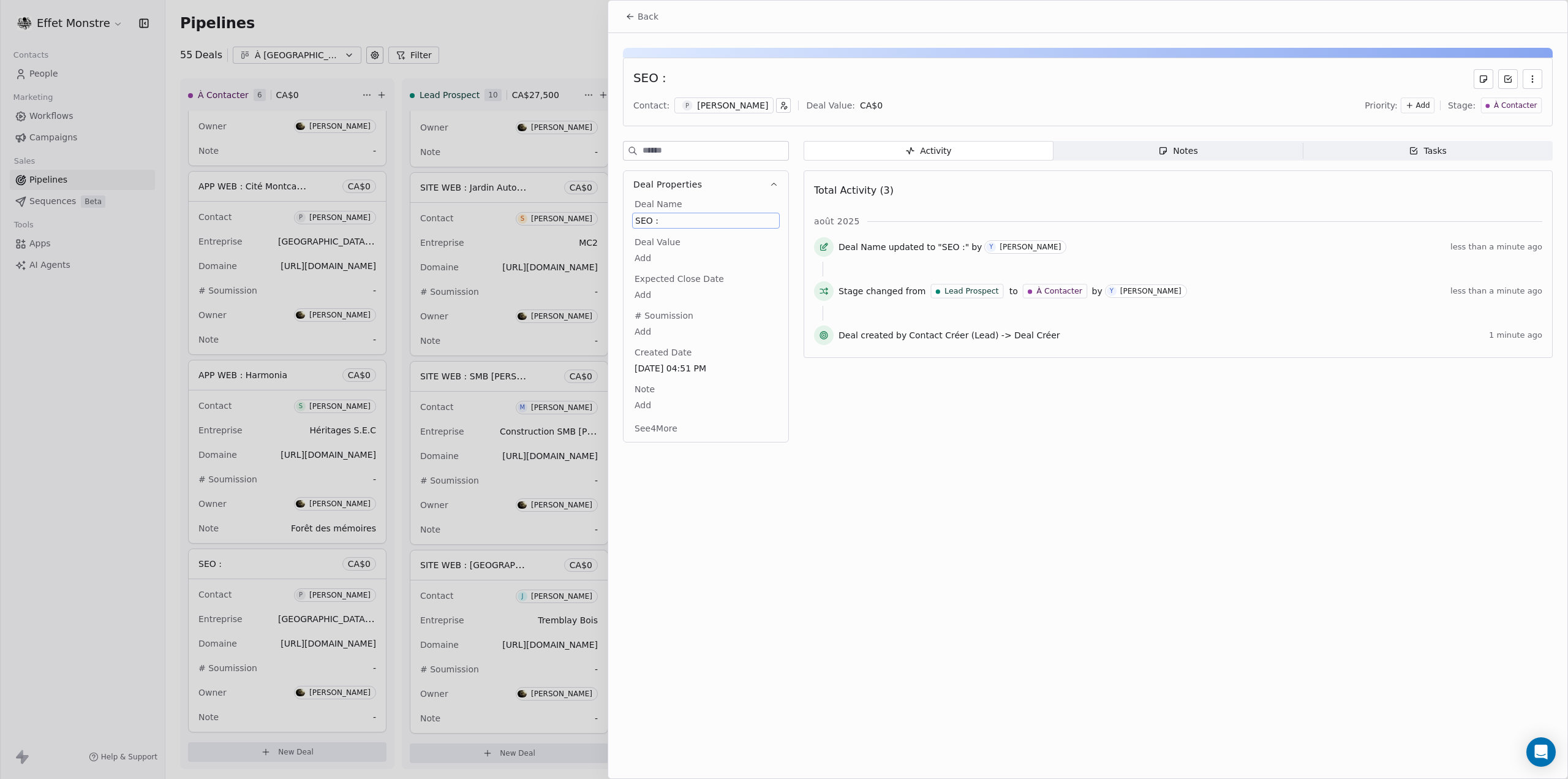
click at [649, 215] on span "SEO :" at bounding box center [706, 220] width 141 height 13
click at [646, 216] on span "SEO :" at bounding box center [706, 220] width 141 height 13
type textarea "**********"
click at [1016, 531] on html "Effet Monstre Contacts People Marketing Workflows Campaigns Sales Pipelines Seq…" at bounding box center [784, 389] width 1568 height 779
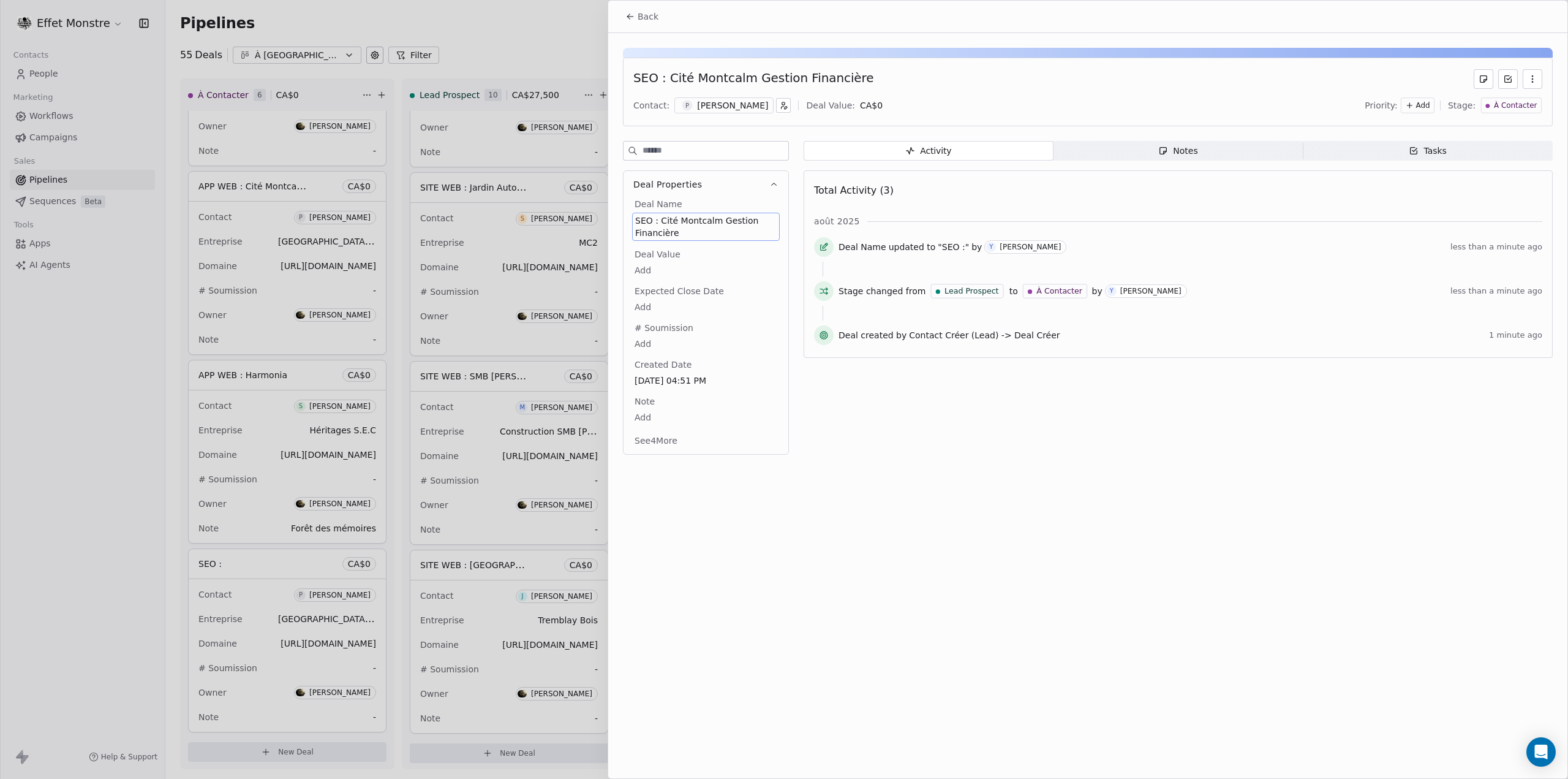
click at [143, 598] on div at bounding box center [784, 389] width 1568 height 779
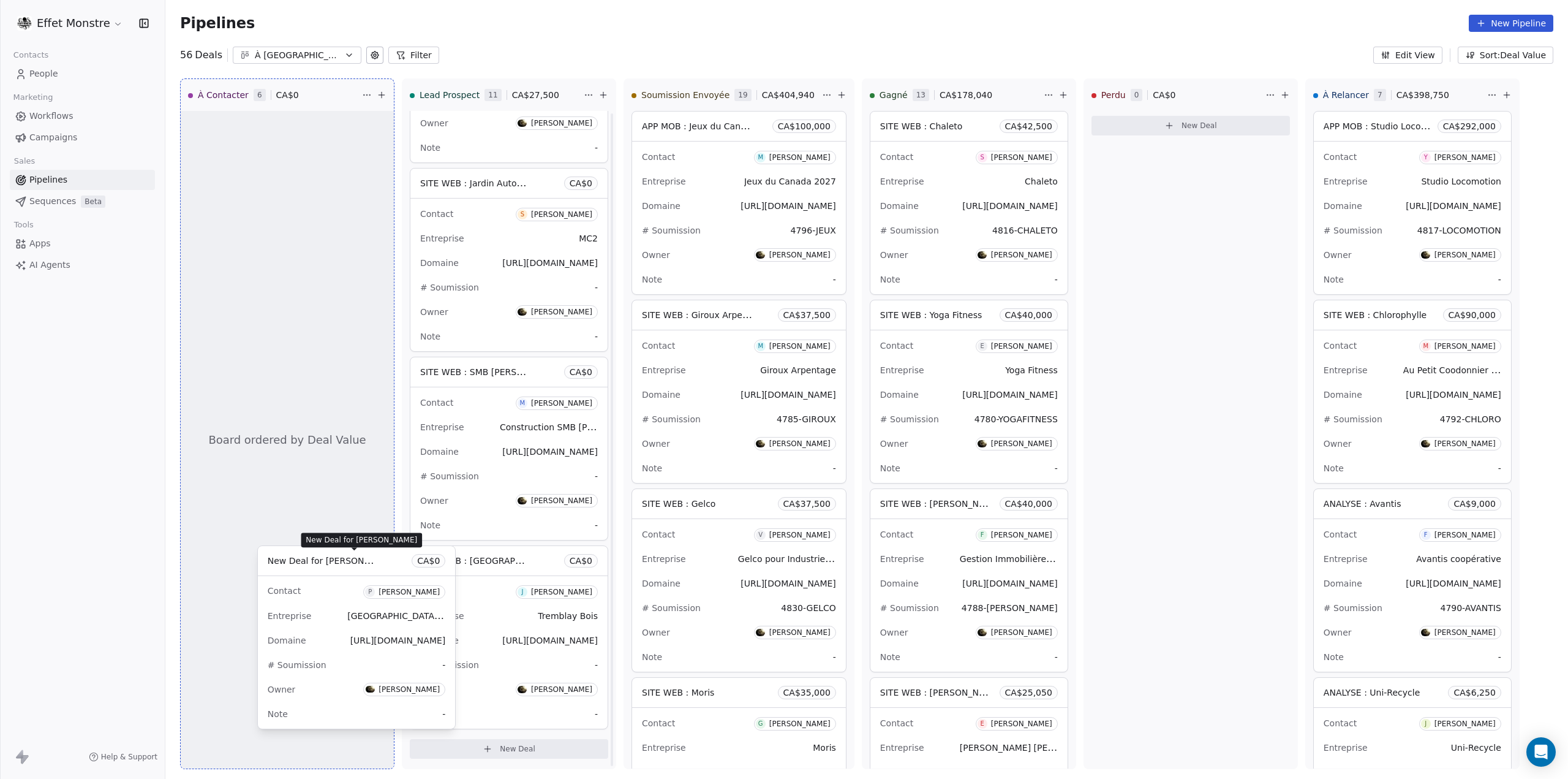
scroll to position [2390, 0]
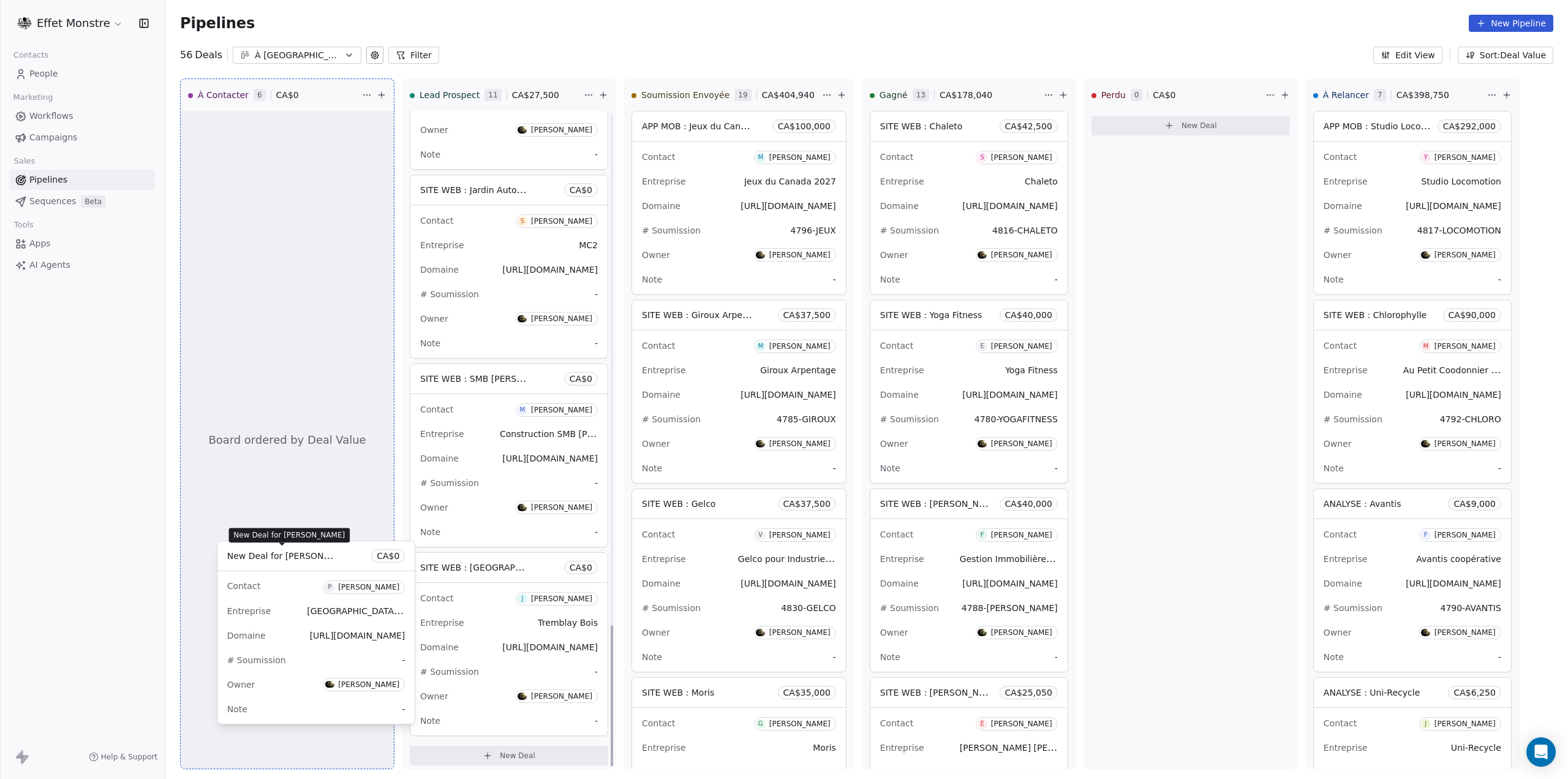
drag, startPoint x: 472, startPoint y: 564, endPoint x: 269, endPoint y: 558, distance: 203.1
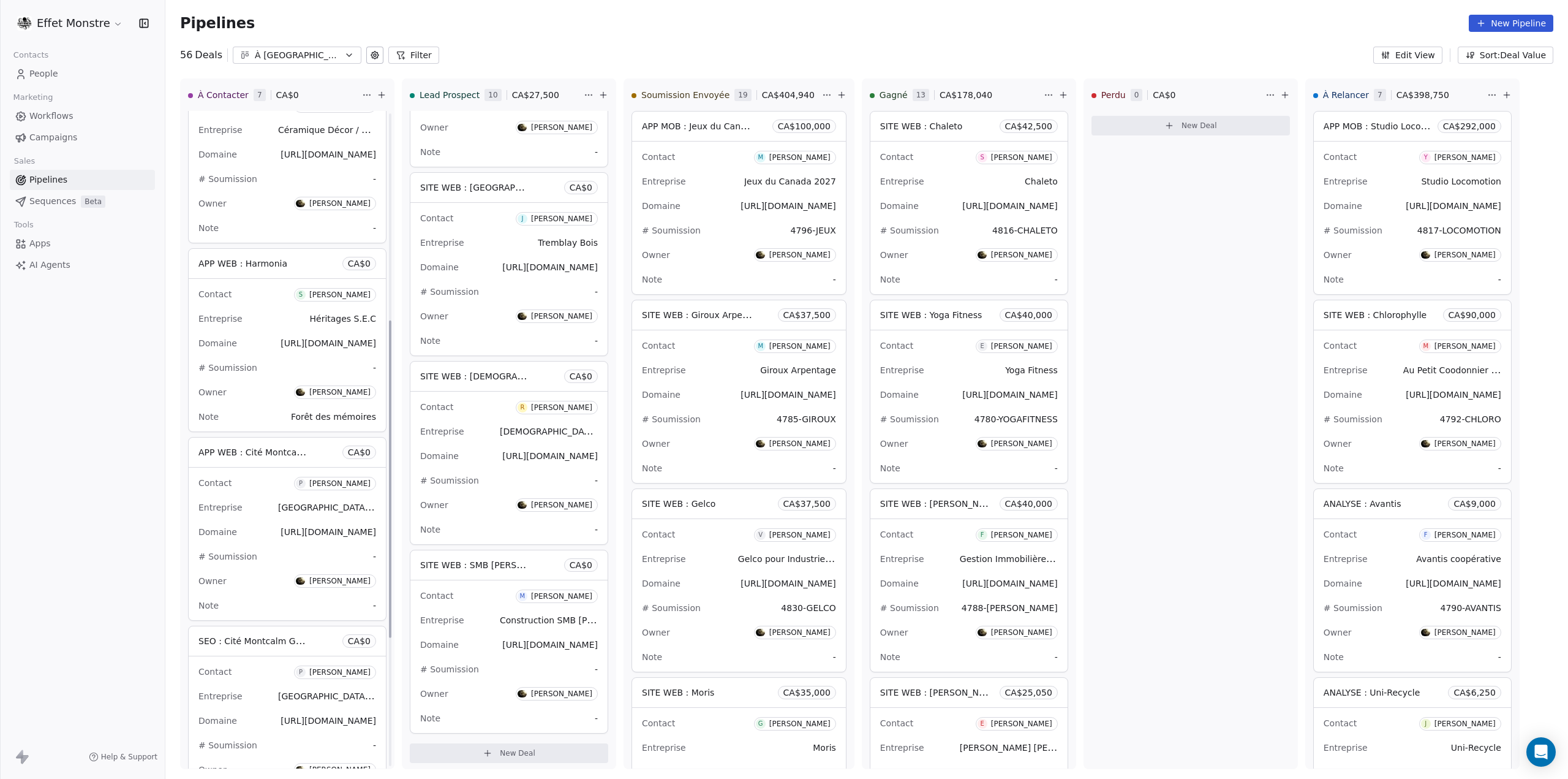
scroll to position [695, 0]
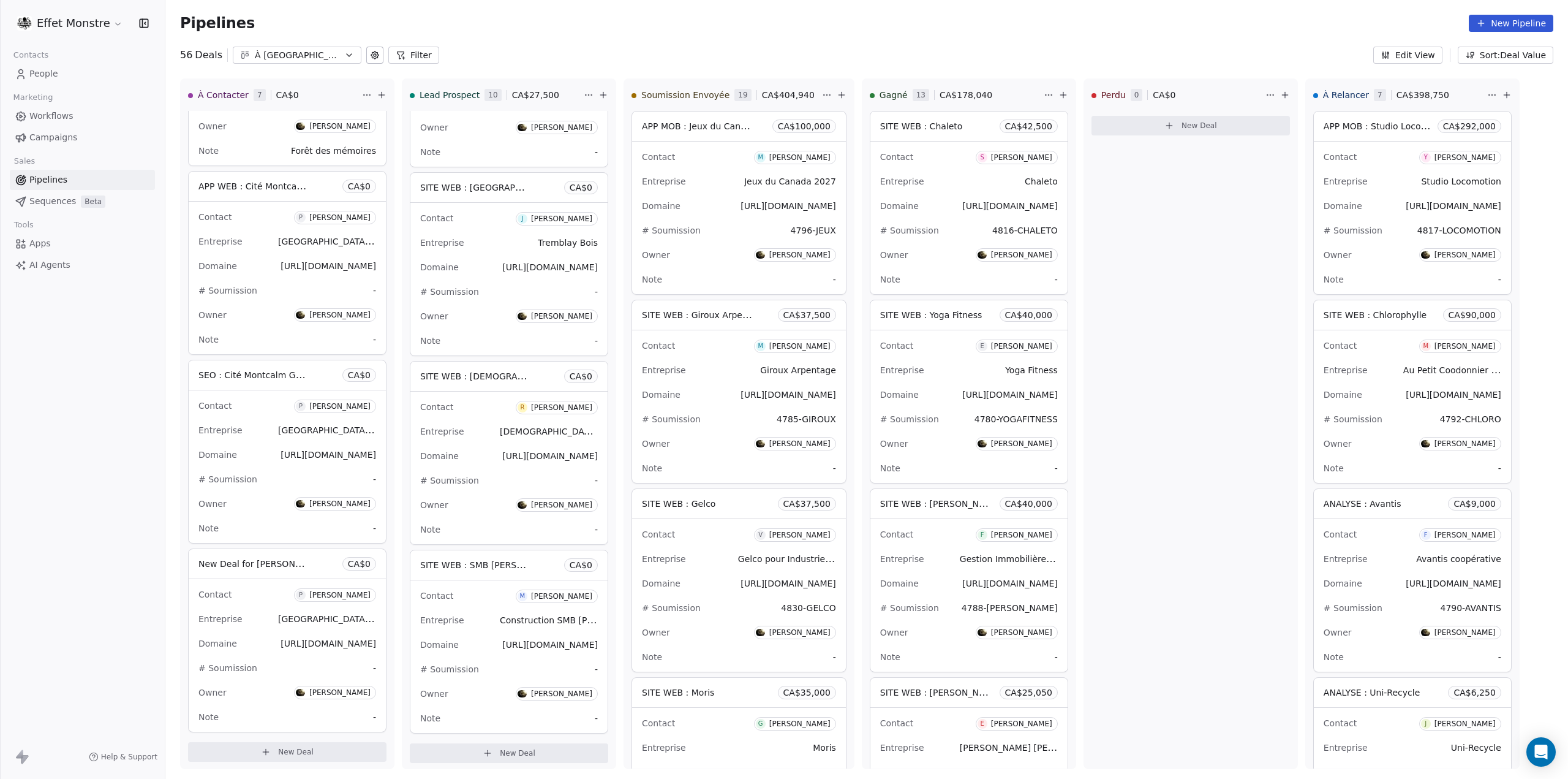
click at [219, 564] on span "New Deal for [PERSON_NAME]" at bounding box center [263, 563] width 129 height 12
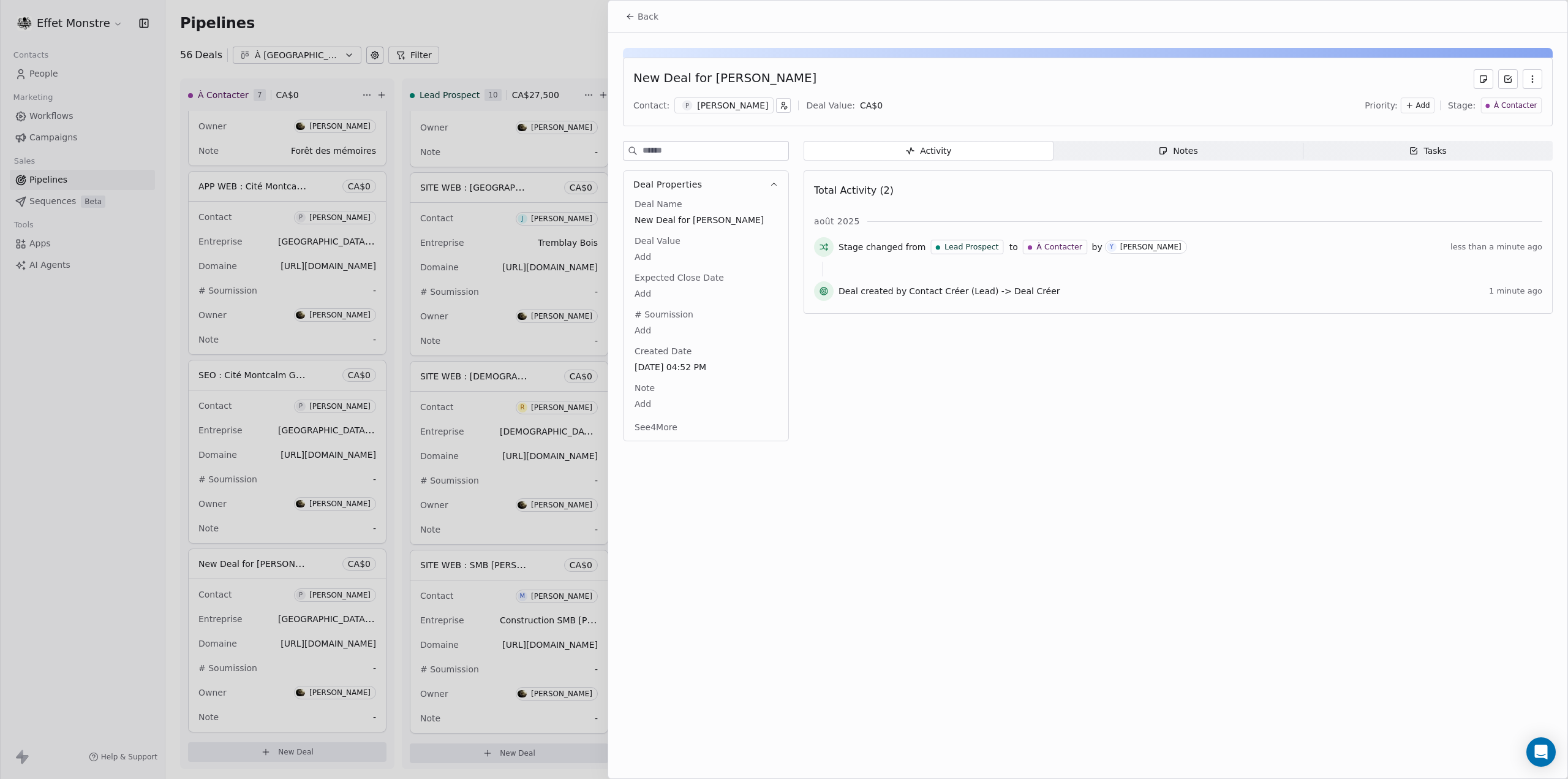
click at [661, 220] on span "New Deal for [PERSON_NAME]" at bounding box center [706, 220] width 143 height 13
click at [672, 220] on span "New Deal for [PERSON_NAME]" at bounding box center [706, 220] width 141 height 13
type textarea "**********"
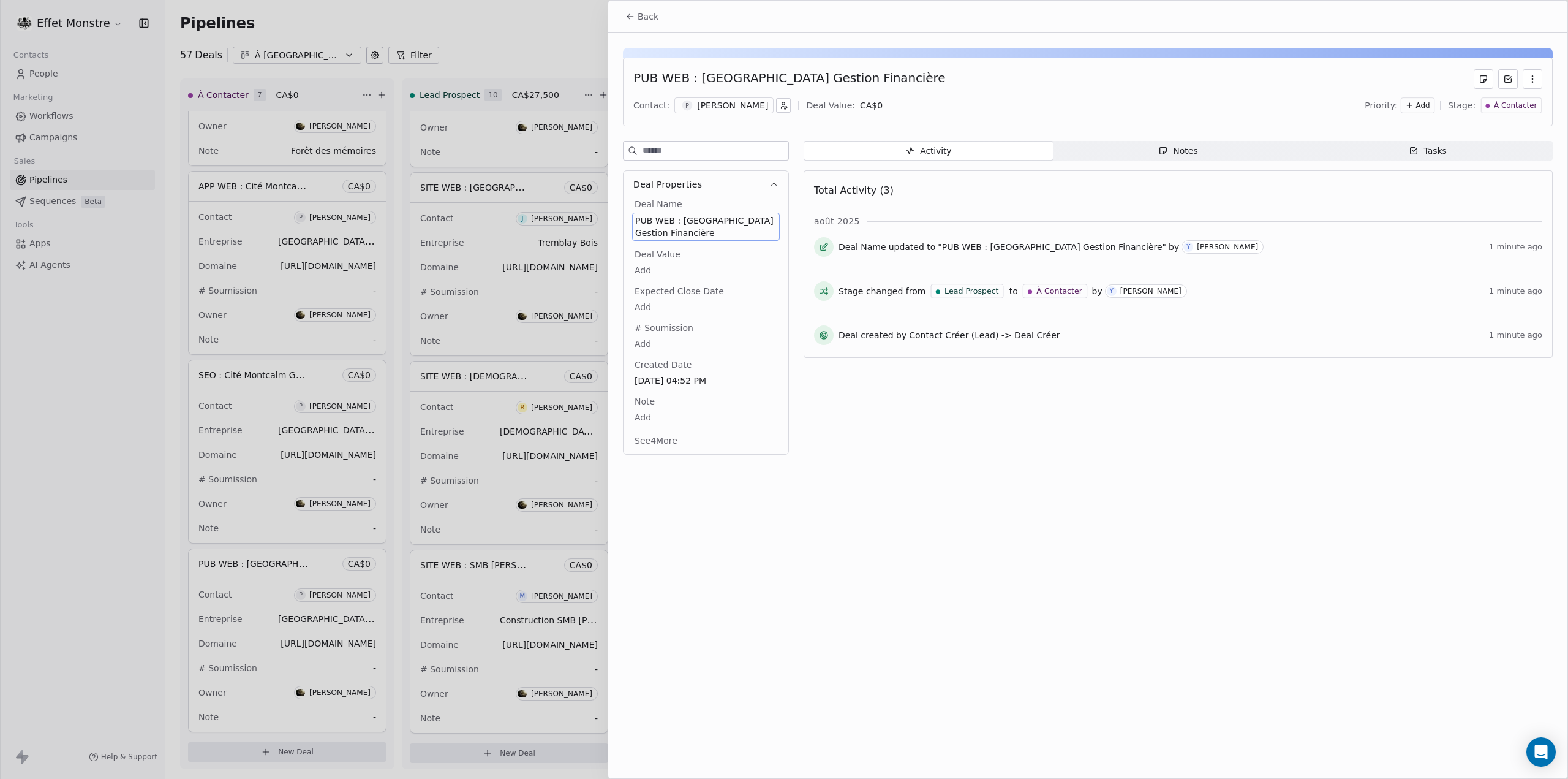
click at [546, 45] on div at bounding box center [784, 389] width 1568 height 779
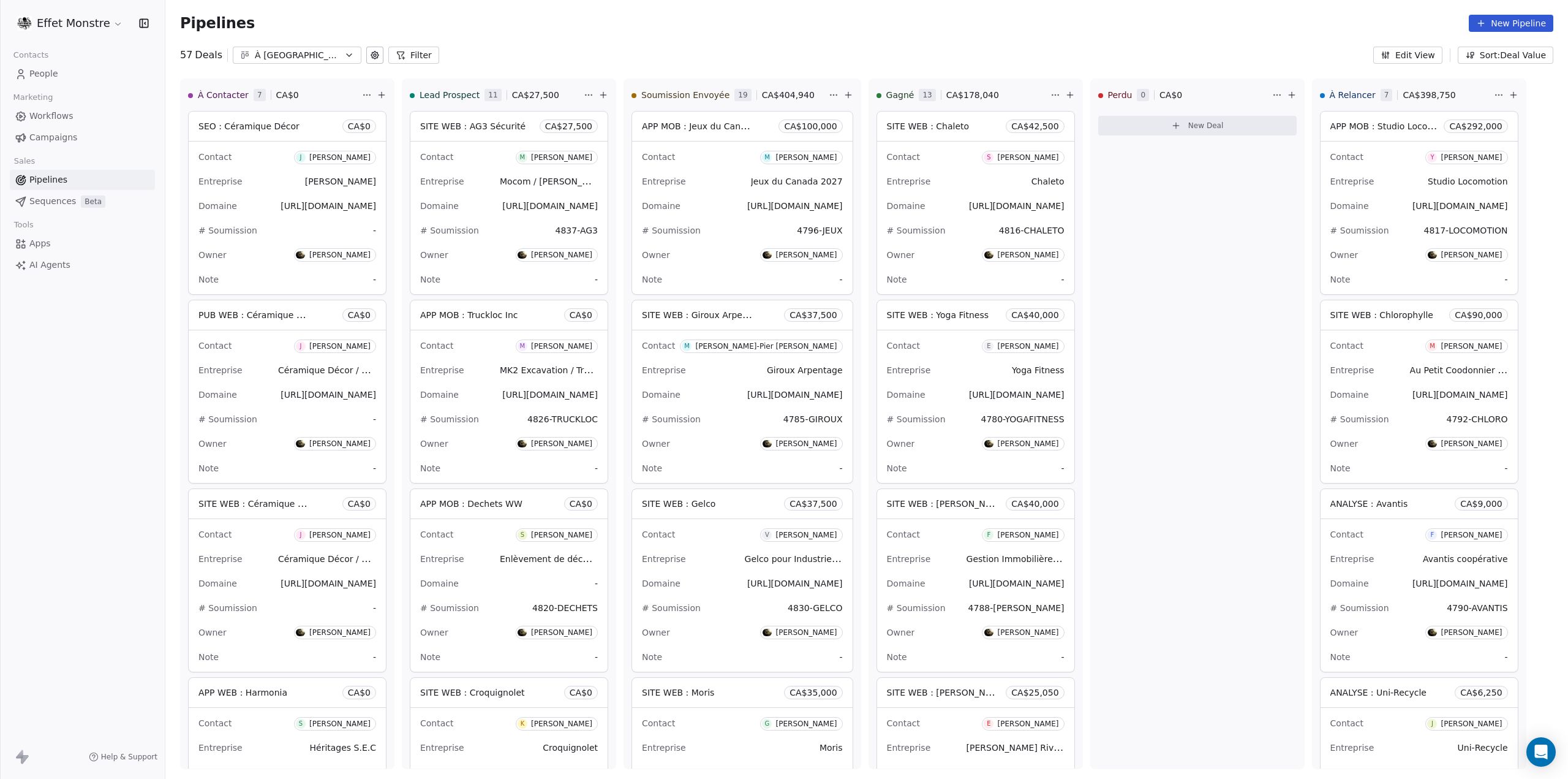
click at [1499, 58] on button "Sort: Deal Value" at bounding box center [1506, 55] width 96 height 17
click at [1499, 58] on html "Effet Monstre Contacts People Marketing Workflows Campaigns Sales Pipelines Seq…" at bounding box center [784, 389] width 1568 height 779
click at [1419, 53] on button "Edit View" at bounding box center [1408, 55] width 69 height 17
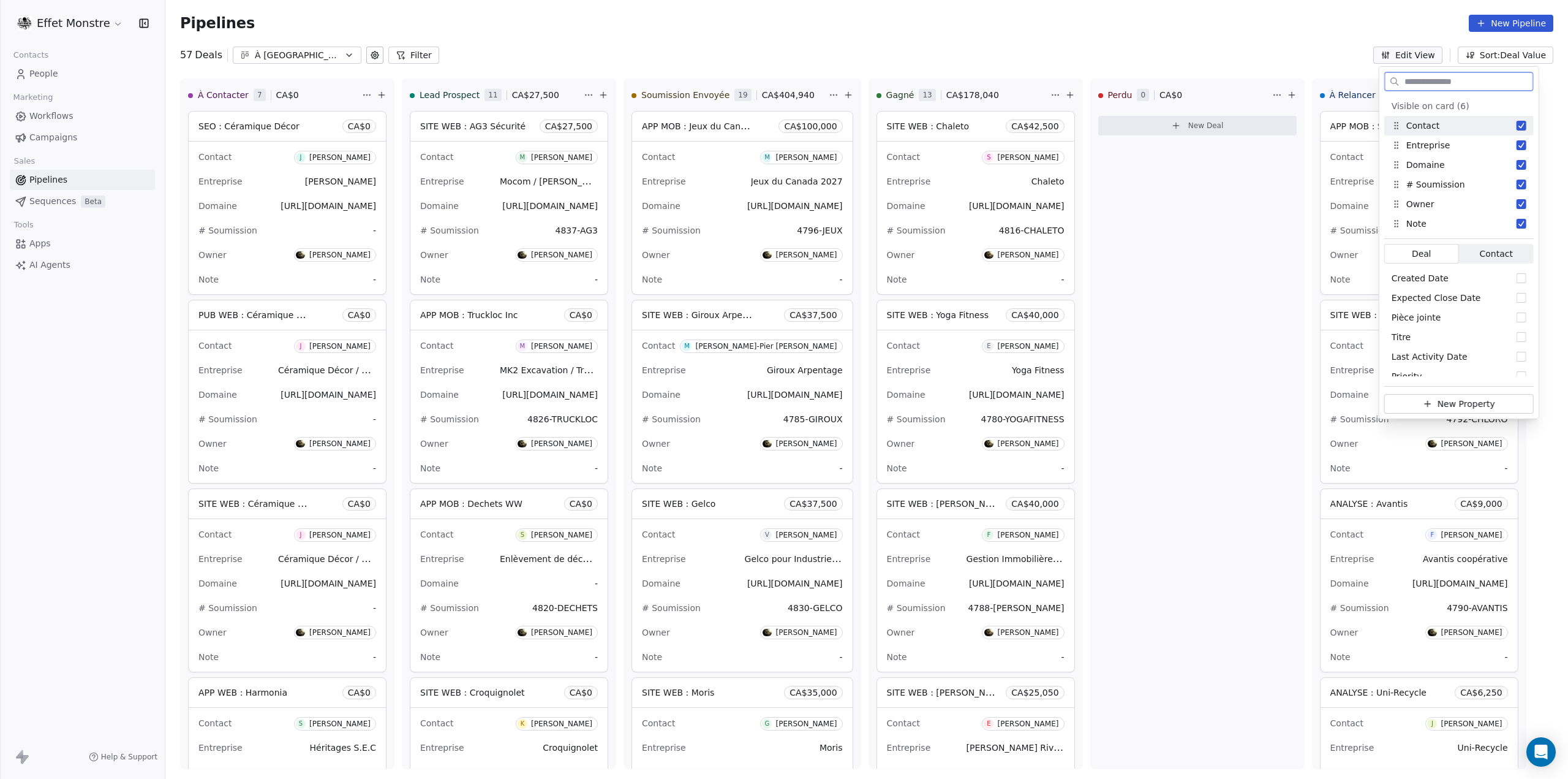
click at [1419, 53] on button "Edit View" at bounding box center [1408, 55] width 69 height 17
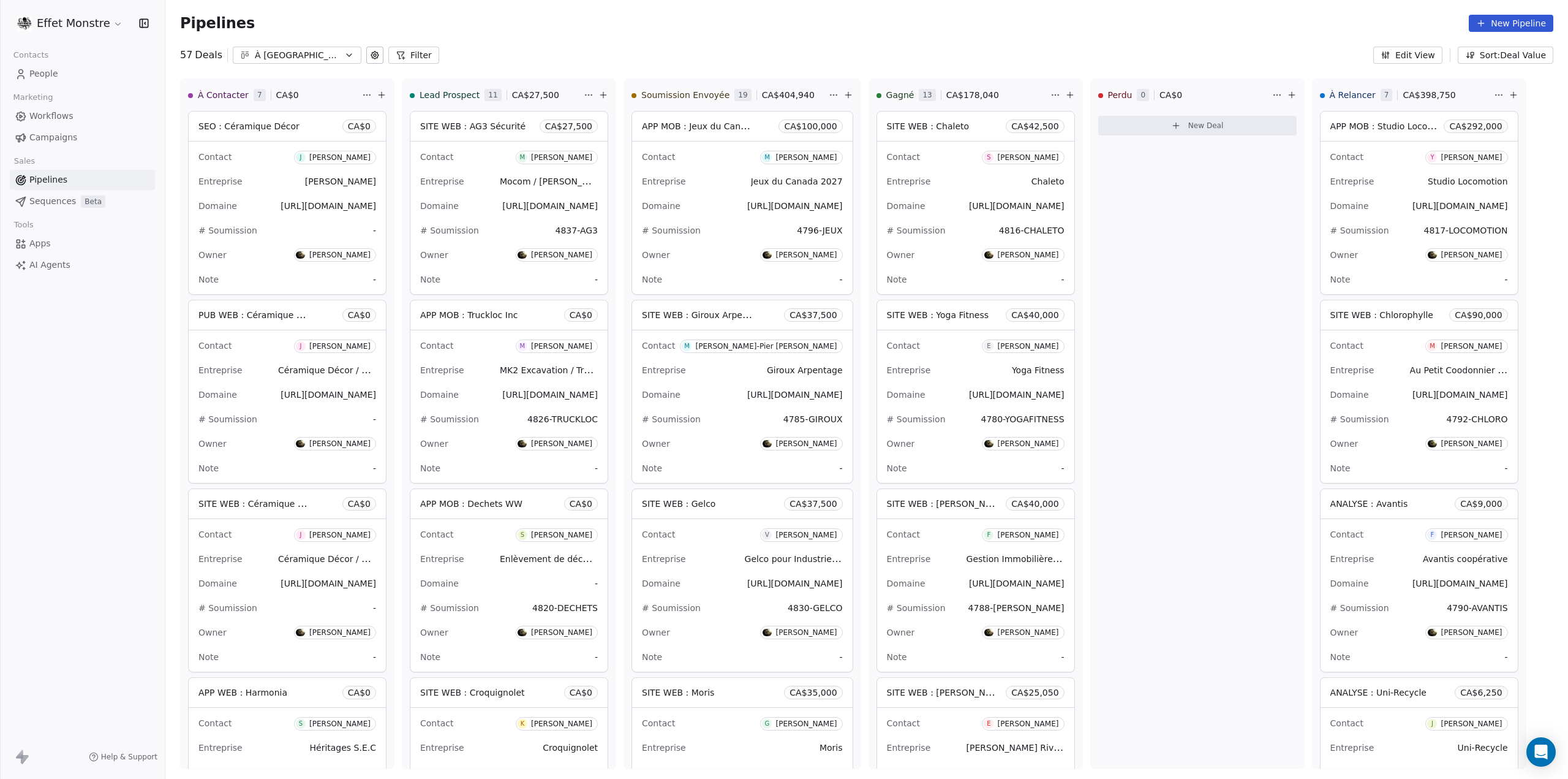
click at [372, 59] on icon at bounding box center [375, 55] width 10 height 10
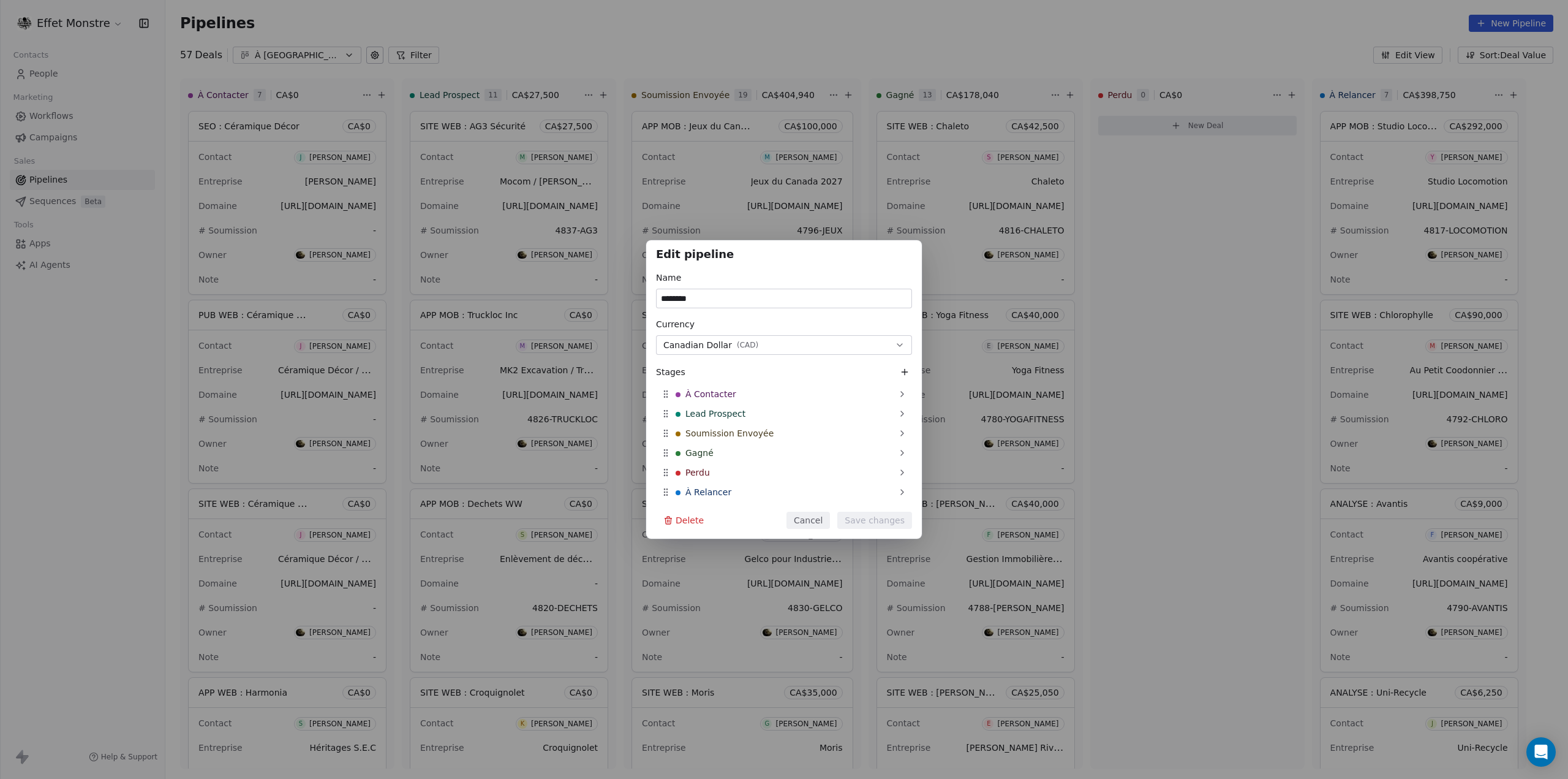
click at [561, 54] on div "Edit pipeline Name ******** Currency Canadian Dollar ( CAD ) Stages À Contacter…" at bounding box center [784, 389] width 1568 height 779
click at [595, 52] on div "Edit pipeline Name ******** Currency Canadian Dollar ( CAD ) Stages À Contacter…" at bounding box center [784, 389] width 1568 height 779
click at [250, 435] on div "Edit pipeline Name ******** Currency Canadian Dollar ( CAD ) Stages À Contacter…" at bounding box center [784, 389] width 1568 height 299
click at [131, 423] on div "Edit pipeline Name ******** Currency Canadian Dollar ( CAD ) Stages À Contacter…" at bounding box center [784, 389] width 1568 height 299
click at [823, 524] on button "Cancel" at bounding box center [808, 520] width 43 height 17
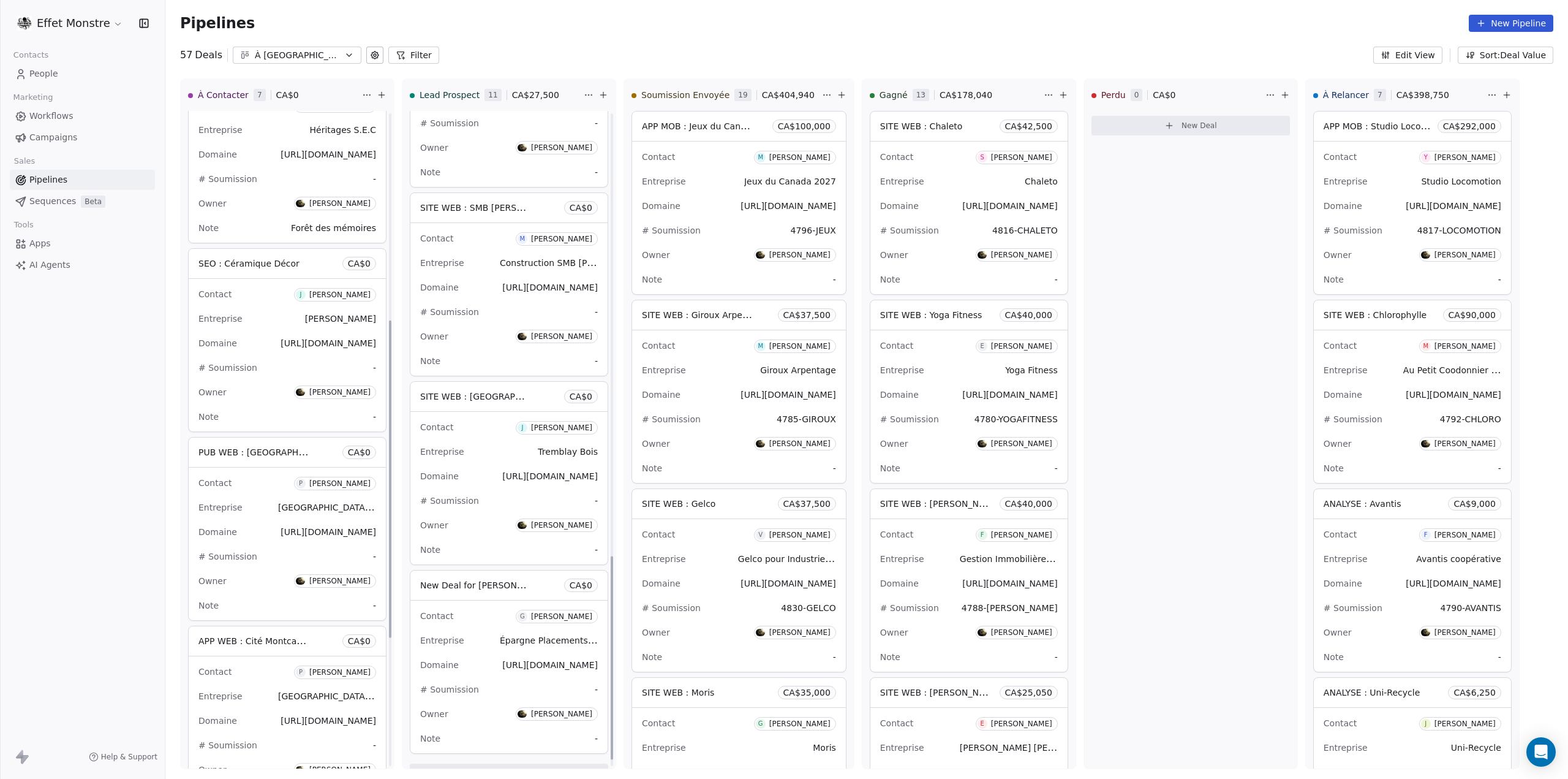
scroll to position [695, 0]
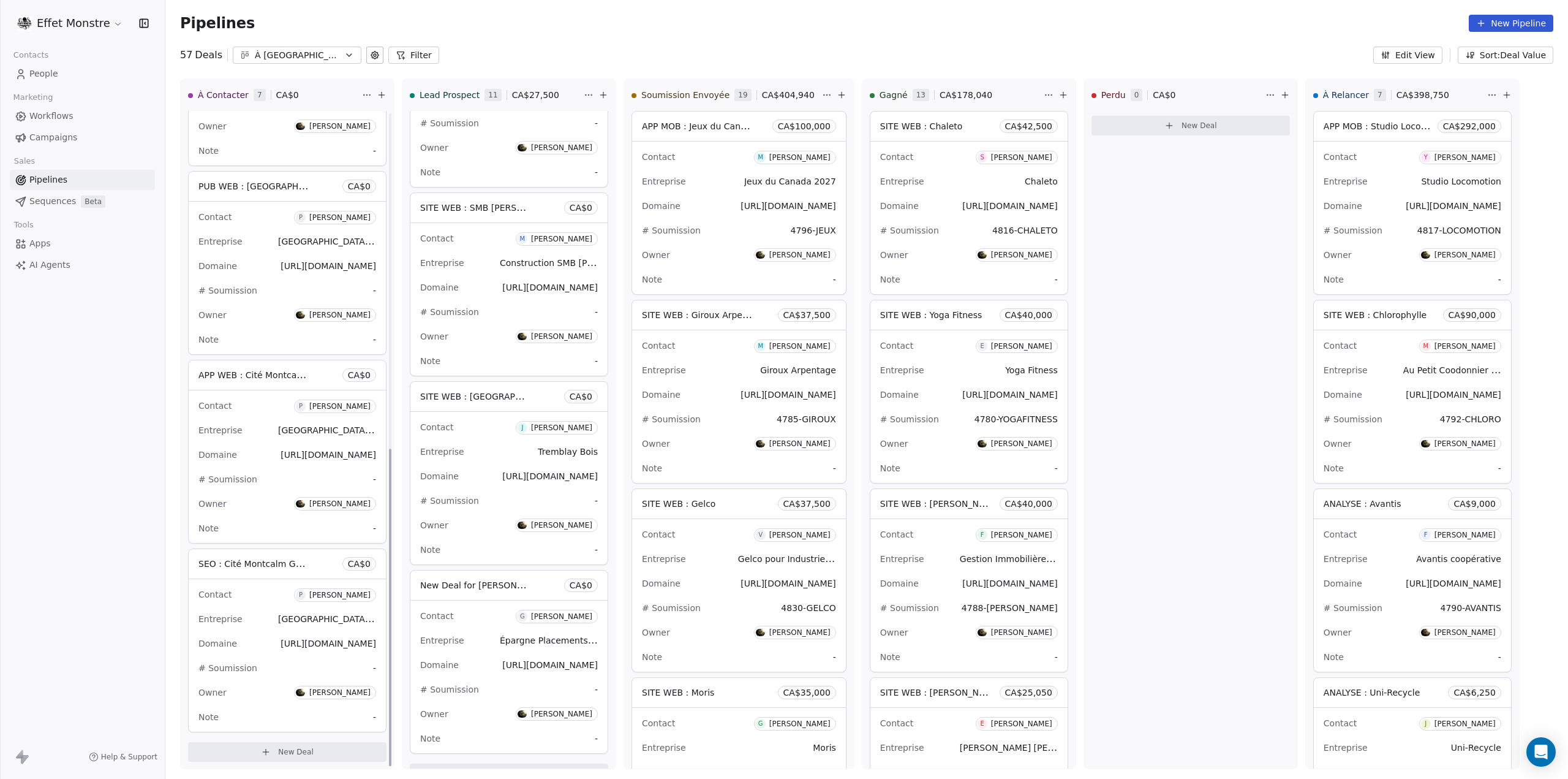
click at [466, 582] on span "New Deal for [PERSON_NAME]" at bounding box center [485, 584] width 129 height 12
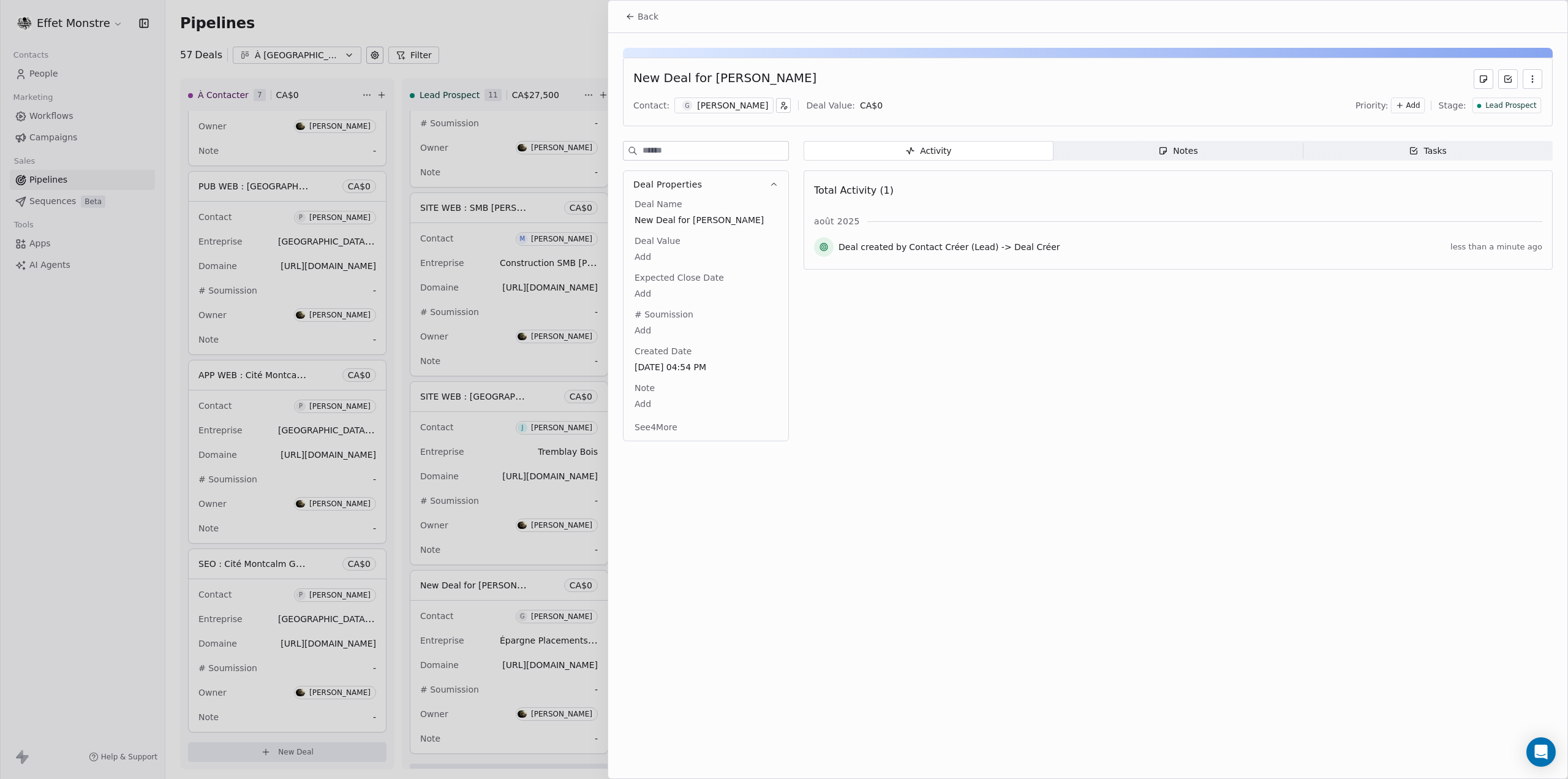
click at [674, 220] on span "New Deal for [PERSON_NAME]" at bounding box center [706, 220] width 143 height 13
click at [674, 220] on span "New Deal for [PERSON_NAME]" at bounding box center [706, 220] width 141 height 13
type textarea "**********"
click at [109, 514] on div at bounding box center [784, 389] width 1568 height 779
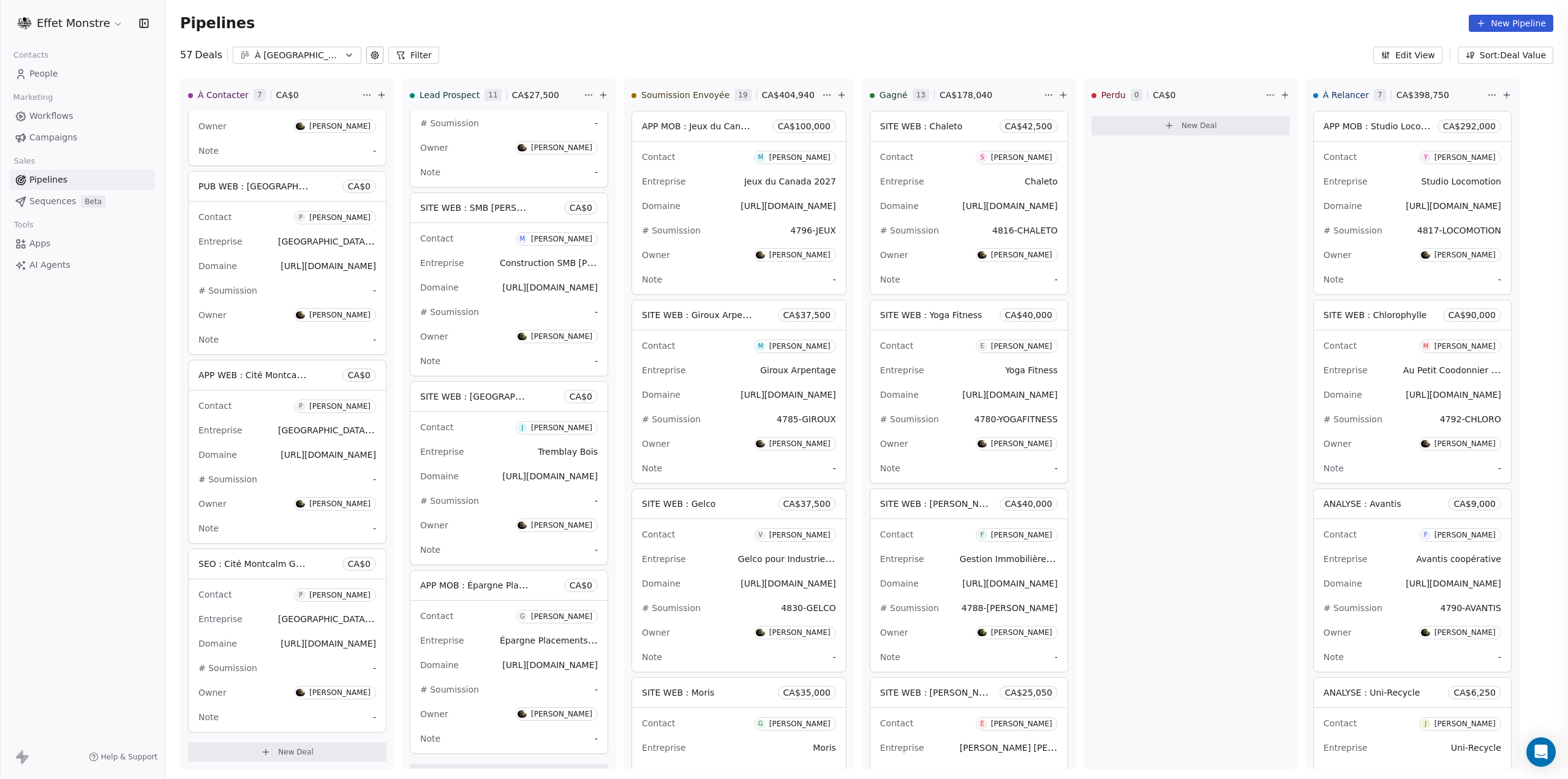
click at [106, 514] on div at bounding box center [784, 389] width 1568 height 779
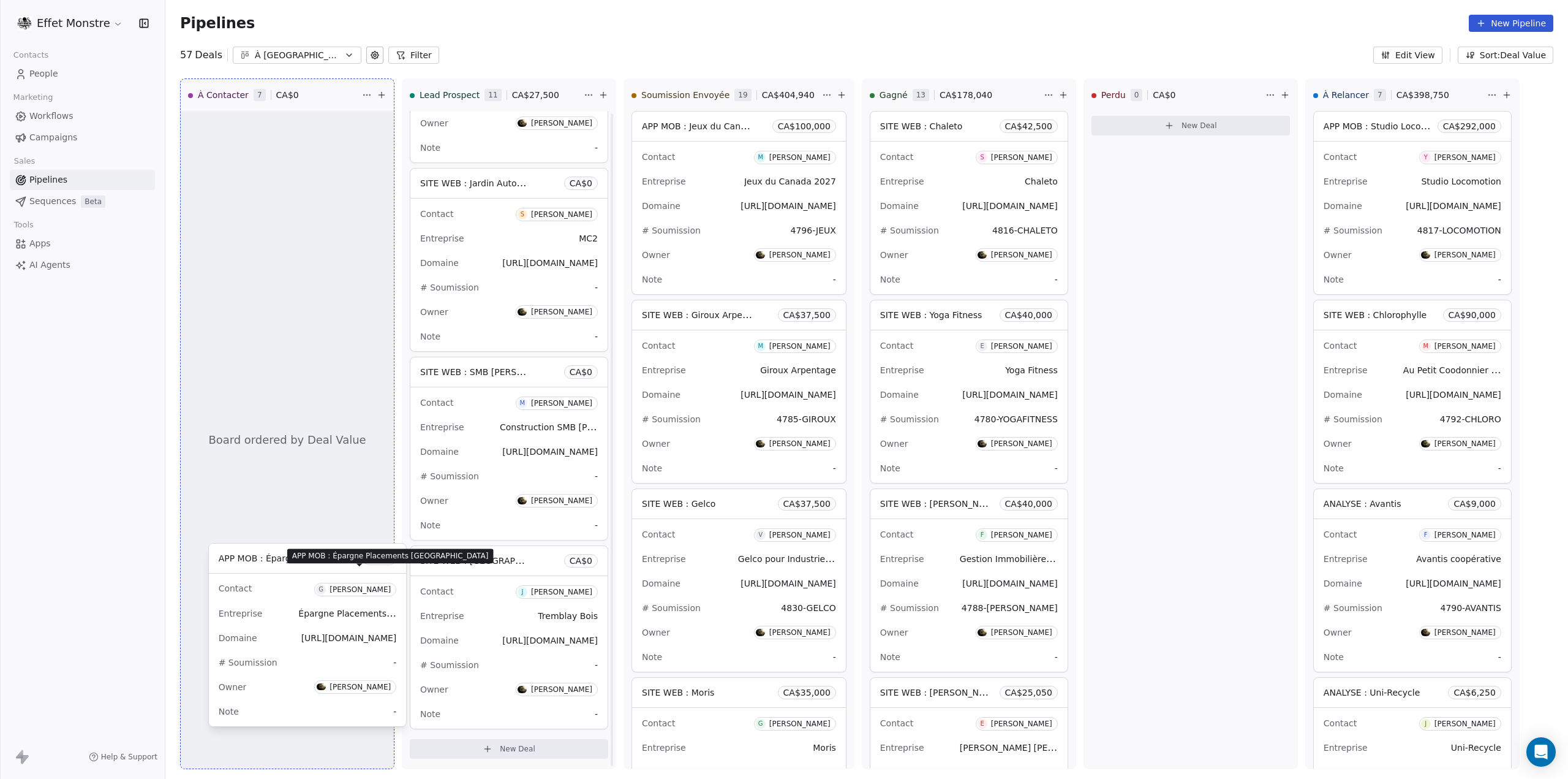
scroll to position [1260, 0]
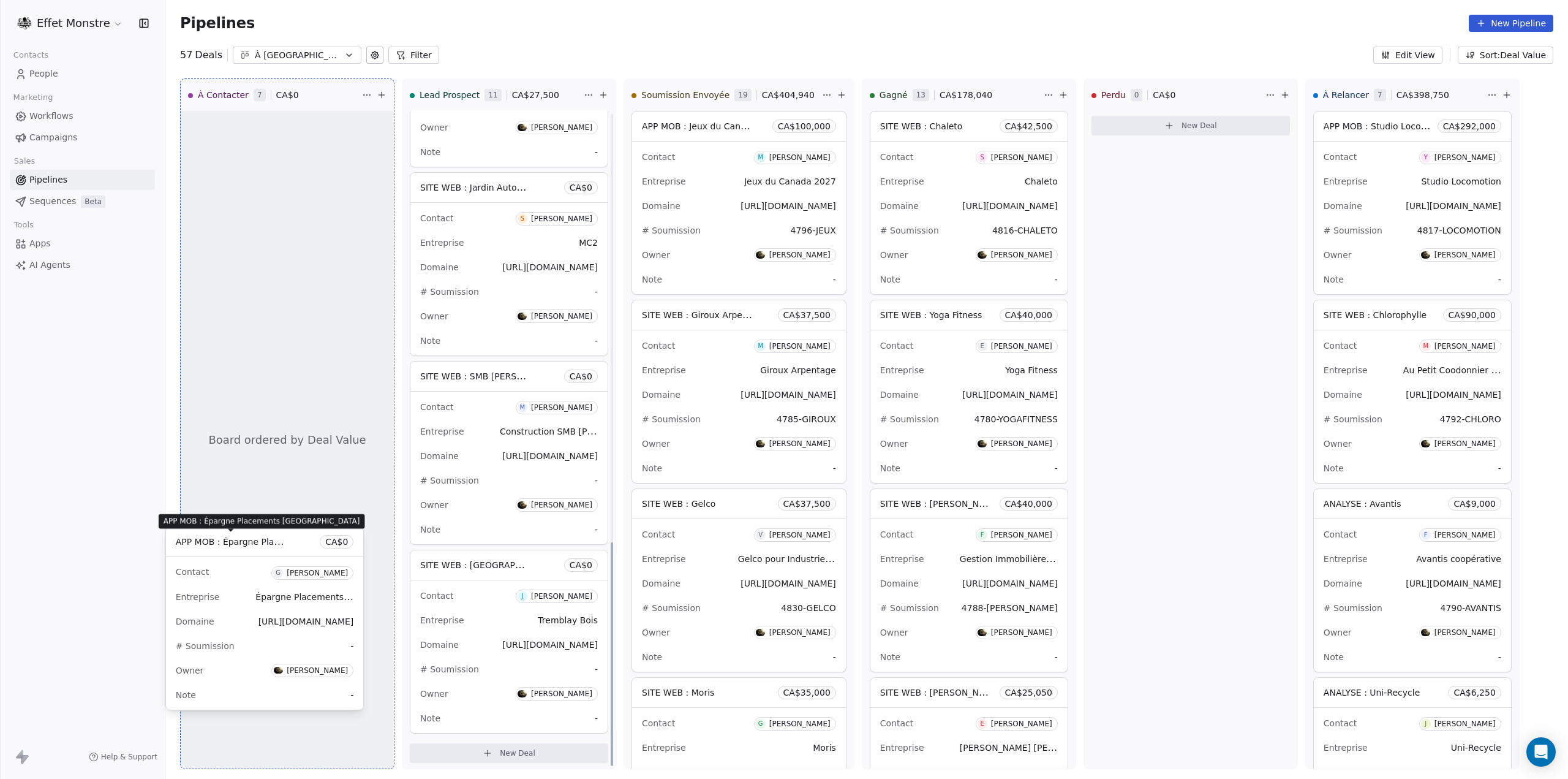
drag, startPoint x: 483, startPoint y: 578, endPoint x: 239, endPoint y: 538, distance: 247.3
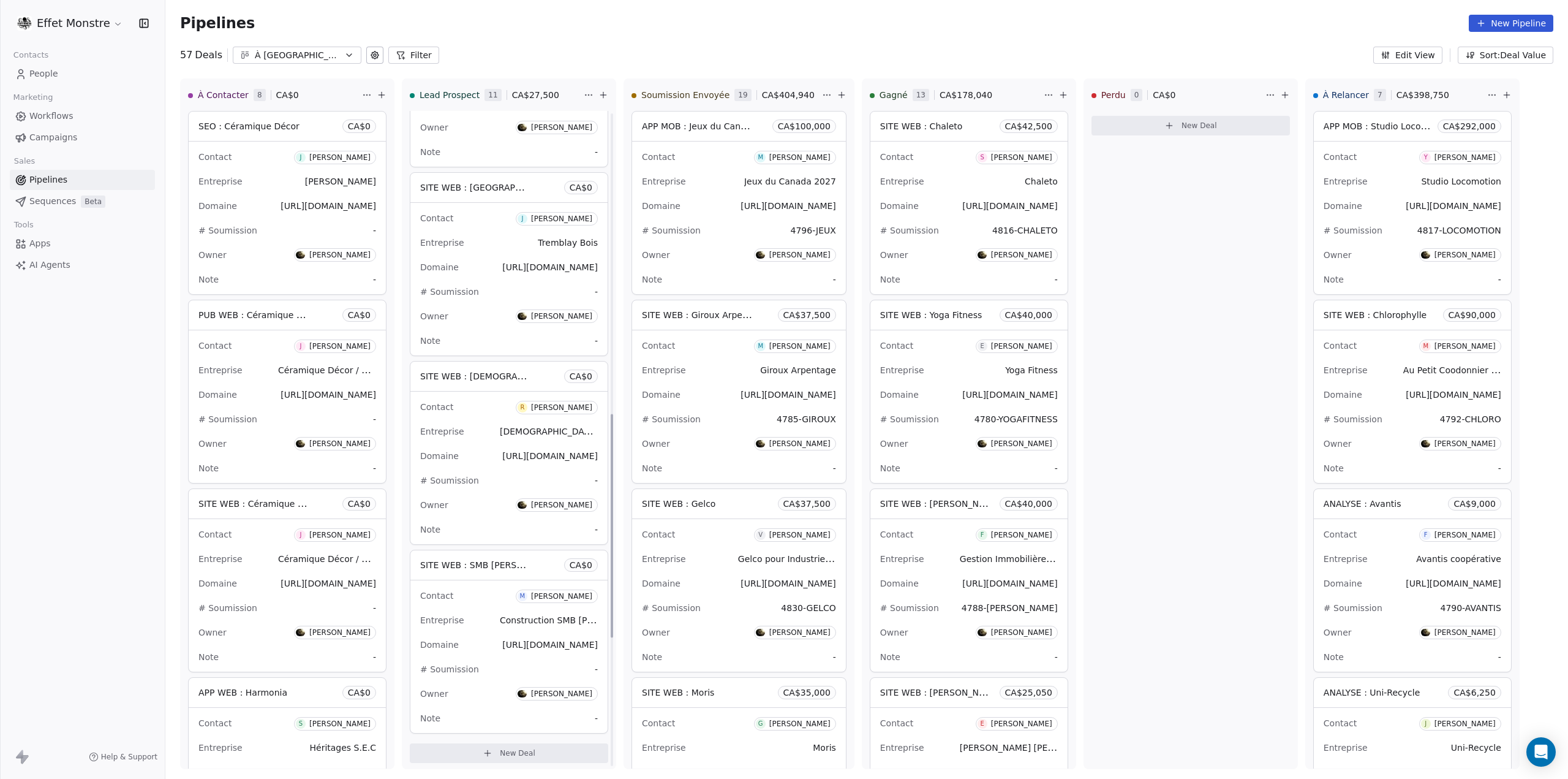
scroll to position [883, 0]
click at [381, 96] on icon at bounding box center [381, 94] width 0 height 6
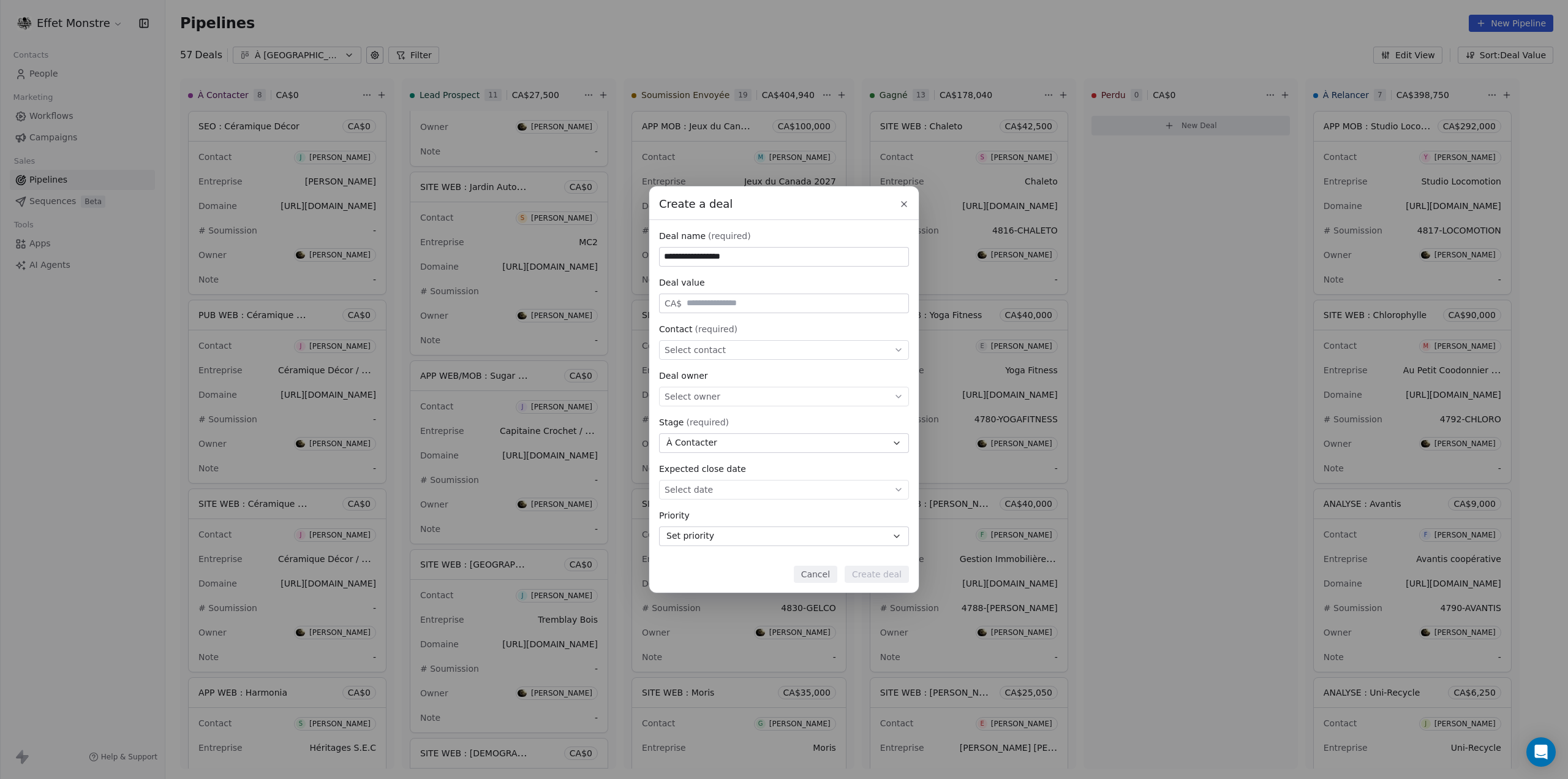
click at [691, 396] on span "Select owner" at bounding box center [693, 397] width 56 height 13
type input "**********"
click at [712, 432] on div "[PERSON_NAME]" at bounding box center [722, 434] width 62 height 8
click at [697, 351] on span "Select contact" at bounding box center [695, 350] width 62 height 13
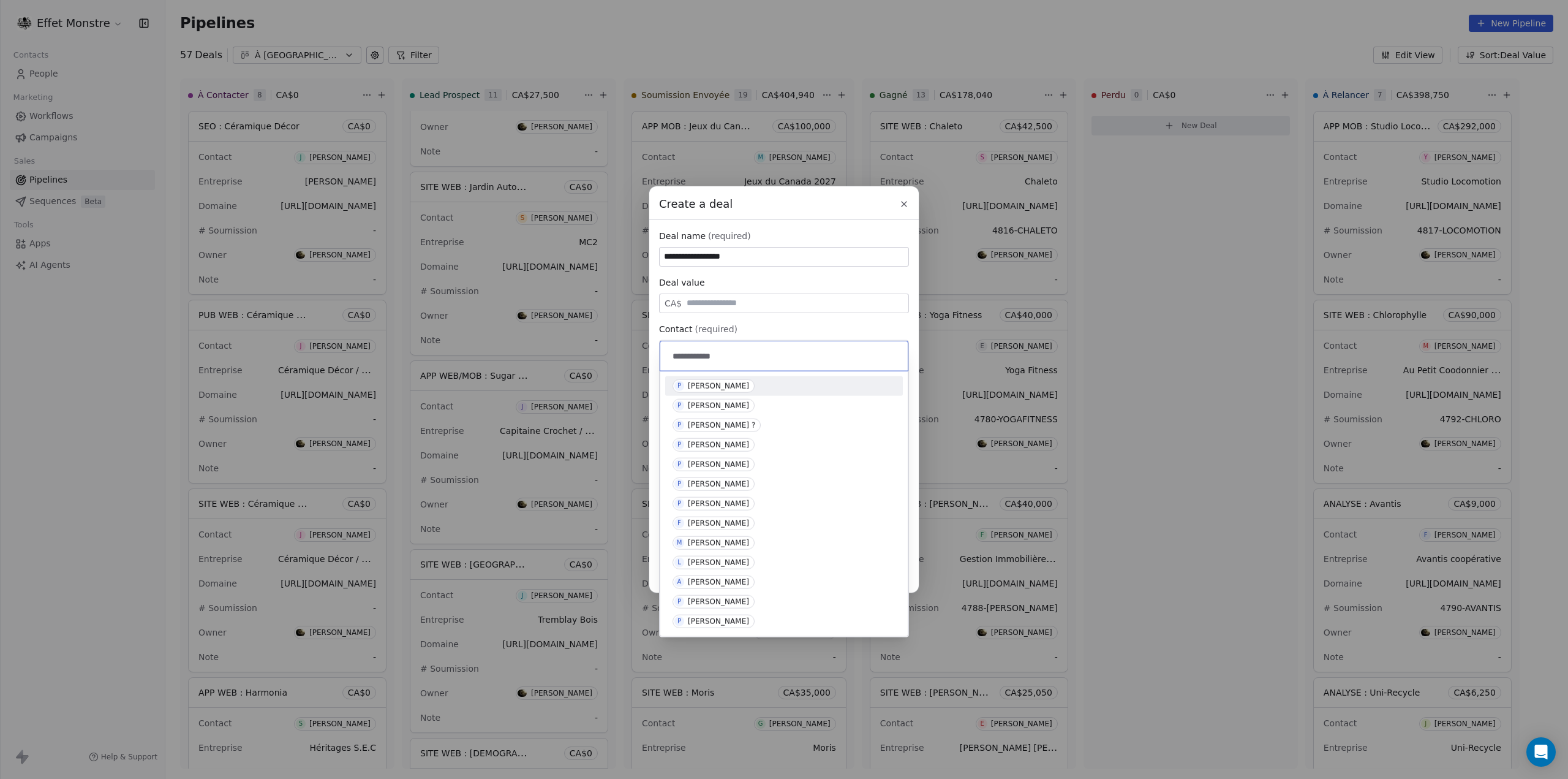
type input "**********"
click at [719, 386] on div "[PERSON_NAME]" at bounding box center [719, 386] width 62 height 8
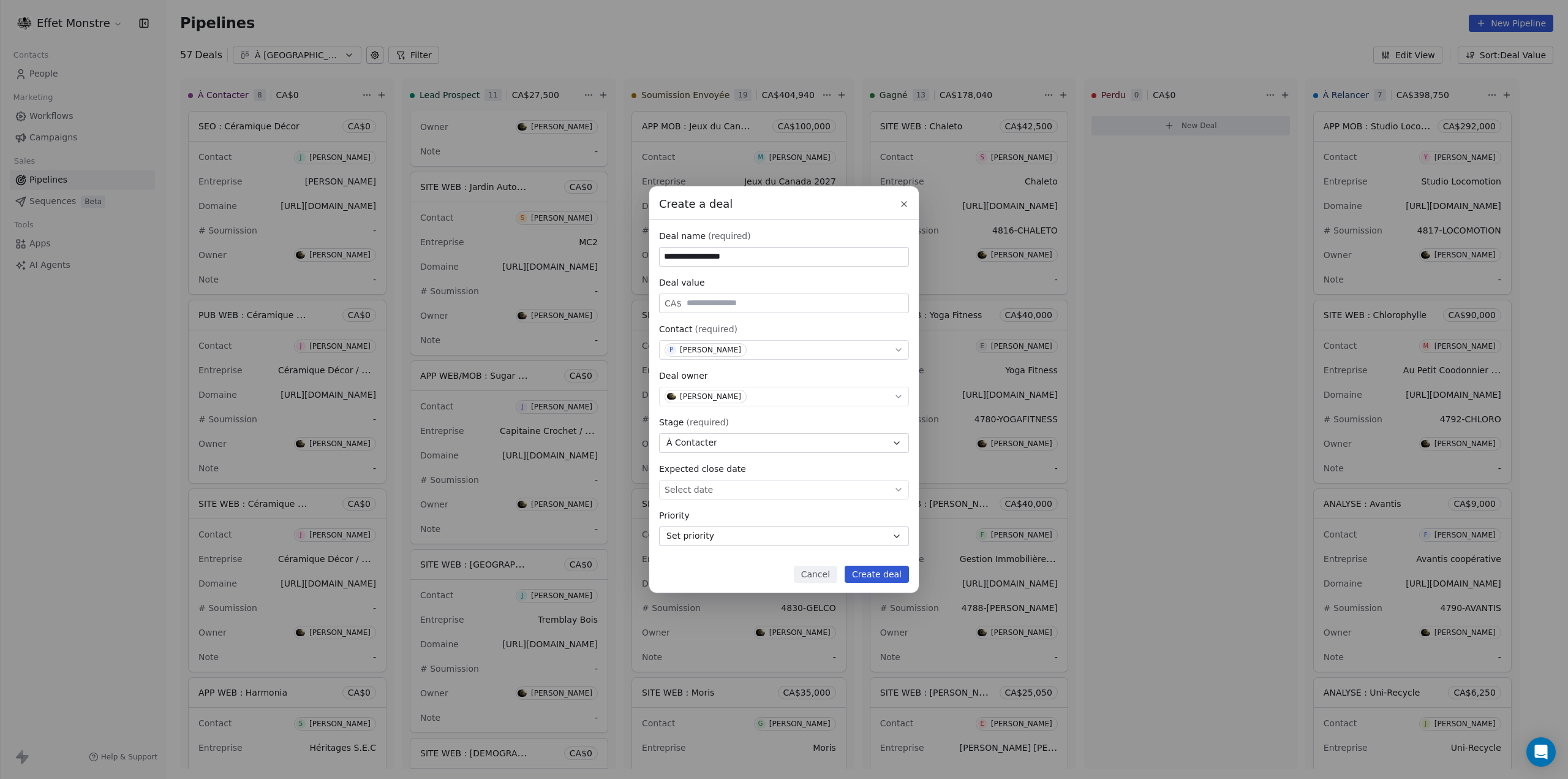
click at [884, 578] on button "Create deal" at bounding box center [877, 574] width 64 height 17
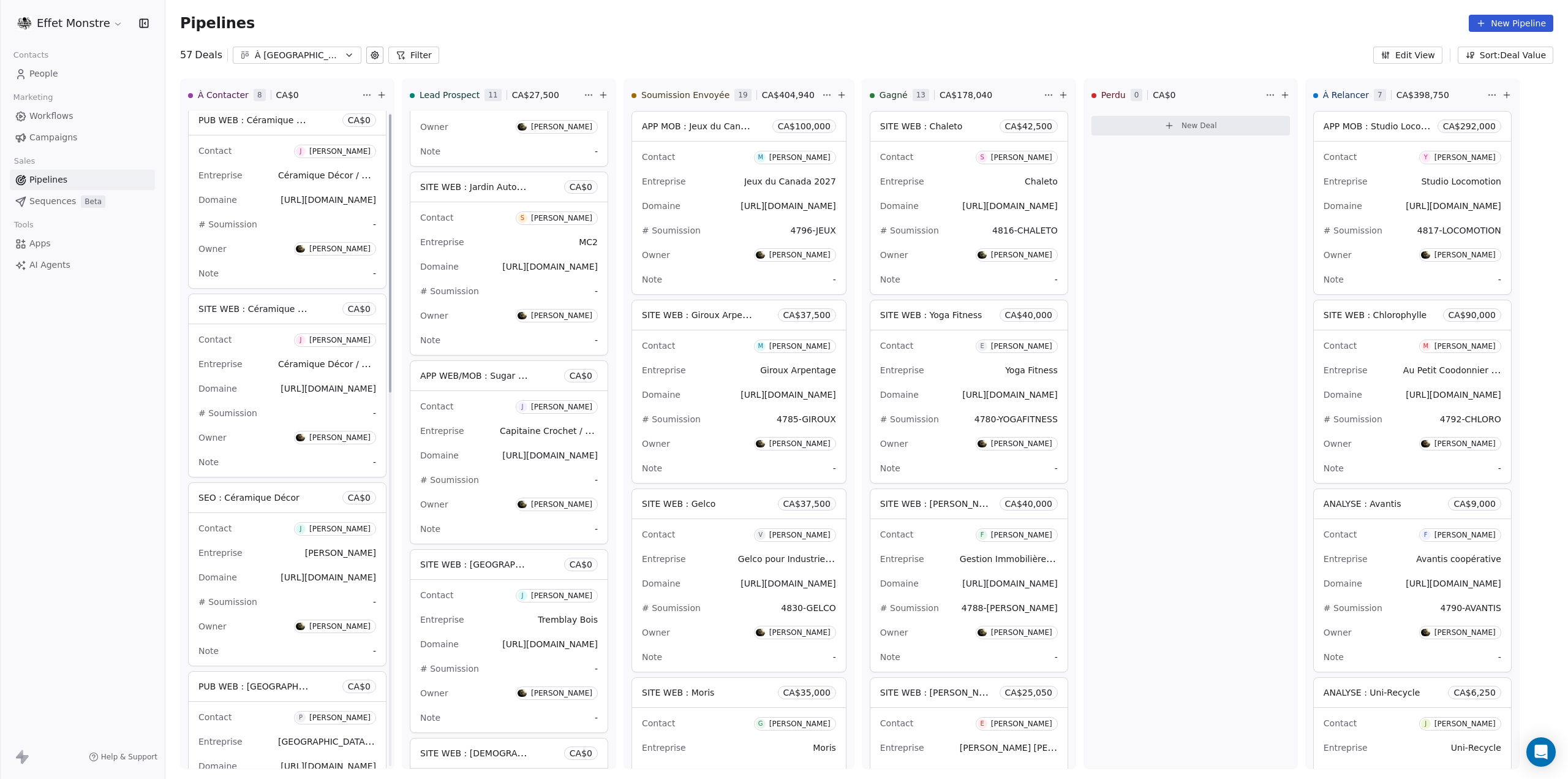
scroll to position [0, 0]
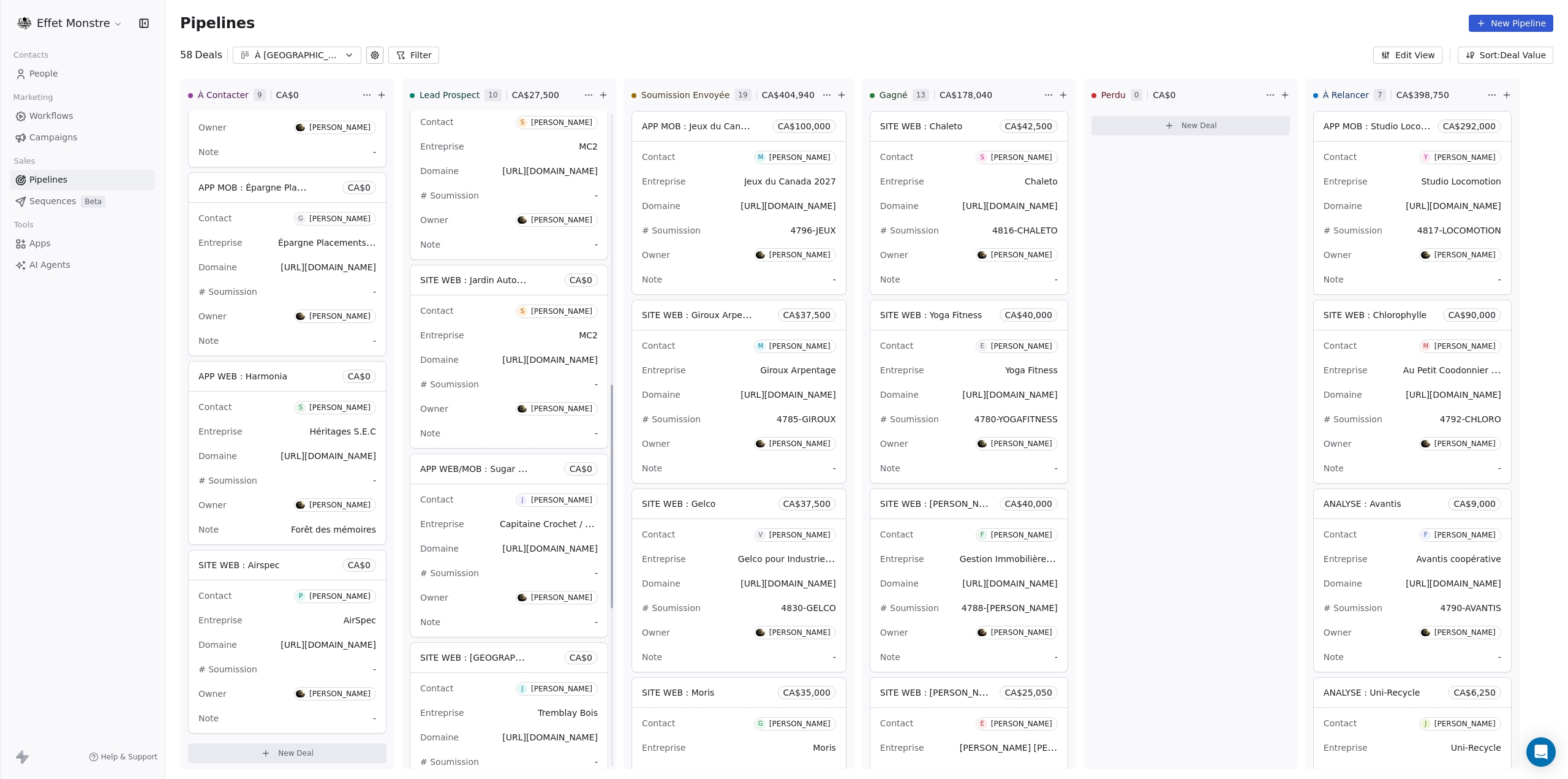
scroll to position [796, 0]
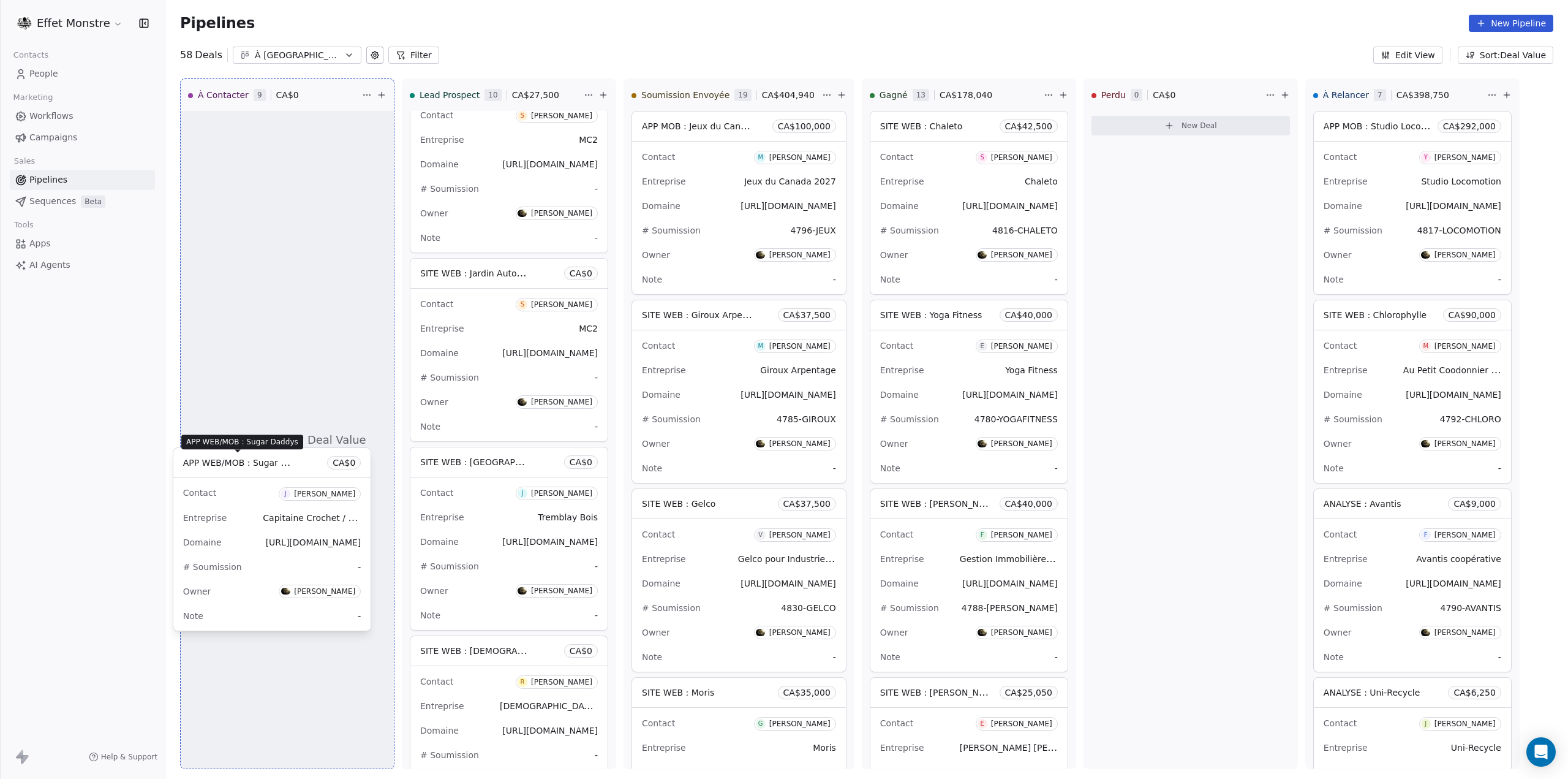
drag, startPoint x: 496, startPoint y: 462, endPoint x: 259, endPoint y: 465, distance: 237.0
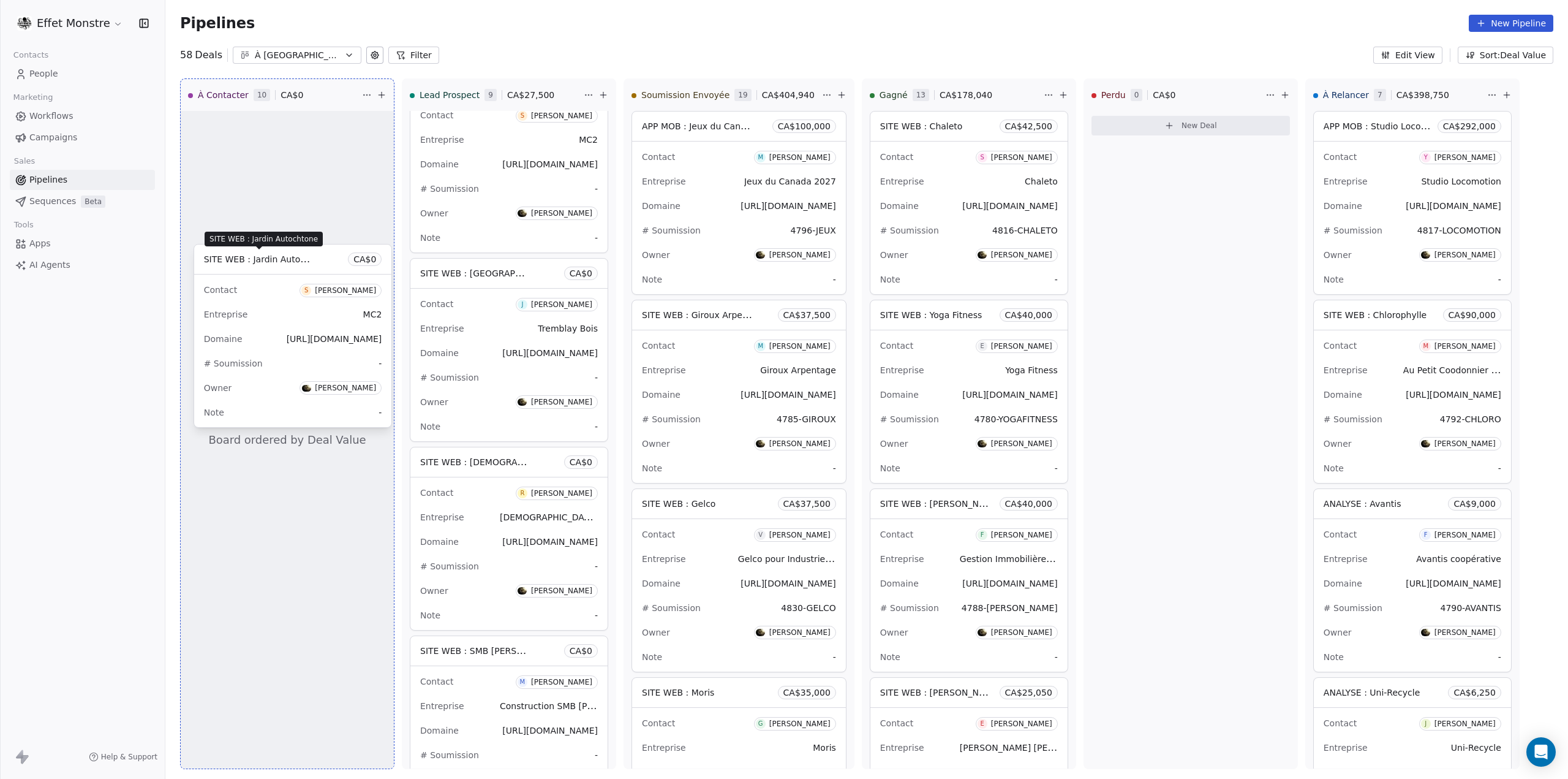
drag, startPoint x: 451, startPoint y: 270, endPoint x: 235, endPoint y: 258, distance: 216.3
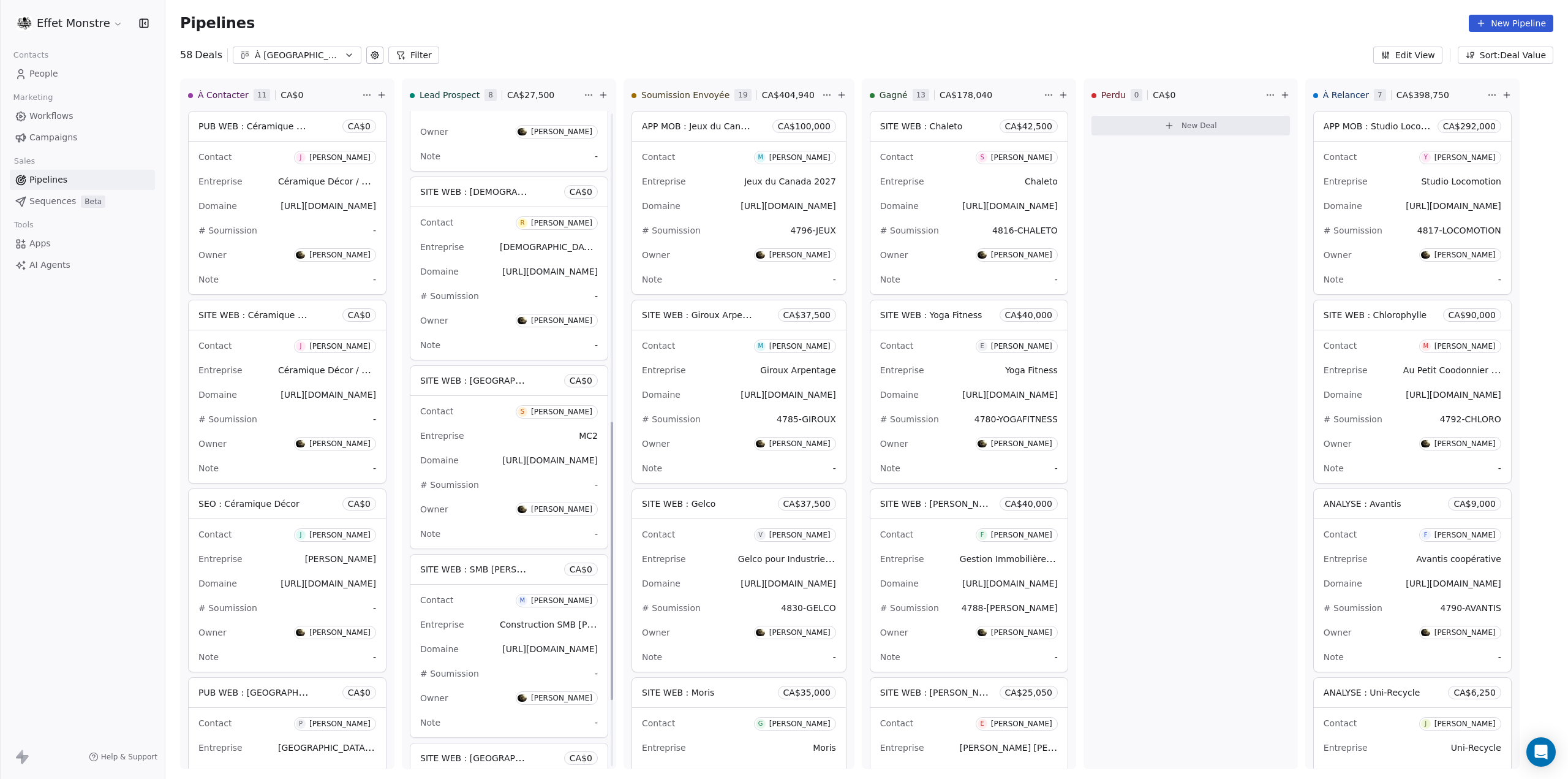
scroll to position [638, 0]
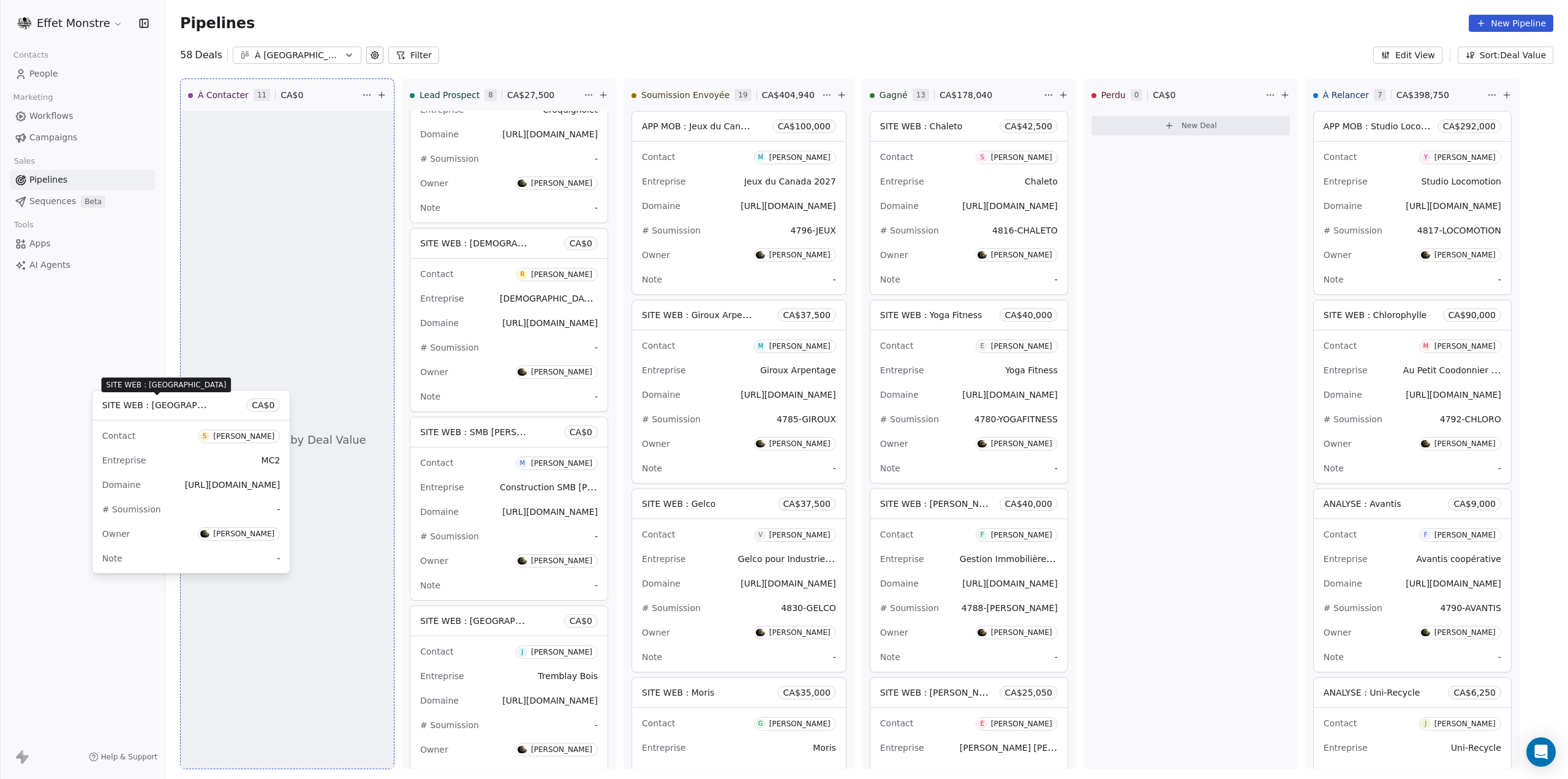
drag, startPoint x: 486, startPoint y: 427, endPoint x: 167, endPoint y: 402, distance: 320.0
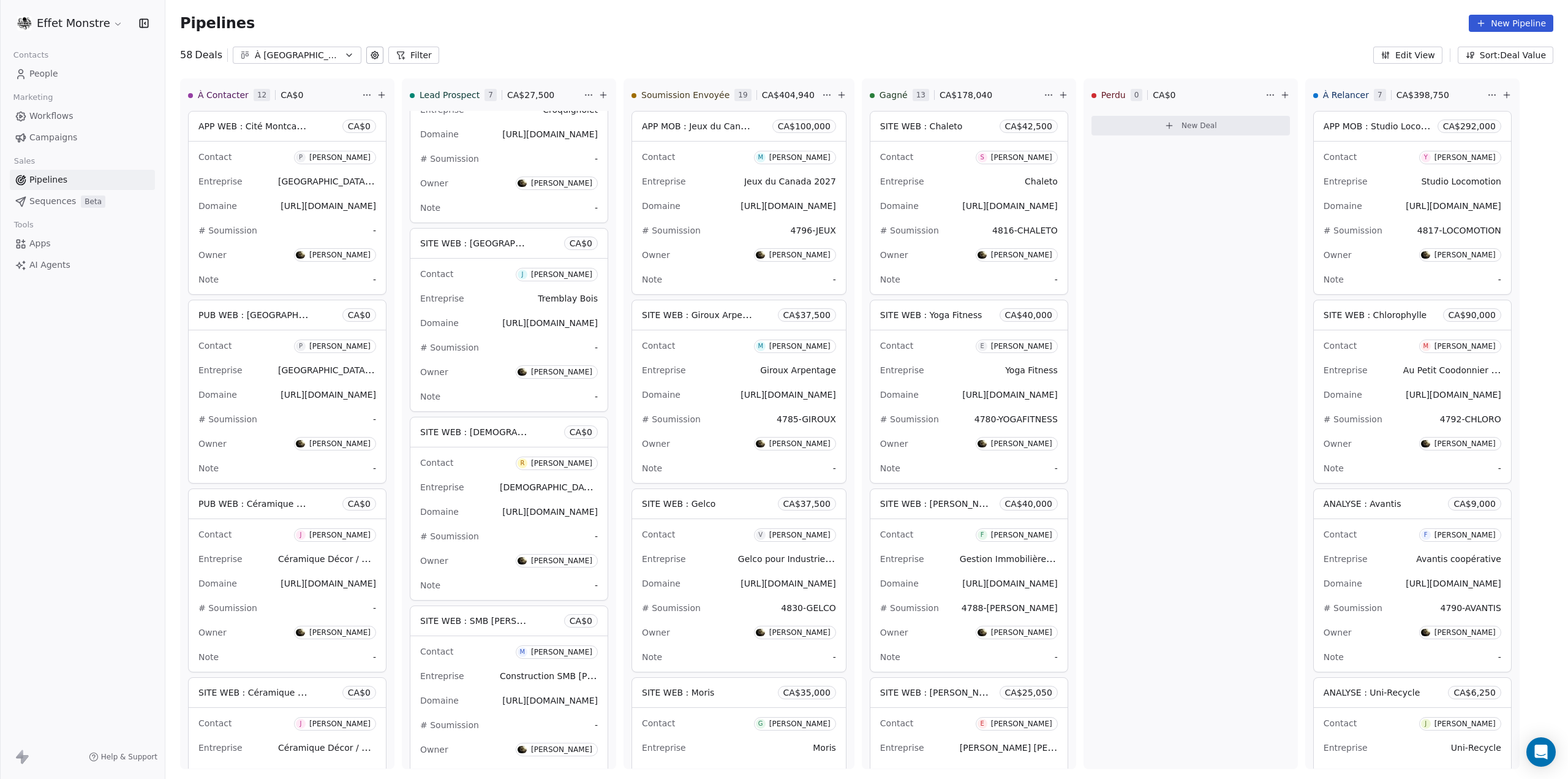
click at [381, 92] on icon at bounding box center [381, 95] width 10 height 10
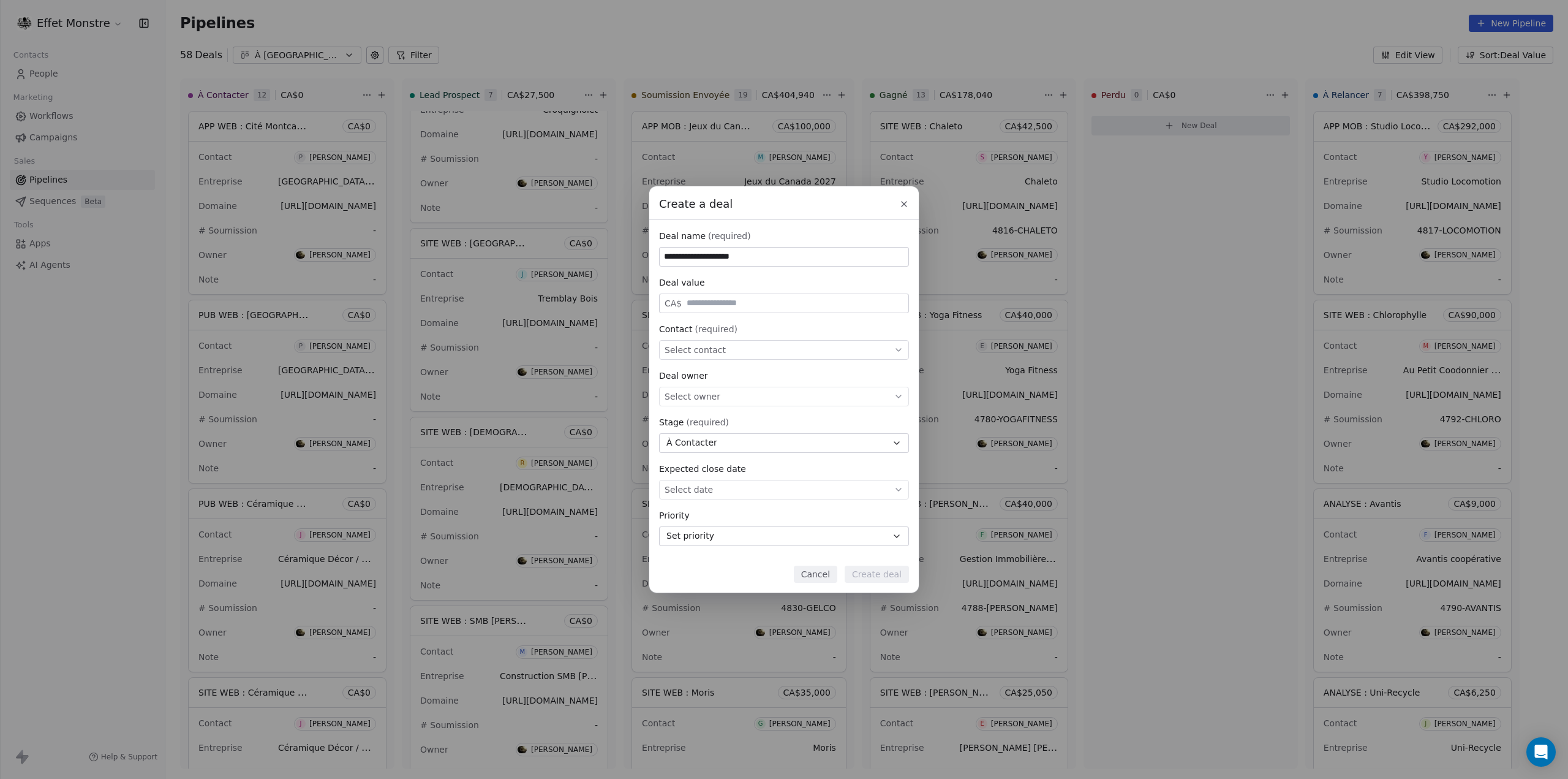
type input "**********"
click at [721, 350] on div "Select contact" at bounding box center [784, 350] width 250 height 20
click at [736, 330] on div "**********" at bounding box center [784, 389] width 1568 height 406
click at [713, 352] on span "Select contact" at bounding box center [695, 350] width 62 height 13
type input "*"
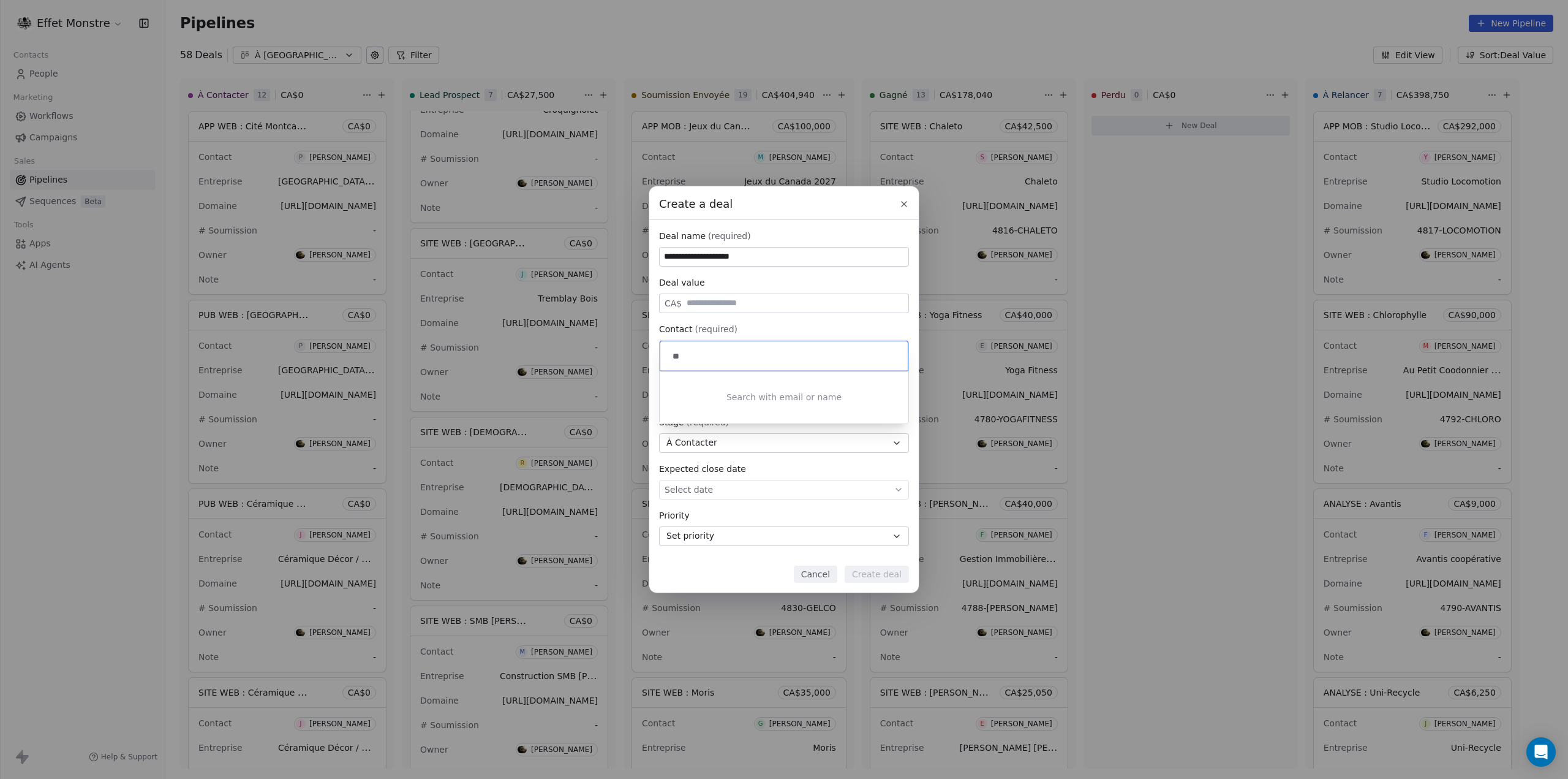
type input "*"
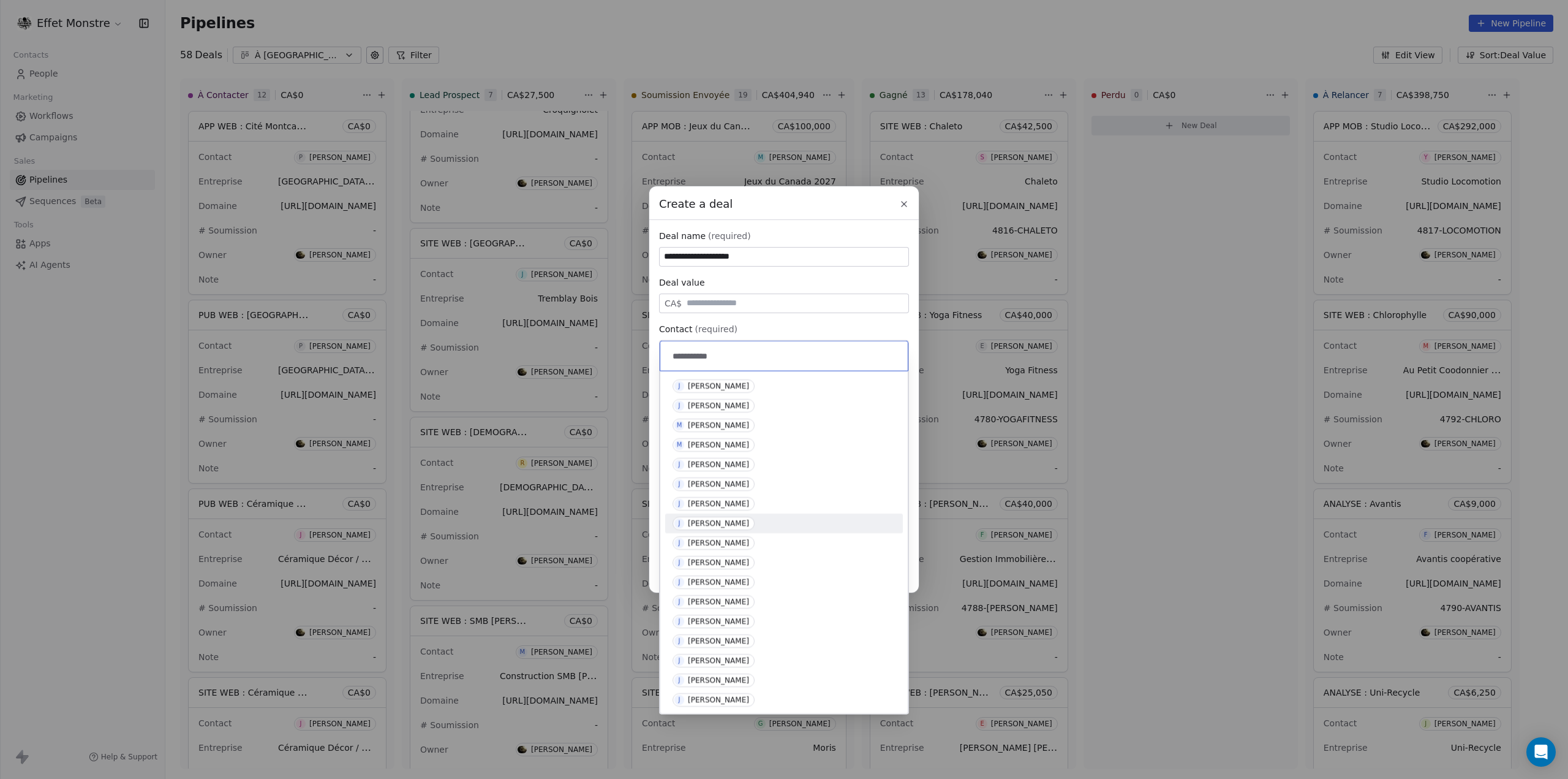
type input "**********"
click at [727, 521] on div "[PERSON_NAME]" at bounding box center [719, 524] width 62 height 8
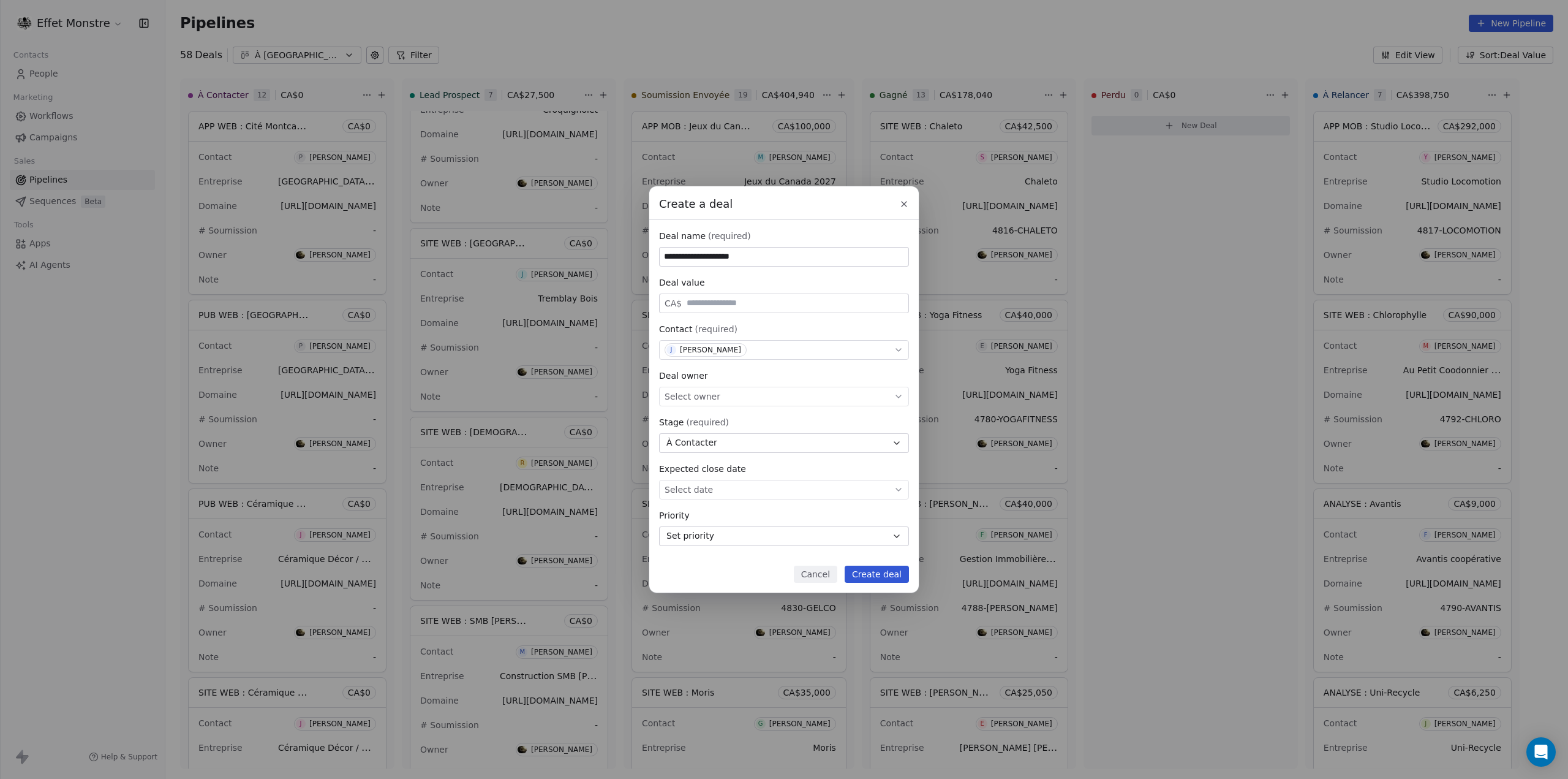
click at [700, 394] on span "Select owner" at bounding box center [693, 397] width 56 height 13
click at [709, 435] on div "[PERSON_NAME]" at bounding box center [722, 434] width 62 height 8
click at [892, 574] on button "Create deal" at bounding box center [877, 574] width 64 height 17
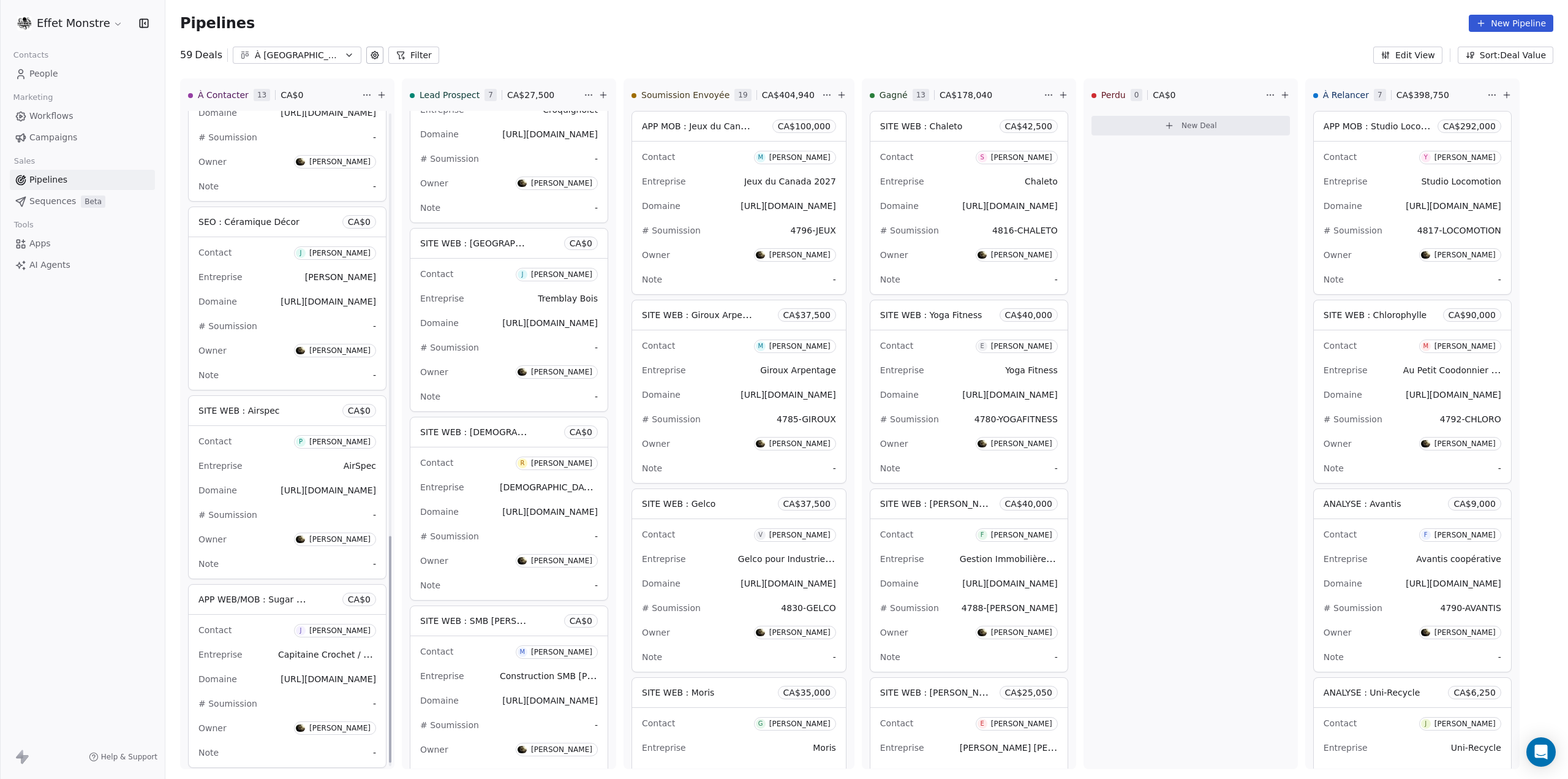
scroll to position [1235, 0]
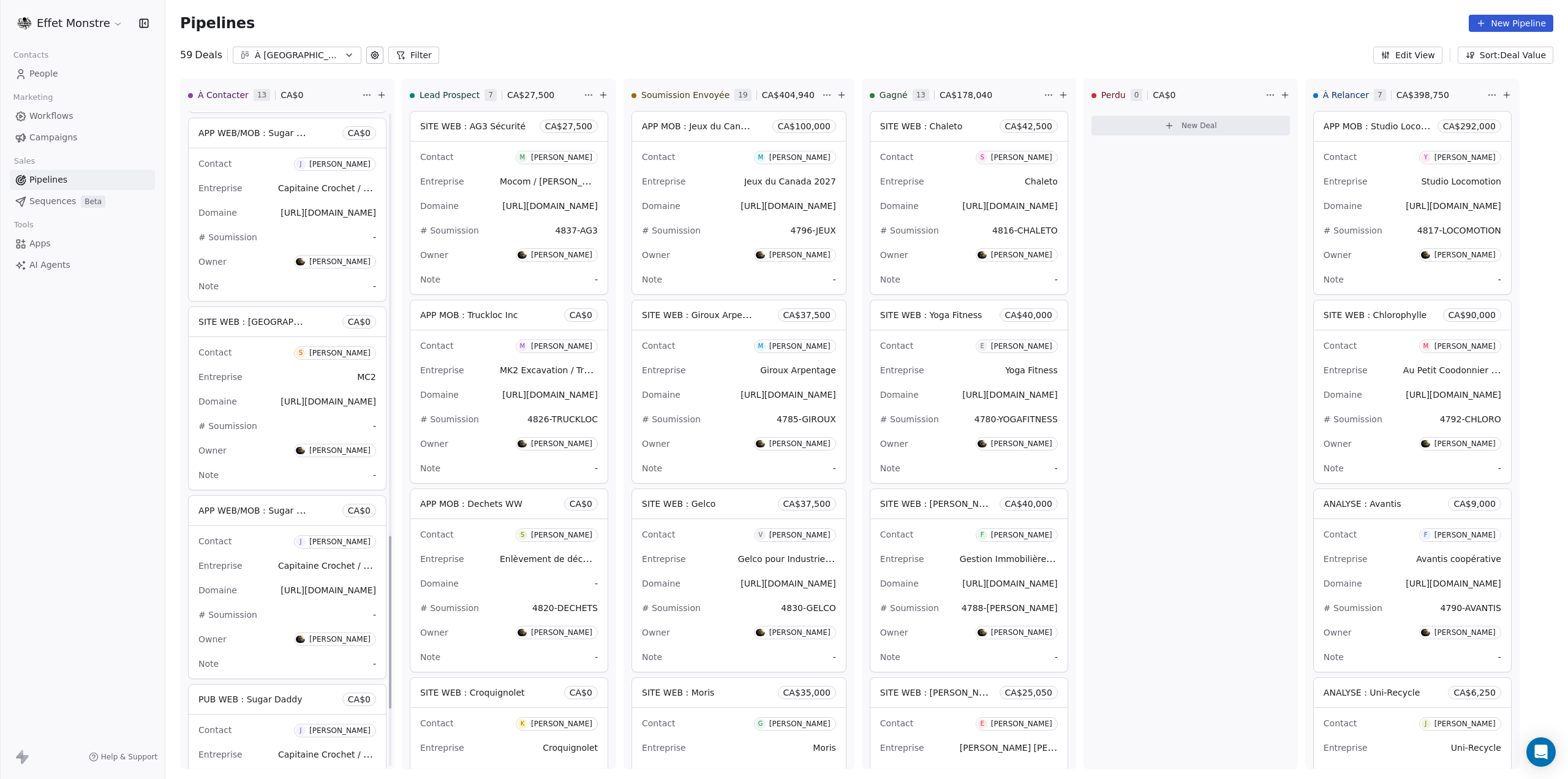
scroll to position [1555, 0]
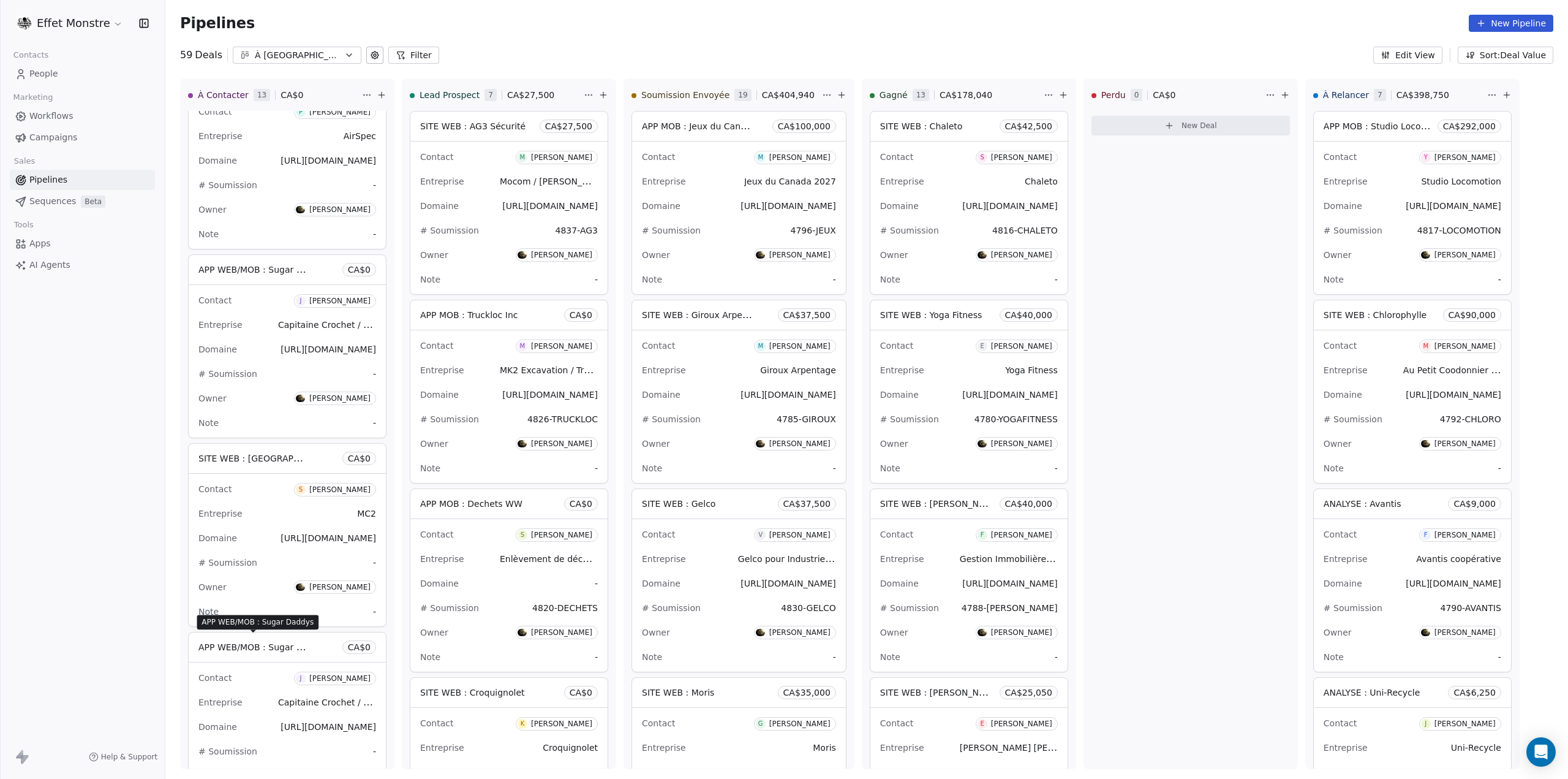
click at [273, 641] on span "APP WEB/MOB : Sugar Daddys" at bounding box center [264, 647] width 130 height 12
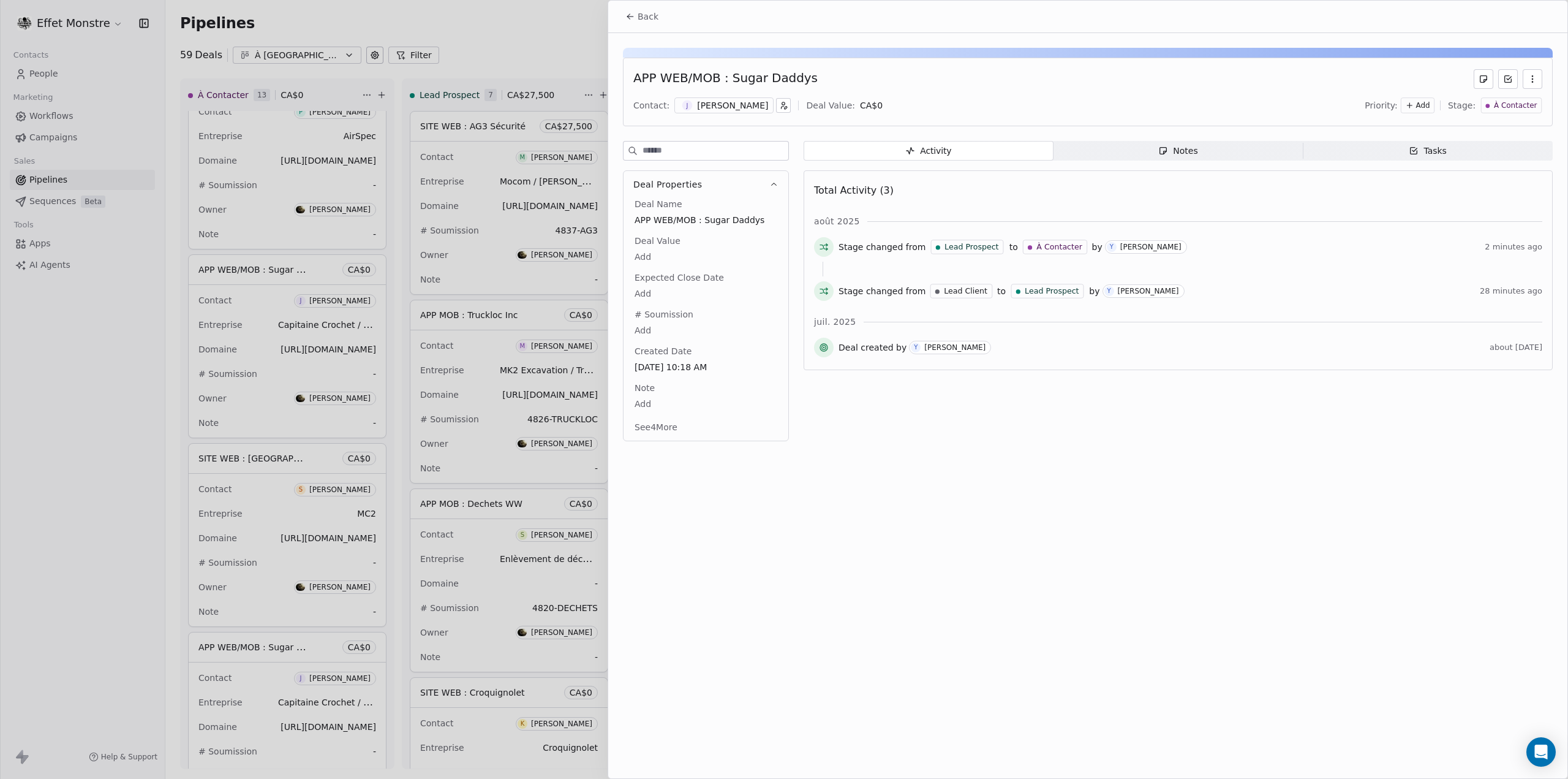
click at [713, 78] on div "APP WEB/MOB : Sugar Daddys" at bounding box center [726, 79] width 185 height 20
click at [719, 74] on div "APP WEB/MOB : Sugar Daddys" at bounding box center [726, 79] width 185 height 20
click at [727, 75] on div "APP WEB/MOB : Sugar Daddys" at bounding box center [726, 79] width 185 height 20
click at [727, 76] on div "APP WEB/MOB : Sugar Daddys" at bounding box center [726, 79] width 185 height 20
click at [696, 214] on span "APP WEB/MOB : Sugar Daddys" at bounding box center [706, 220] width 143 height 13
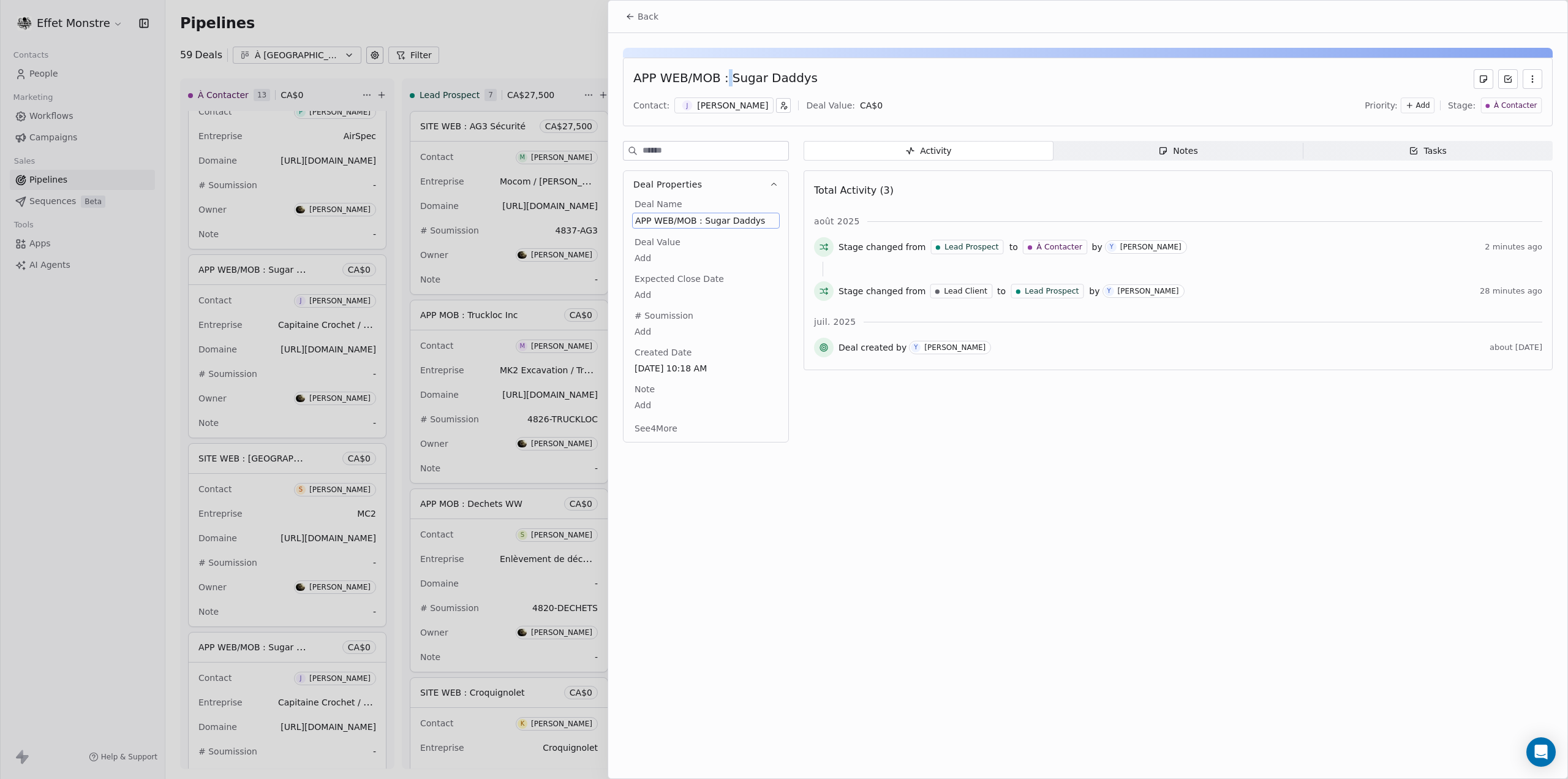
click at [696, 214] on span "APP WEB/MOB : Sugar Daddys" at bounding box center [706, 220] width 141 height 13
click at [71, 497] on html "Effet Monstre Contacts People Marketing Workflows Campaigns Sales Pipelines Seq…" at bounding box center [784, 389] width 1568 height 779
click at [90, 433] on div at bounding box center [784, 389] width 1568 height 779
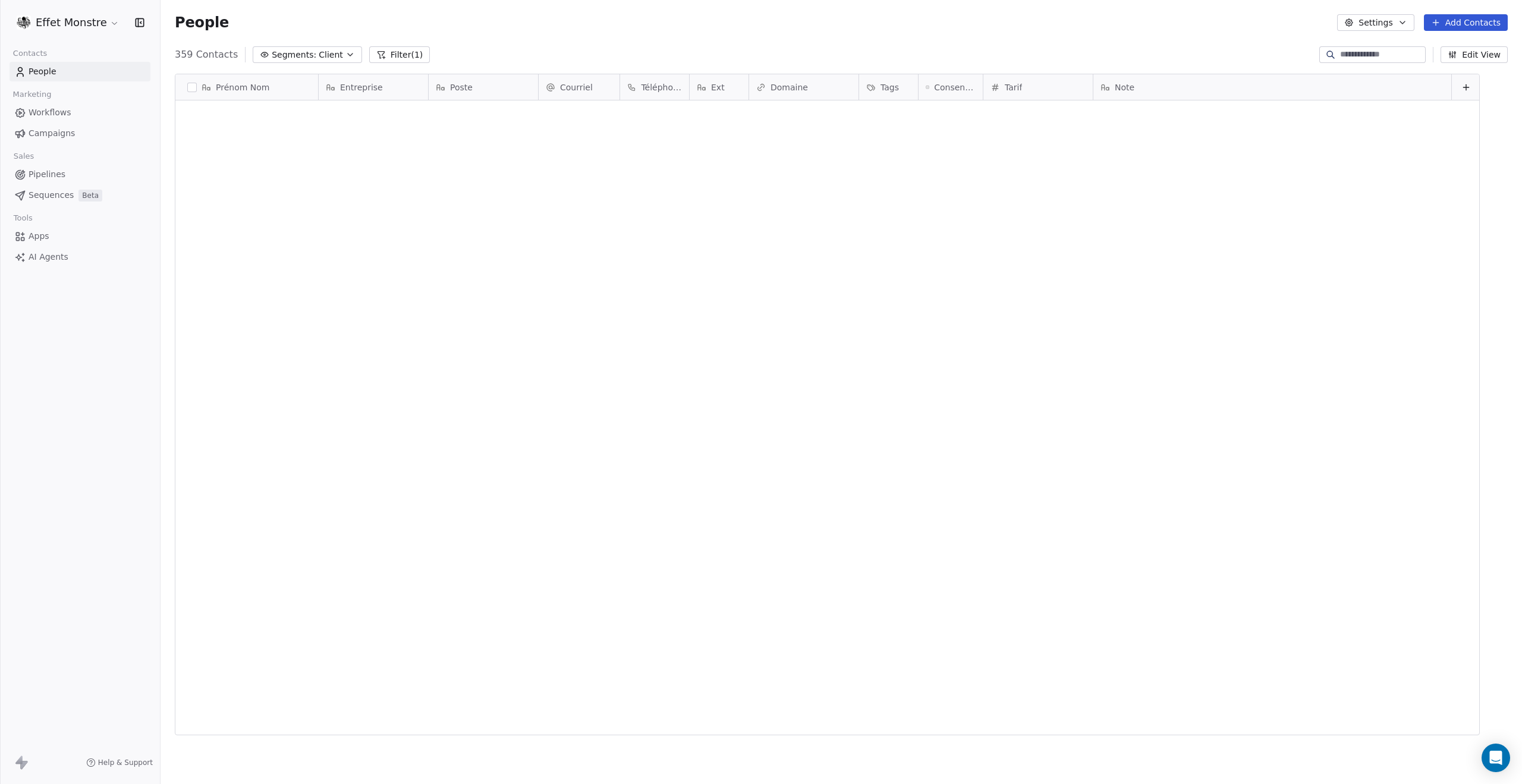
scroll to position [681, 1352]
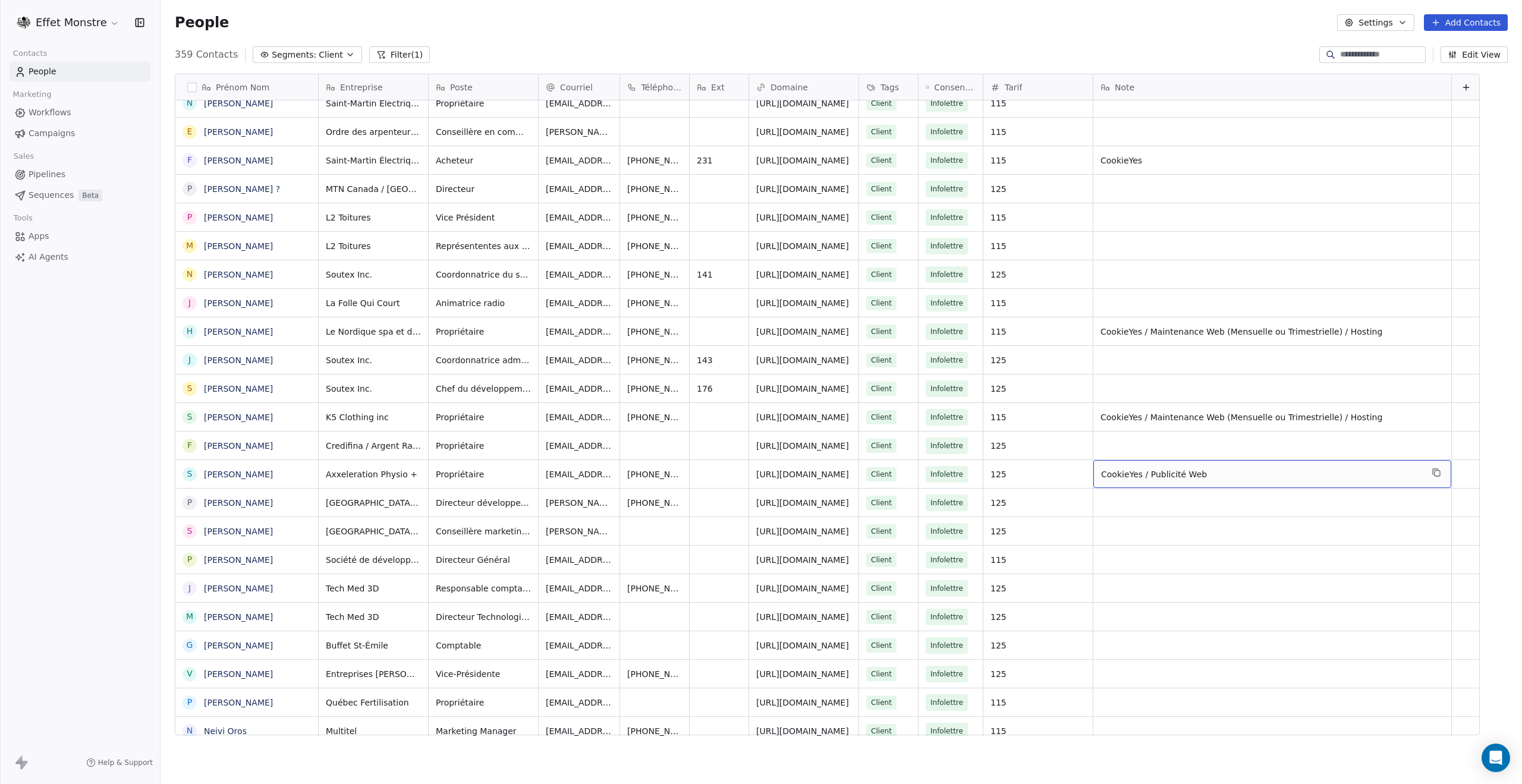
click at [1172, 482] on div "CookieYes / Publicité Web" at bounding box center [1272, 474] width 358 height 28
drag, startPoint x: 1137, startPoint y: 469, endPoint x: 1287, endPoint y: 468, distance: 150.0
click at [1287, 468] on div "**********" at bounding box center [1273, 479] width 359 height 38
type textarea "*********"
click at [833, 474] on html "Effet Monstre Contacts People Marketing Workflows Campaigns Sales Pipelines Seq…" at bounding box center [761, 392] width 1522 height 784
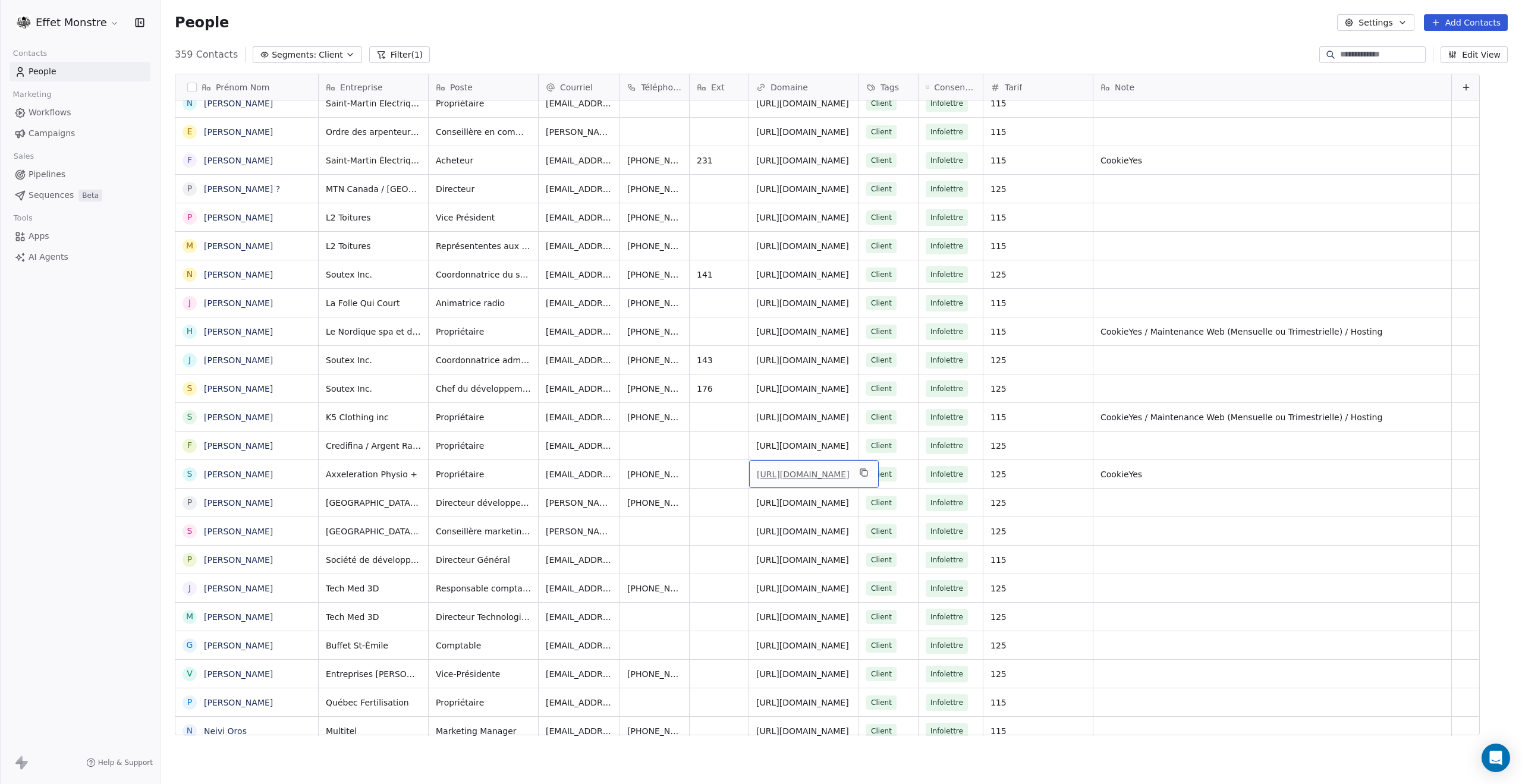
click at [833, 474] on link "[URL][DOMAIN_NAME]" at bounding box center [803, 474] width 93 height 10
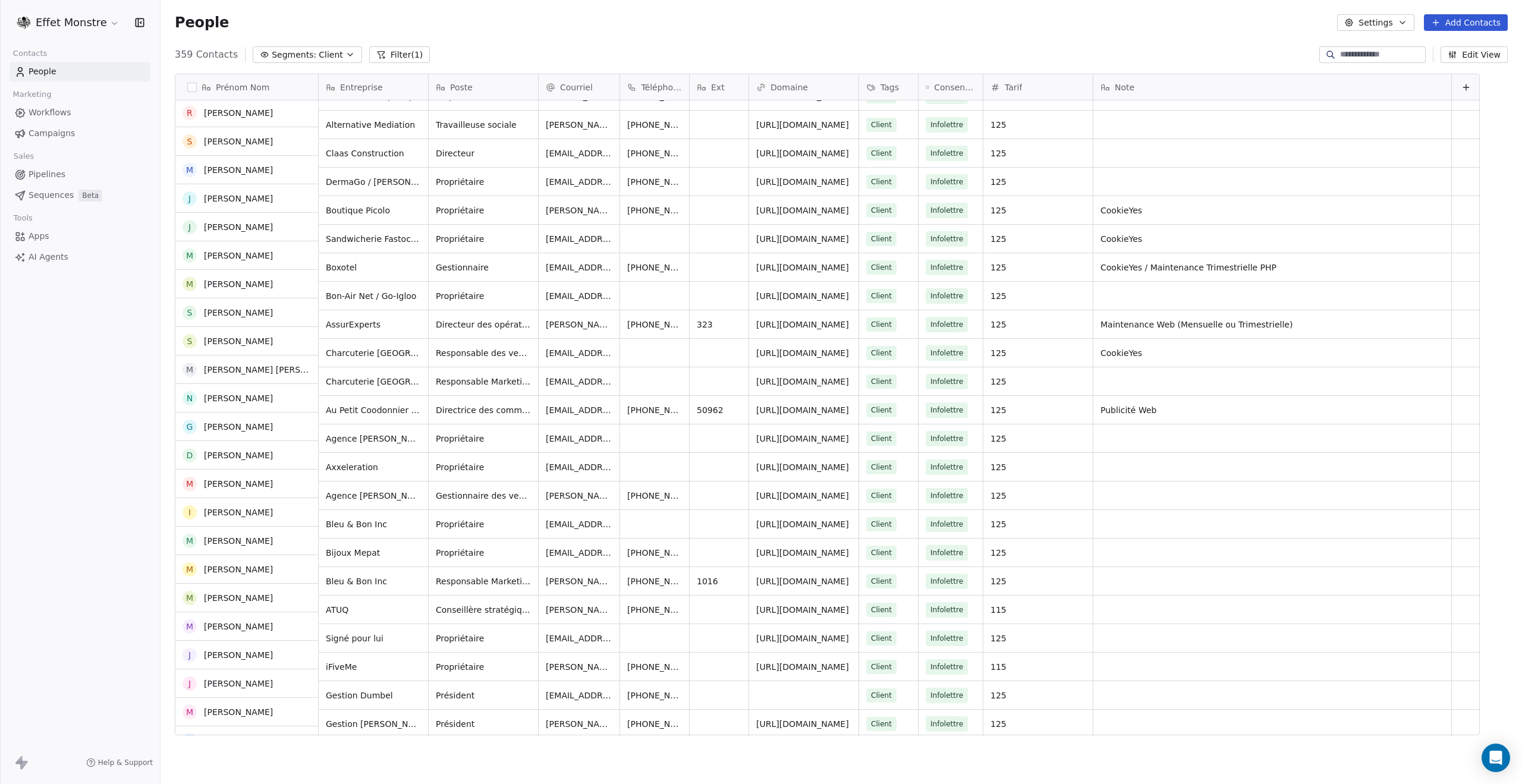
scroll to position [4754, 0]
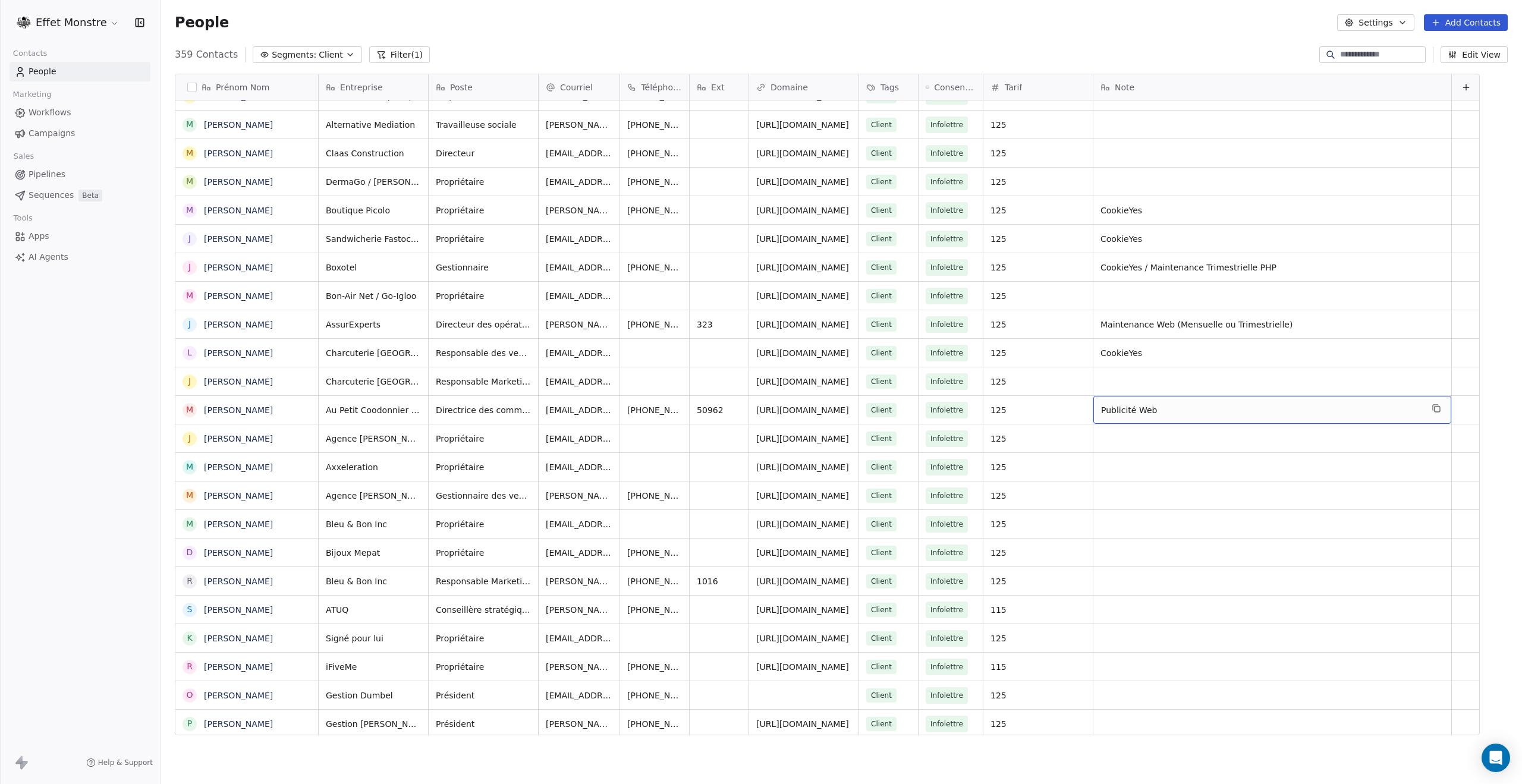
click at [1138, 405] on span "Publicité Web" at bounding box center [1262, 410] width 321 height 12
click at [1201, 41] on html "Effet Monstre Contacts People Marketing Workflows Campaigns Sales Pipelines Seq…" at bounding box center [761, 392] width 1522 height 784
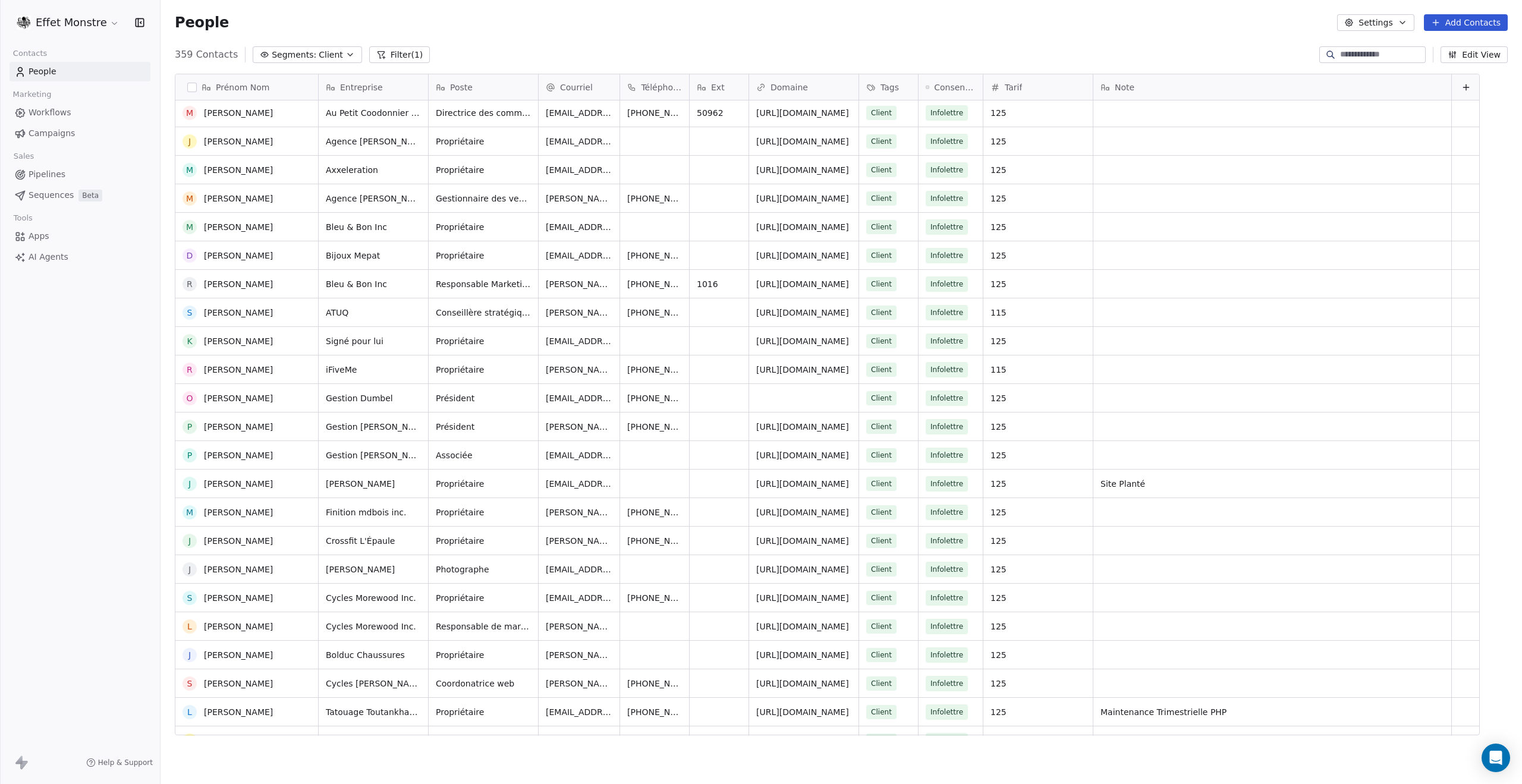
scroll to position [5349, 0]
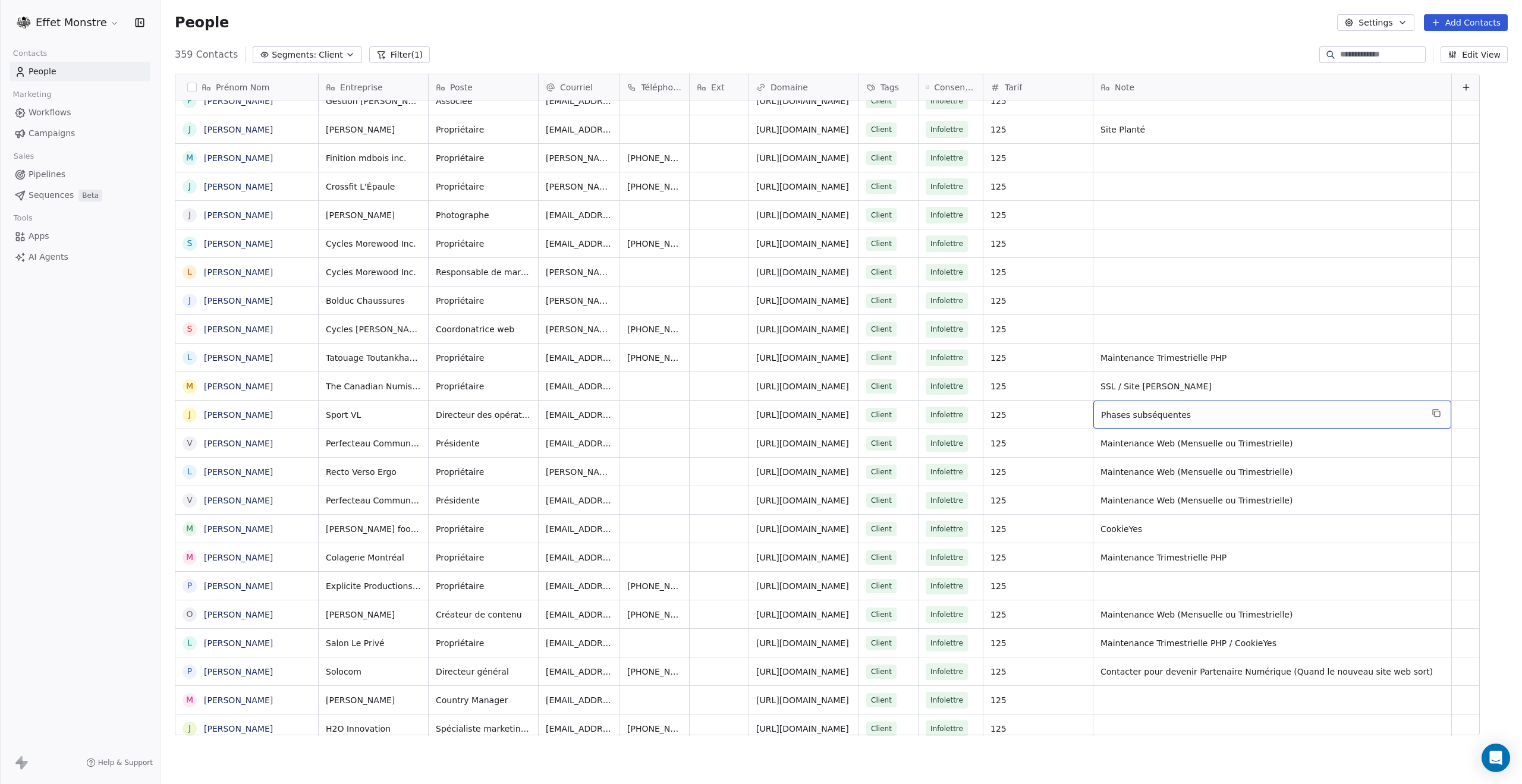
click at [1135, 423] on div "Phases subséquentes" at bounding box center [1272, 414] width 358 height 28
click at [1229, 49] on html "Effet Monstre Contacts People Marketing Workflows Campaigns Sales Pipelines Seq…" at bounding box center [761, 392] width 1522 height 784
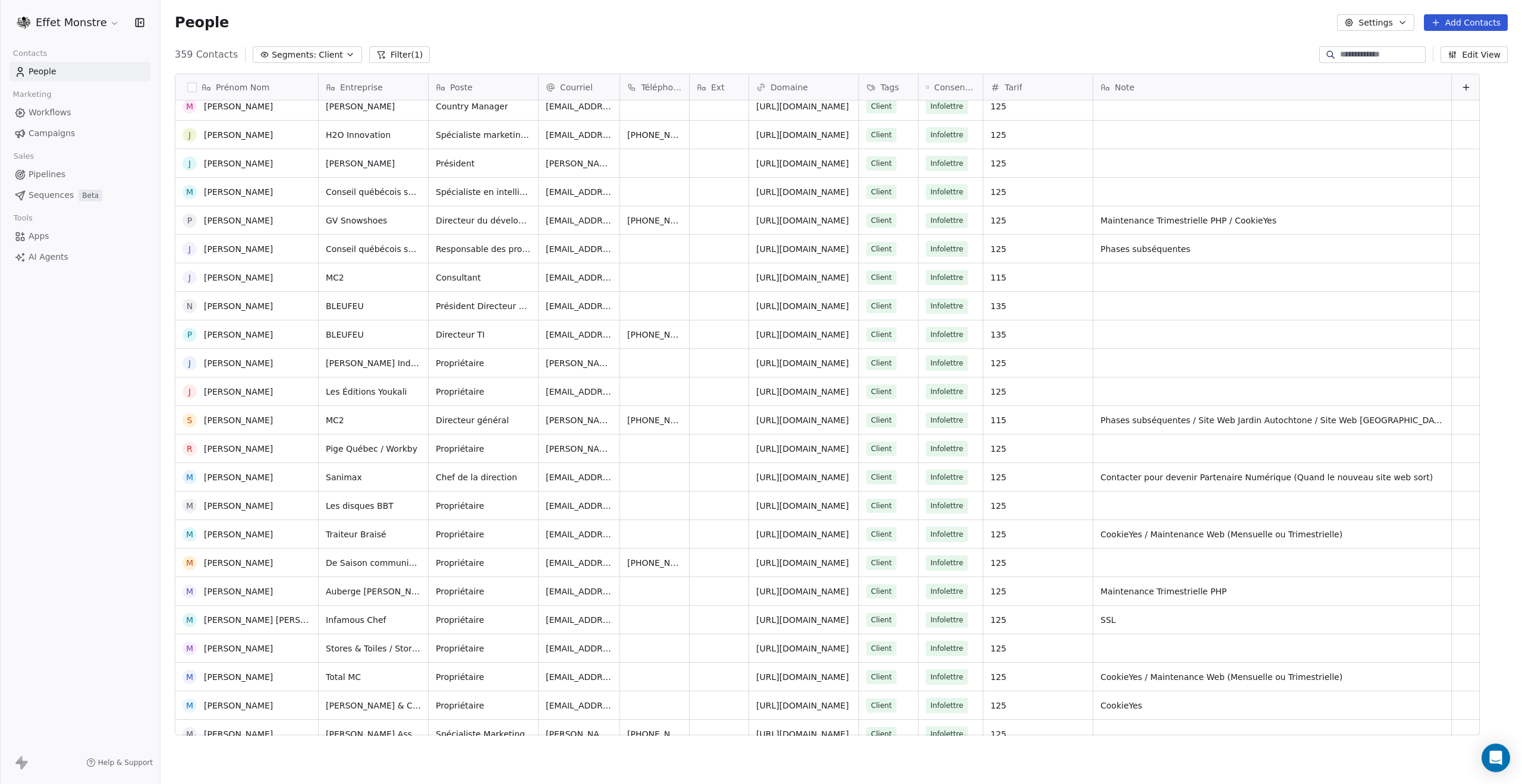
scroll to position [5943, 0]
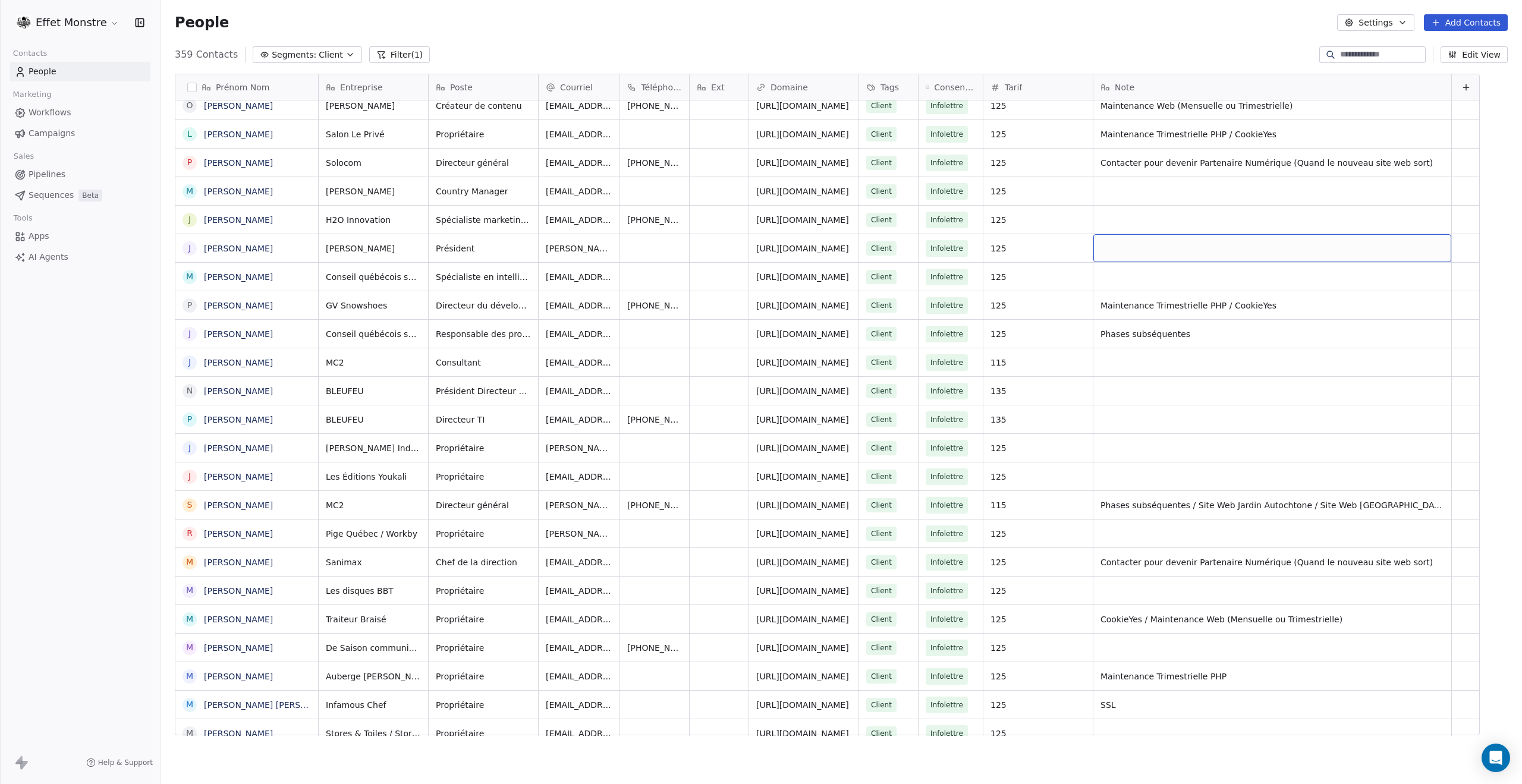
click at [1150, 242] on div "grid" at bounding box center [1272, 248] width 358 height 28
click at [1166, 327] on html "Effet Monstre Contacts People Marketing Workflows Campaigns Sales Pipelines Seq…" at bounding box center [761, 392] width 1522 height 784
click at [1166, 333] on span "Phases subséquentes" at bounding box center [1262, 334] width 321 height 12
click at [1178, 495] on html "Effet Monstre Contacts People Marketing Workflows Campaigns Sales Pipelines Seq…" at bounding box center [761, 392] width 1522 height 784
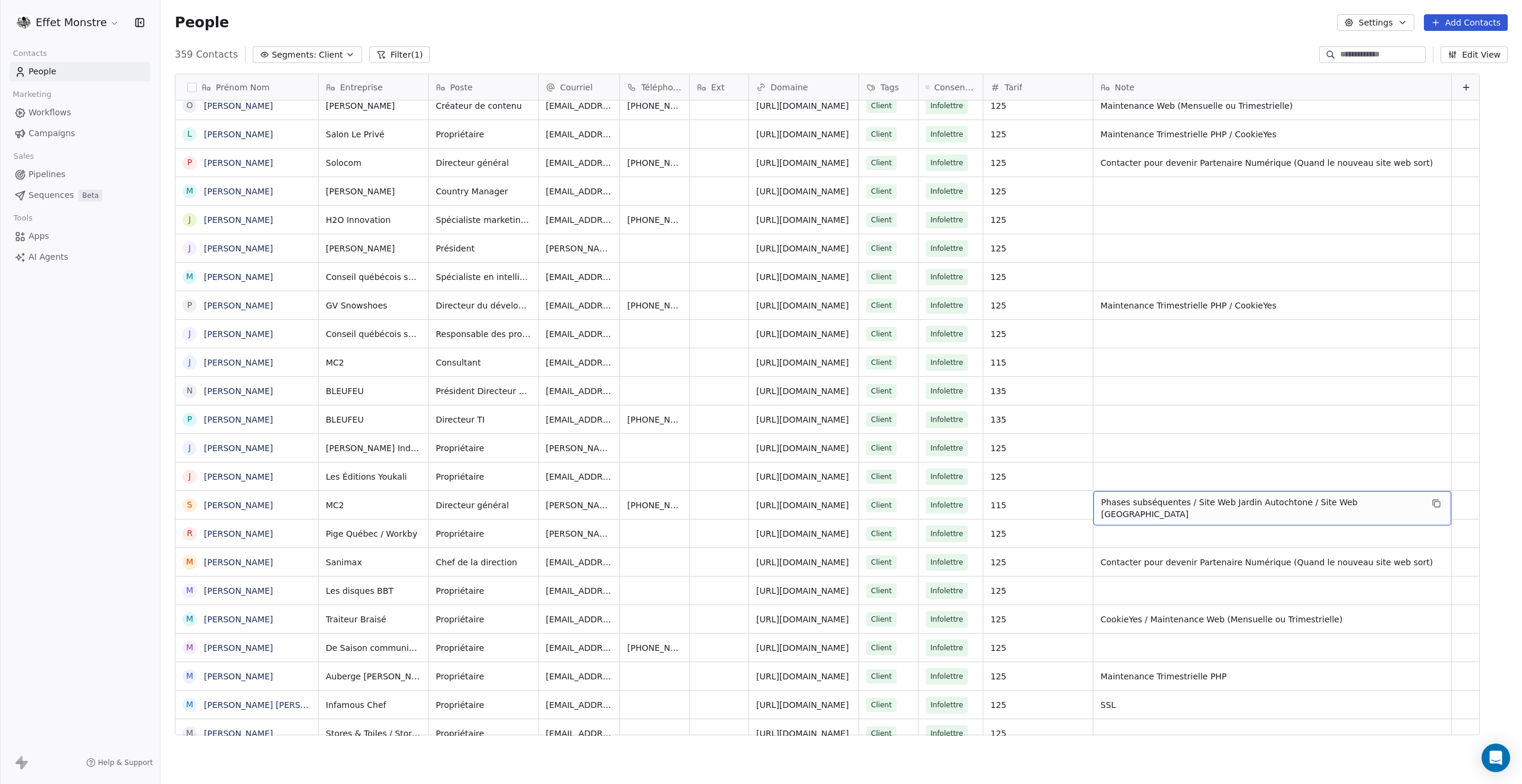
click at [1181, 504] on span "Phases subséquentes / Site Web Jardin Autochtone / Site Web [GEOGRAPHIC_DATA]" at bounding box center [1262, 508] width 321 height 24
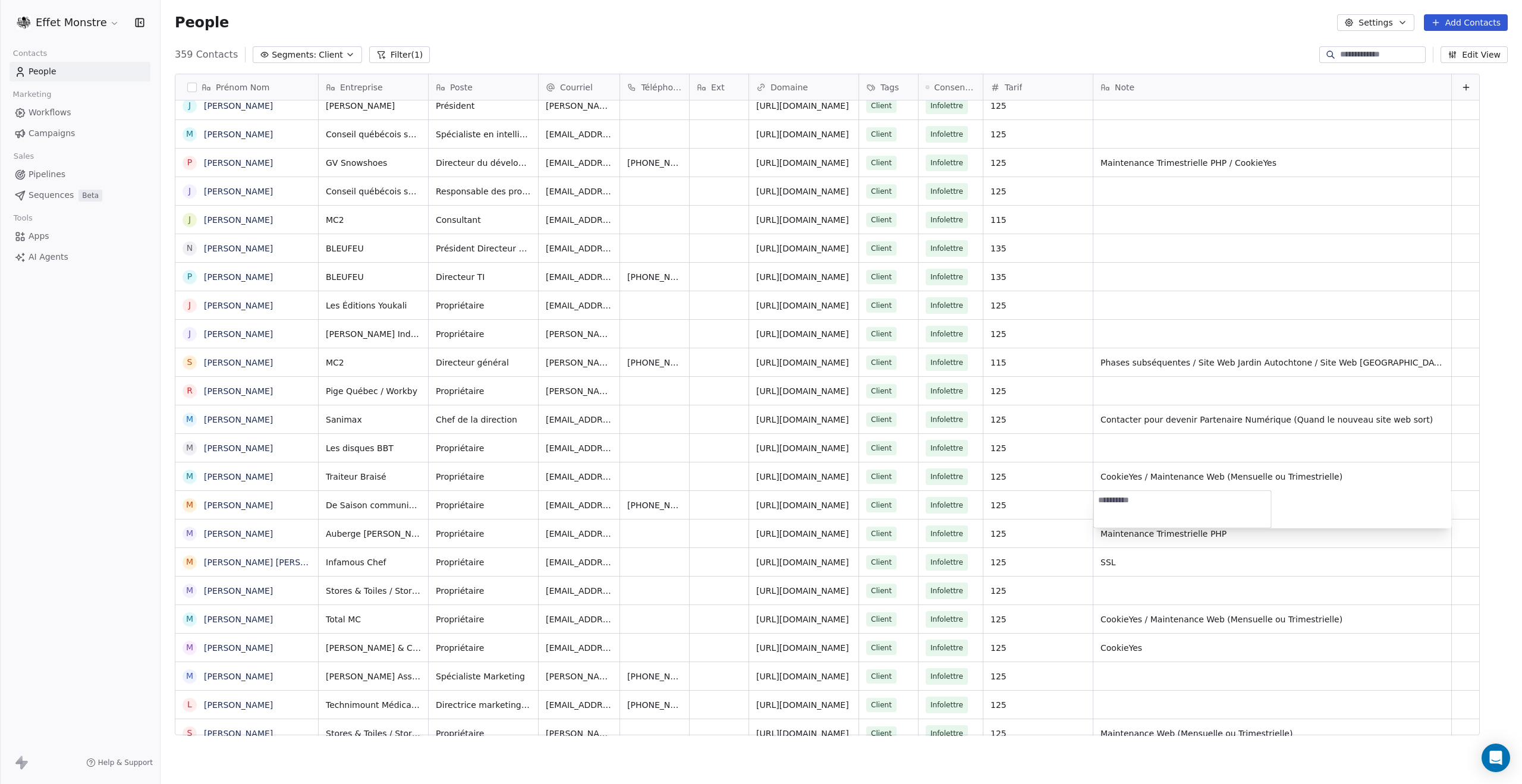
click at [1294, 622] on html "Effet Monstre Contacts People Marketing Workflows Campaigns Sales Pipelines Seq…" at bounding box center [761, 392] width 1522 height 784
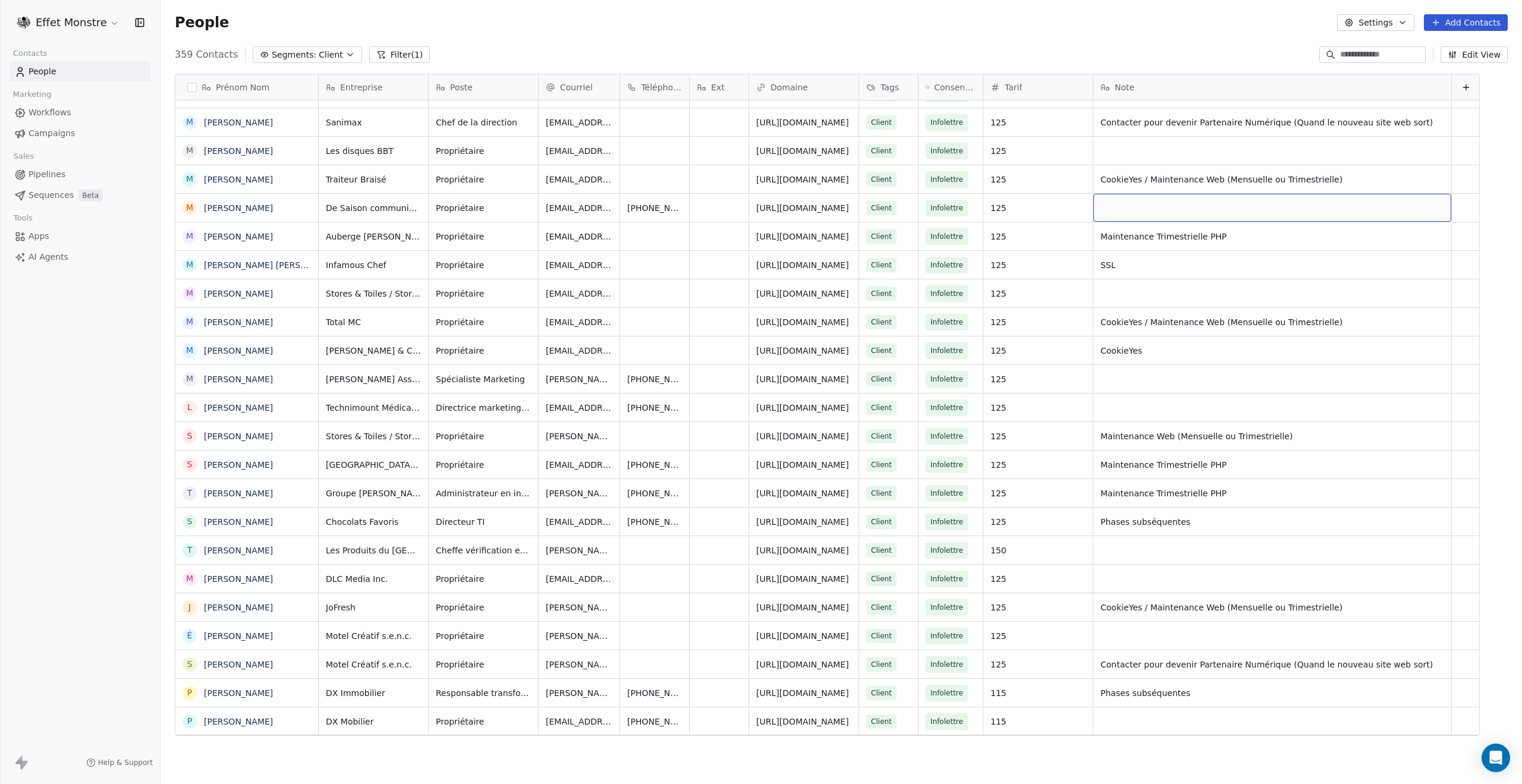
scroll to position [6246, 0]
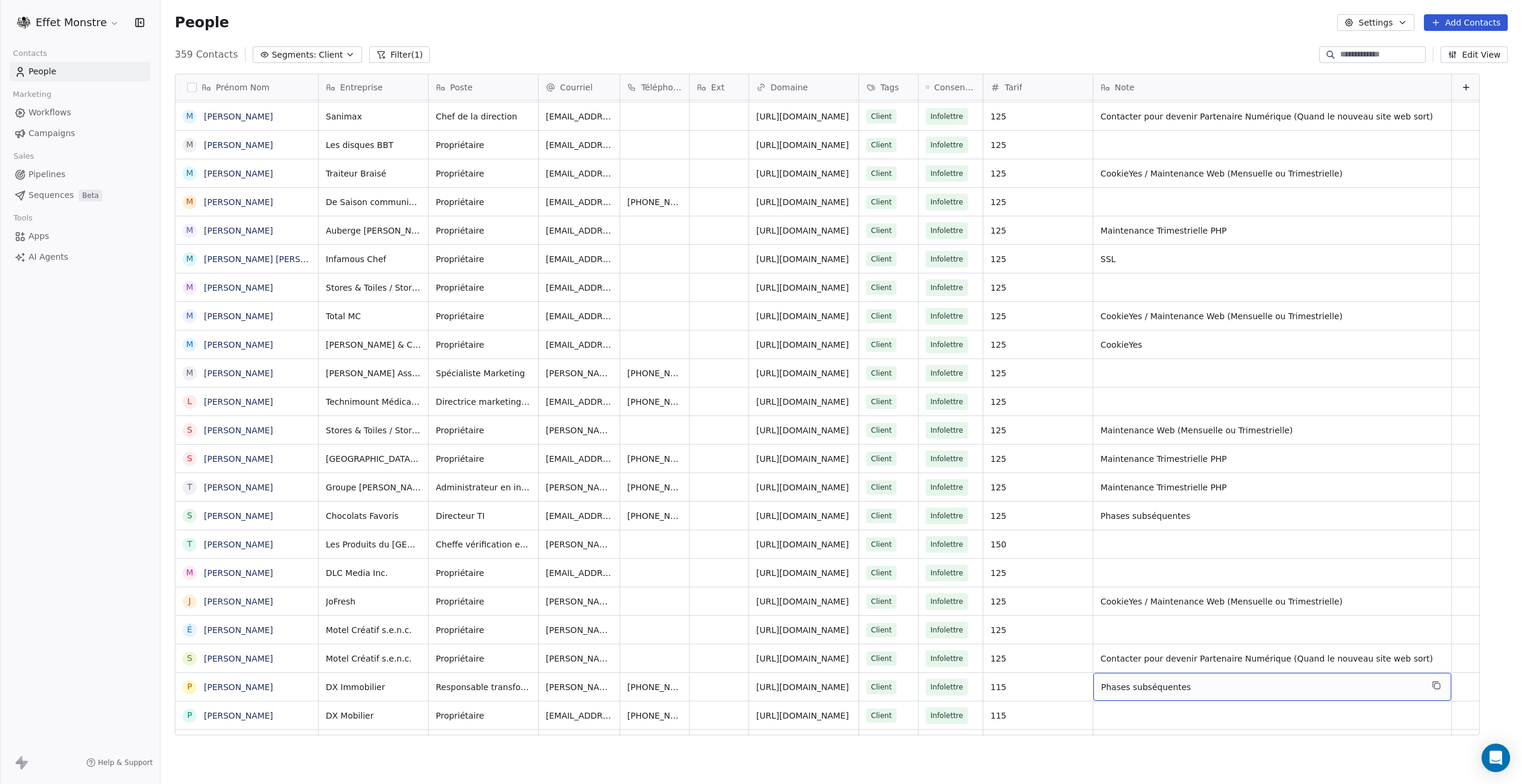
click at [1158, 686] on span "Phases subséquentes" at bounding box center [1262, 687] width 321 height 12
click at [1131, 510] on html "Effet Monstre Contacts People Marketing Workflows Campaigns Sales Pipelines Seq…" at bounding box center [761, 392] width 1522 height 784
click at [1144, 513] on span "Phases subséquentes" at bounding box center [1262, 516] width 321 height 12
click at [1229, 563] on html "Effet Monstre Contacts People Marketing Workflows Campaigns Sales Pipelines Seq…" at bounding box center [761, 392] width 1522 height 784
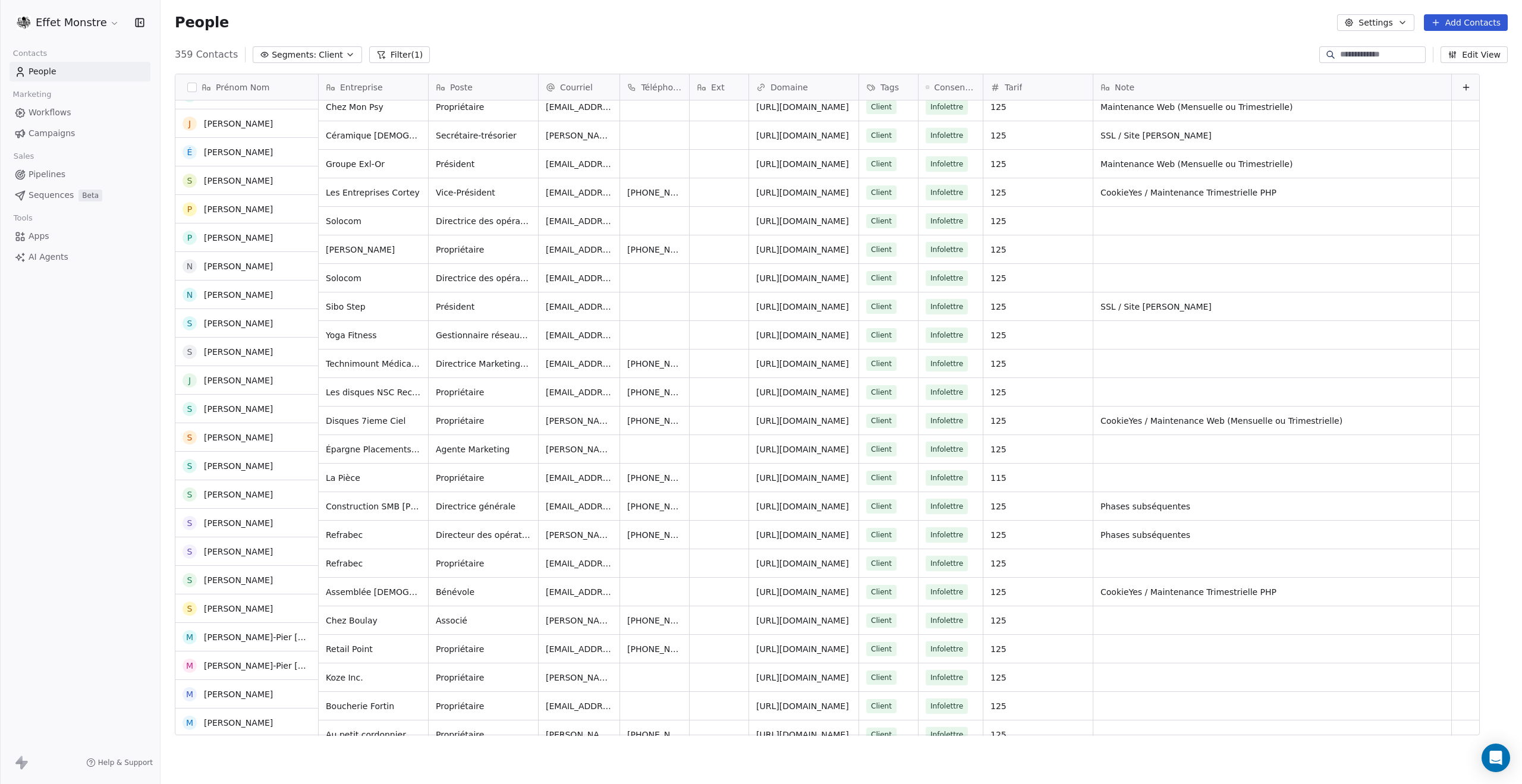
scroll to position [7019, 0]
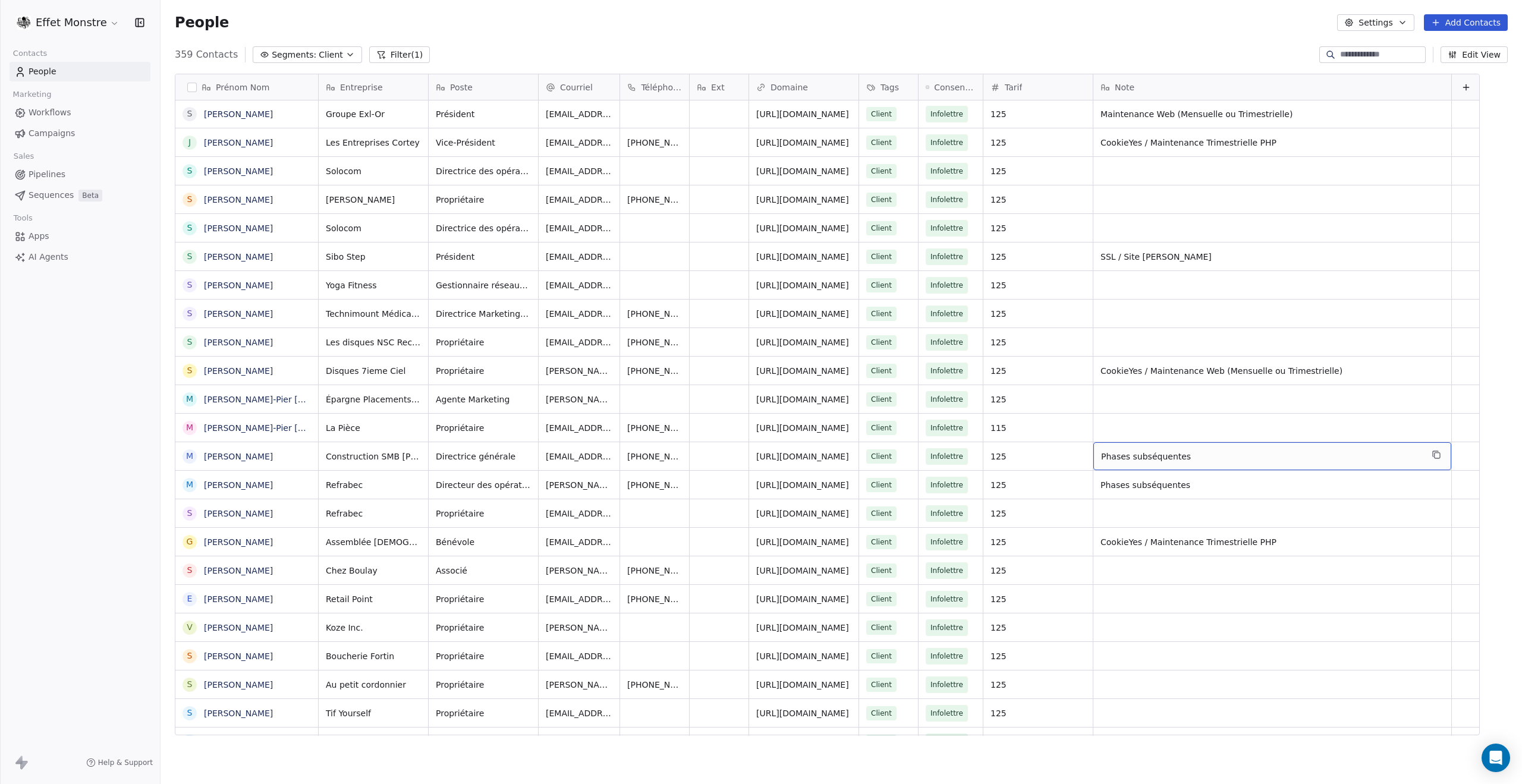
click at [1125, 458] on span "Phases subséquentes" at bounding box center [1262, 457] width 321 height 12
click at [1144, 482] on html "Effet Monstre Contacts People Marketing Workflows Campaigns Sales Pipelines Seq…" at bounding box center [761, 392] width 1522 height 784
click at [1144, 482] on span "Phases subséquentes" at bounding box center [1262, 485] width 321 height 12
click at [1169, 477] on div "Phases subséquentes" at bounding box center [1272, 484] width 358 height 28
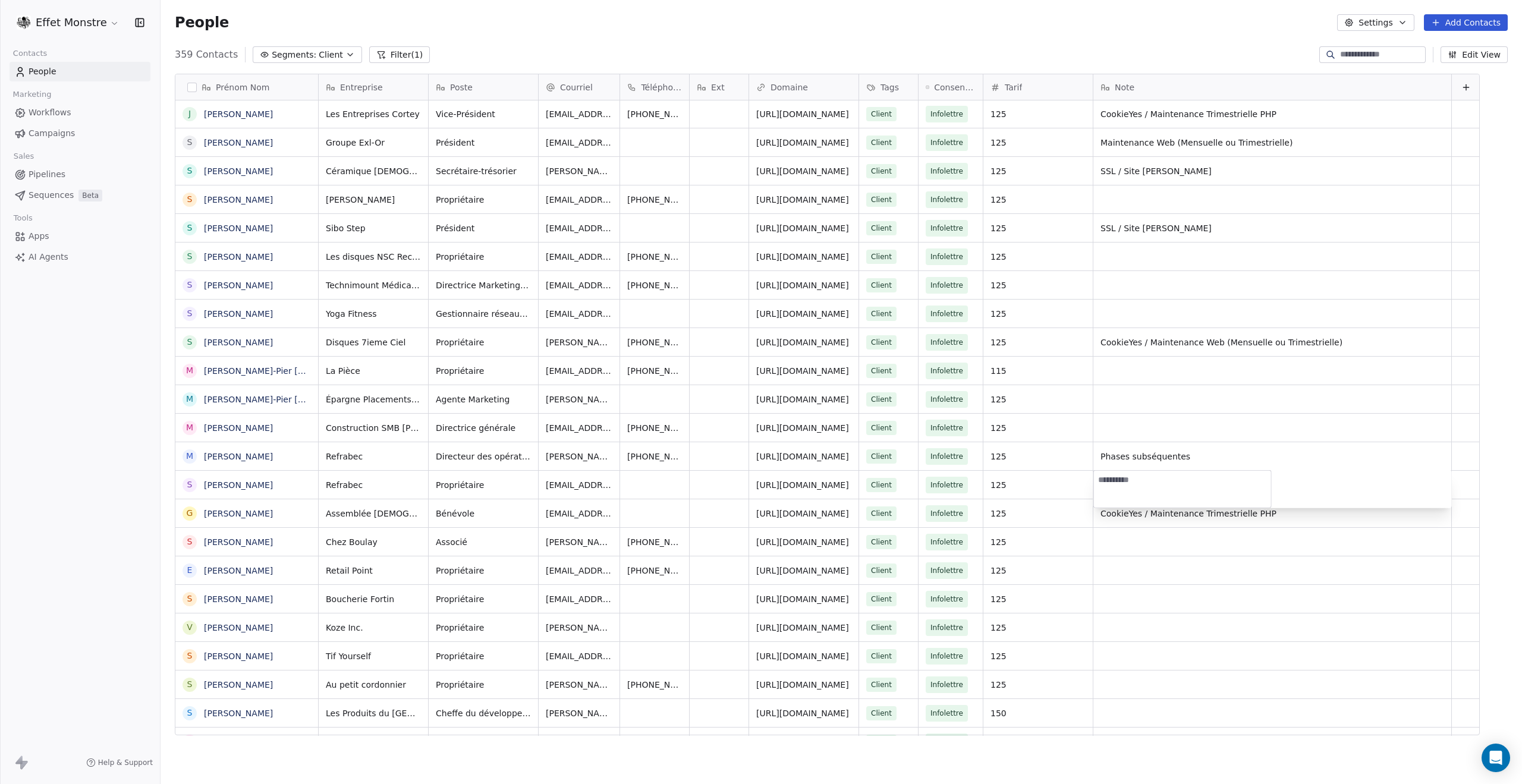
click at [1229, 585] on html "Effet Monstre Contacts People Marketing Workflows Campaigns Sales Pipelines Seq…" at bounding box center [761, 392] width 1522 height 784
click at [1125, 454] on span "Phases subséquentes" at bounding box center [1262, 457] width 321 height 12
click at [1234, 409] on html "Effet Monstre Contacts People Marketing Workflows Campaigns Sales Pipelines Seq…" at bounding box center [761, 392] width 1522 height 784
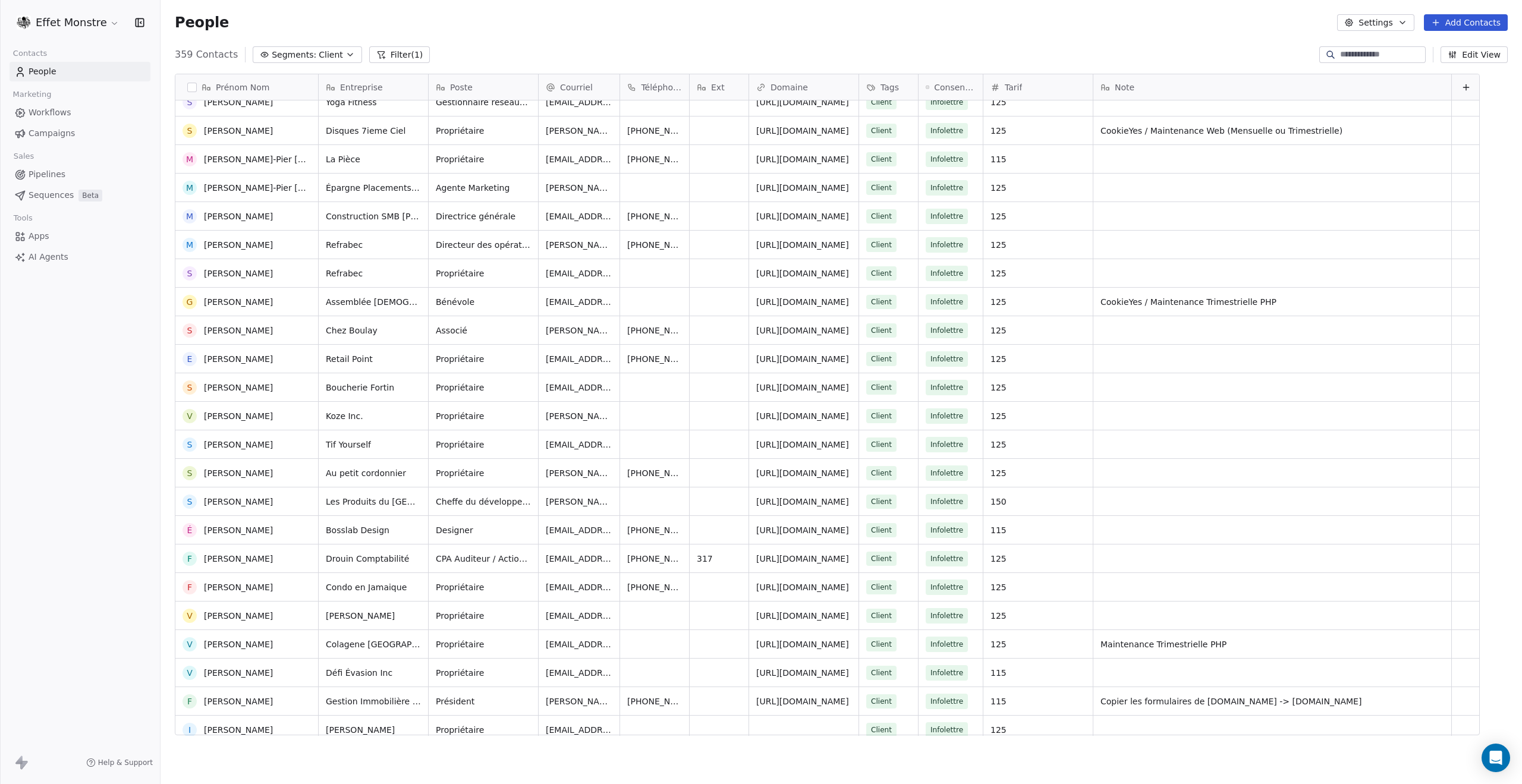
scroll to position [7613, 0]
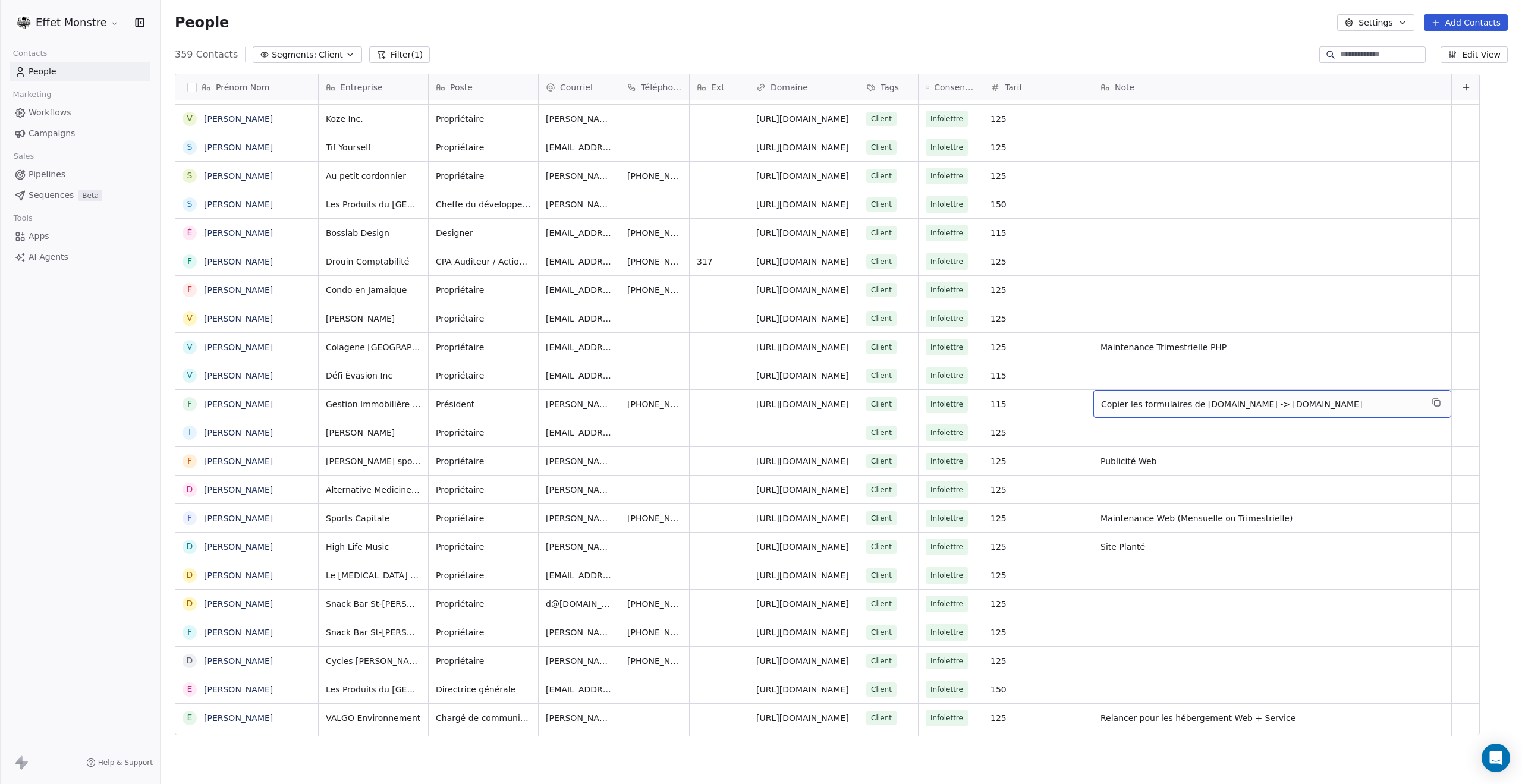
click at [1237, 409] on span "Copier les formulaires de [DOMAIN_NAME] -> [DOMAIN_NAME]" at bounding box center [1262, 405] width 321 height 12
drag, startPoint x: 1248, startPoint y: 405, endPoint x: 1261, endPoint y: 404, distance: 13.0
click at [1248, 405] on textarea "**********" at bounding box center [1182, 408] width 177 height 37
click at [1243, 409] on textarea "**********" at bounding box center [1182, 408] width 177 height 37
click at [1144, 464] on html "Effet Monstre Contacts People Marketing Workflows Campaigns Sales Pipelines Seq…" at bounding box center [761, 392] width 1522 height 784
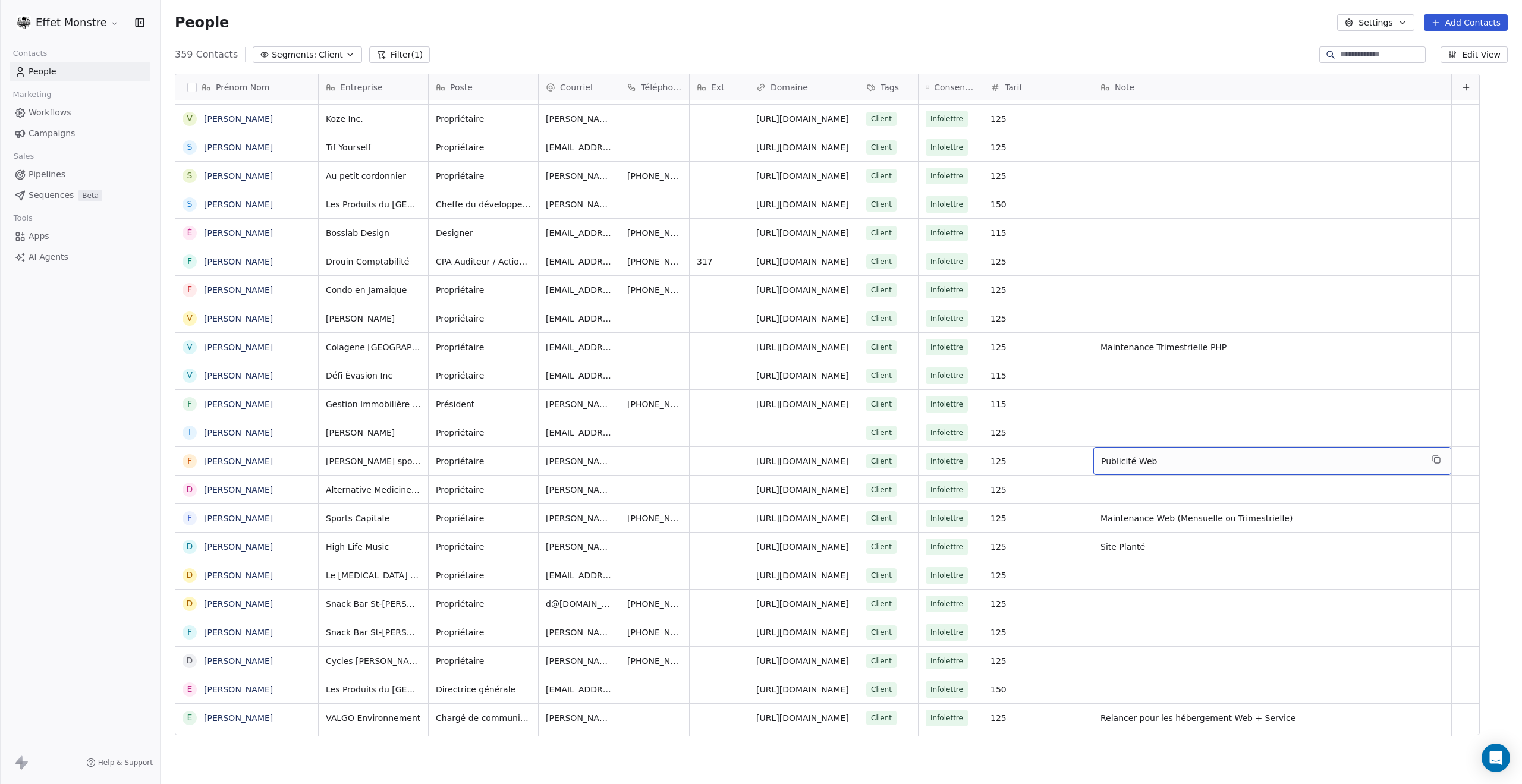
click at [1149, 462] on span "Publicité Web" at bounding box center [1262, 462] width 321 height 12
click at [1237, 556] on html "Effet Monstre Contacts People Marketing Workflows Campaigns Sales Pipelines Seq…" at bounding box center [761, 392] width 1522 height 784
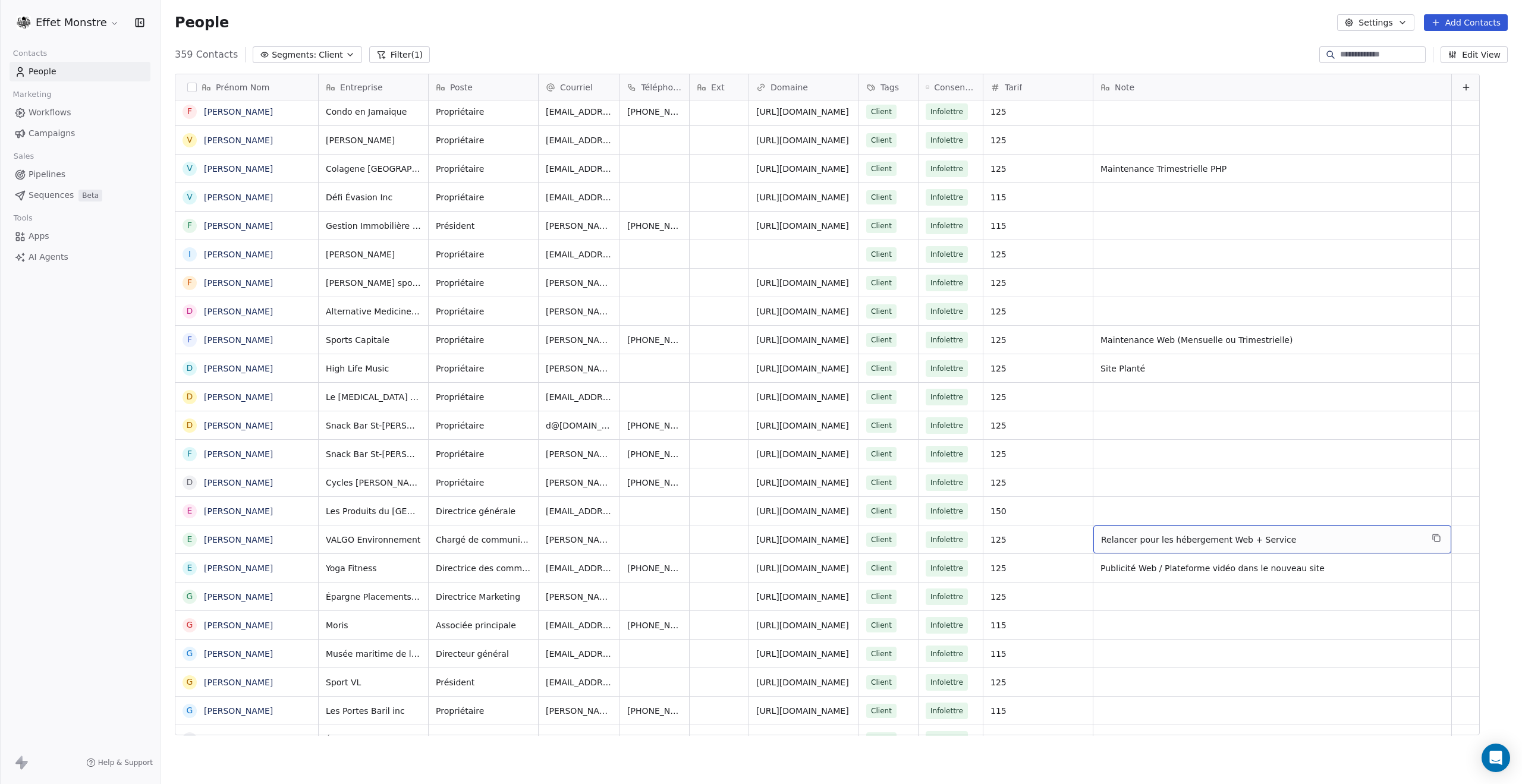
click at [1197, 537] on span "Relancer pour les hébergement Web + Service" at bounding box center [1262, 540] width 321 height 12
click at [1186, 633] on html "Effet Monstre Contacts People Marketing Workflows Campaigns Sales Pipelines Seq…" at bounding box center [761, 392] width 1522 height 784
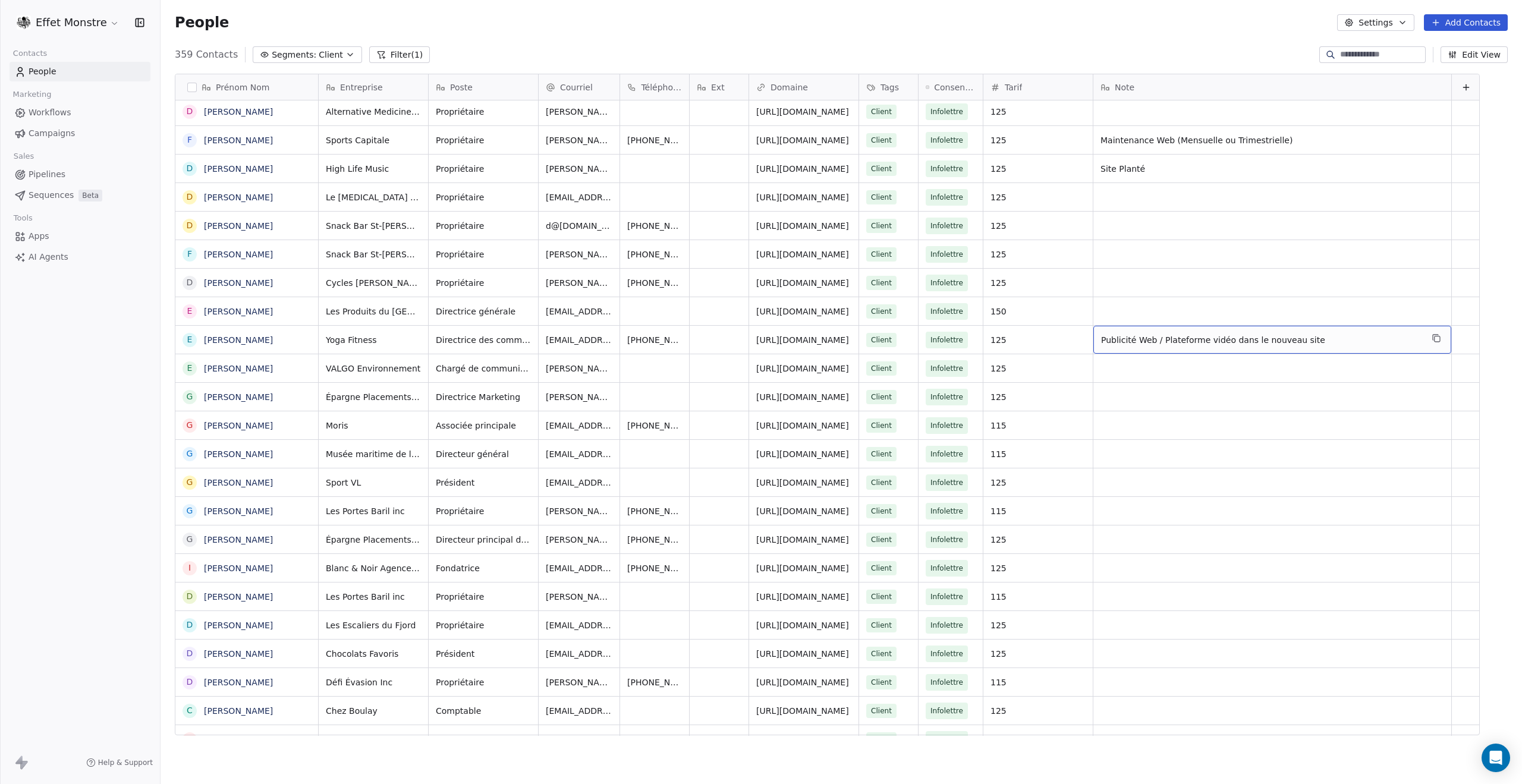
click at [1197, 340] on span "Publicité Web / Plateforme vidéo dans le nouveau site" at bounding box center [1262, 340] width 321 height 12
click at [1197, 340] on textarea "**********" at bounding box center [1182, 344] width 177 height 37
click at [1233, 329] on textarea "**********" at bounding box center [1182, 344] width 177 height 37
click at [1217, 343] on textarea "**********" at bounding box center [1182, 344] width 177 height 37
click at [1217, 344] on textarea "**********" at bounding box center [1182, 344] width 177 height 37
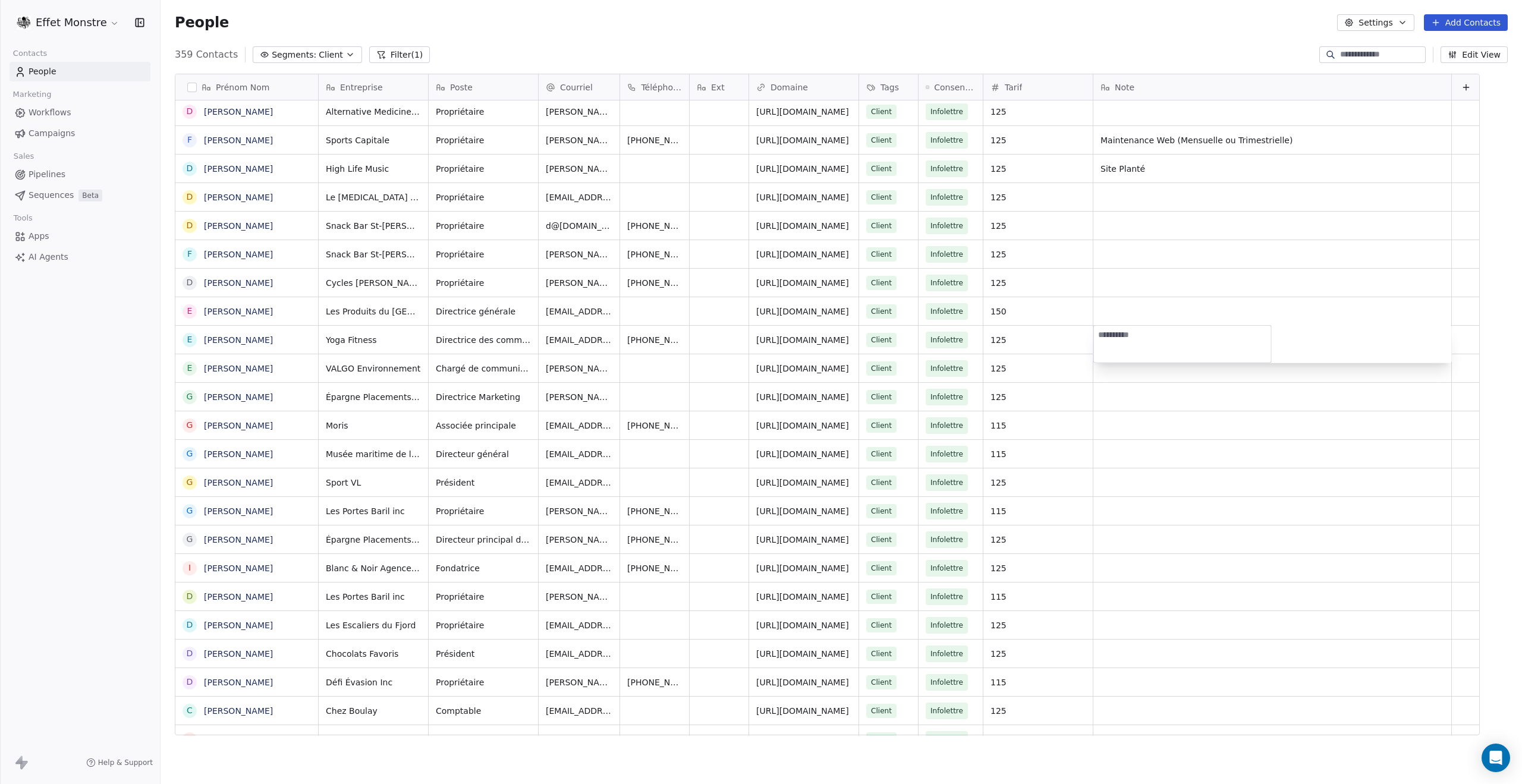
click at [1226, 437] on html "Effet Monstre Contacts People Marketing Workflows Campaigns Sales Pipelines Seq…" at bounding box center [761, 392] width 1522 height 784
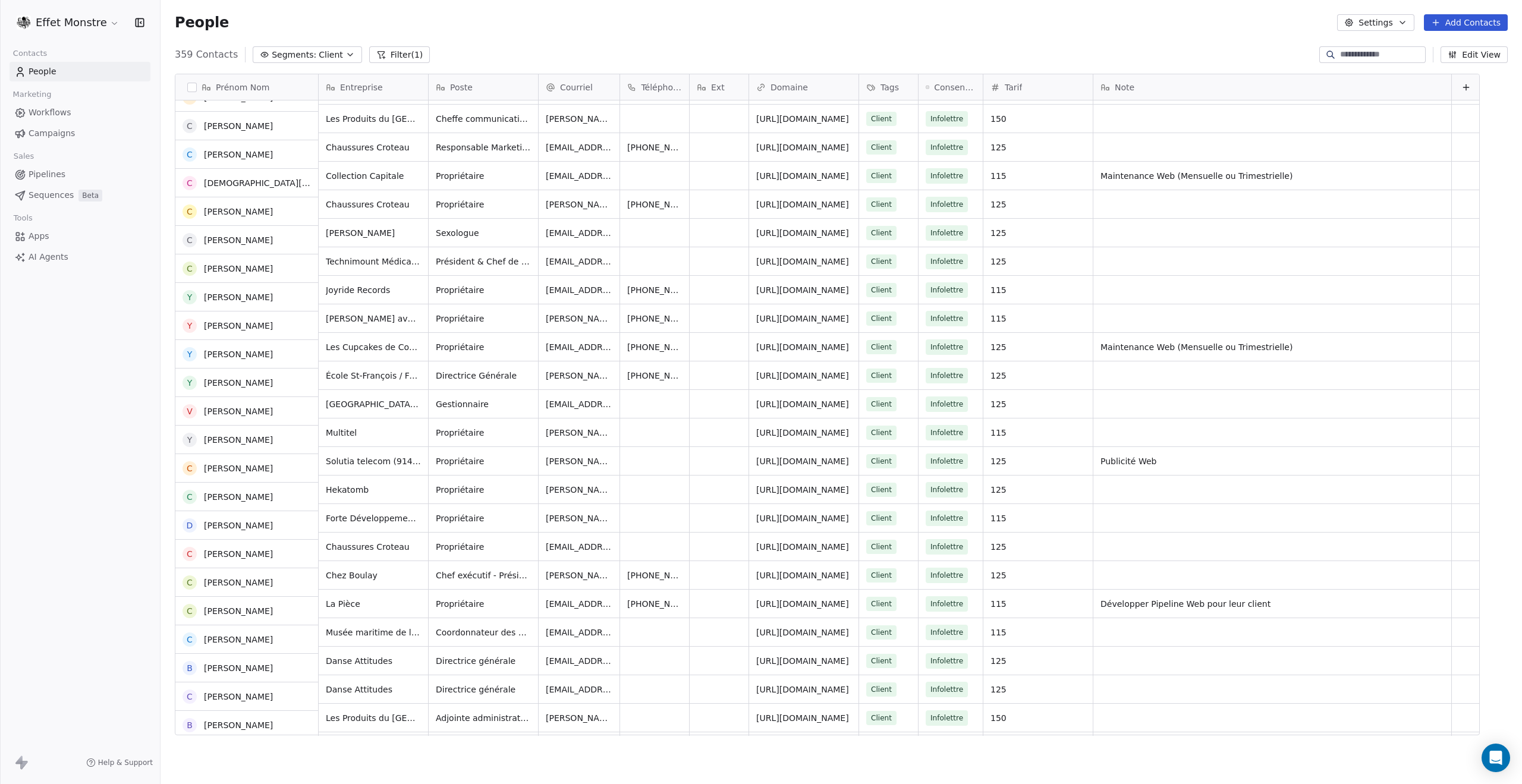
scroll to position [9218, 0]
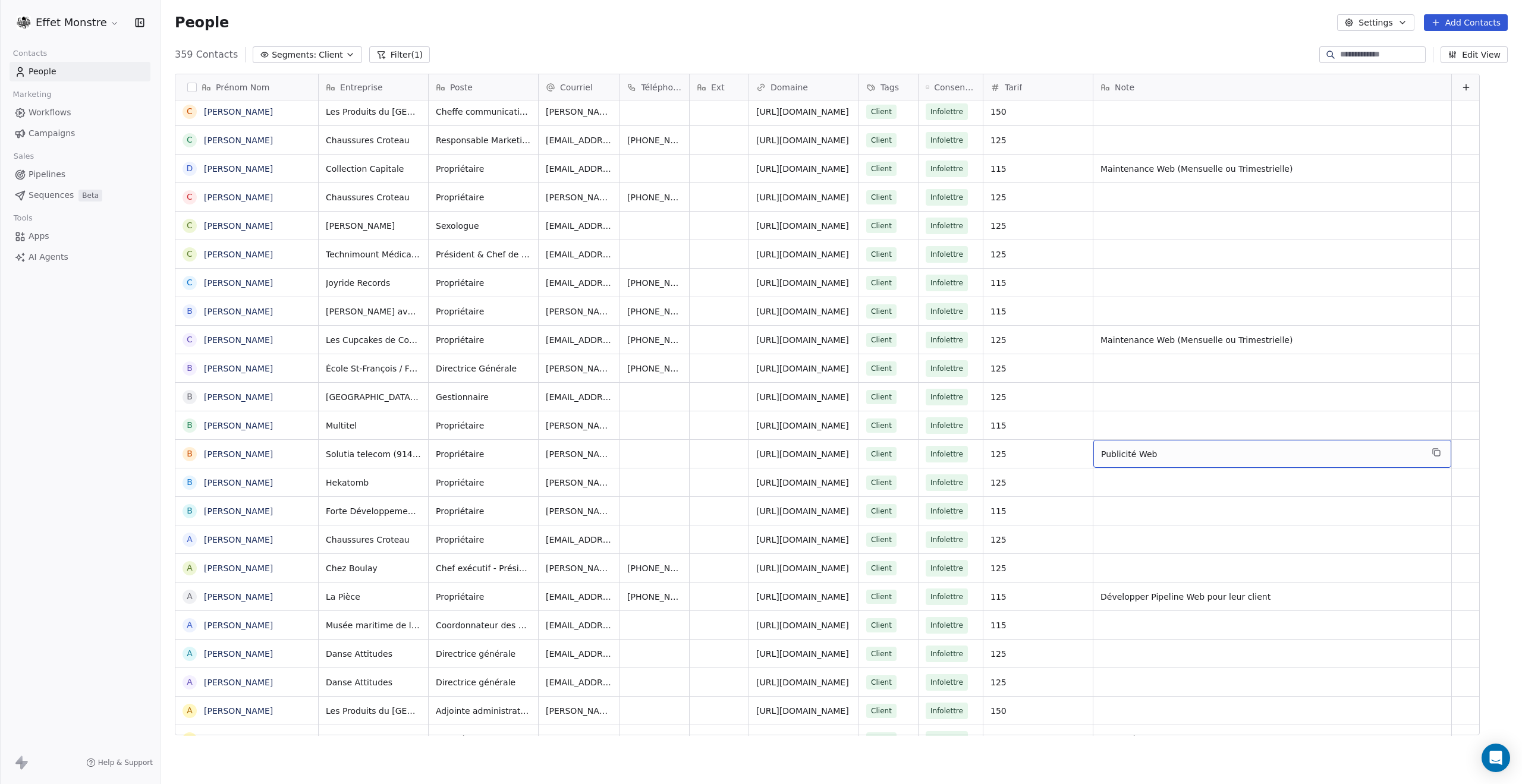
click at [1165, 461] on div "Publicité Web" at bounding box center [1272, 453] width 358 height 28
click at [1190, 537] on html "Effet Monstre Contacts People Marketing Workflows Campaigns Sales Pipelines Seq…" at bounding box center [761, 392] width 1522 height 784
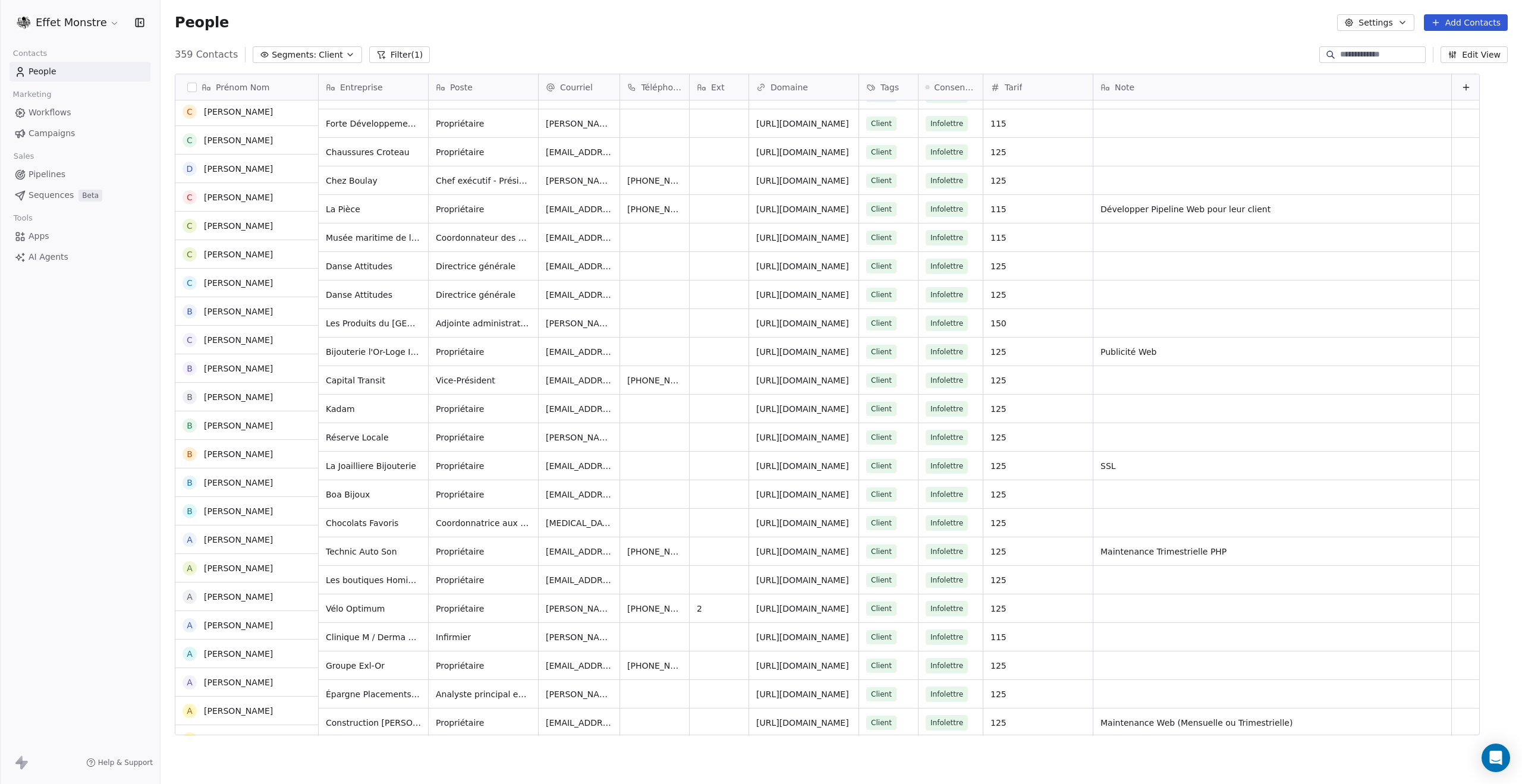
scroll to position [9606, 0]
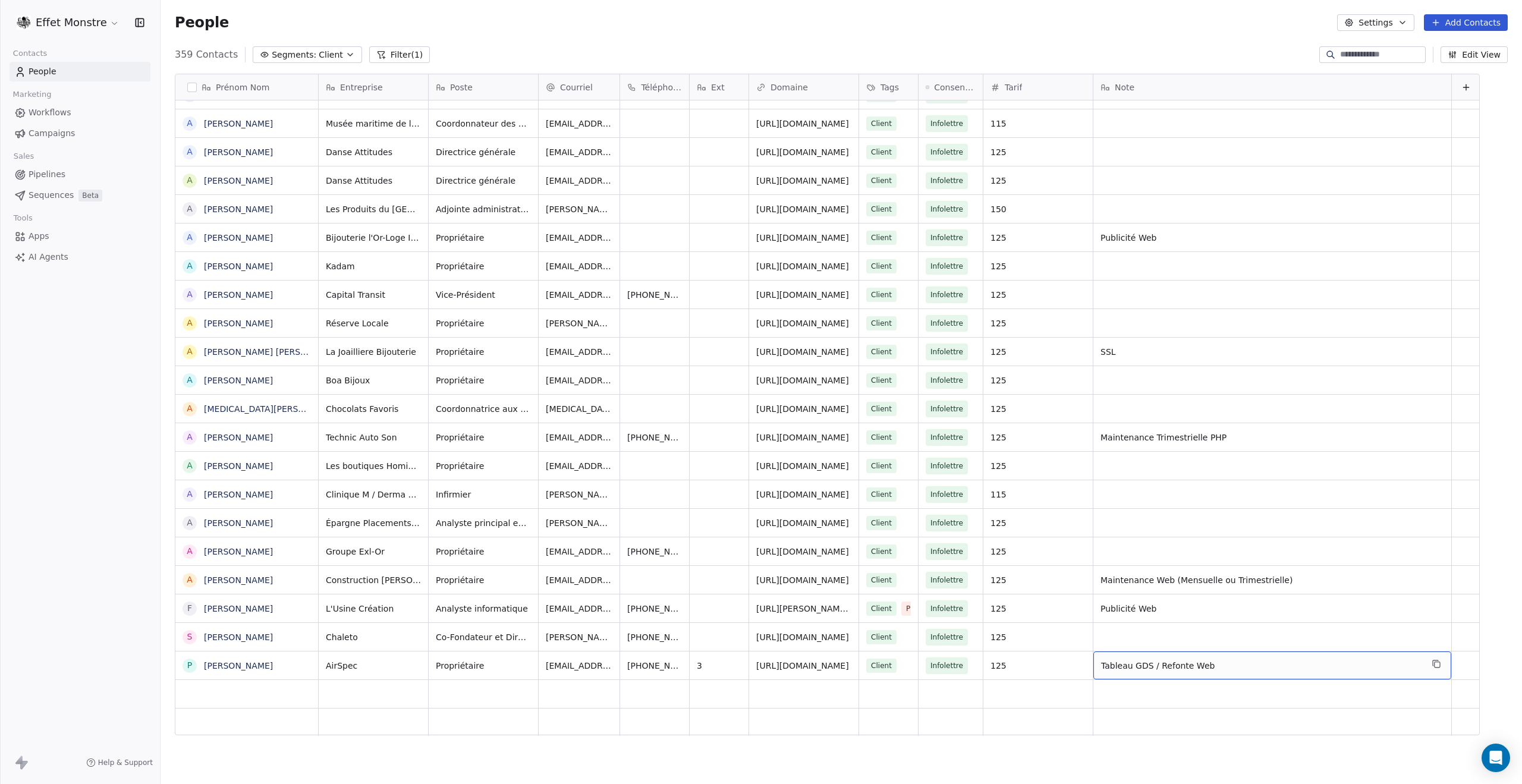
click at [1175, 661] on span "Tableau GDS / Refonte Web" at bounding box center [1262, 666] width 321 height 12
click at [1257, 584] on html "Effet Monstre Contacts People Marketing Workflows Campaigns Sales Pipelines Seq…" at bounding box center [761, 392] width 1522 height 784
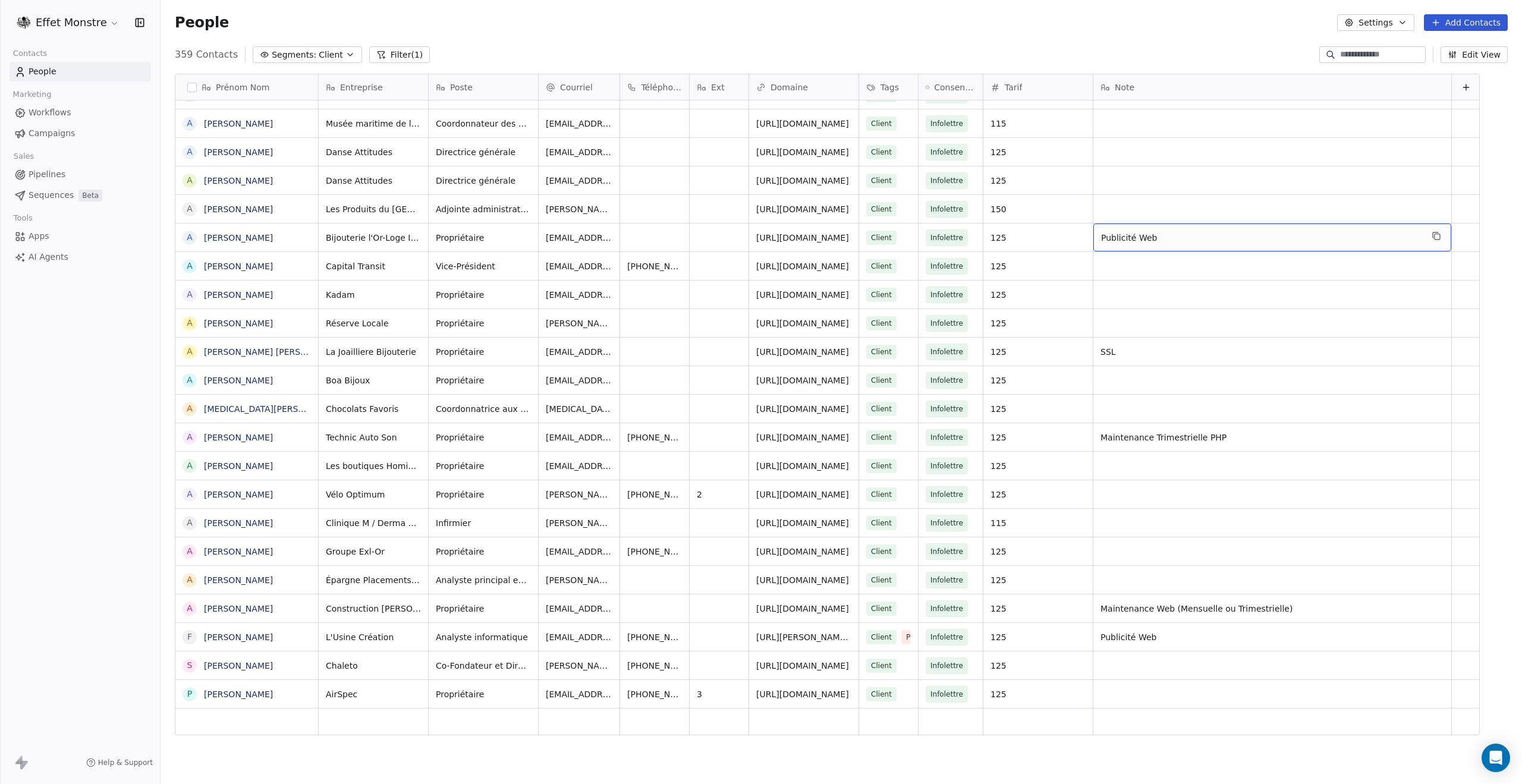
click at [1167, 238] on span "Publicité Web" at bounding box center [1262, 238] width 321 height 12
click at [1156, 643] on html "Effet Monstre Contacts People Marketing Workflows Campaigns Sales Pipelines Seq…" at bounding box center [761, 392] width 1522 height 784
click at [1161, 641] on span "Publicité Web" at bounding box center [1262, 637] width 321 height 12
click at [1320, 535] on html "Effet Monstre Contacts People Marketing Workflows Campaigns Sales Pipelines Seq…" at bounding box center [761, 392] width 1522 height 784
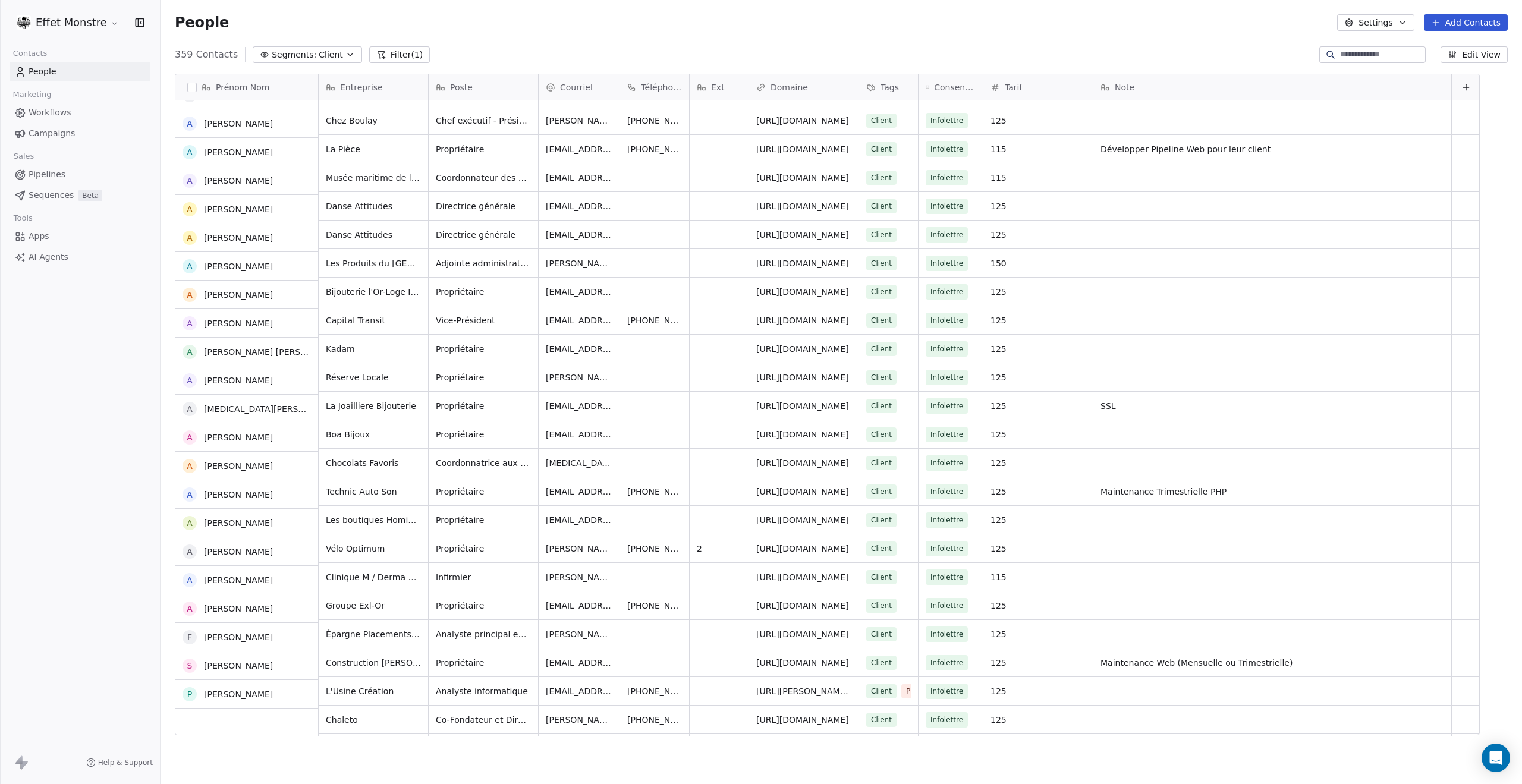
scroll to position [9546, 0]
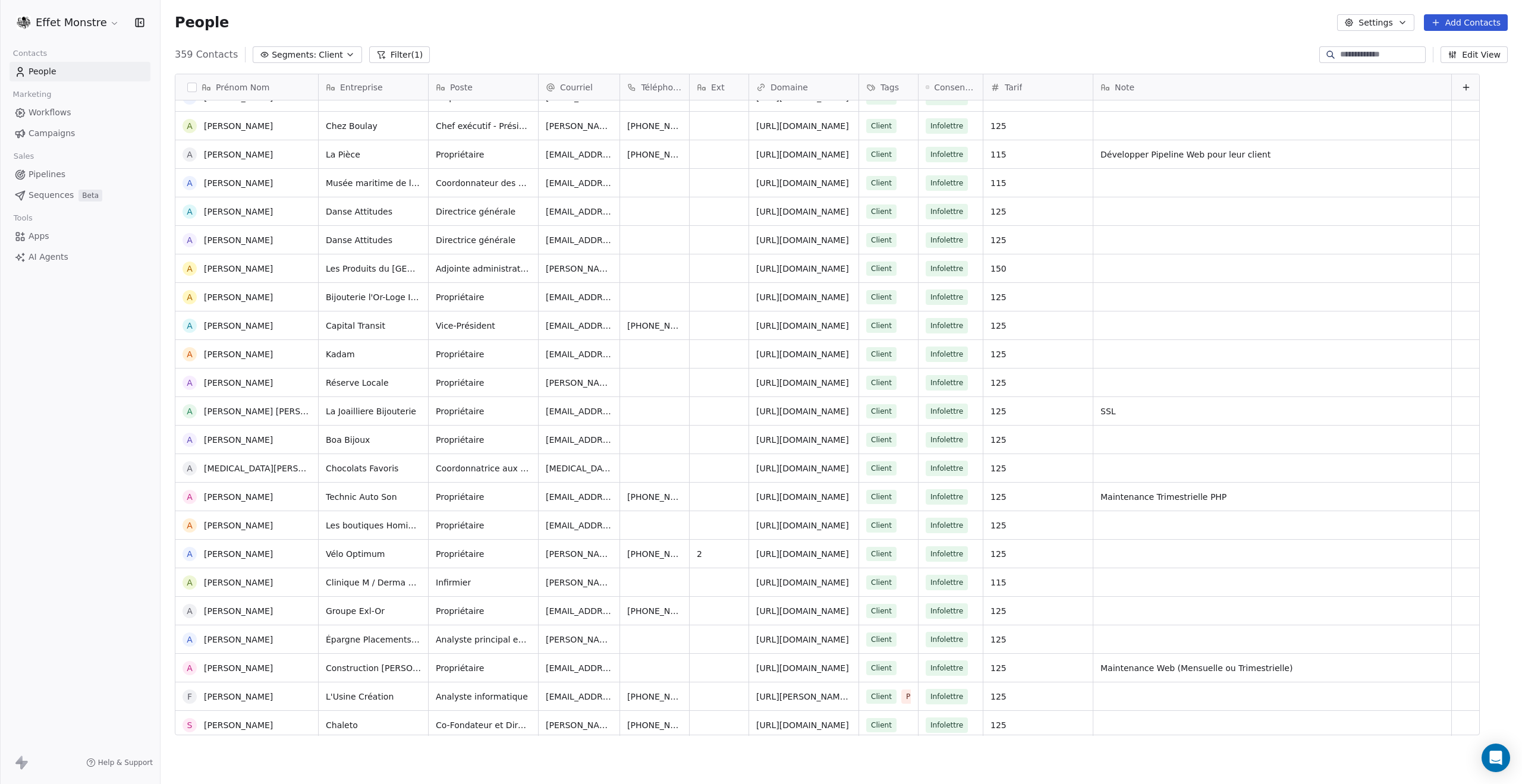
click at [1280, 525] on div "grid" at bounding box center [1272, 525] width 358 height 28
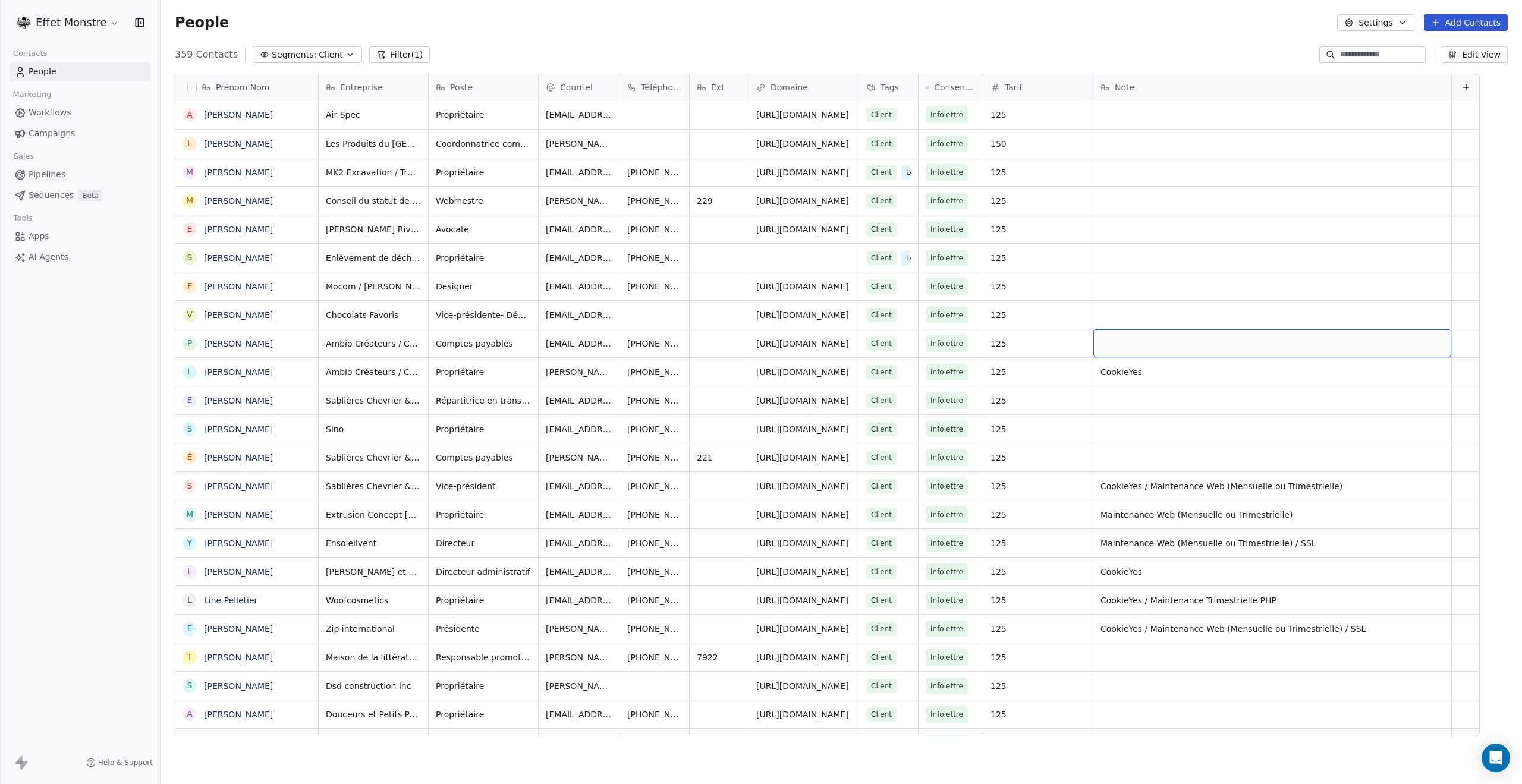
scroll to position [0, 0]
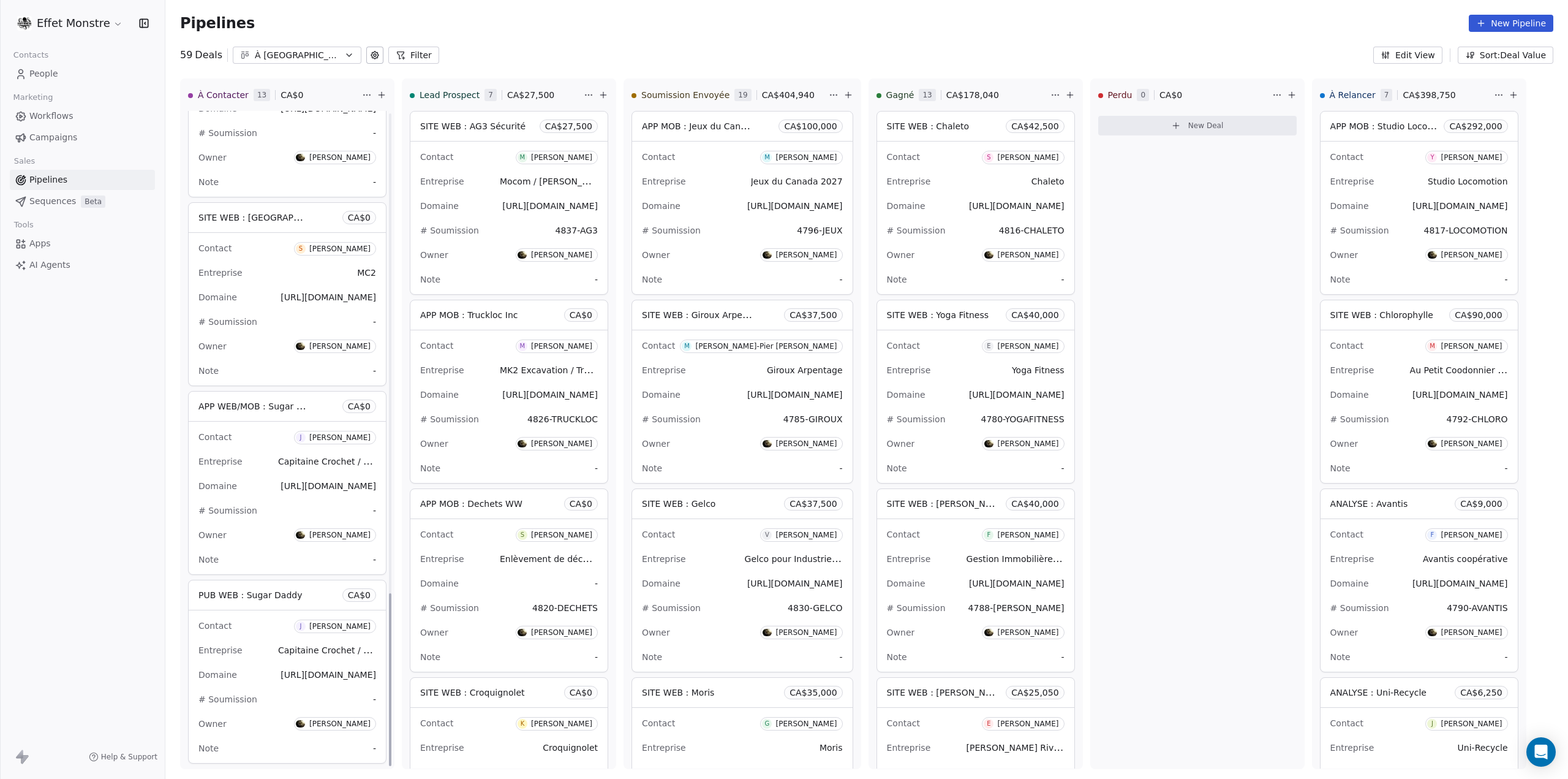
scroll to position [1825, 0]
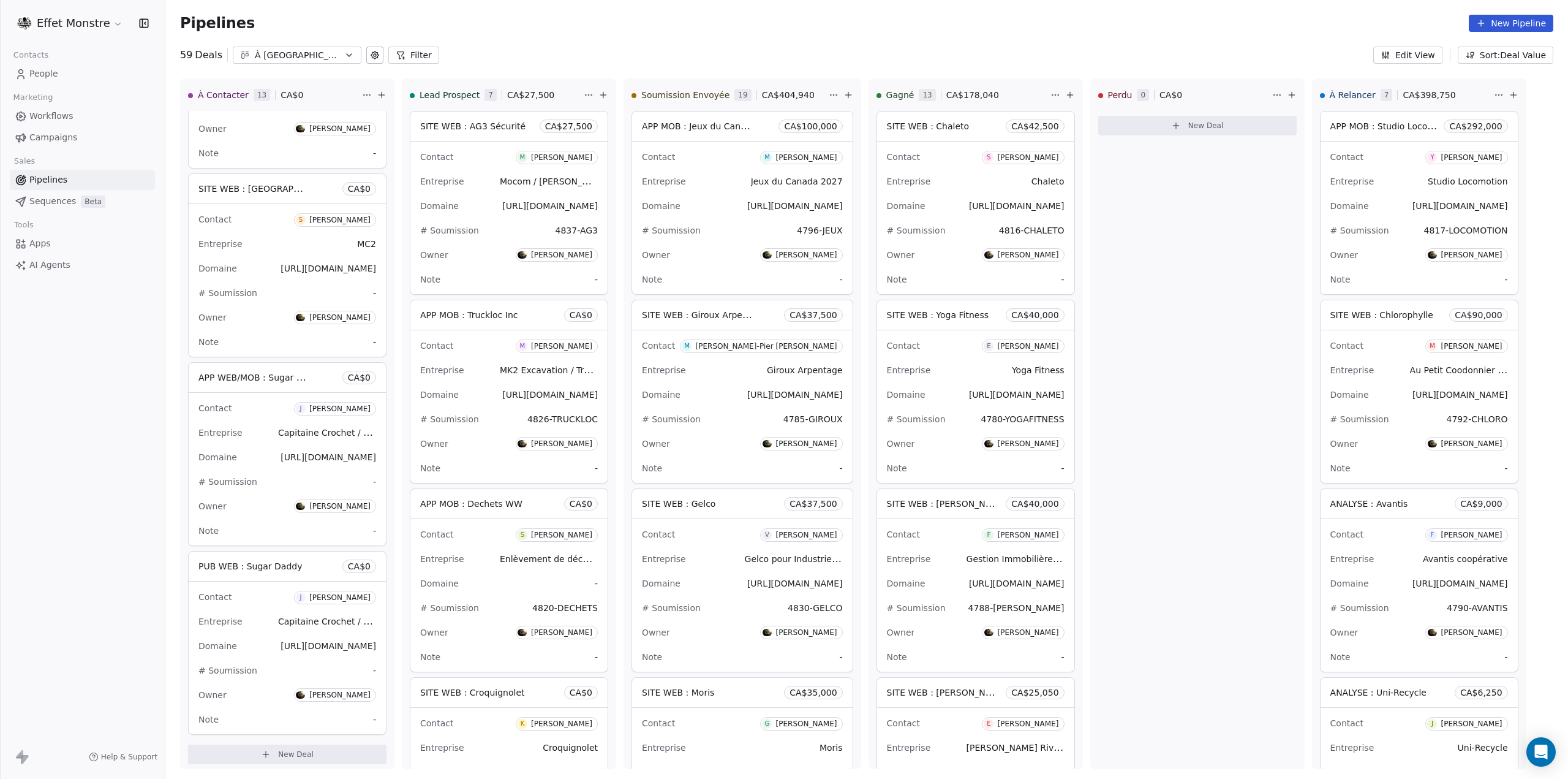
click at [1420, 55] on button "Edit View" at bounding box center [1408, 55] width 69 height 17
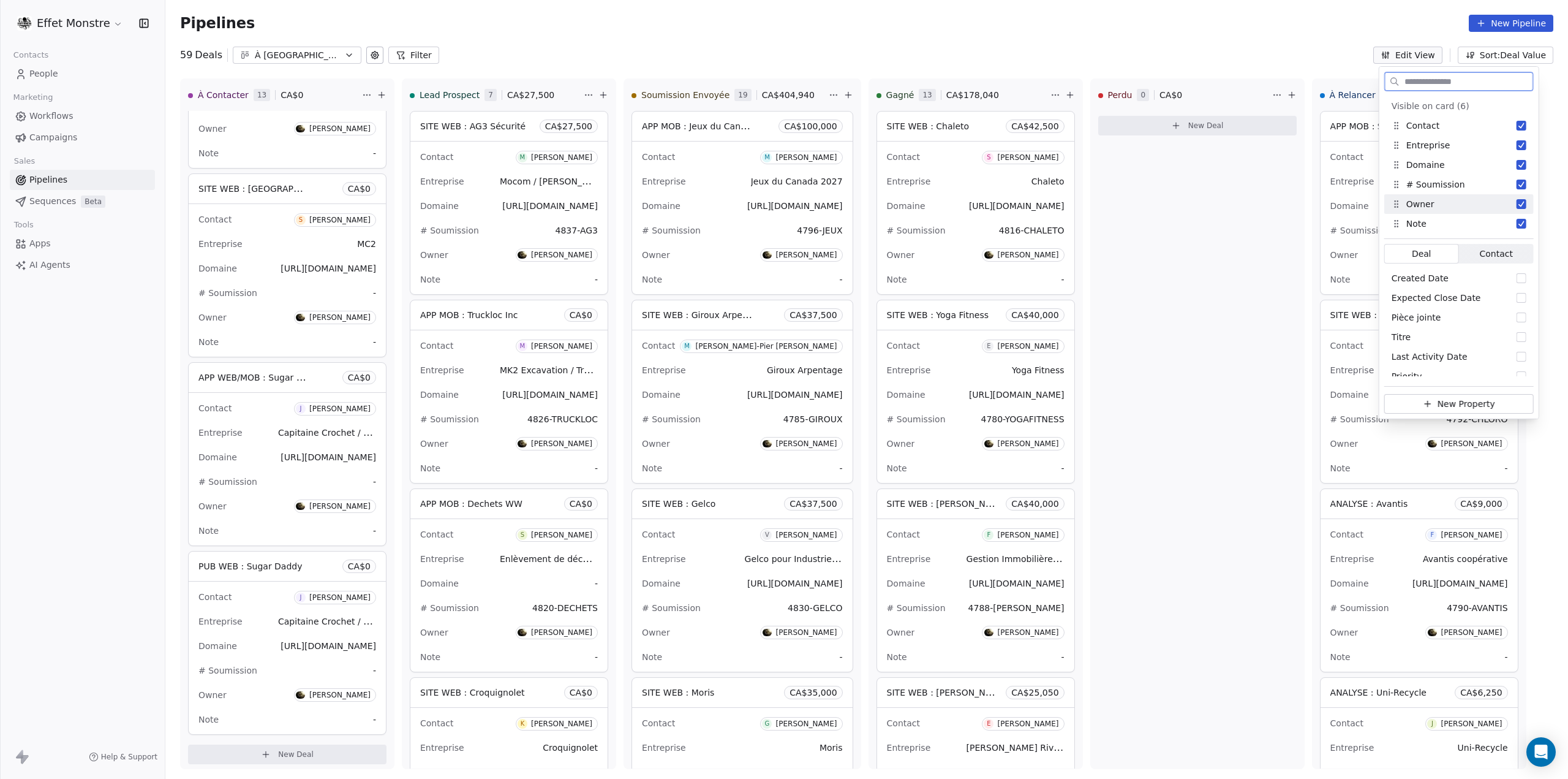
click at [1523, 206] on button "Suggestions" at bounding box center [1522, 204] width 10 height 10
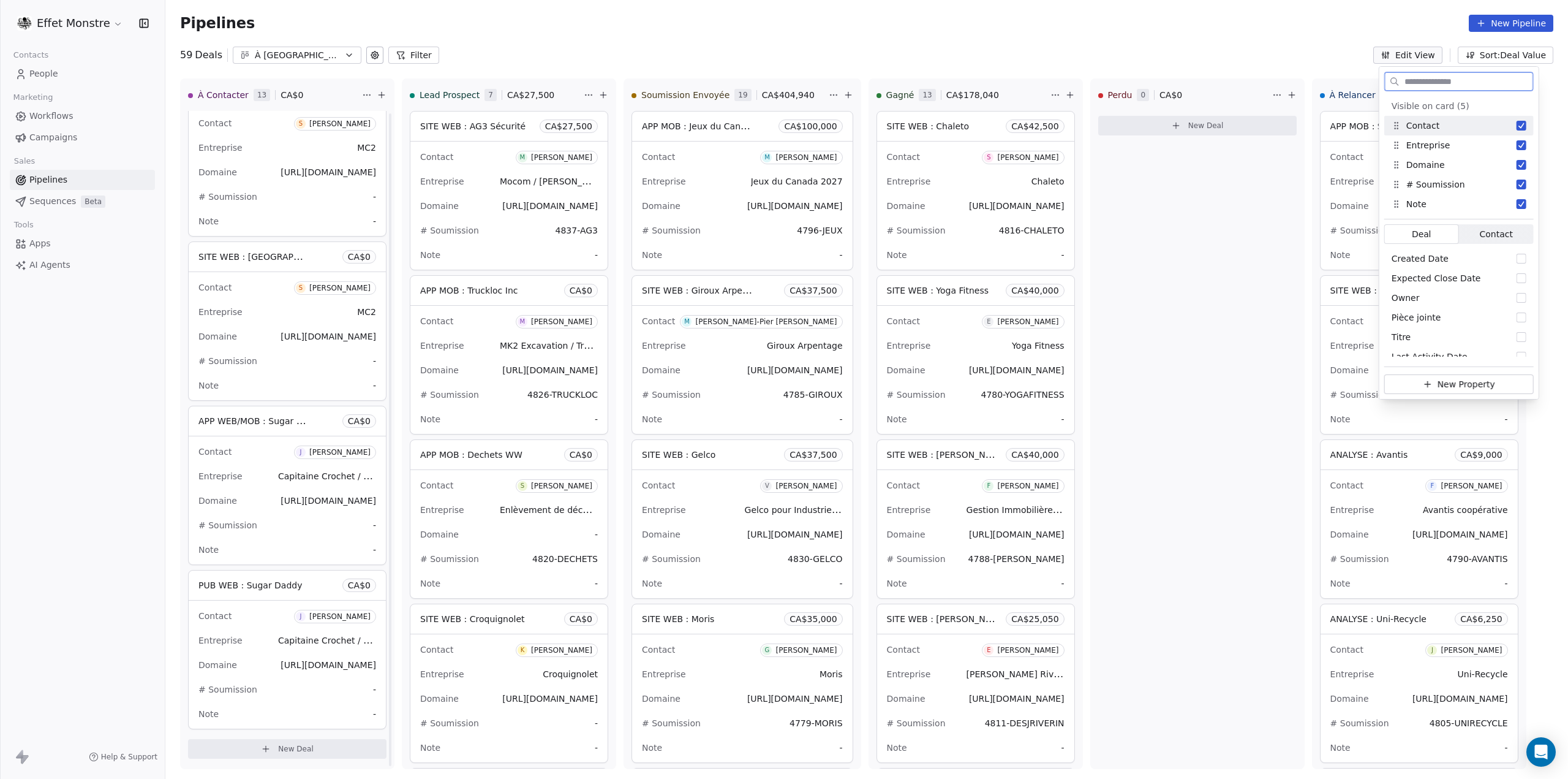
scroll to position [1506, 0]
click at [1283, 37] on div "Pipelines New Pipeline" at bounding box center [866, 23] width 1403 height 47
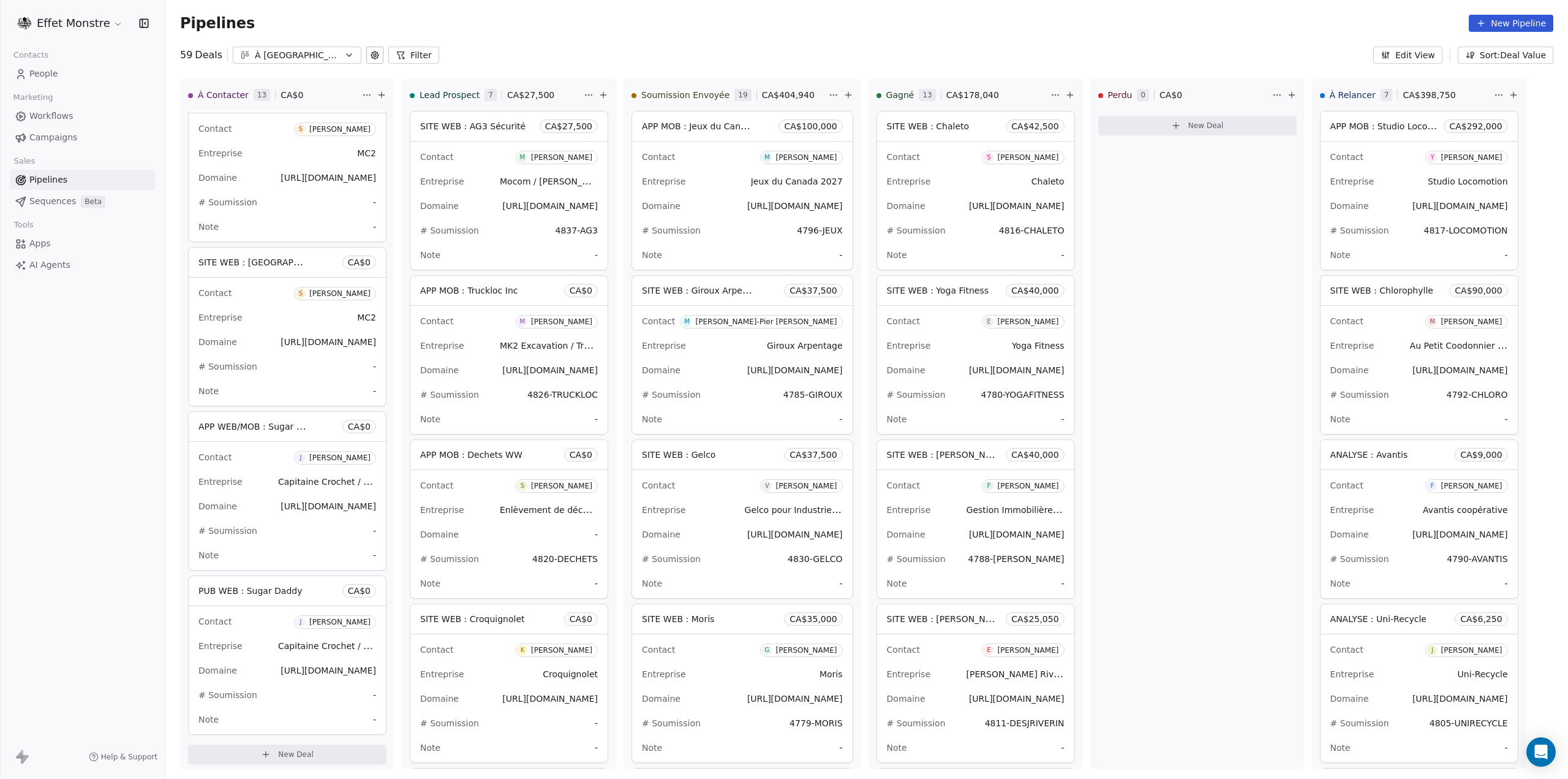
click at [383, 95] on icon at bounding box center [381, 95] width 6 height 0
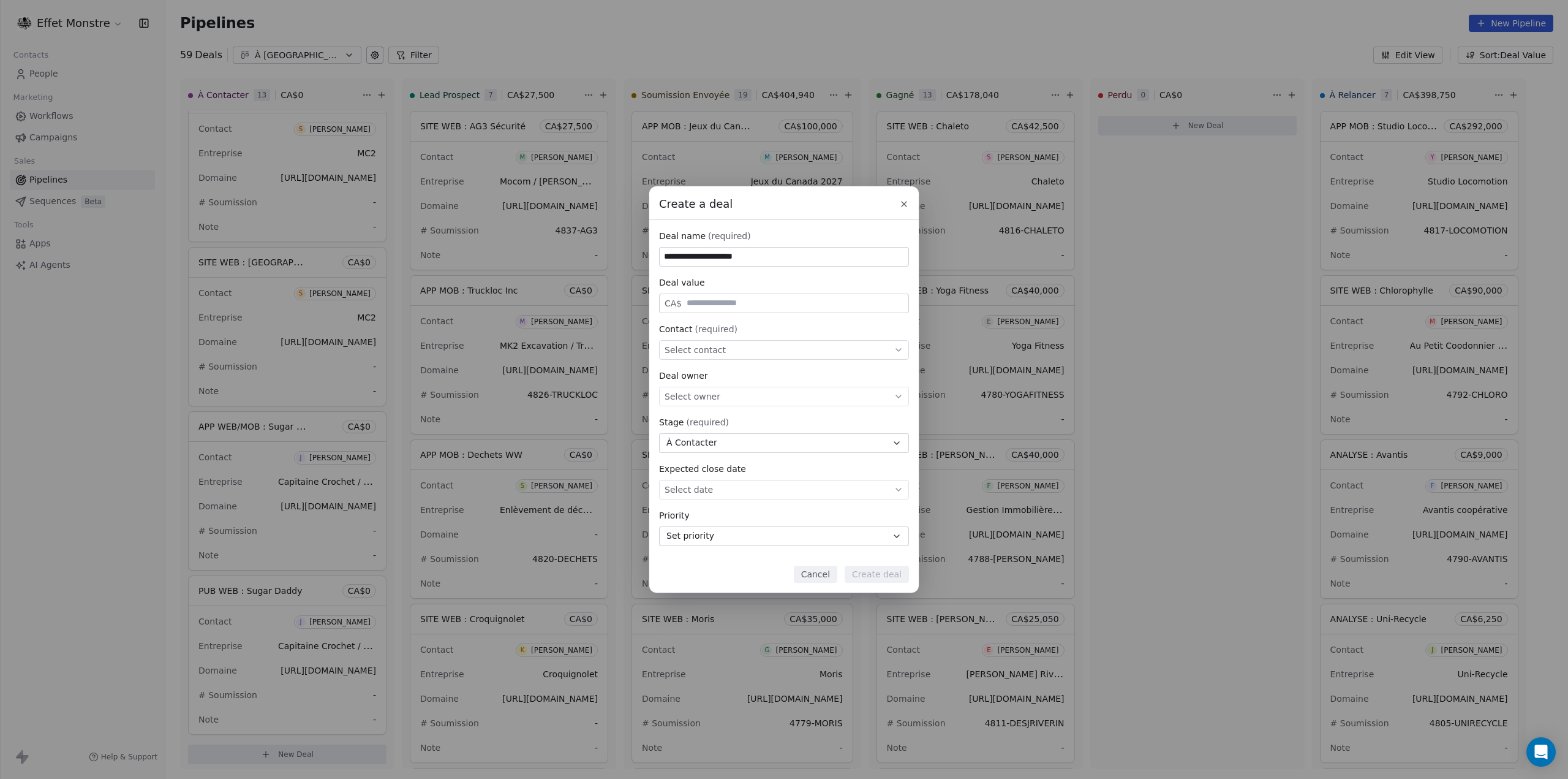
type input "**********"
click at [696, 347] on span "Select contact" at bounding box center [695, 350] width 62 height 13
click at [763, 318] on div "**********" at bounding box center [784, 389] width 1568 height 406
click at [697, 351] on span "Select contact" at bounding box center [695, 350] width 62 height 13
drag, startPoint x: 719, startPoint y: 354, endPoint x: 688, endPoint y: 357, distance: 31.1
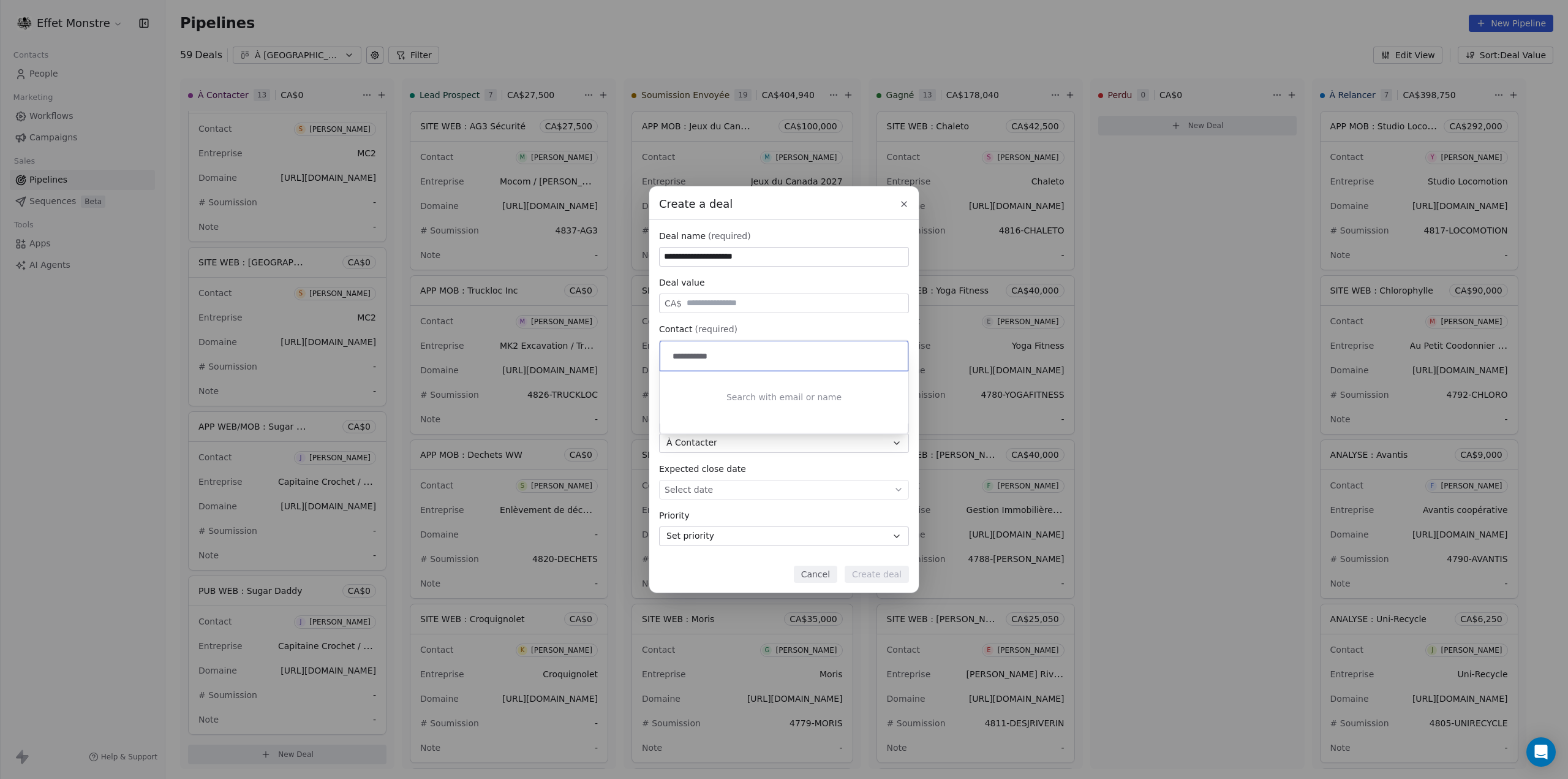
click at [688, 357] on input "**********" at bounding box center [785, 356] width 230 height 13
type input "*********"
click at [740, 425] on div "[PERSON_NAME]" at bounding box center [719, 426] width 62 height 8
click at [697, 399] on span "Select owner" at bounding box center [693, 397] width 56 height 13
click at [700, 434] on div "Yohan Poliquin" at bounding box center [722, 434] width 62 height 8
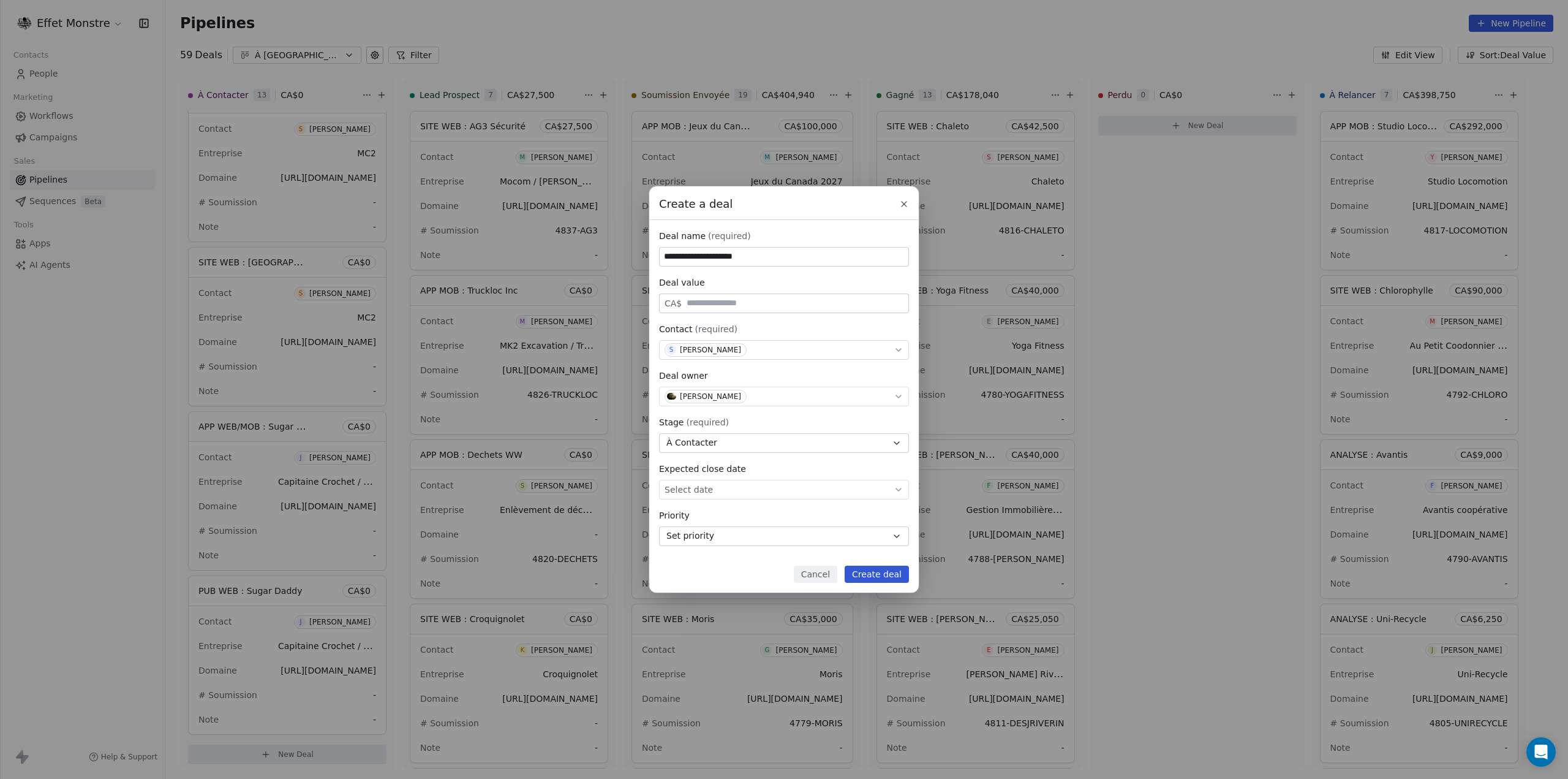
click at [772, 256] on input "**********" at bounding box center [784, 257] width 248 height 18
type input "**********"
click at [879, 574] on button "Create deal" at bounding box center [877, 574] width 64 height 17
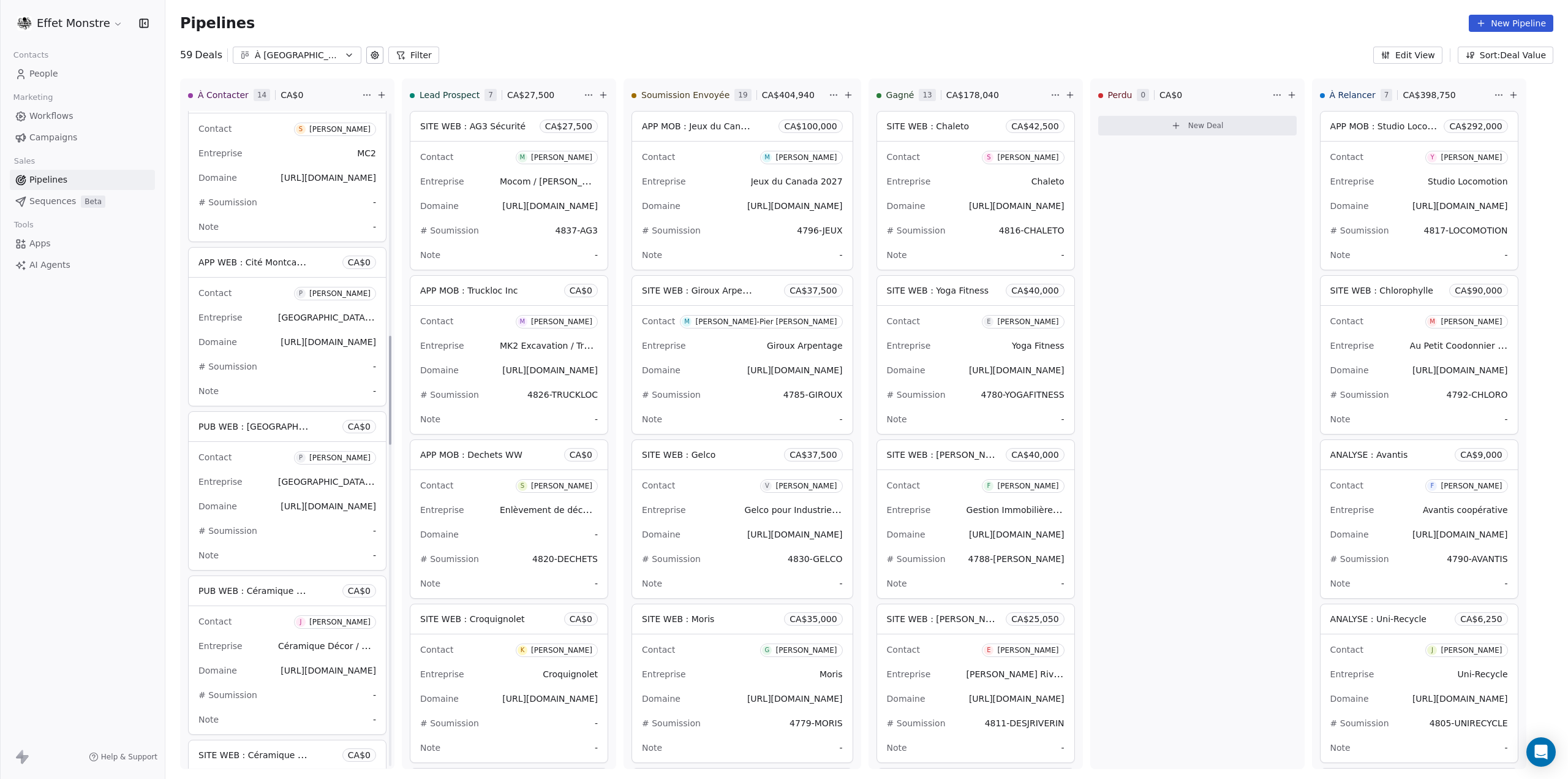
scroll to position [1342, 0]
click at [385, 94] on icon at bounding box center [381, 95] width 10 height 10
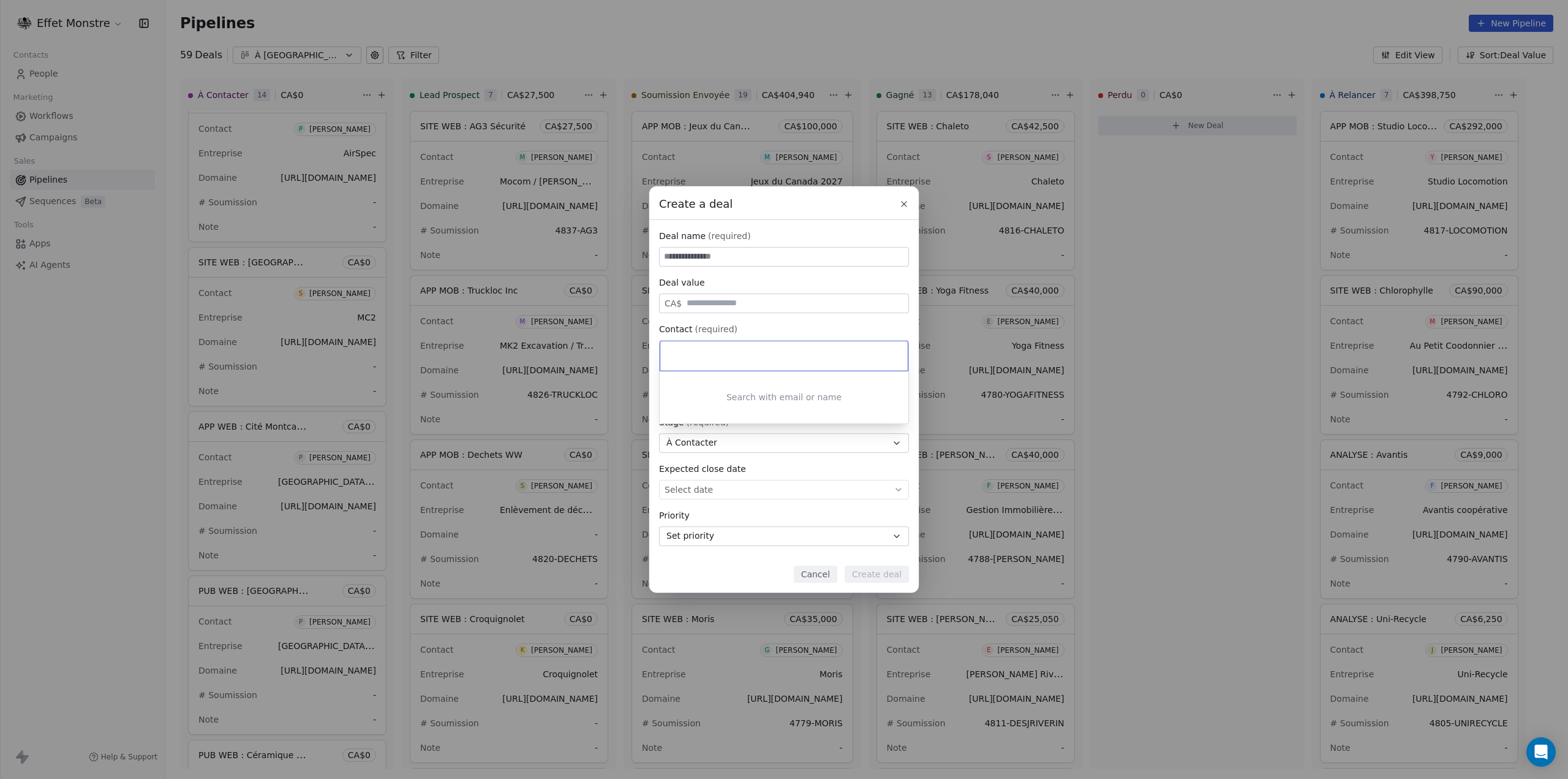
click at [699, 255] on div "Create a deal Deal name (required) Deal value CA$ Contact (required) Select con…" at bounding box center [784, 389] width 1568 height 406
click at [706, 257] on input at bounding box center [784, 257] width 248 height 18
type input "**********"
click at [696, 342] on div "Select contact" at bounding box center [784, 350] width 250 height 20
type input "*********"
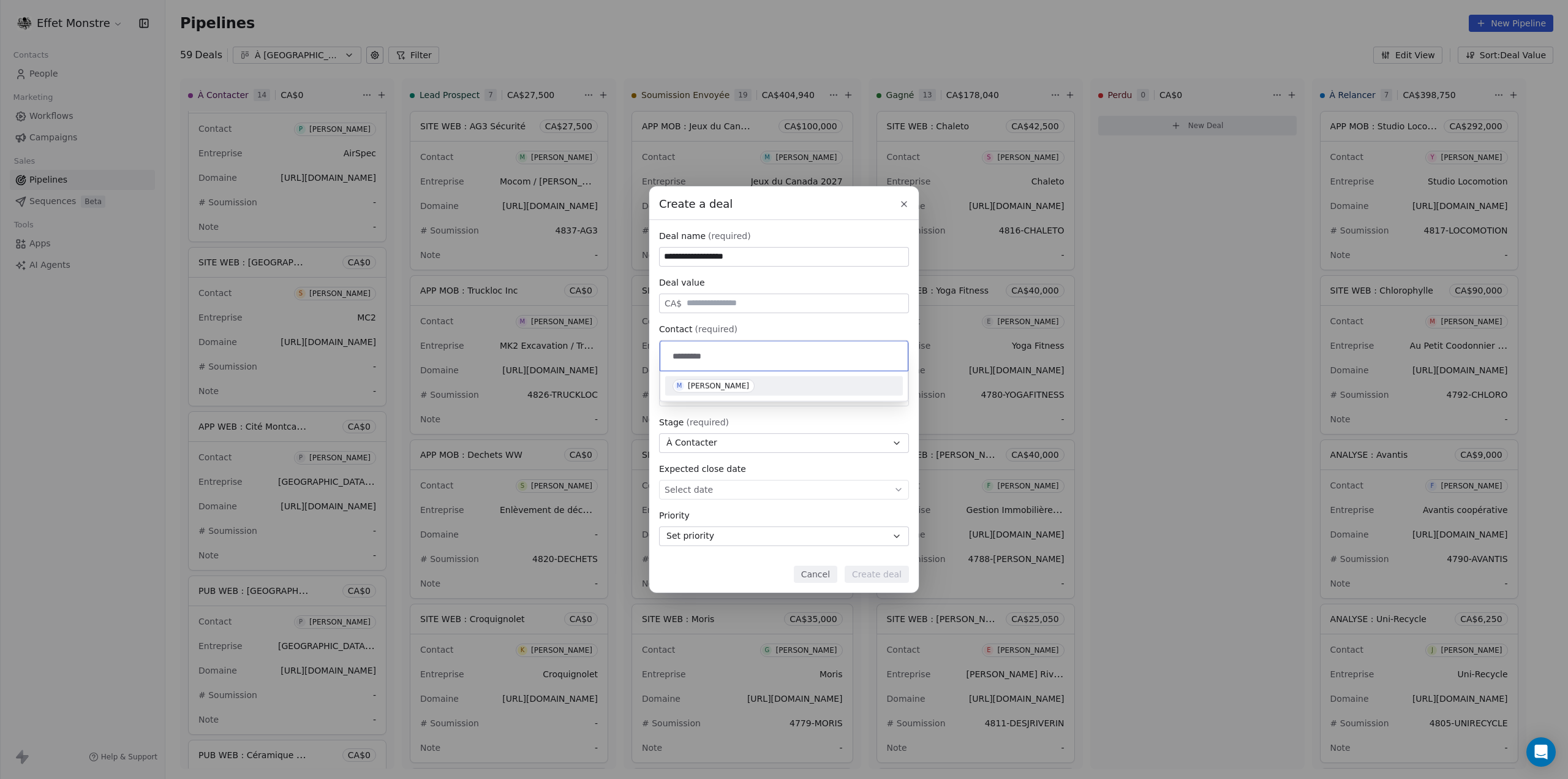
click at [703, 385] on div "[PERSON_NAME]" at bounding box center [719, 386] width 62 height 8
click at [691, 394] on span "Select owner" at bounding box center [693, 397] width 56 height 13
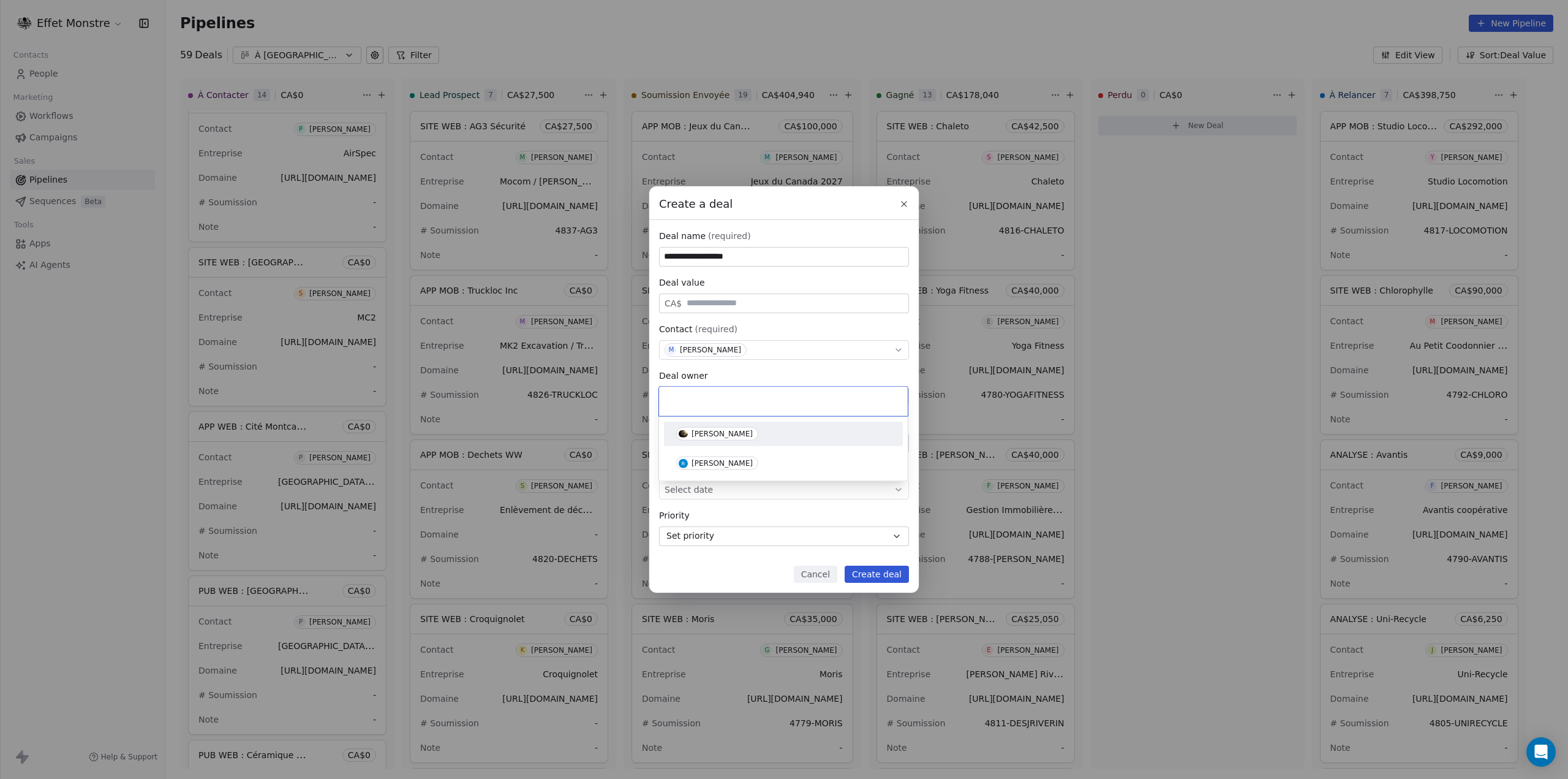
click at [693, 433] on div "Yohan Poliquin" at bounding box center [722, 434] width 62 height 8
click at [883, 567] on button "Create deal" at bounding box center [877, 574] width 64 height 17
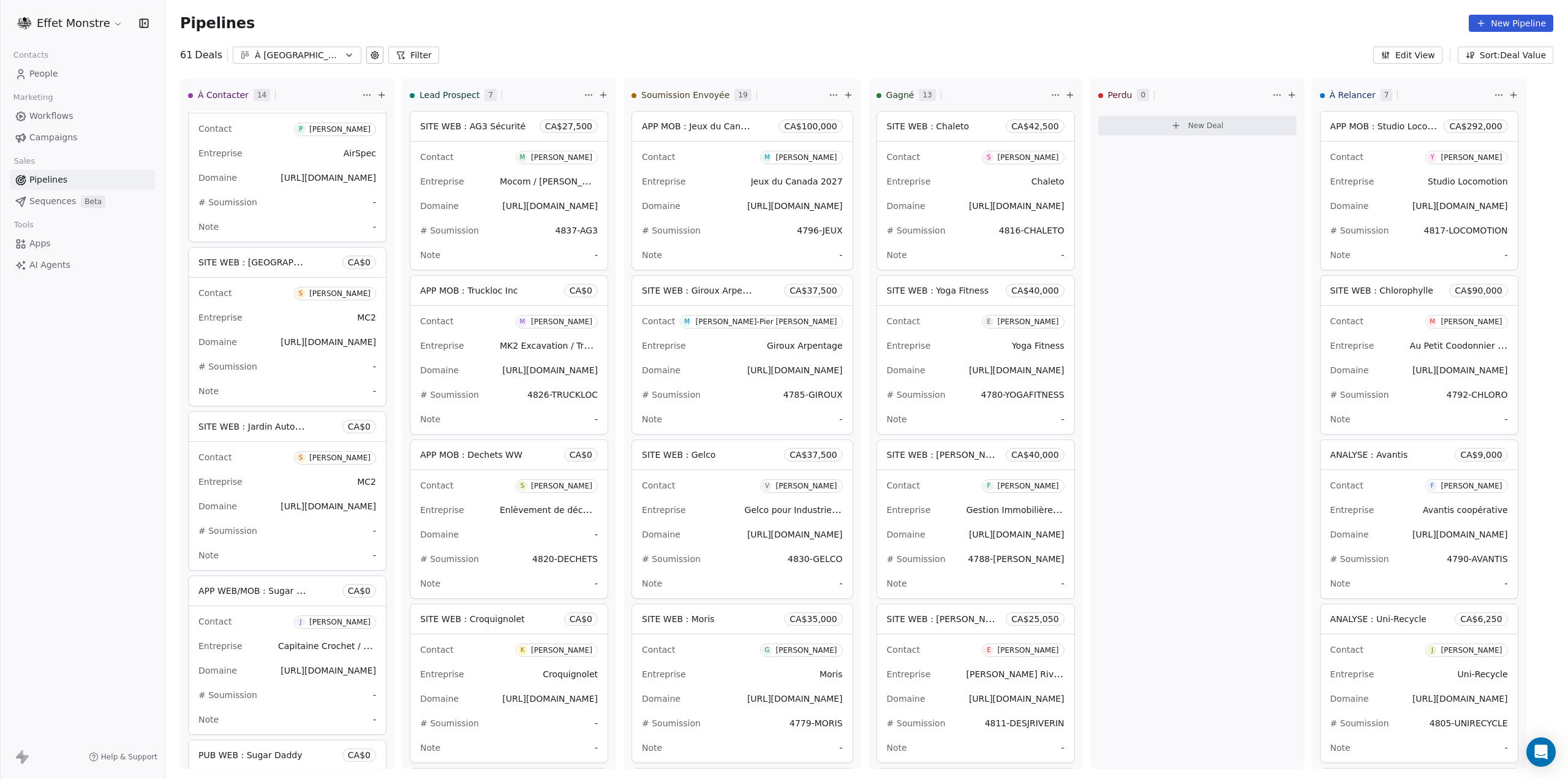
click at [383, 95] on icon at bounding box center [381, 95] width 6 height 0
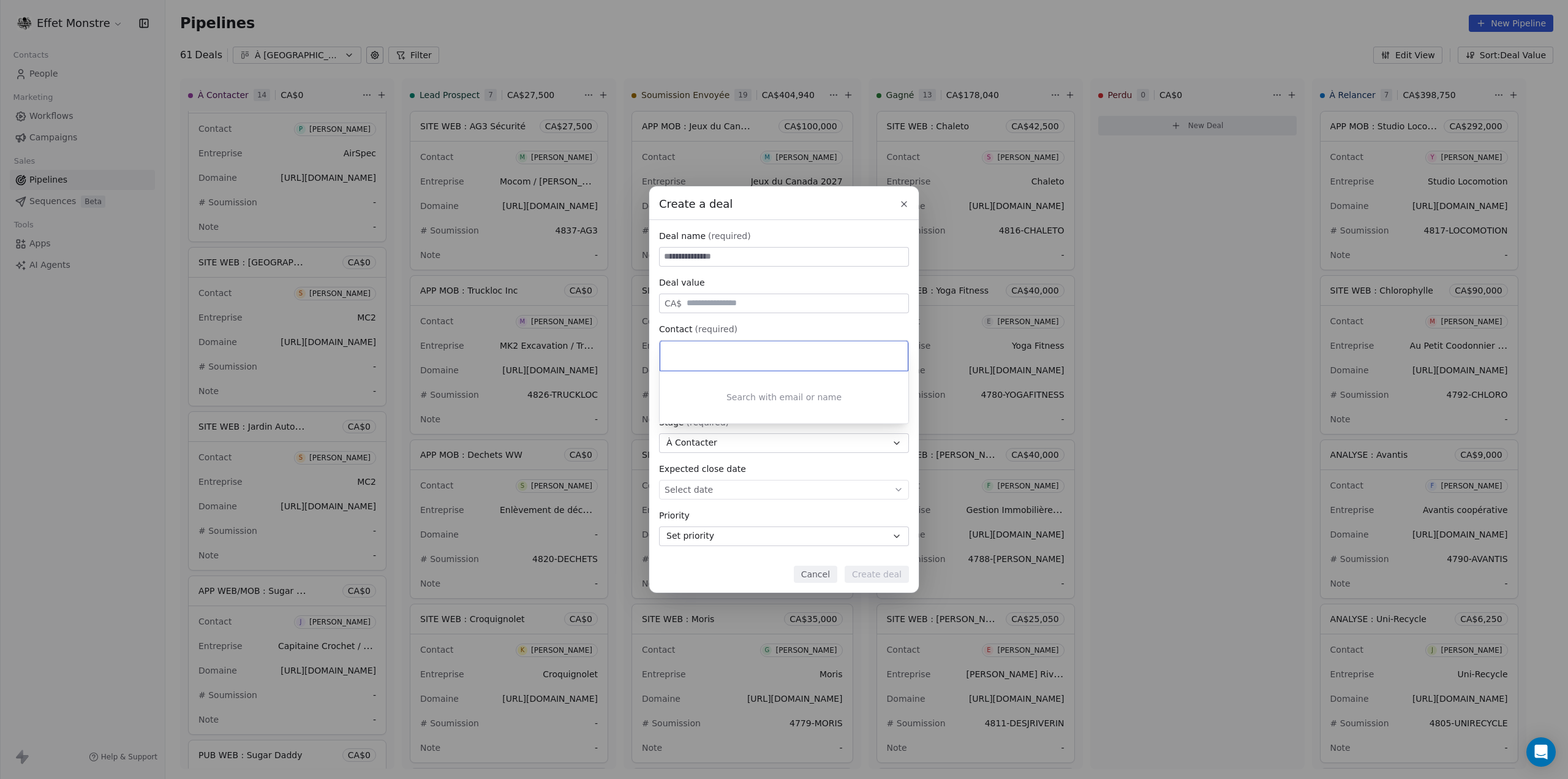
click at [714, 258] on div "Create a deal Deal name (required) Deal value CA$ Contact (required) Select con…" at bounding box center [784, 389] width 1568 height 406
click at [716, 254] on input at bounding box center [784, 257] width 248 height 18
type input "**********"
click at [728, 349] on div "Select contact" at bounding box center [784, 350] width 250 height 20
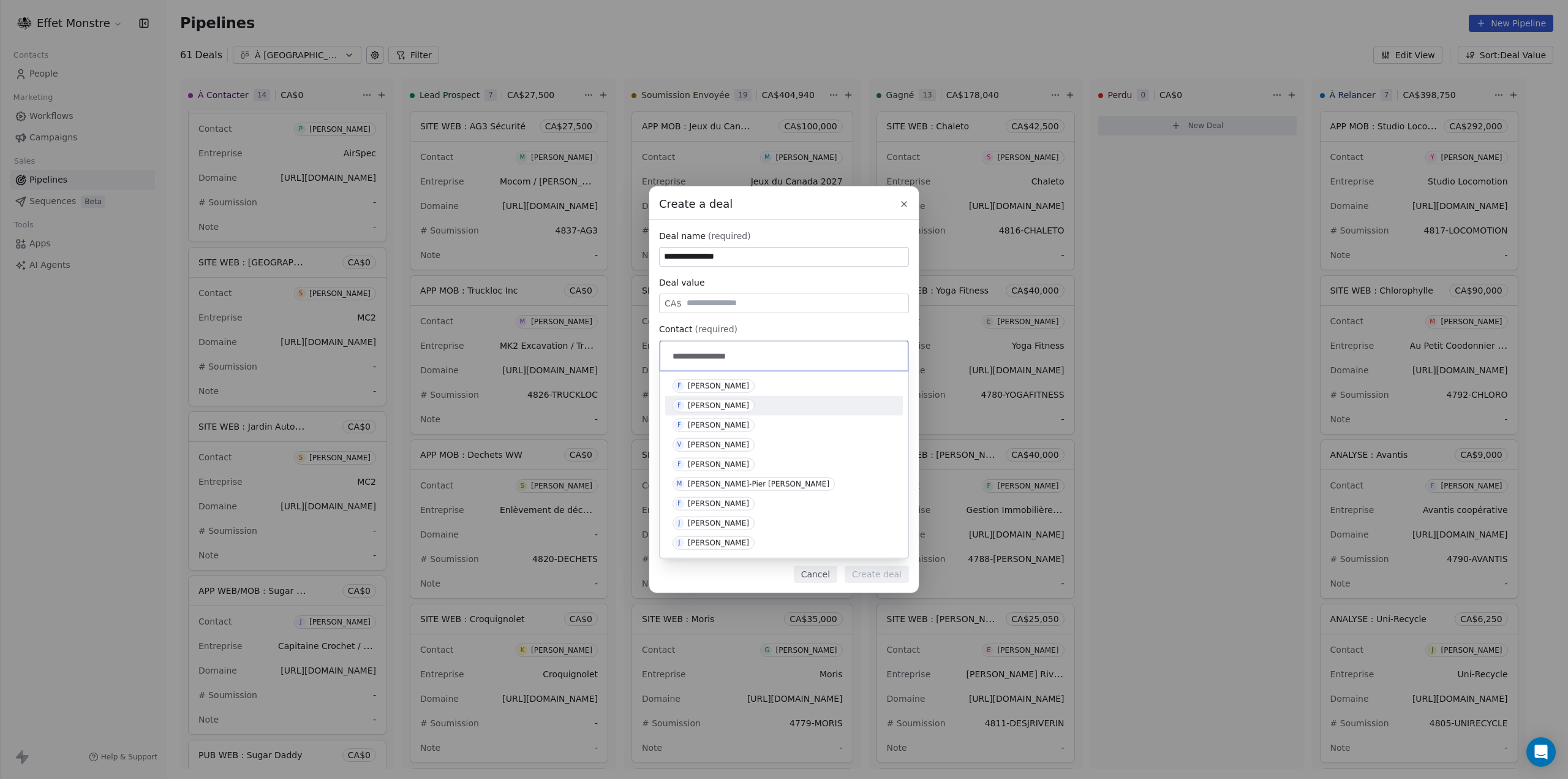
type input "**********"
click at [741, 408] on div "[PERSON_NAME]" at bounding box center [719, 405] width 62 height 8
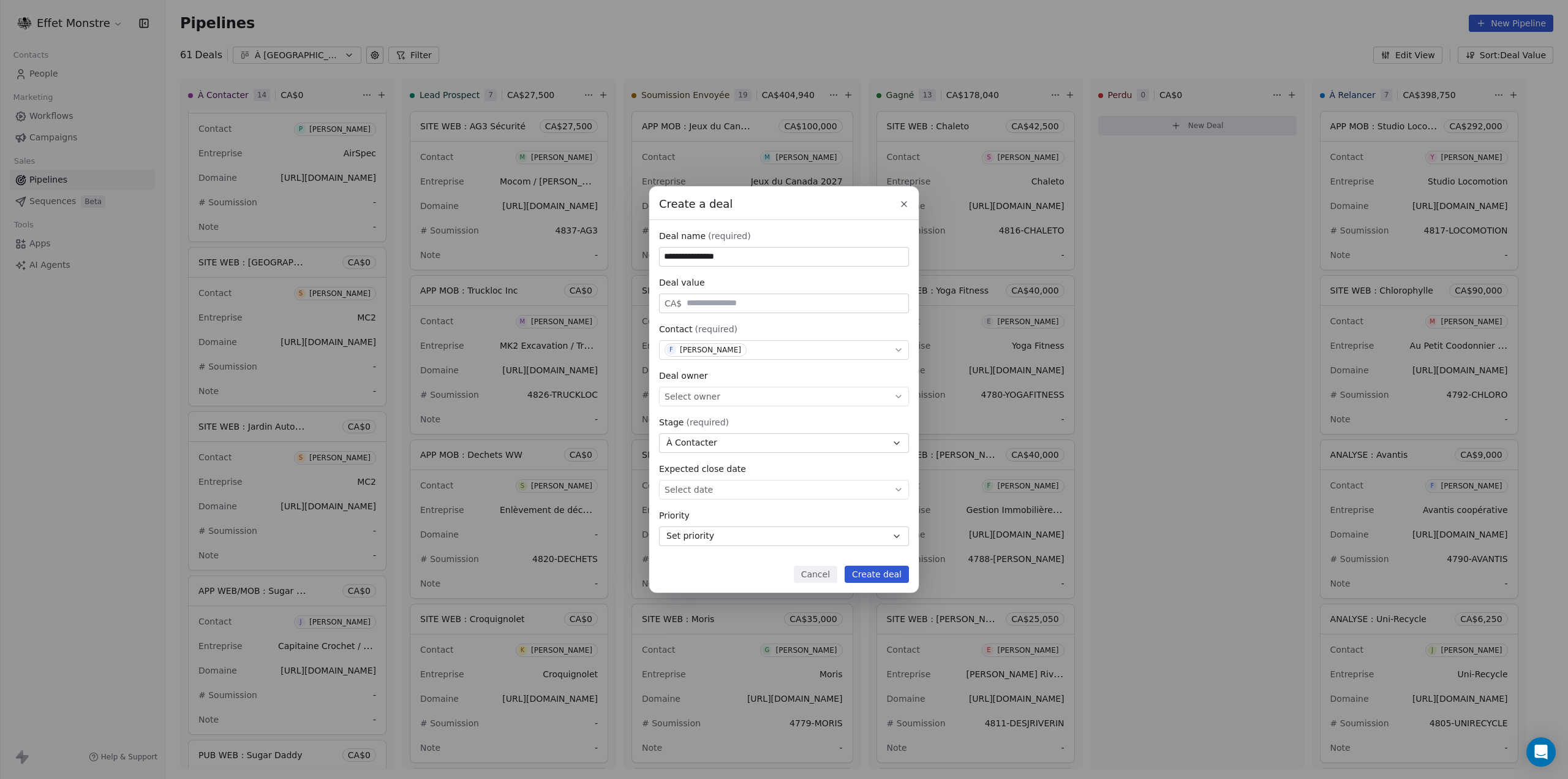
click at [709, 398] on span "Select owner" at bounding box center [693, 397] width 56 height 13
click at [700, 427] on span "Yohan Poliquin" at bounding box center [717, 433] width 82 height 13
click at [889, 579] on button "Create deal" at bounding box center [877, 574] width 64 height 17
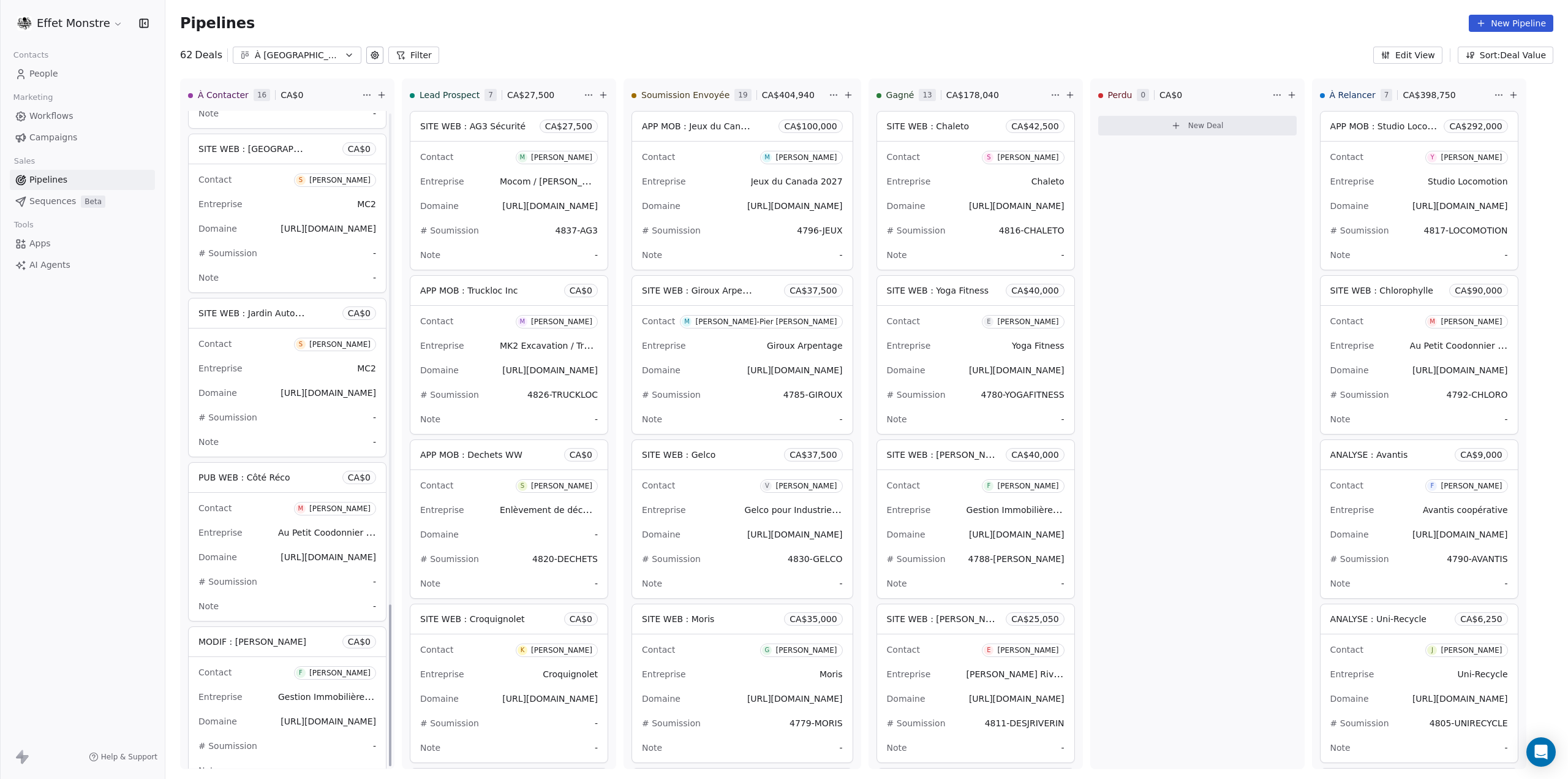
scroll to position [1998, 0]
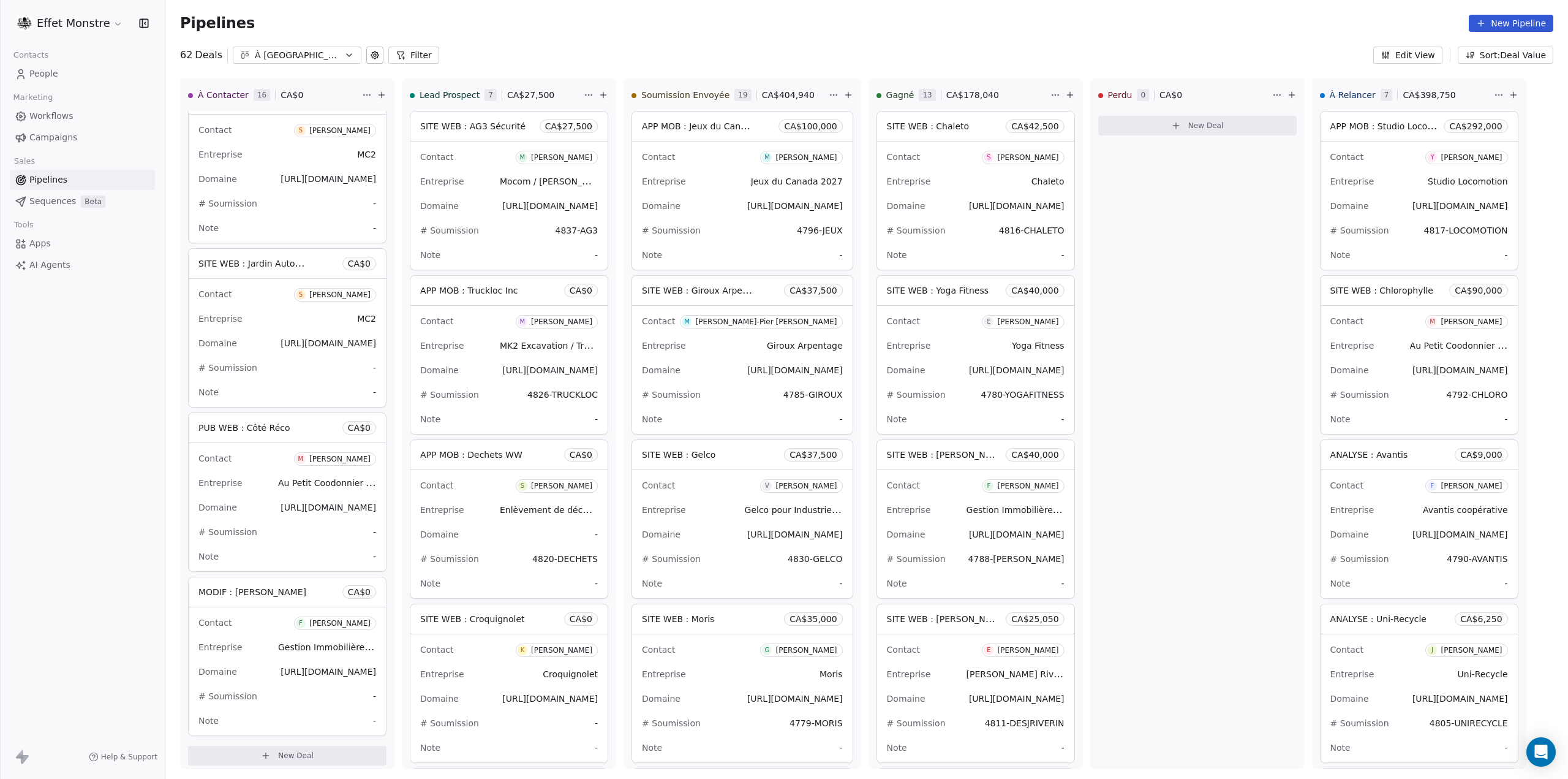
click at [294, 711] on div "Note -" at bounding box center [288, 721] width 178 height 20
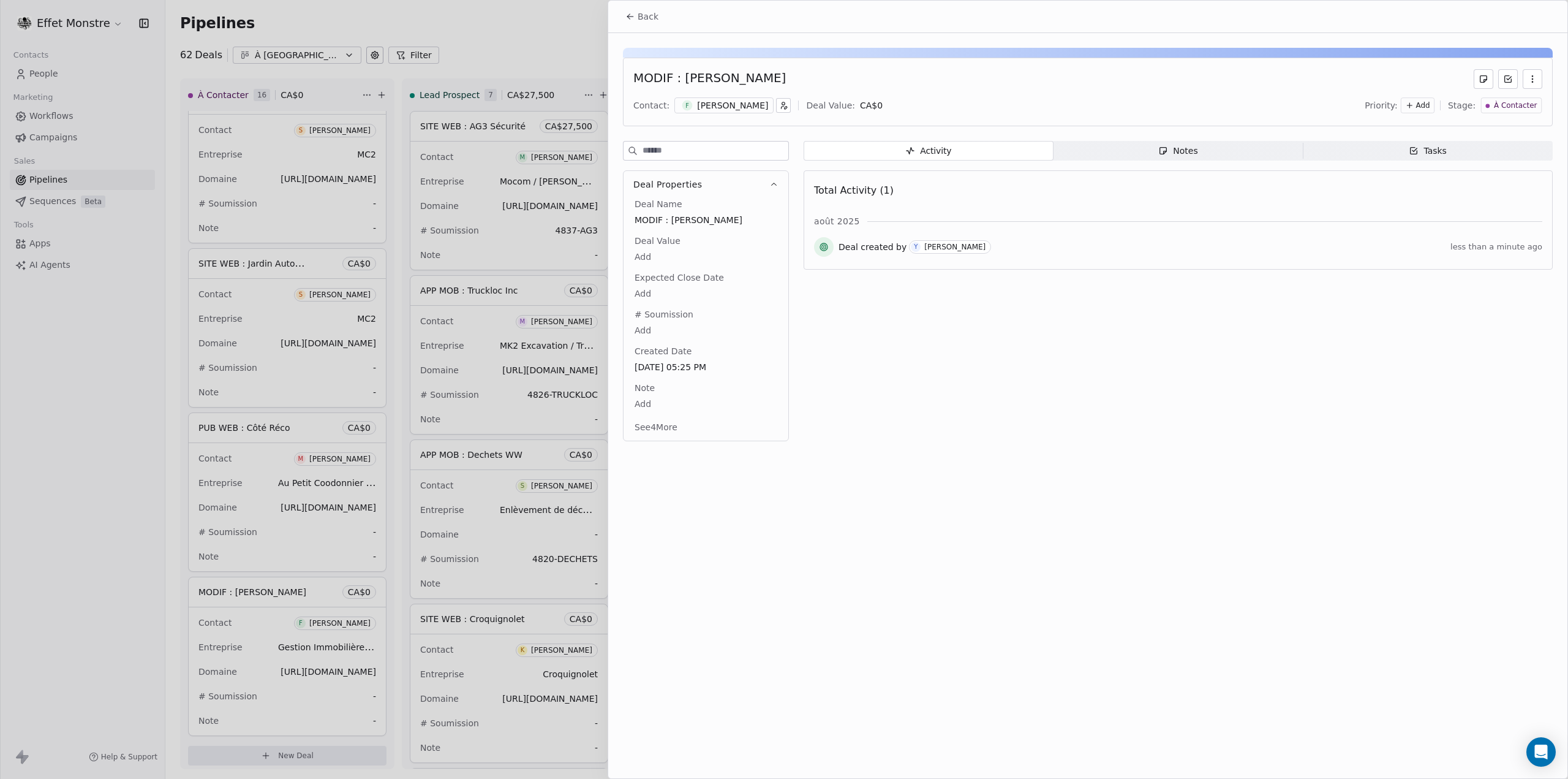
click at [640, 405] on body "Effet Monstre Contacts People Marketing Workflows Campaigns Sales Pipelines Seq…" at bounding box center [784, 389] width 1568 height 779
type textarea "**********"
click at [1127, 535] on html "Effet Monstre Contacts People Marketing Workflows Campaigns Sales Pipelines Seq…" at bounding box center [784, 389] width 1568 height 779
click at [1024, 533] on div "Back MODIF : Belanger Contact: F François Bélanger Deal Value: CA$ 0 Priority: …" at bounding box center [1087, 389] width 959 height 778
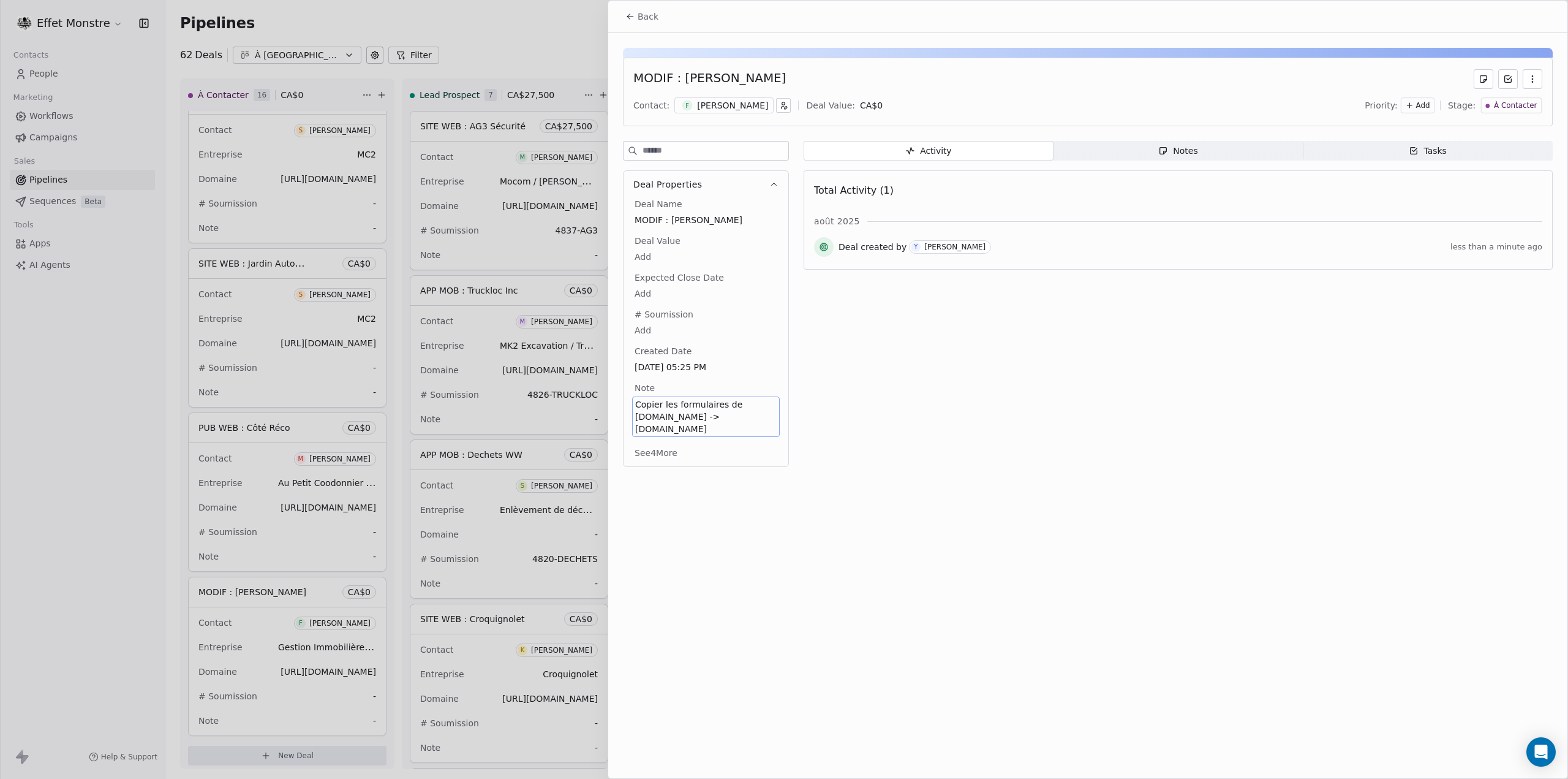
click at [111, 509] on div at bounding box center [784, 389] width 1568 height 779
click at [127, 502] on div at bounding box center [784, 389] width 1568 height 779
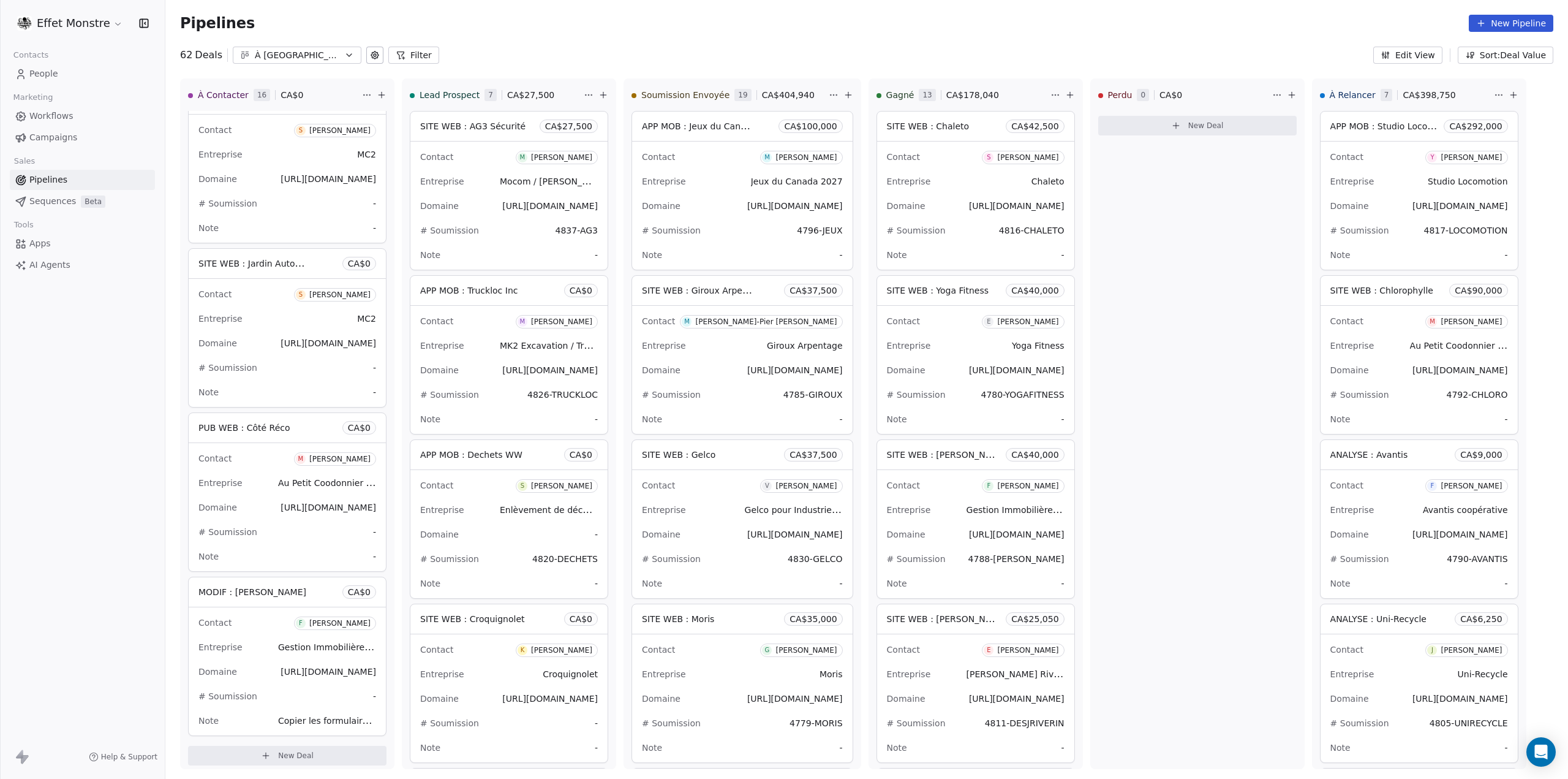
click at [379, 97] on icon at bounding box center [381, 95] width 10 height 10
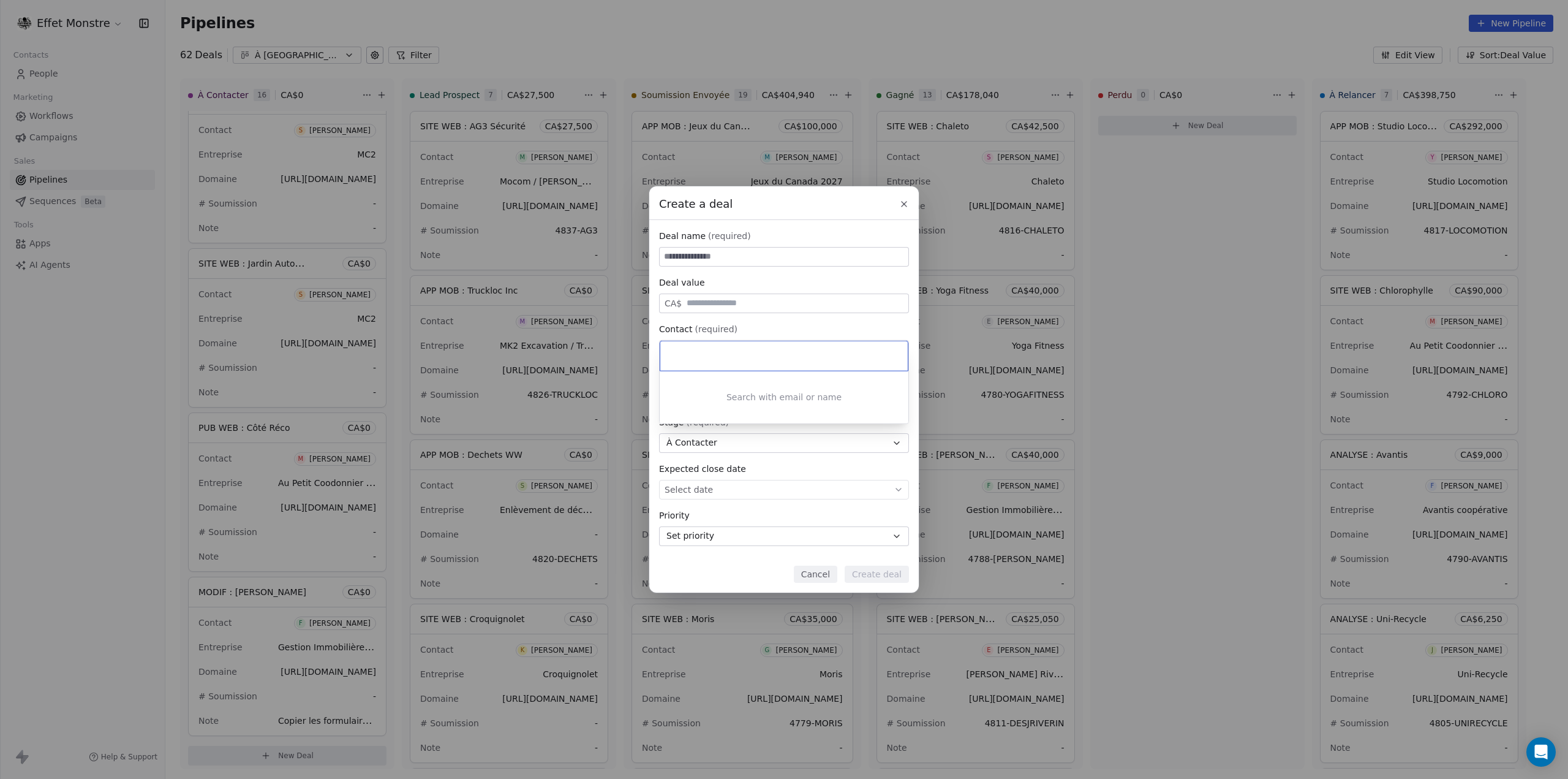
click at [772, 251] on div "Create a deal Deal name (required) Deal value CA$ Contact (required) Select con…" at bounding box center [784, 389] width 1568 height 406
click at [770, 253] on input at bounding box center [784, 257] width 248 height 18
click at [705, 392] on span "Select owner" at bounding box center [693, 397] width 56 height 13
type input "**********"
click at [691, 428] on span "Yohan Poliquin" at bounding box center [717, 433] width 82 height 13
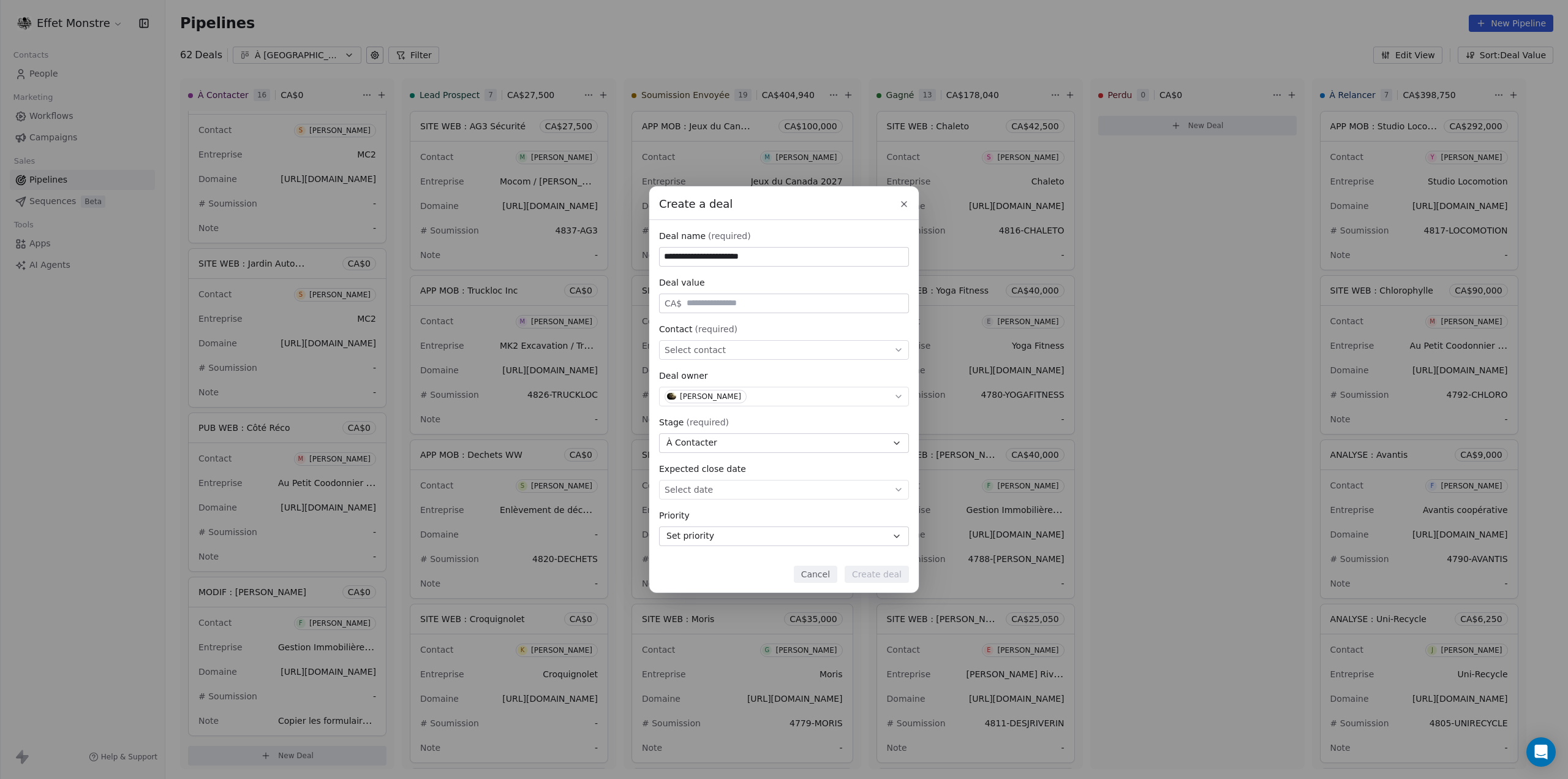
click at [686, 344] on span "Select contact" at bounding box center [695, 350] width 62 height 13
type input "**********"
click at [731, 402] on div "[PERSON_NAME]" at bounding box center [719, 405] width 62 height 8
click at [877, 575] on button "Create deal" at bounding box center [877, 574] width 64 height 17
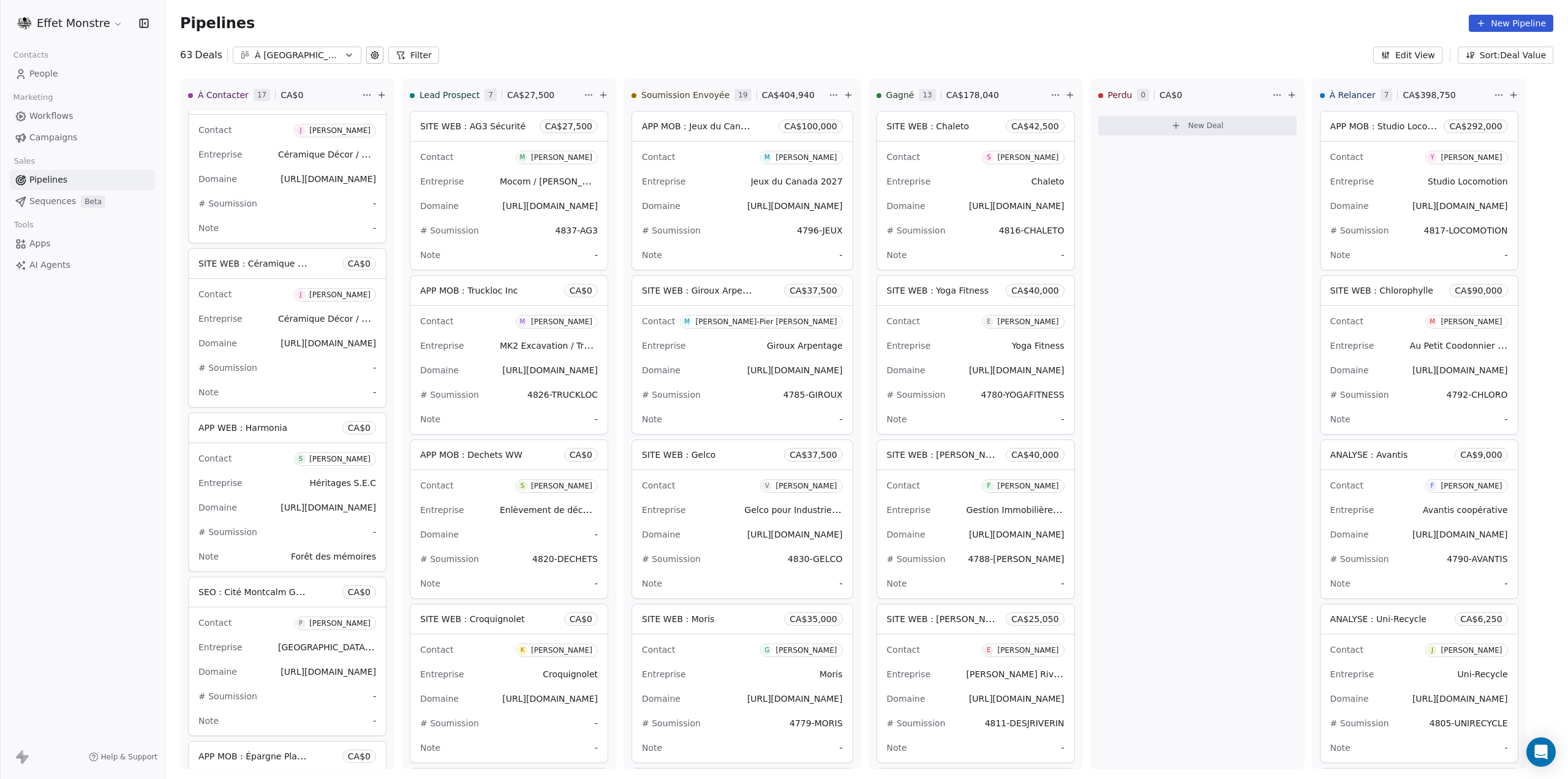
scroll to position [1506, 0]
click at [374, 96] on html "Effet Monstre Contacts People Marketing Workflows Campaigns Sales Pipelines Seq…" at bounding box center [784, 389] width 1568 height 779
click at [383, 96] on html "Effet Monstre Contacts People Marketing Workflows Campaigns Sales Pipelines Seq…" at bounding box center [784, 389] width 1568 height 779
click at [383, 96] on icon at bounding box center [381, 95] width 10 height 10
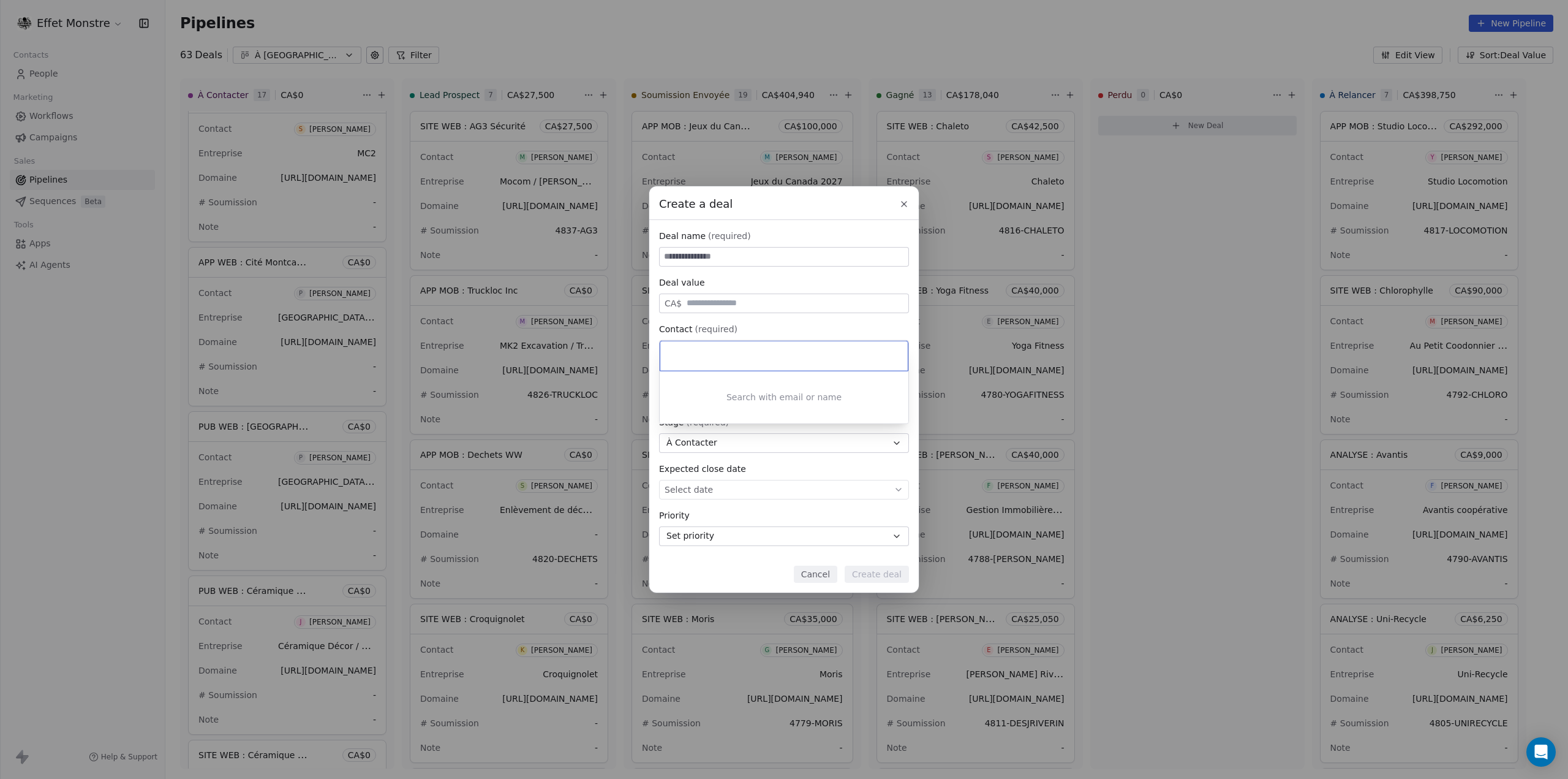
click at [721, 254] on div "Create a deal Deal name (required) Deal value CA$ Contact (required) Select con…" at bounding box center [784, 389] width 1568 height 406
click at [721, 254] on input at bounding box center [784, 257] width 248 height 18
type input "*"
type input "**********"
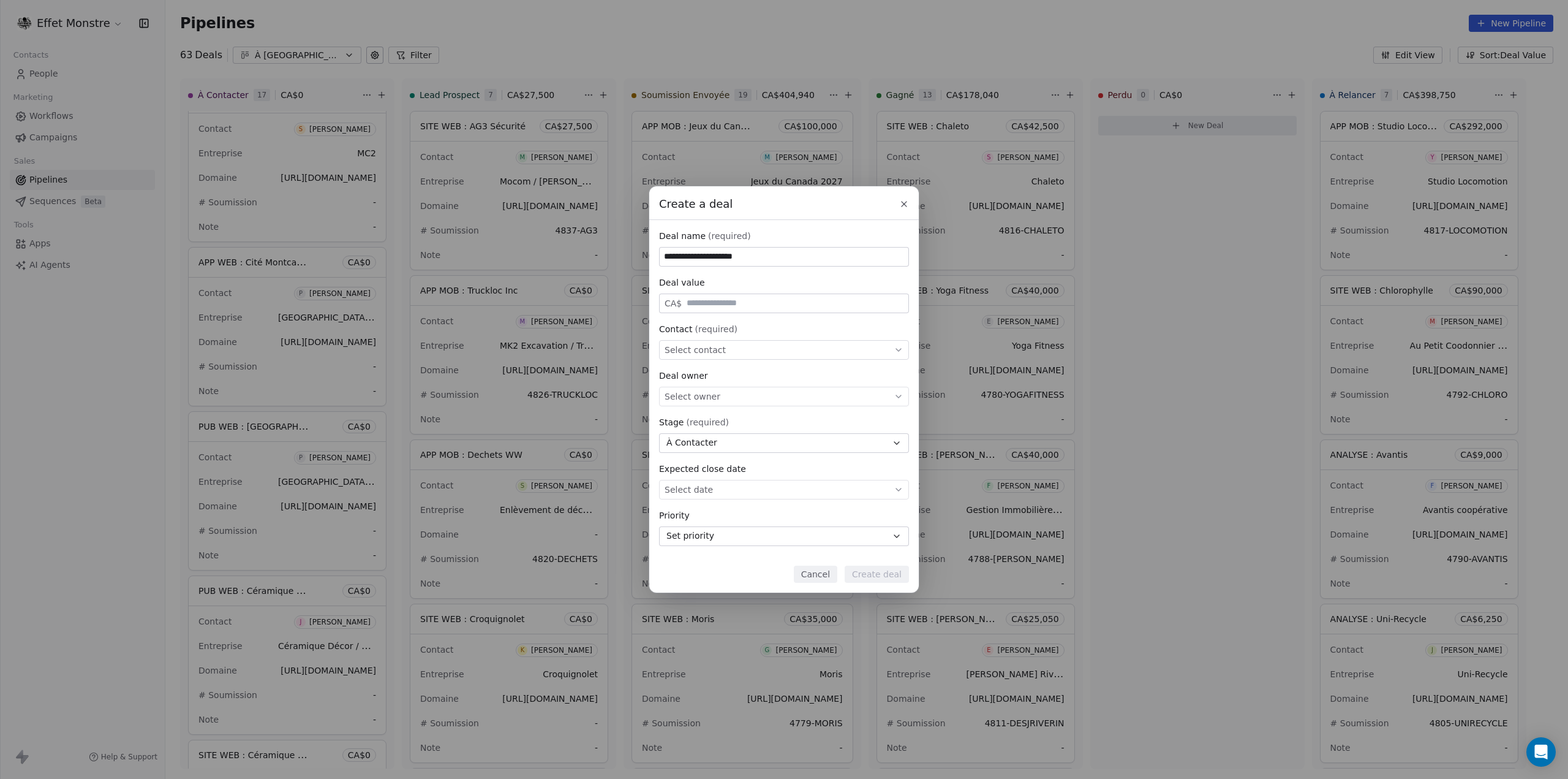
click at [682, 337] on div "Contact (required) Select contact" at bounding box center [784, 341] width 250 height 37
click at [684, 342] on div "Select contact" at bounding box center [784, 350] width 250 height 20
click at [686, 351] on input at bounding box center [785, 356] width 230 height 13
type input "*********"
click at [705, 389] on div "[PERSON_NAME]" at bounding box center [719, 386] width 62 height 8
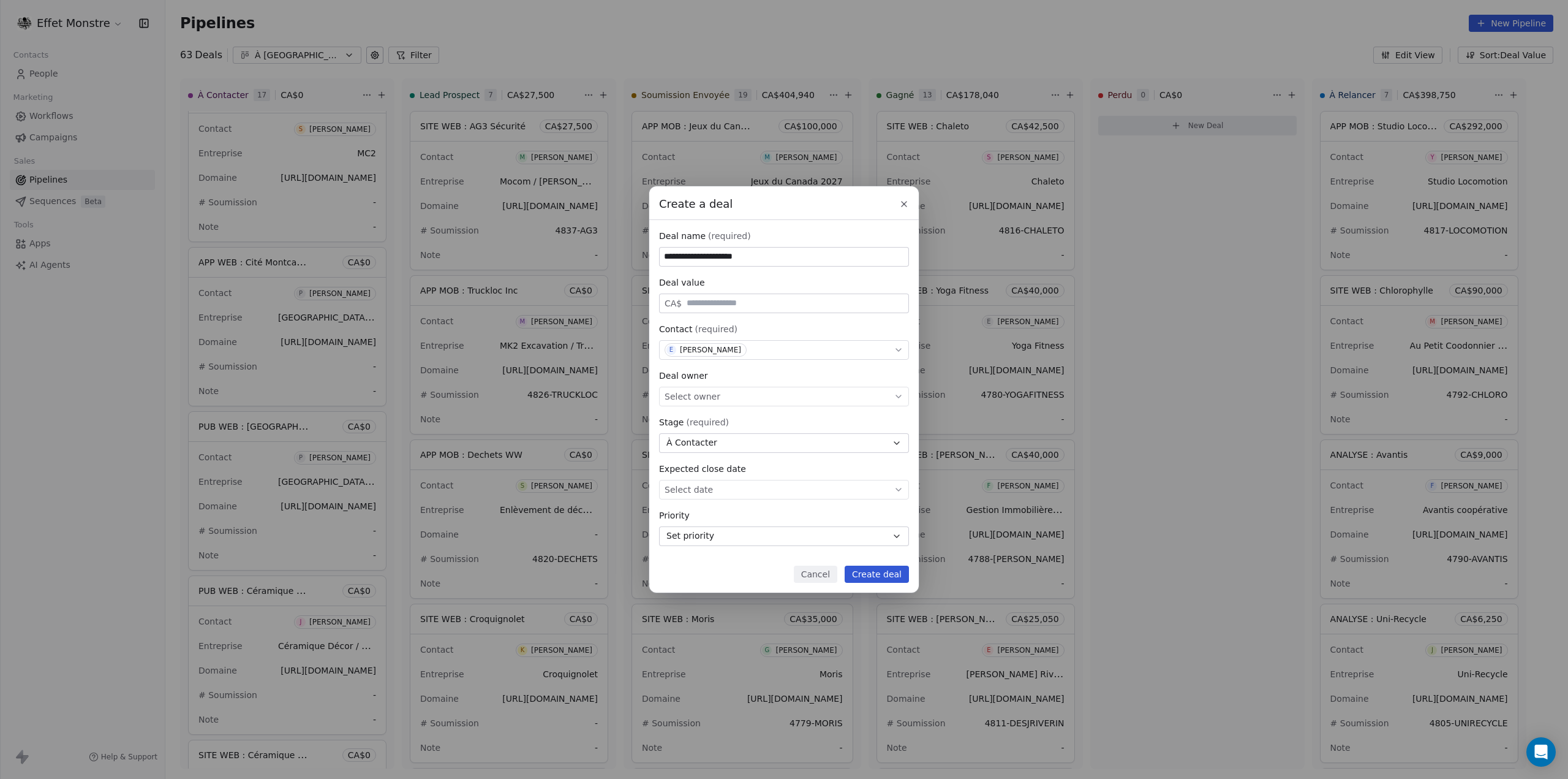
click at [708, 391] on span "Select owner" at bounding box center [693, 397] width 56 height 13
click at [705, 434] on div "Yohan Poliquin" at bounding box center [722, 434] width 62 height 8
click at [894, 571] on button "Create deal" at bounding box center [877, 574] width 64 height 17
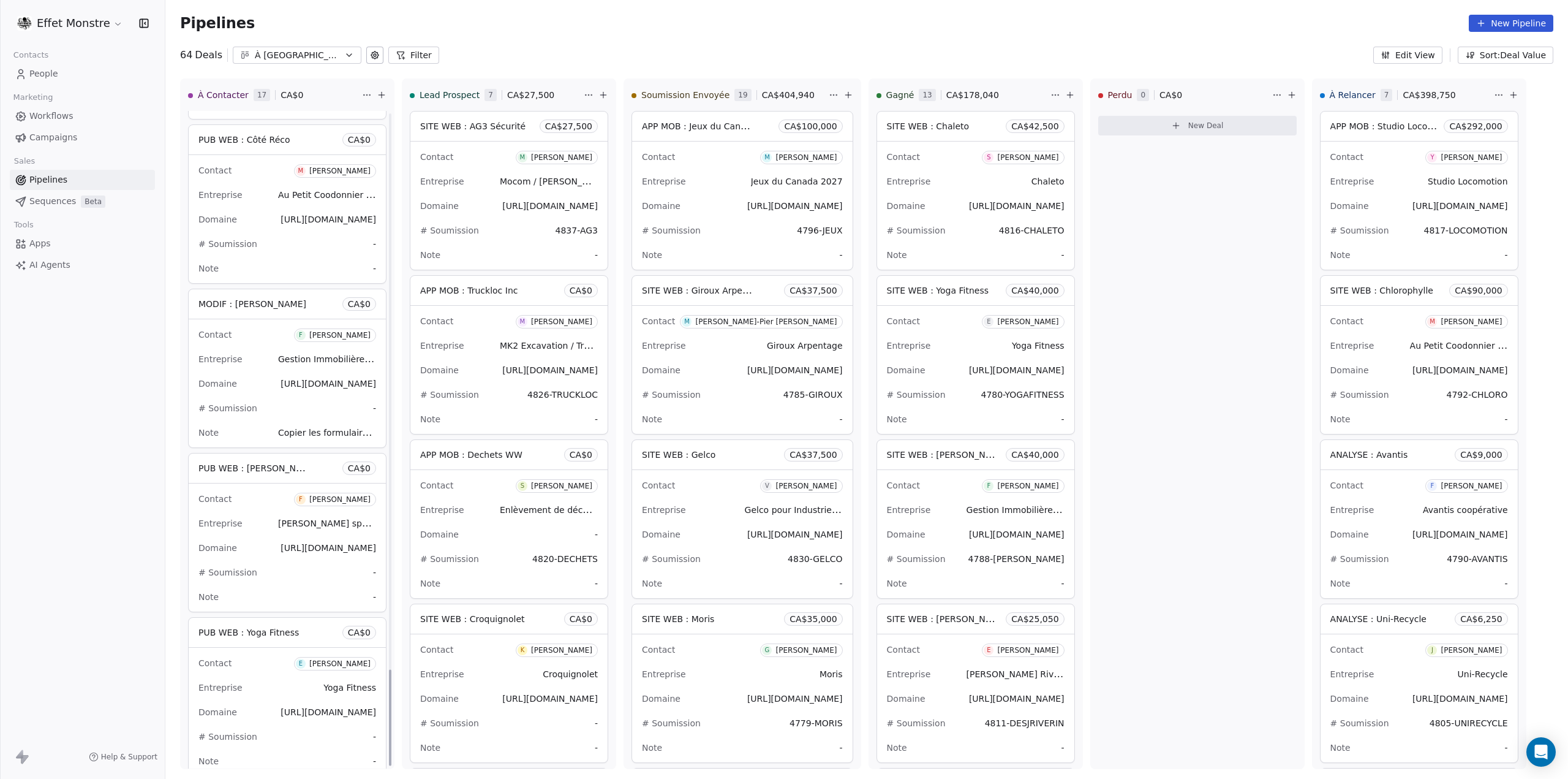
scroll to position [3799, 0]
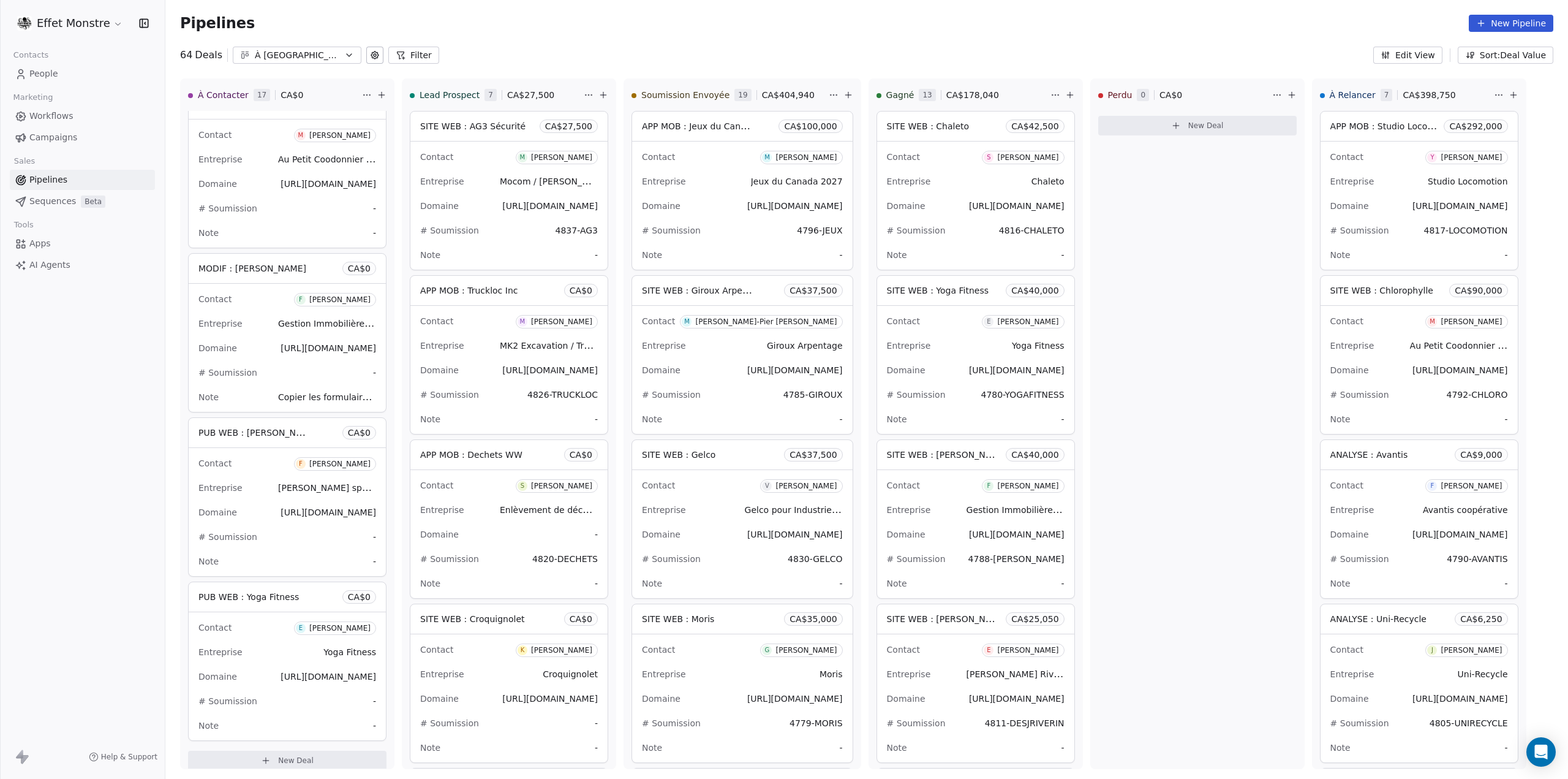
click at [71, 399] on div "Effet Monstre Contacts People Marketing Workflows Campaigns Sales Pipelines Seq…" at bounding box center [83, 389] width 165 height 779
